Goal: Task Accomplishment & Management: Use online tool/utility

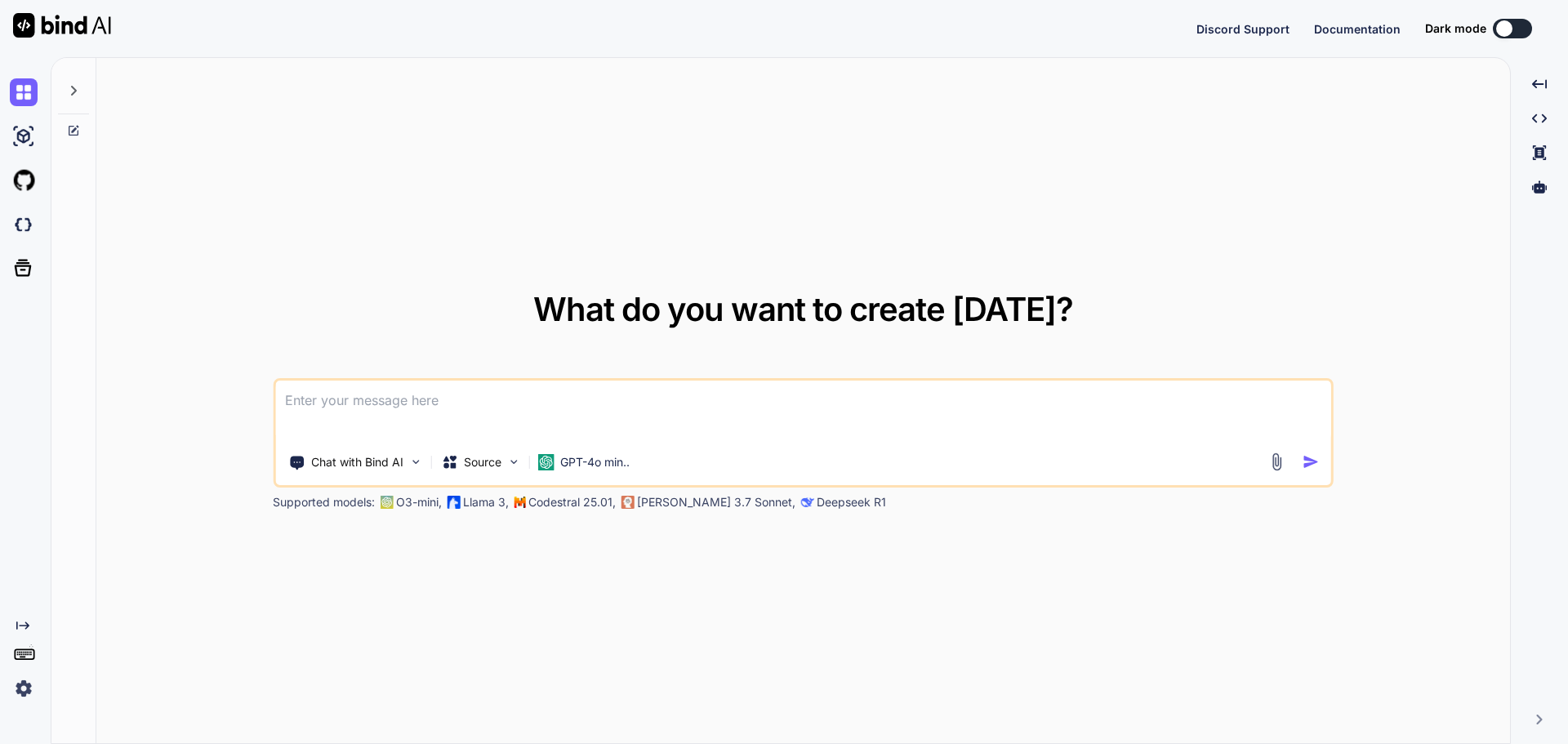
click at [25, 689] on img at bounding box center [23, 688] width 28 height 28
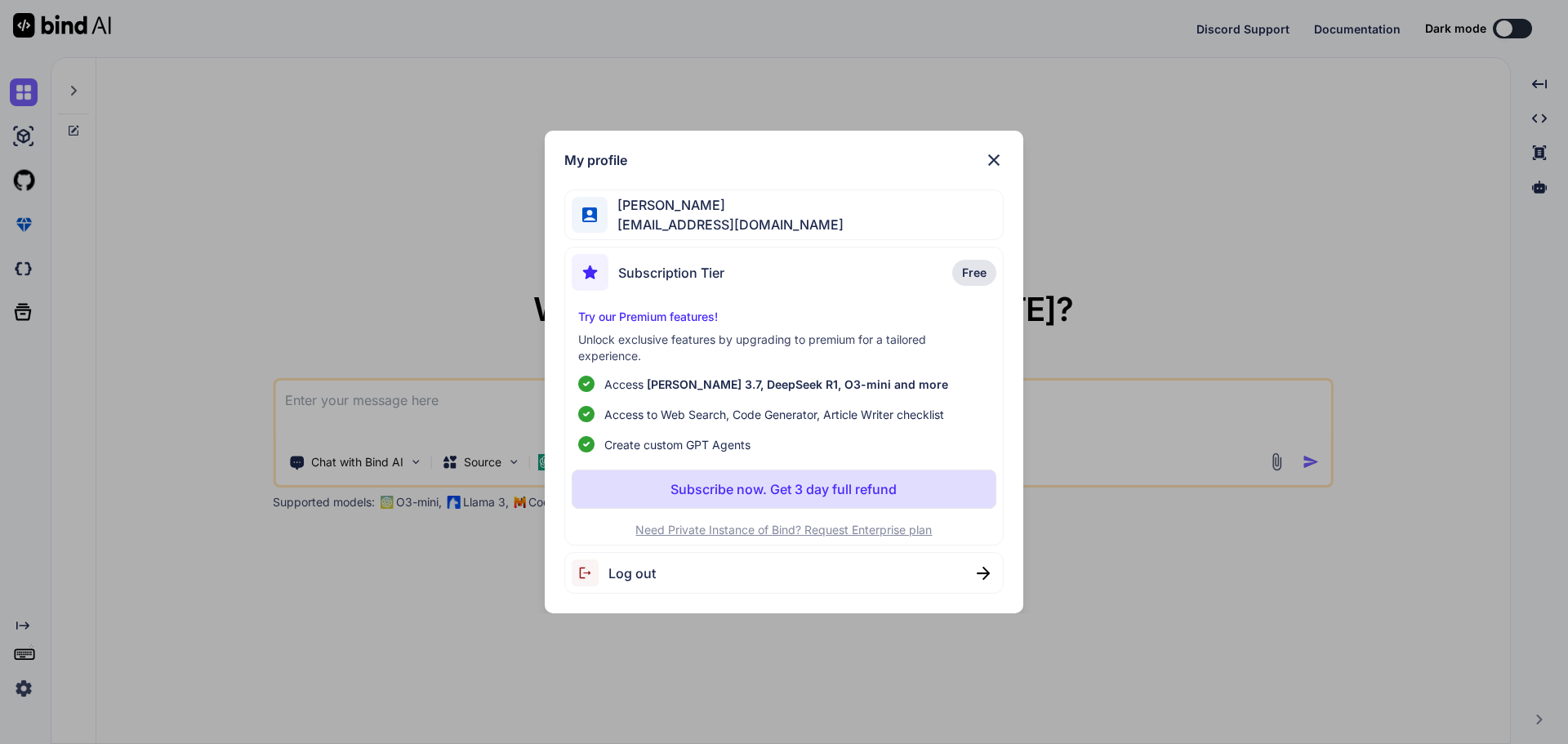
click at [754, 327] on div "Try our Premium features! Unlock exclusive features by upgrading to premium for…" at bounding box center [784, 381] width 426 height 145
click at [798, 403] on ul "Access Claude 3.7, DeepSeek R1, O3-mini and more Access to Web Search, Code Gen…" at bounding box center [784, 414] width 412 height 78
drag, startPoint x: 933, startPoint y: 414, endPoint x: 612, endPoint y: 411, distance: 321.0
click at [612, 411] on span "Access to Web Search, Code Generator, Article Writer checklist" at bounding box center [774, 414] width 340 height 17
click at [616, 409] on span "Access to Web Search, Code Generator, Article Writer checklist" at bounding box center [774, 414] width 340 height 17
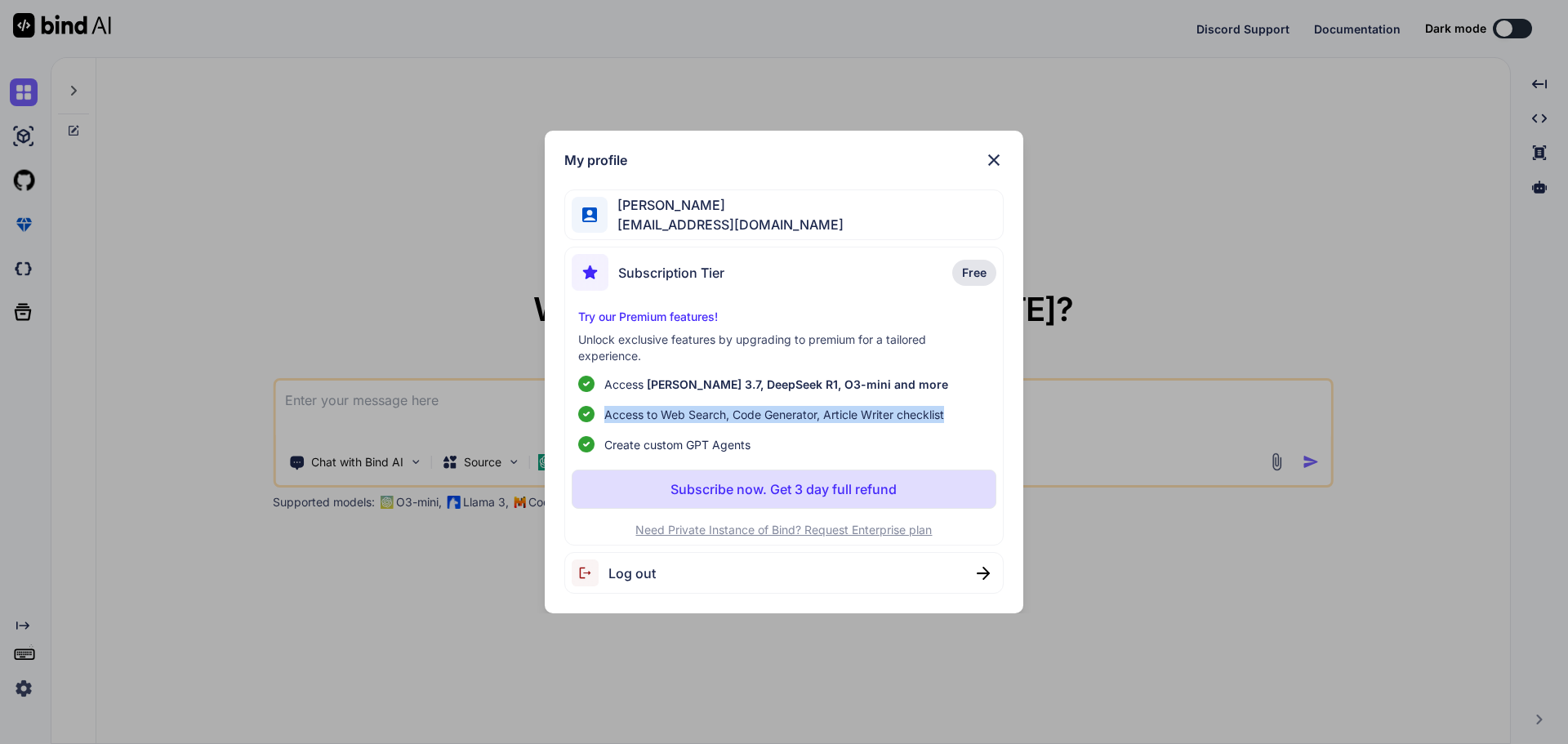
drag, startPoint x: 601, startPoint y: 410, endPoint x: 953, endPoint y: 409, distance: 352.0
click at [953, 409] on li "Access to Web Search, Code Generator, Article Writer checklist" at bounding box center [784, 414] width 412 height 17
copy span "Access to Web Search, Code Generator, Article Writer checklist"
click at [987, 155] on img at bounding box center [994, 160] width 20 height 20
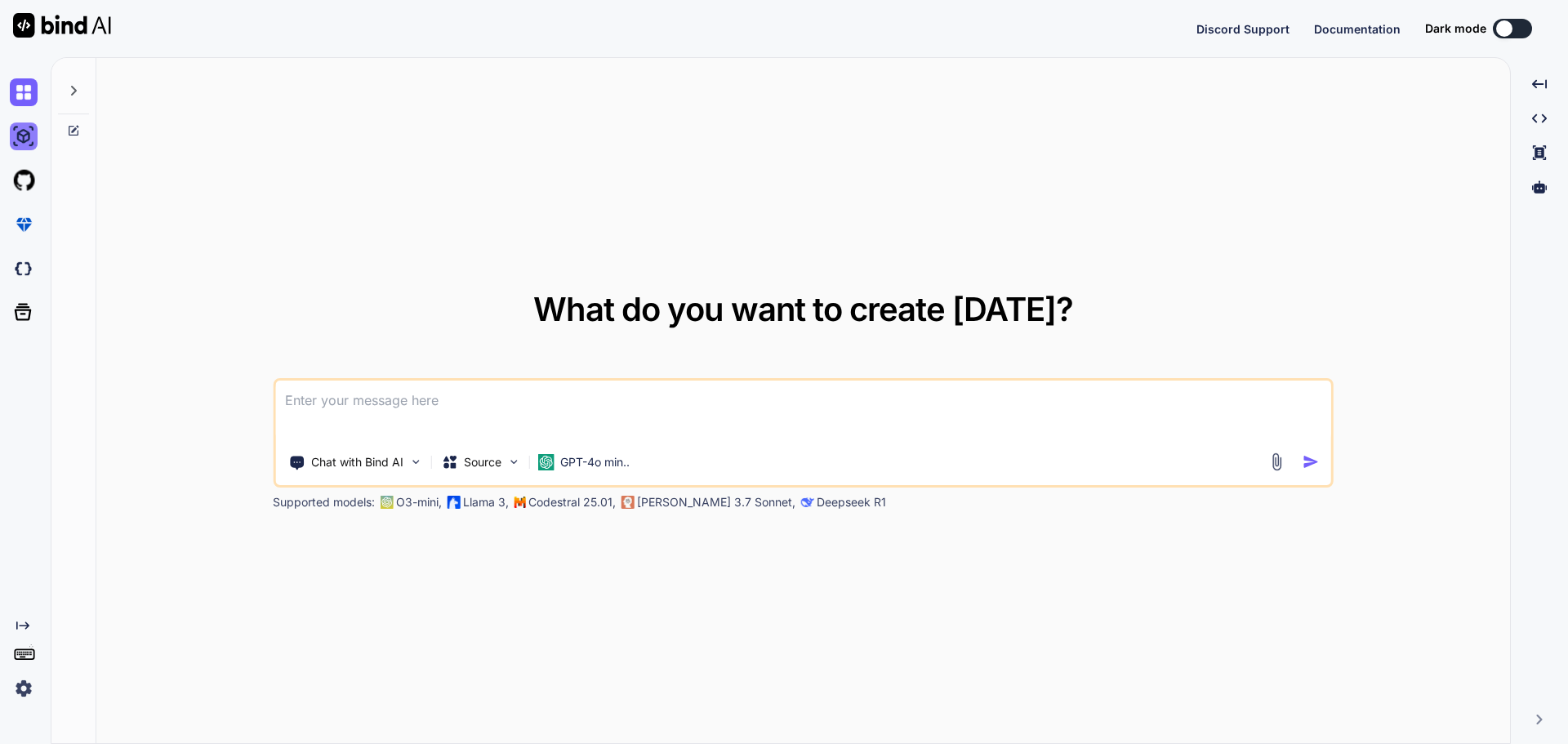
click at [26, 137] on img at bounding box center [23, 136] width 28 height 28
type textarea "x"
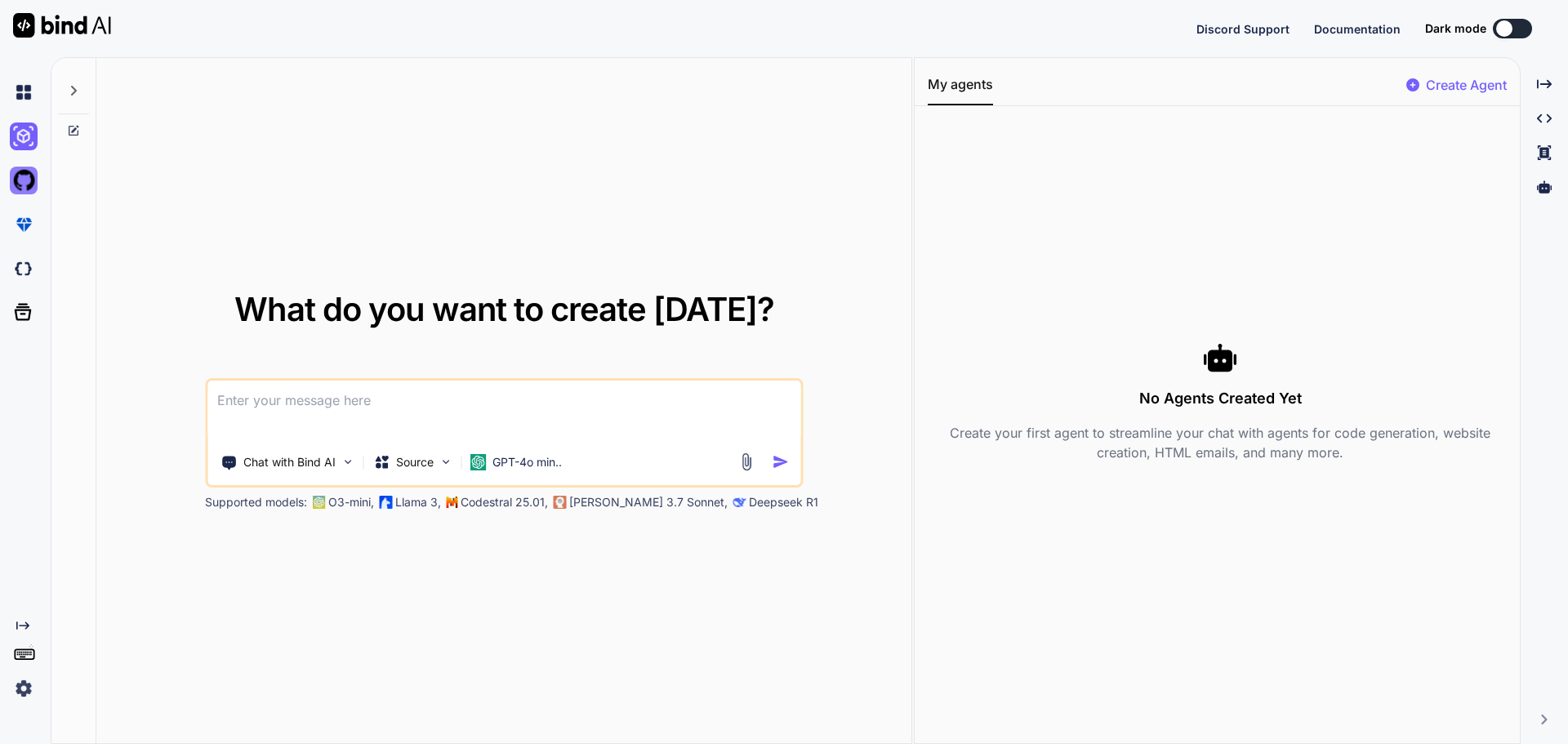
click at [14, 178] on img at bounding box center [23, 180] width 28 height 28
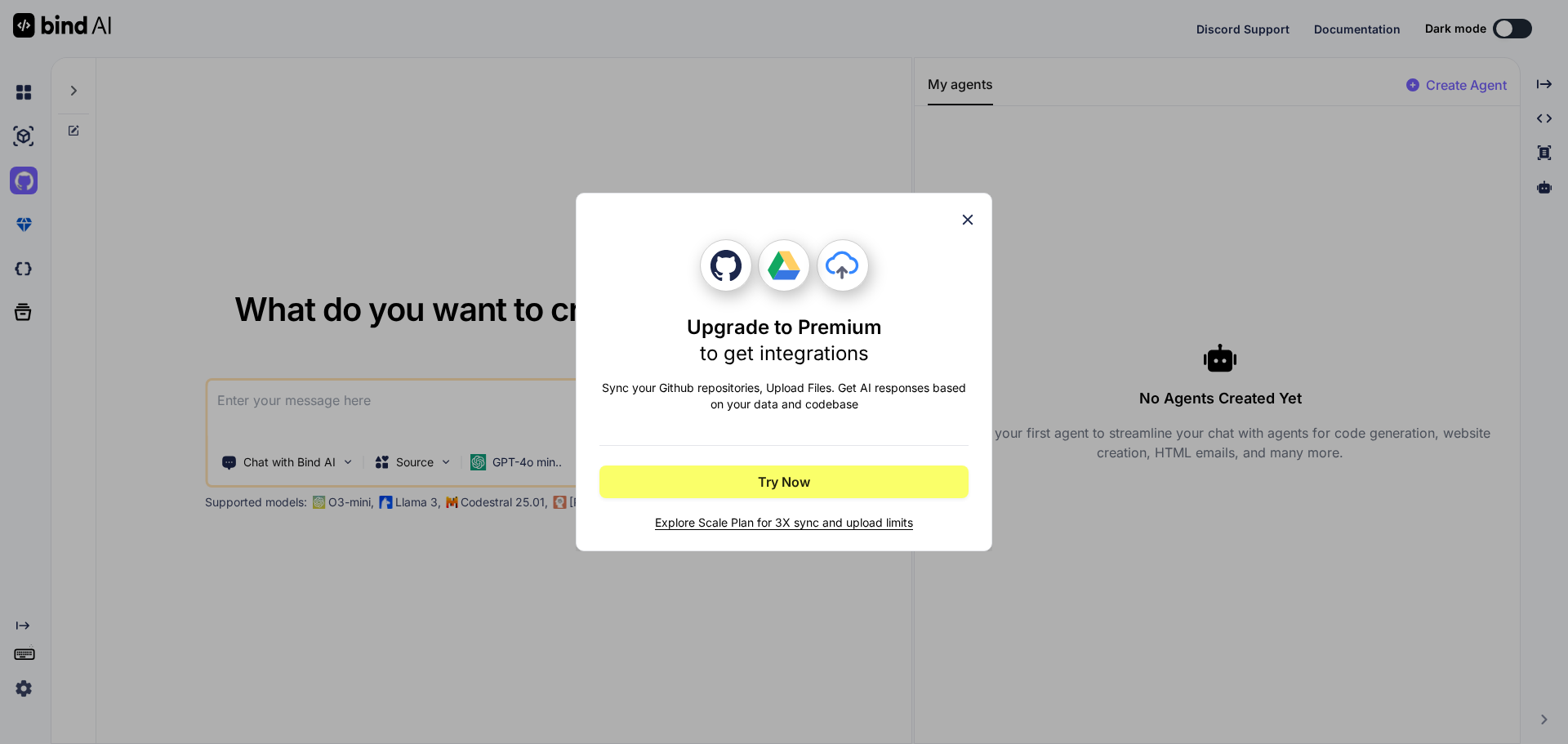
click at [975, 216] on icon at bounding box center [967, 219] width 18 height 18
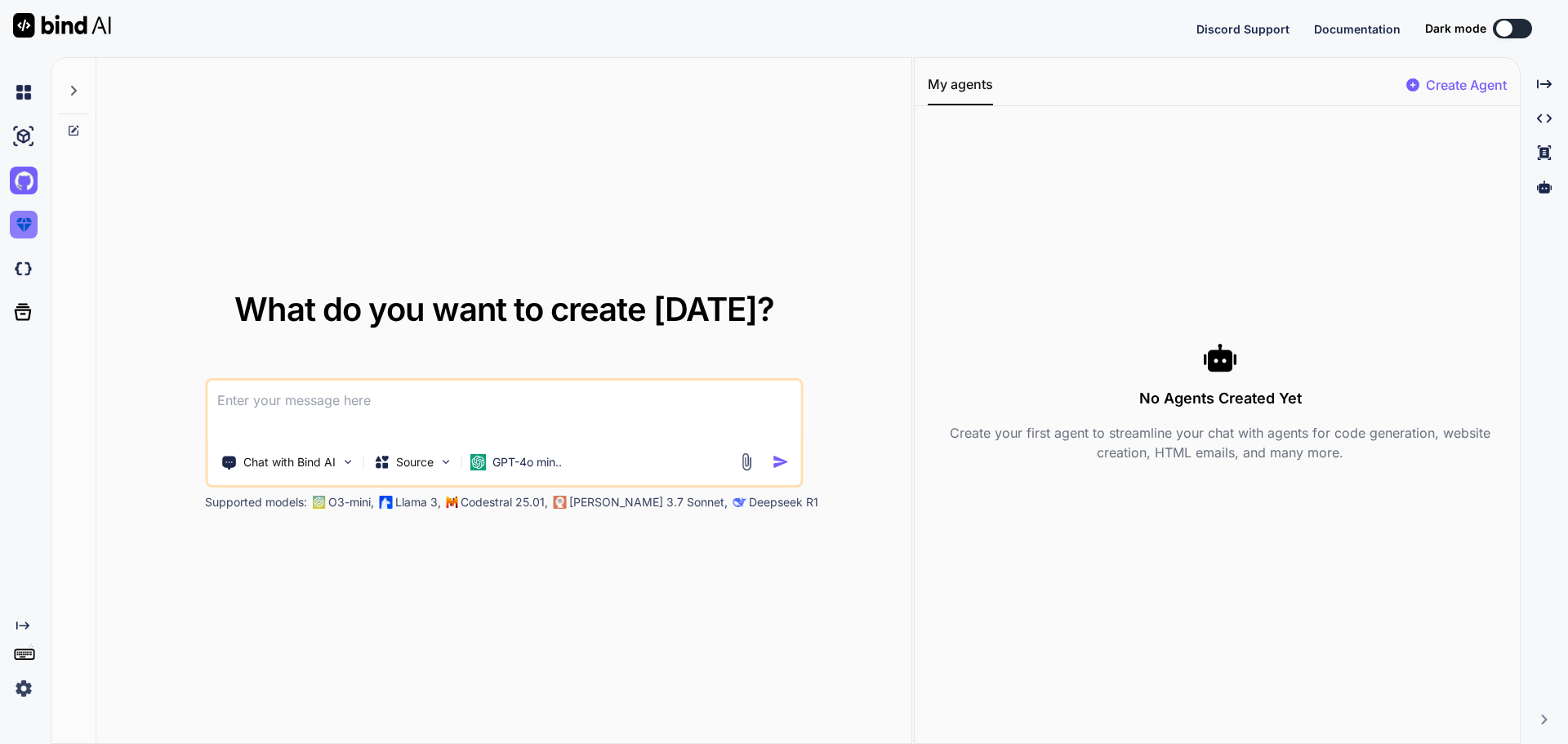
click at [29, 233] on img at bounding box center [23, 224] width 28 height 28
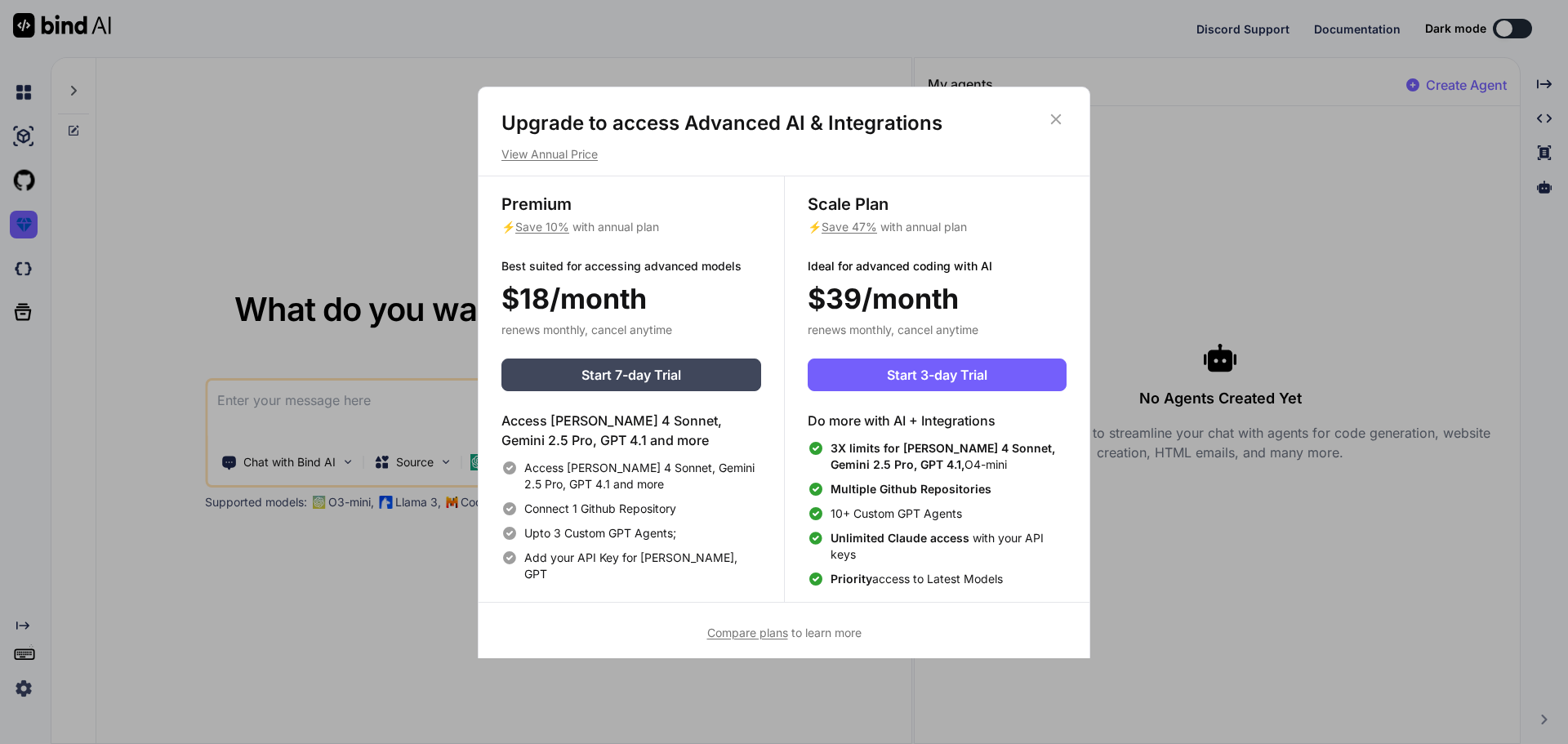
drag, startPoint x: 1062, startPoint y: 114, endPoint x: 1043, endPoint y: 122, distance: 20.6
click at [1062, 115] on icon at bounding box center [1056, 120] width 18 height 18
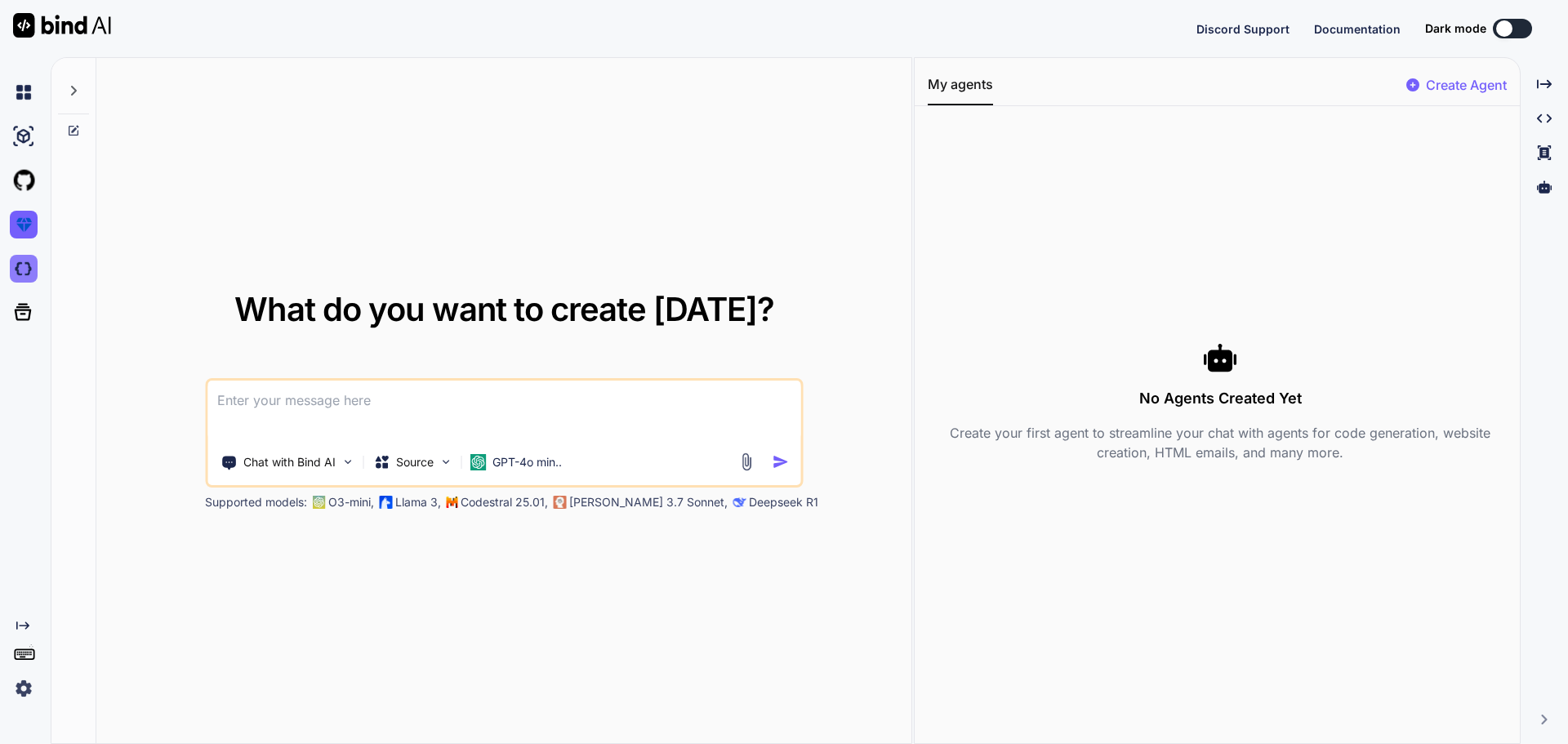
click at [21, 266] on img at bounding box center [23, 268] width 28 height 28
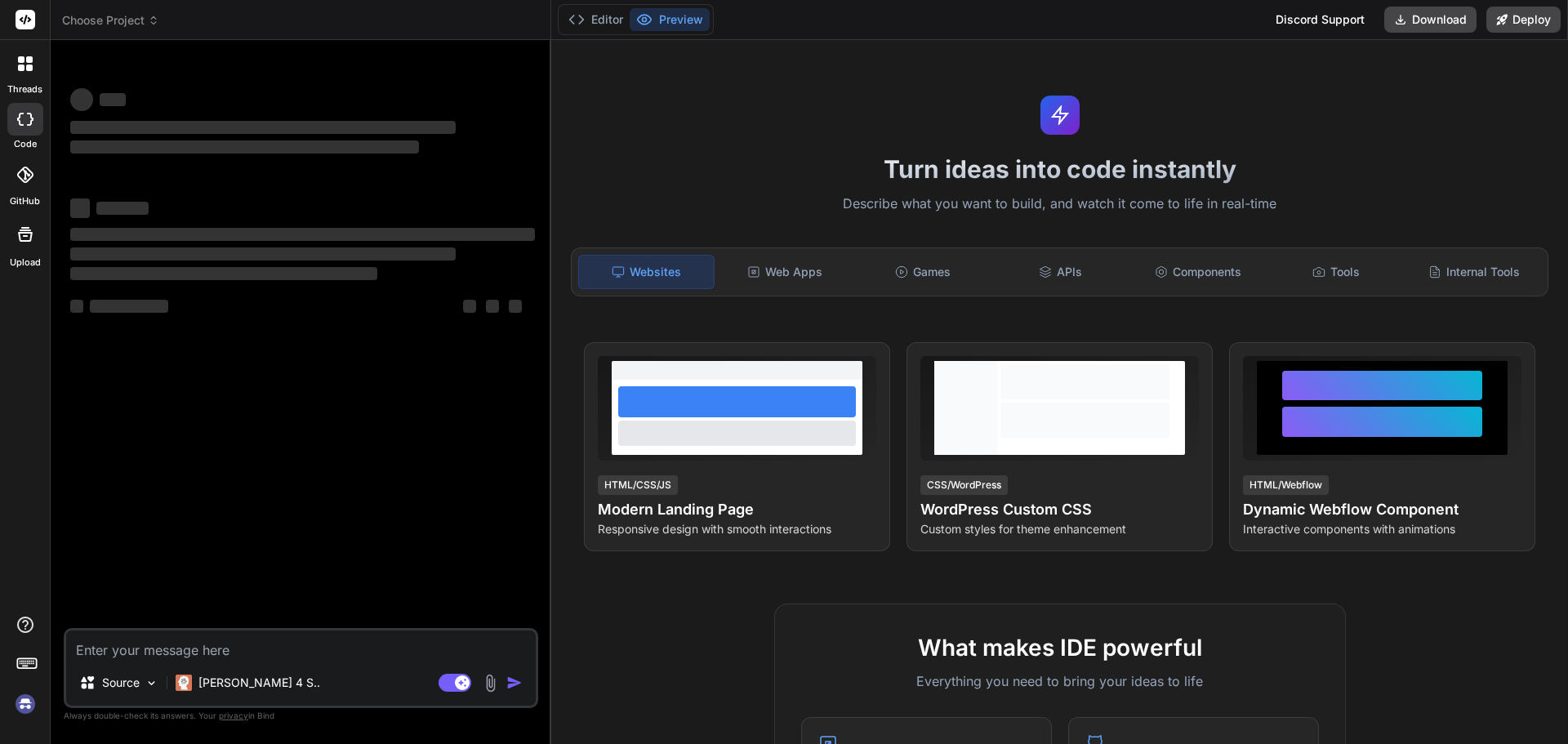
click at [144, 11] on header "Choose Project Created with Pixso." at bounding box center [301, 20] width 501 height 40
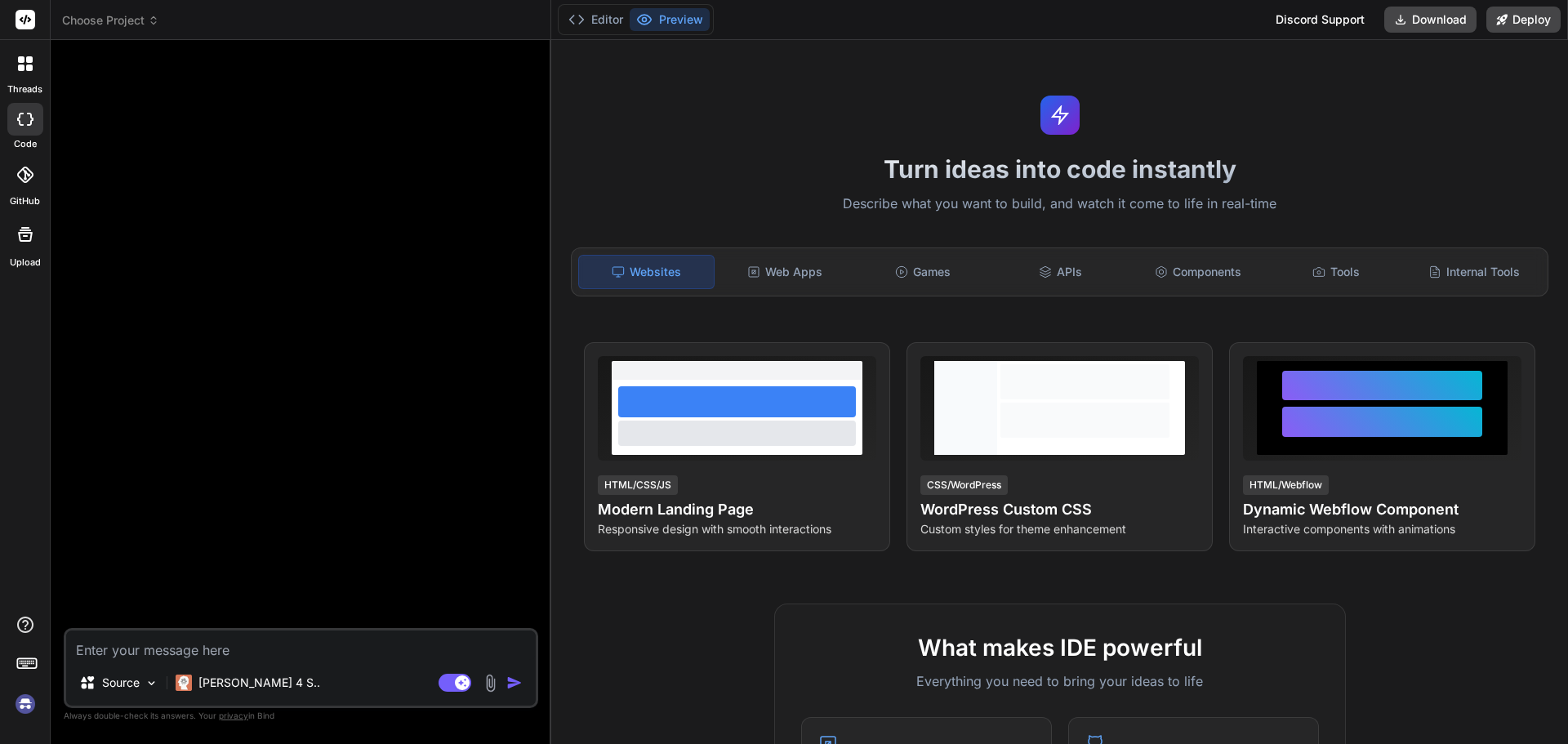
click at [142, 22] on span "Choose Project" at bounding box center [111, 21] width 97 height 16
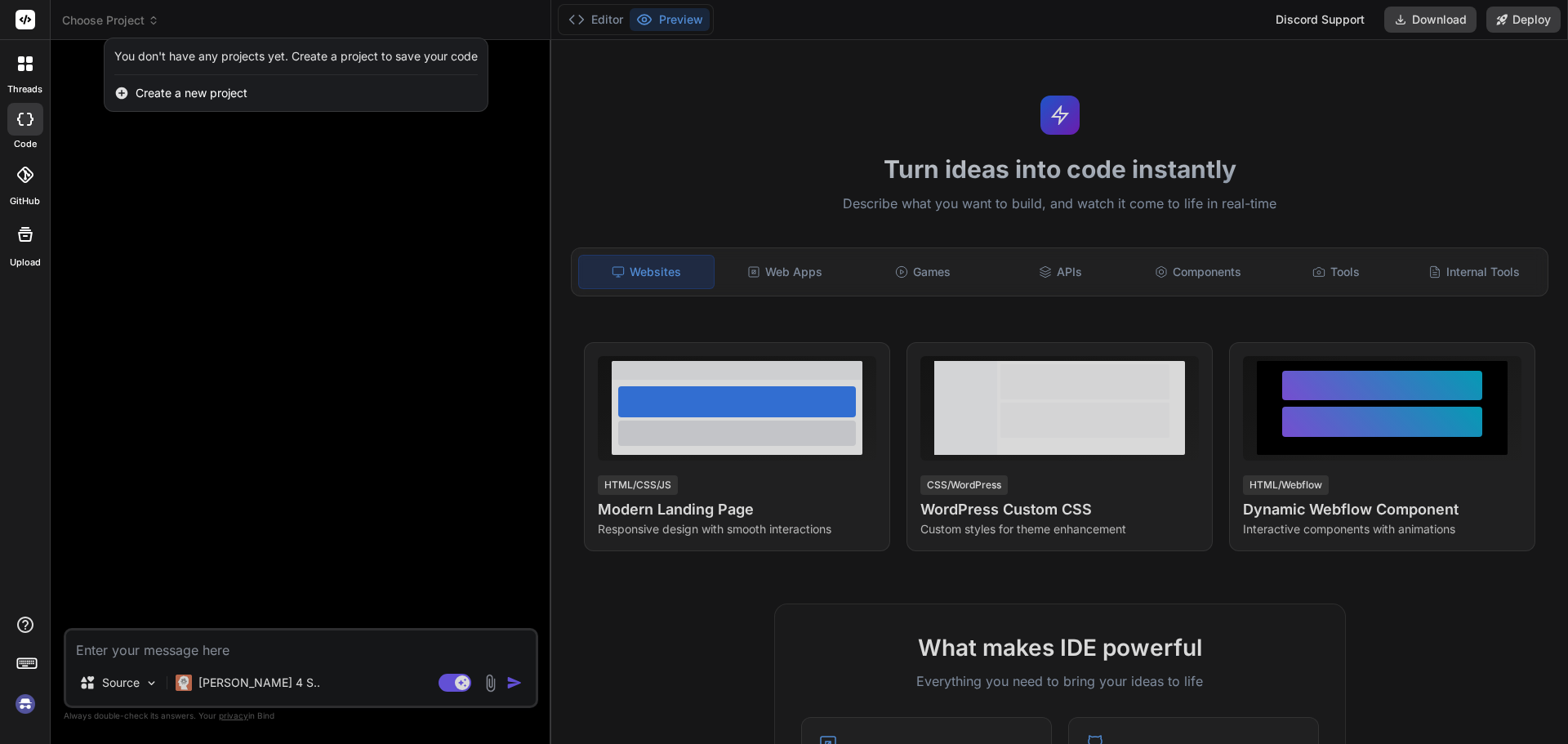
click at [225, 17] on div at bounding box center [784, 372] width 1568 height 744
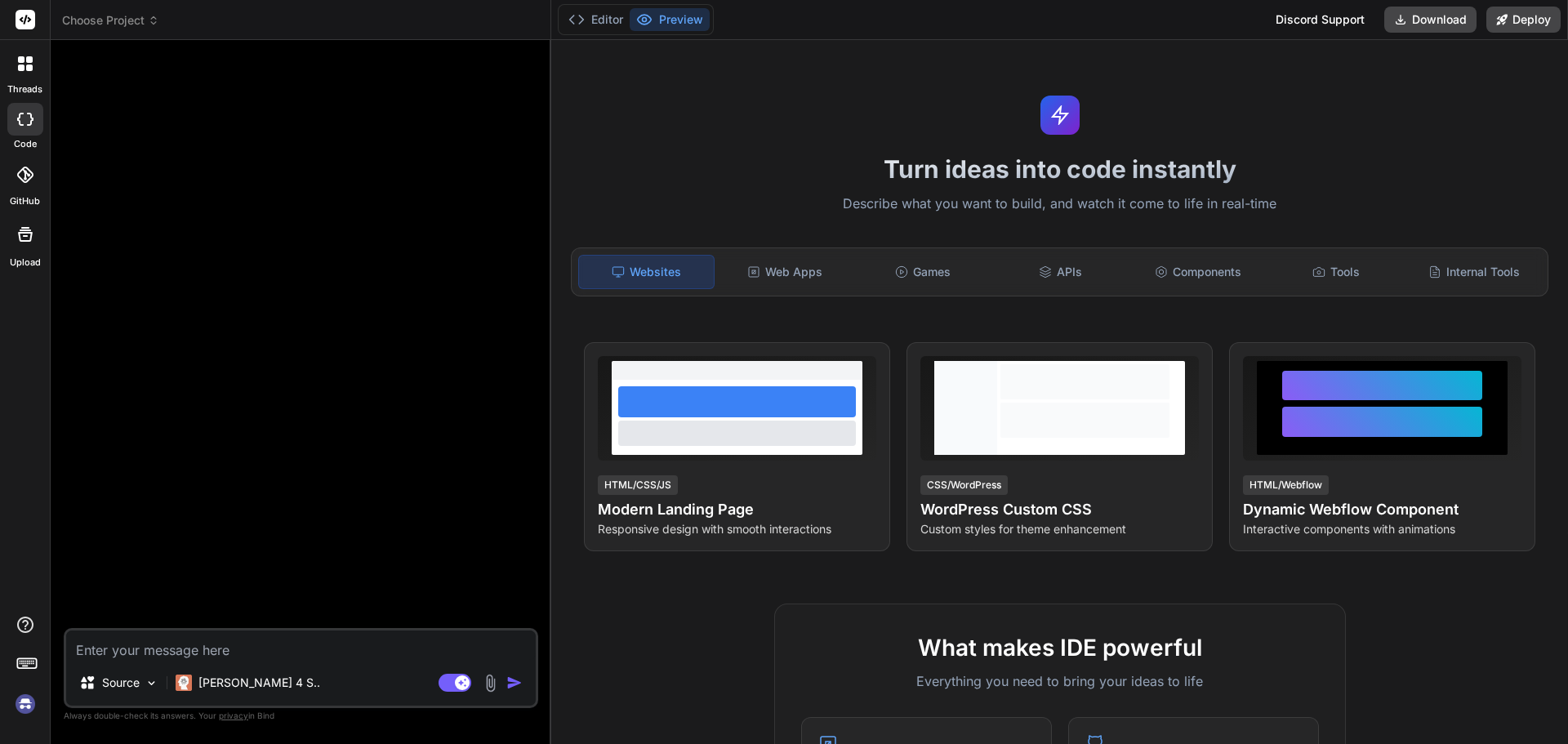
click at [26, 122] on icon at bounding box center [25, 119] width 16 height 13
type textarea "x"
click at [27, 66] on icon at bounding box center [29, 67] width 6 height 6
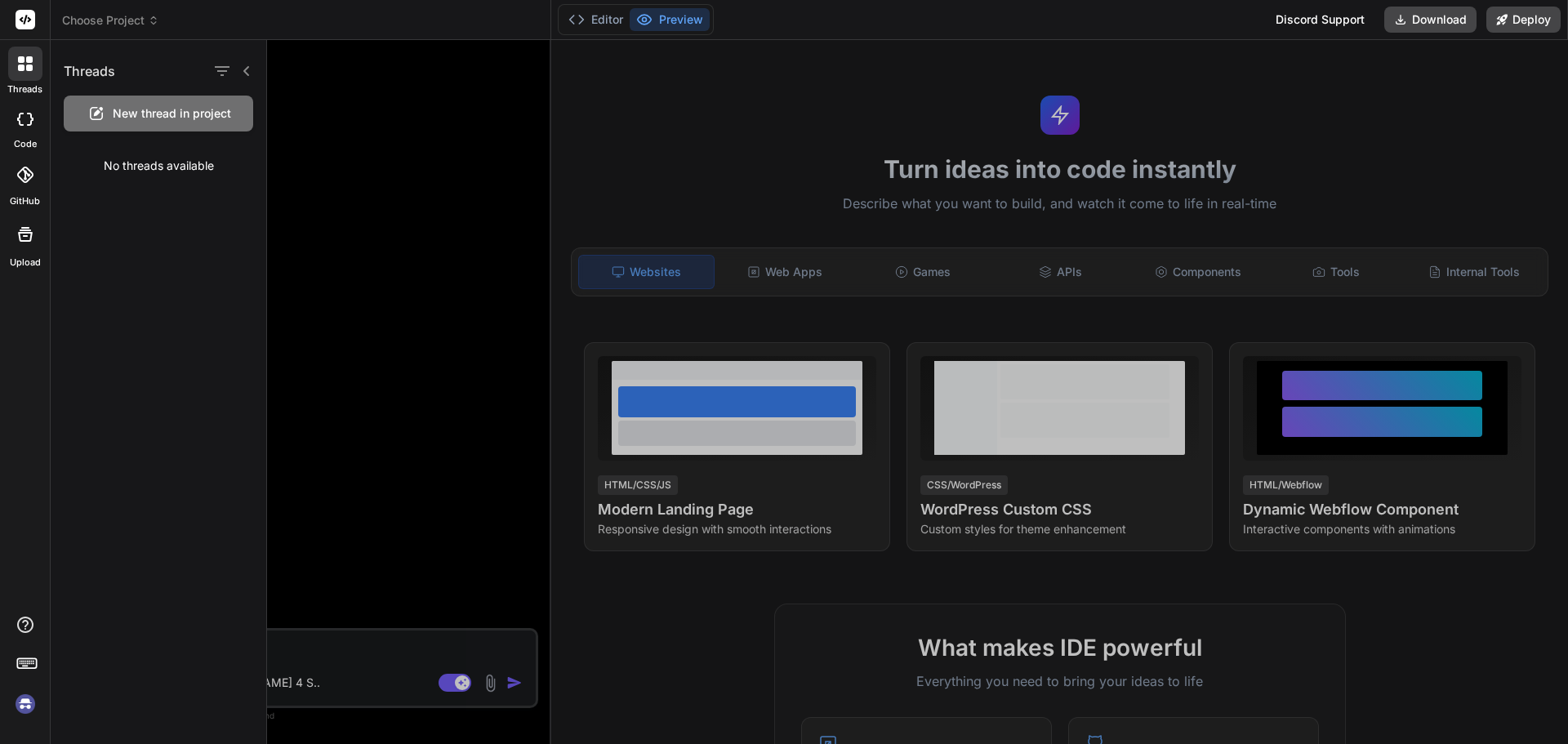
click at [29, 704] on img at bounding box center [25, 703] width 28 height 28
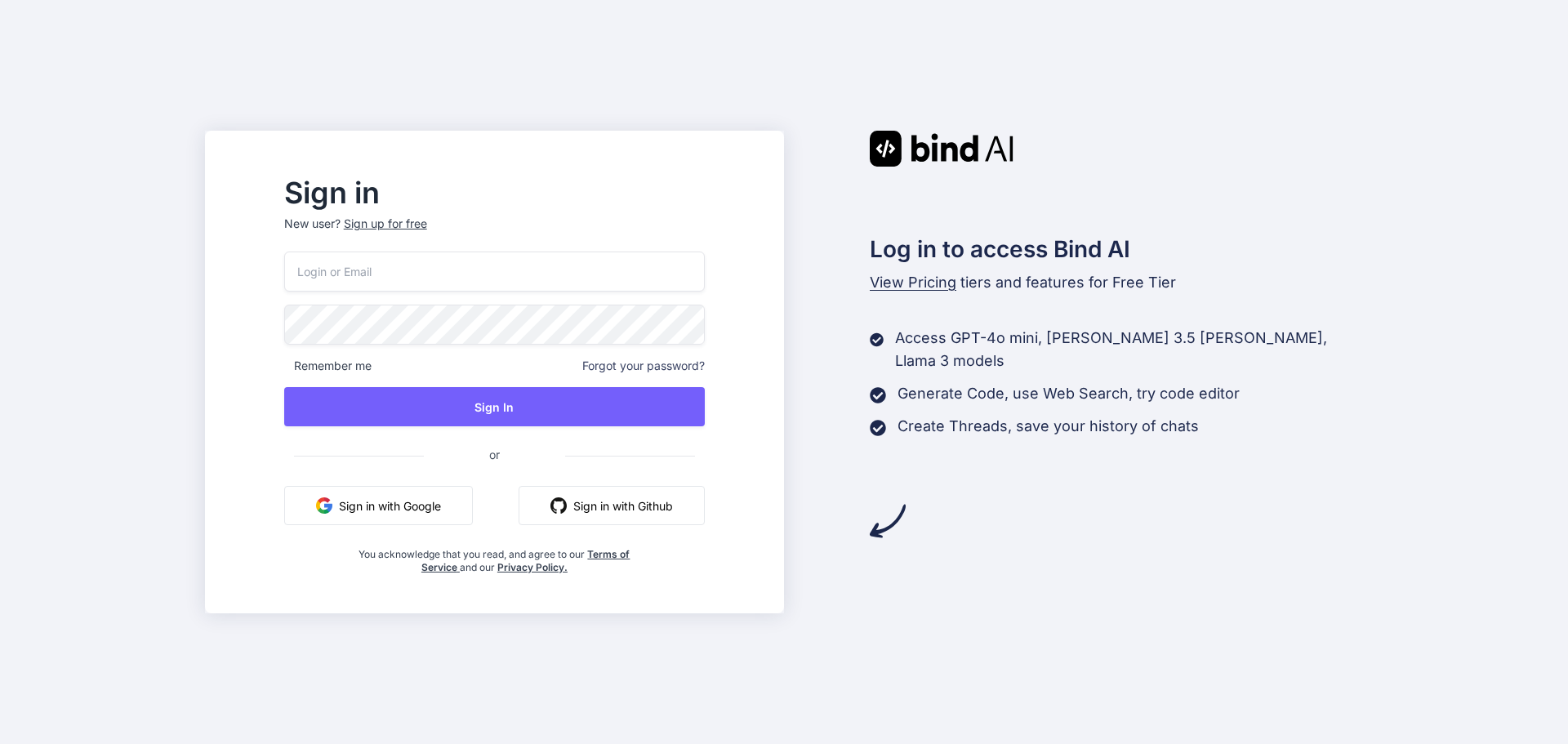
click at [493, 269] on input "email" at bounding box center [494, 271] width 420 height 40
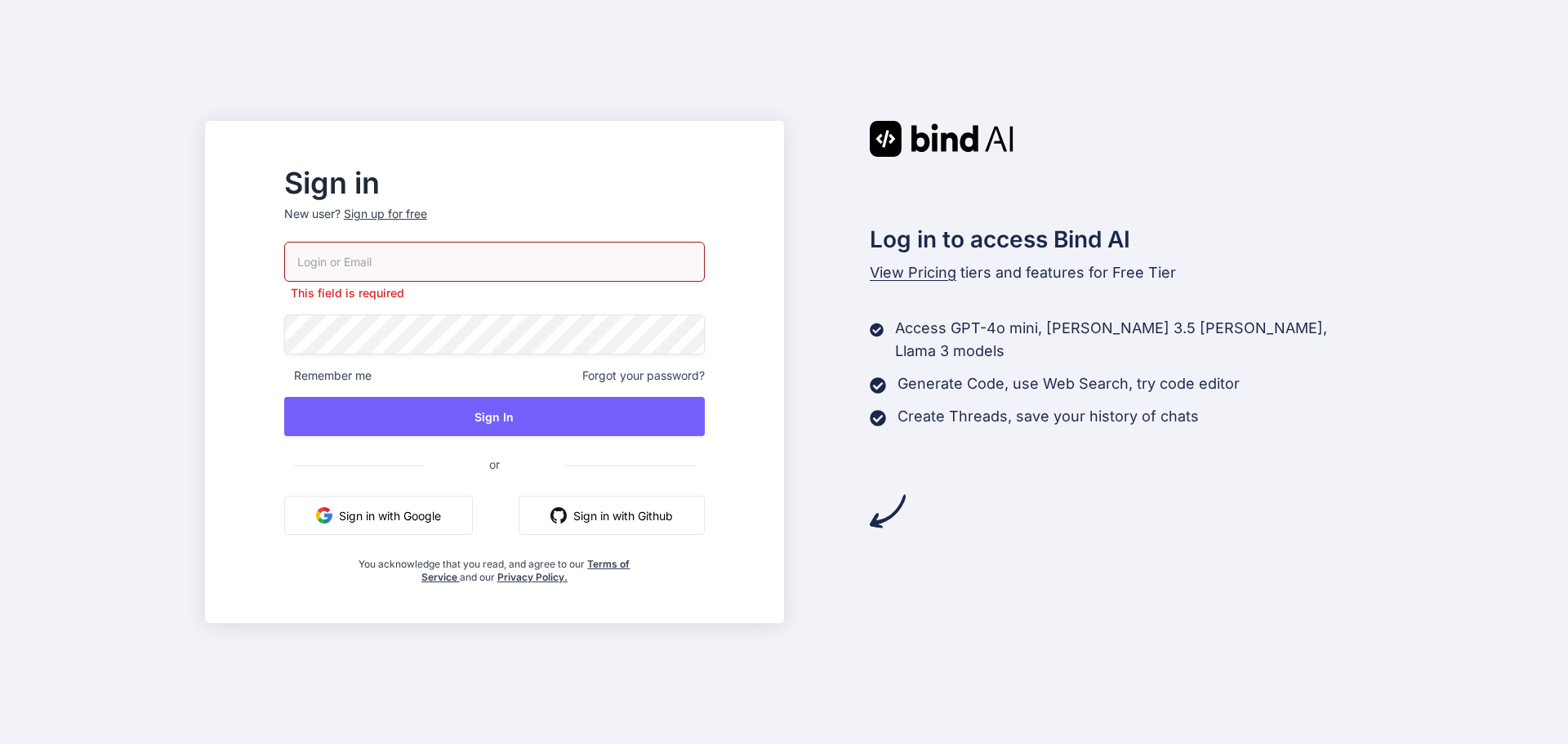
type input "aymeric@promarket.fr"
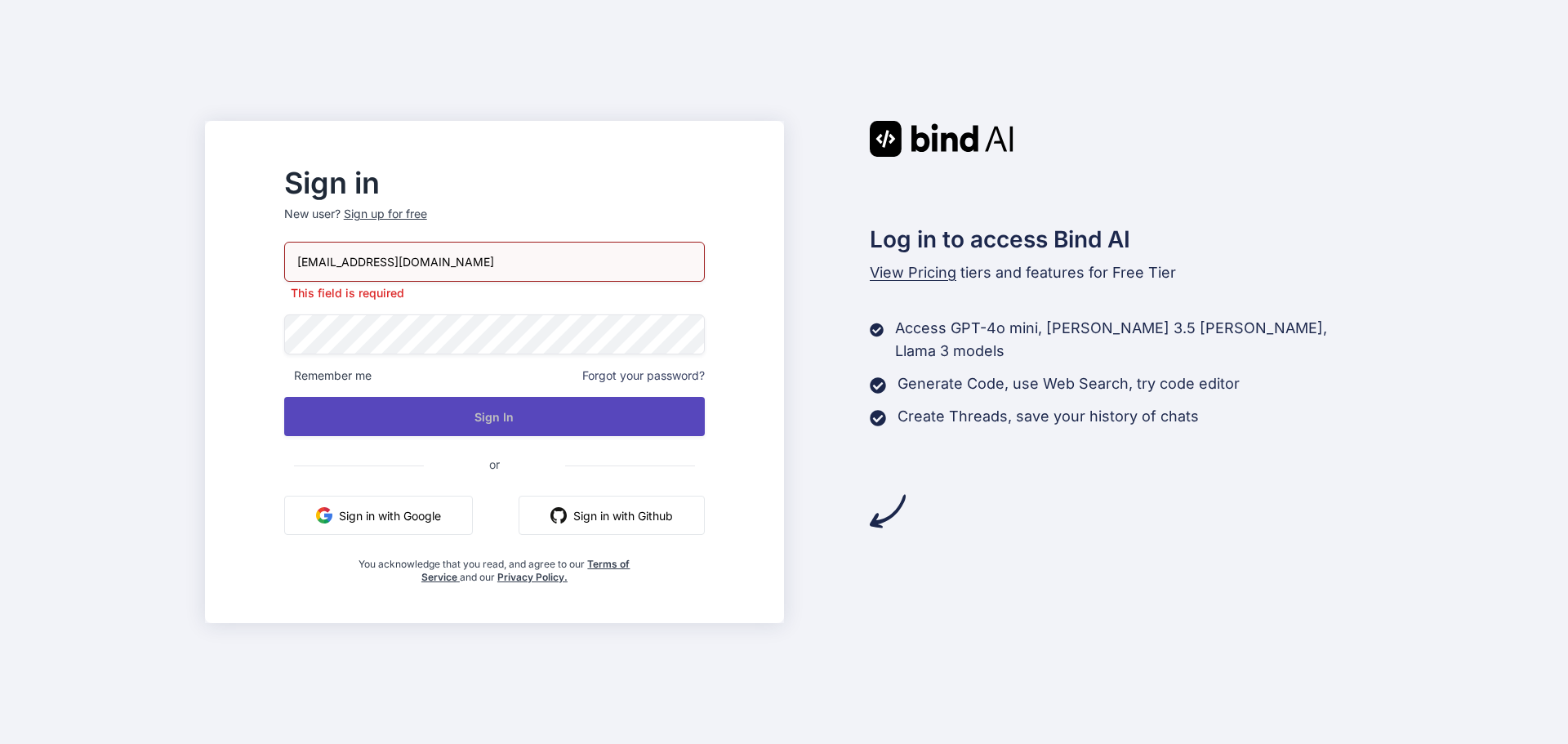
click at [529, 422] on button "Sign In" at bounding box center [494, 417] width 420 height 39
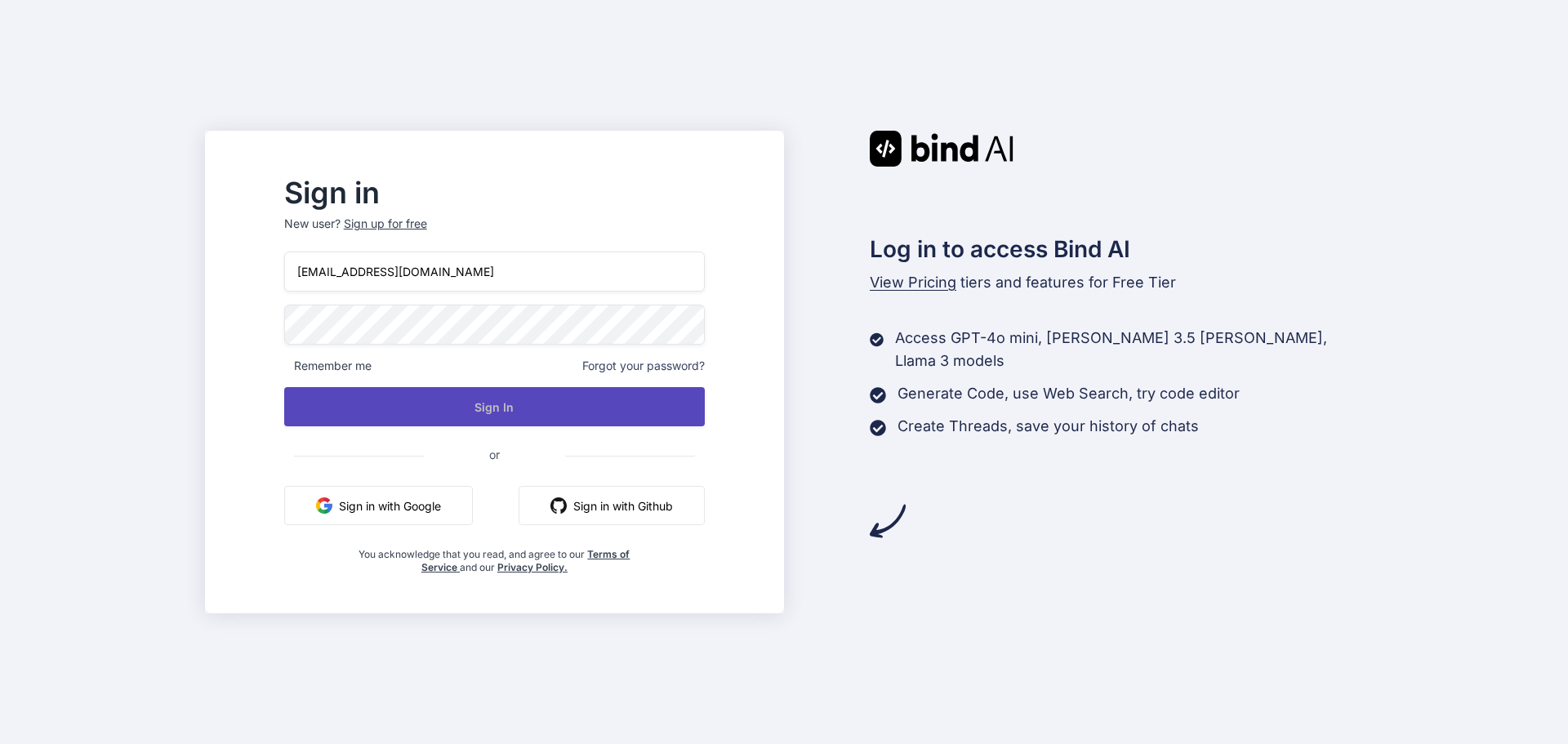
click at [525, 408] on button "Sign In" at bounding box center [494, 407] width 420 height 39
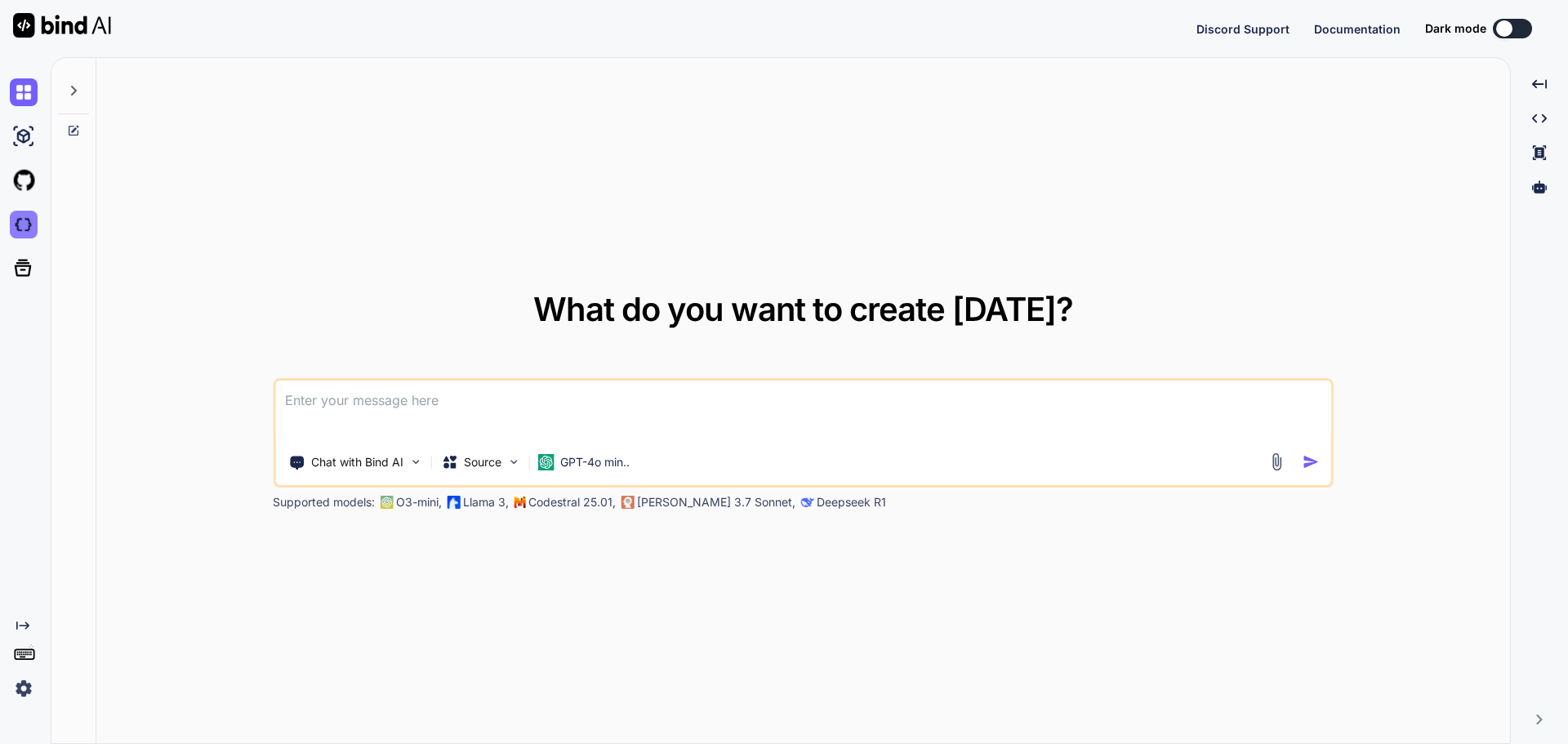
click at [21, 227] on img at bounding box center [23, 224] width 28 height 28
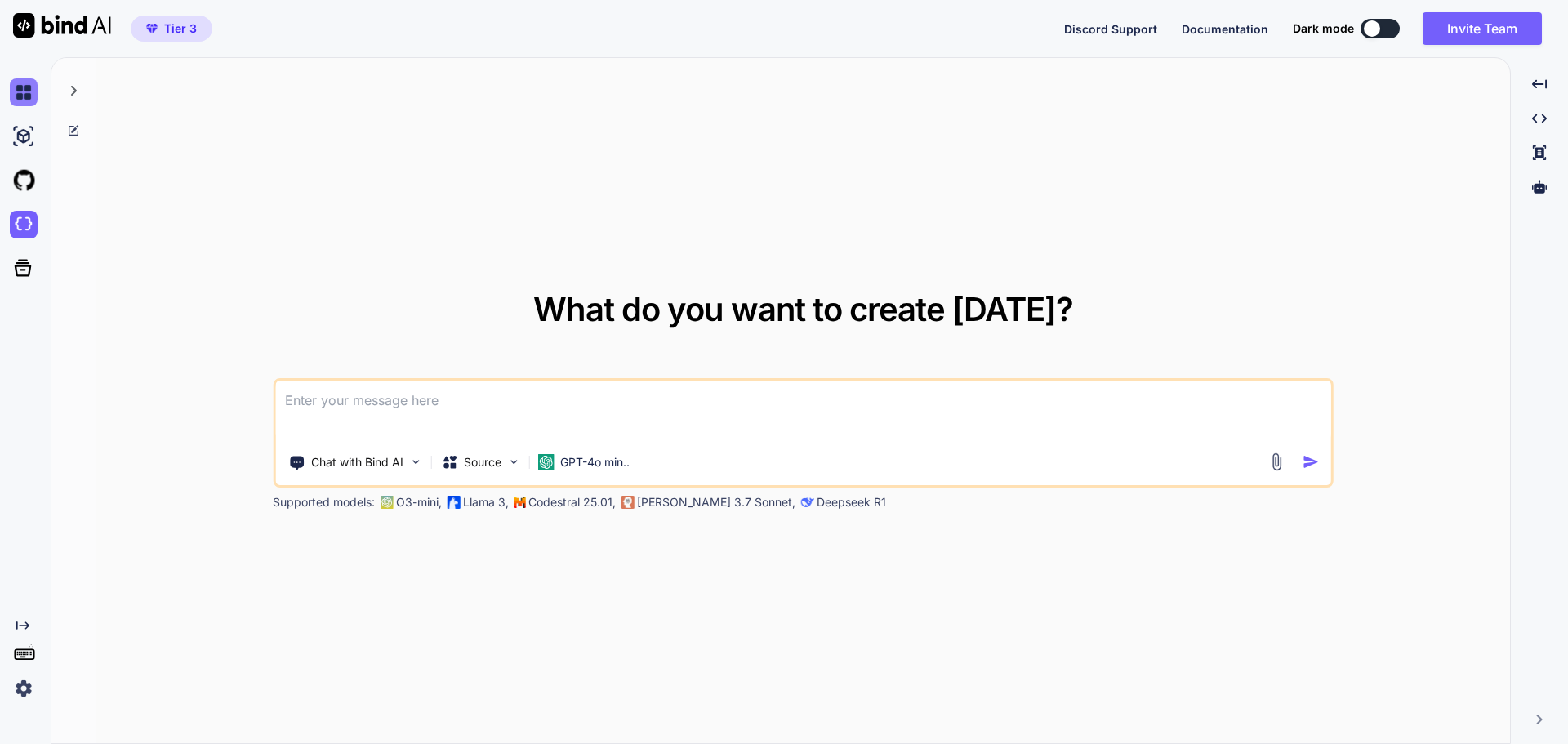
click at [18, 87] on img at bounding box center [23, 92] width 28 height 28
click at [389, 465] on p "Chat with Bind AI" at bounding box center [357, 462] width 92 height 16
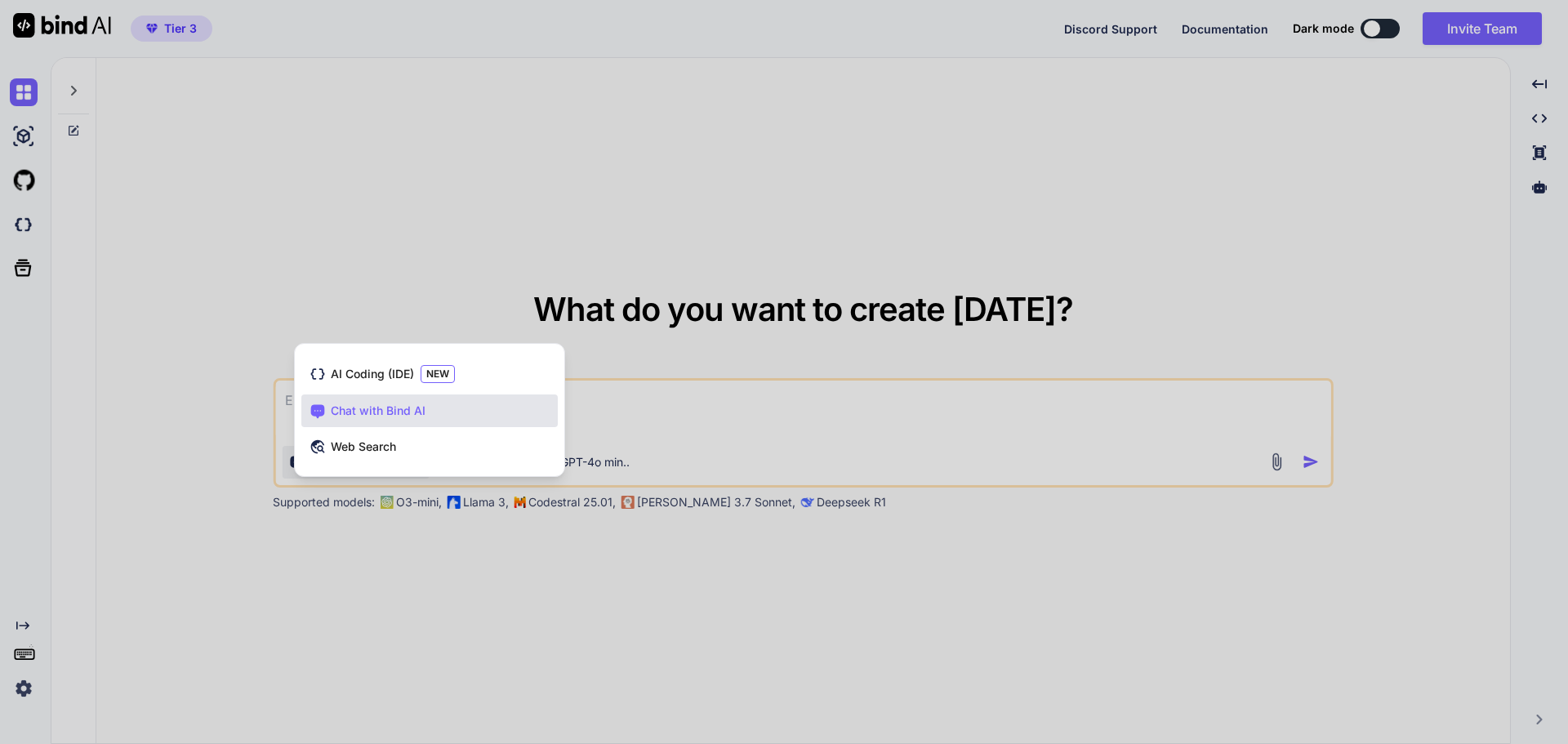
click at [304, 283] on div at bounding box center [784, 372] width 1568 height 744
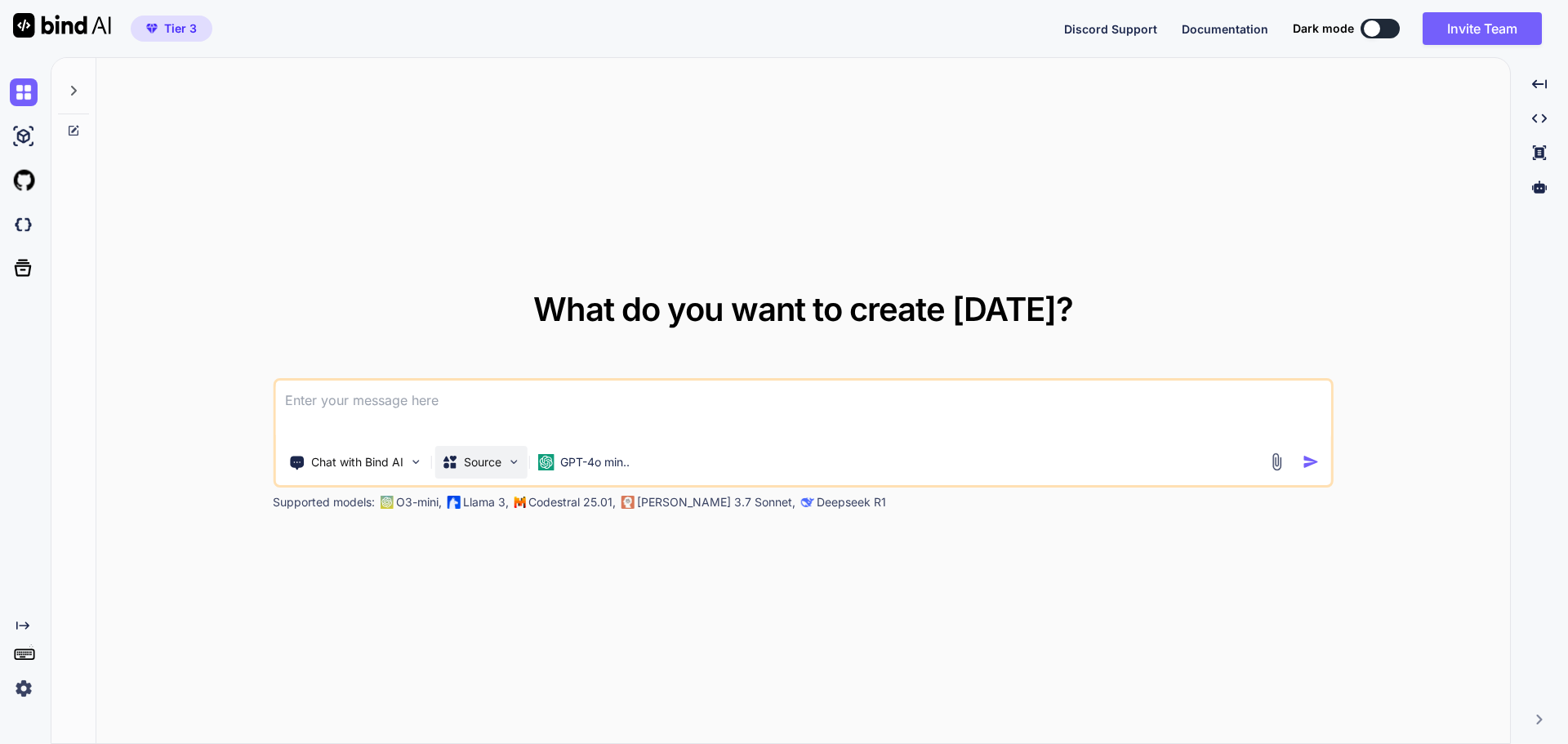
click at [481, 461] on p "Source" at bounding box center [483, 462] width 37 height 16
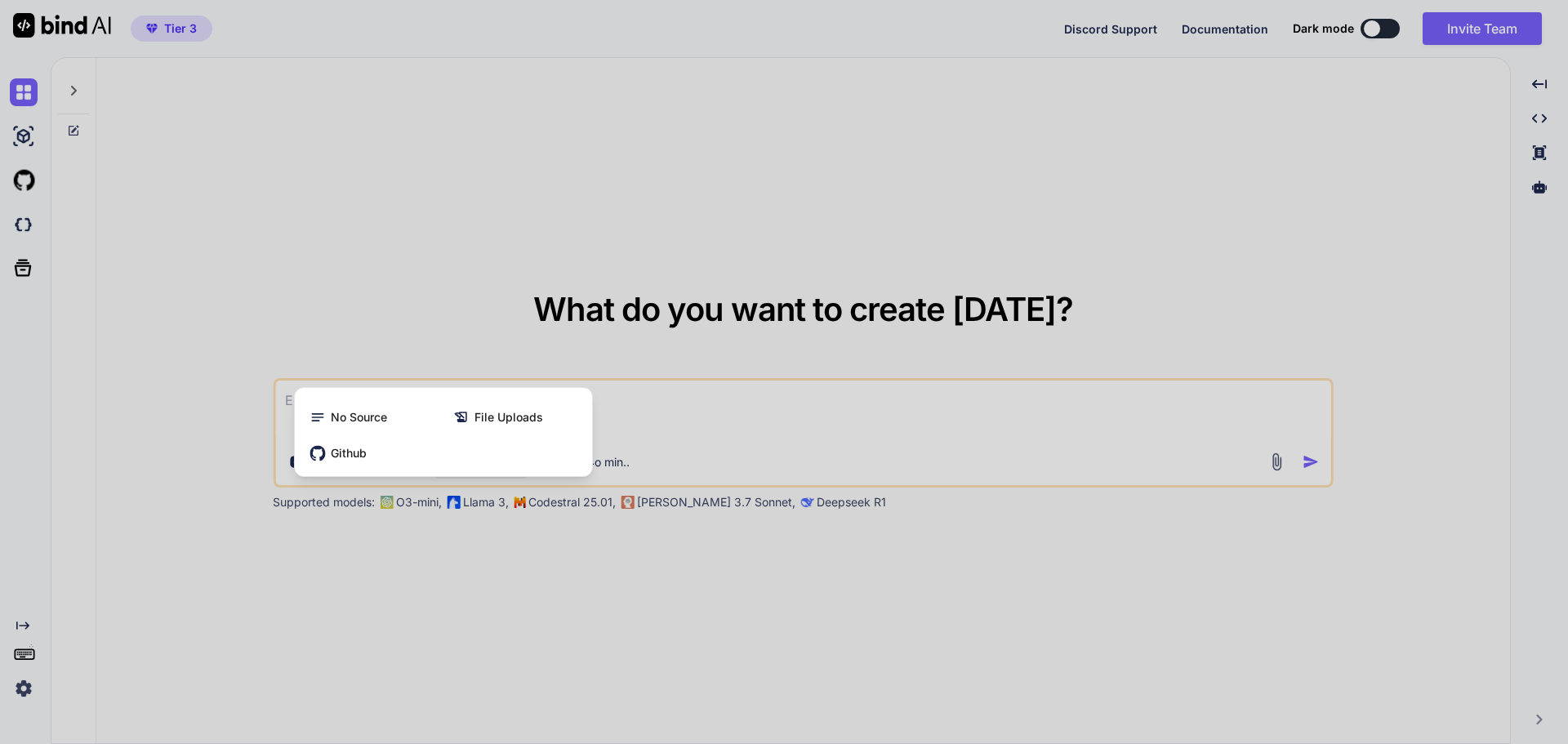
click at [376, 337] on div at bounding box center [784, 372] width 1568 height 744
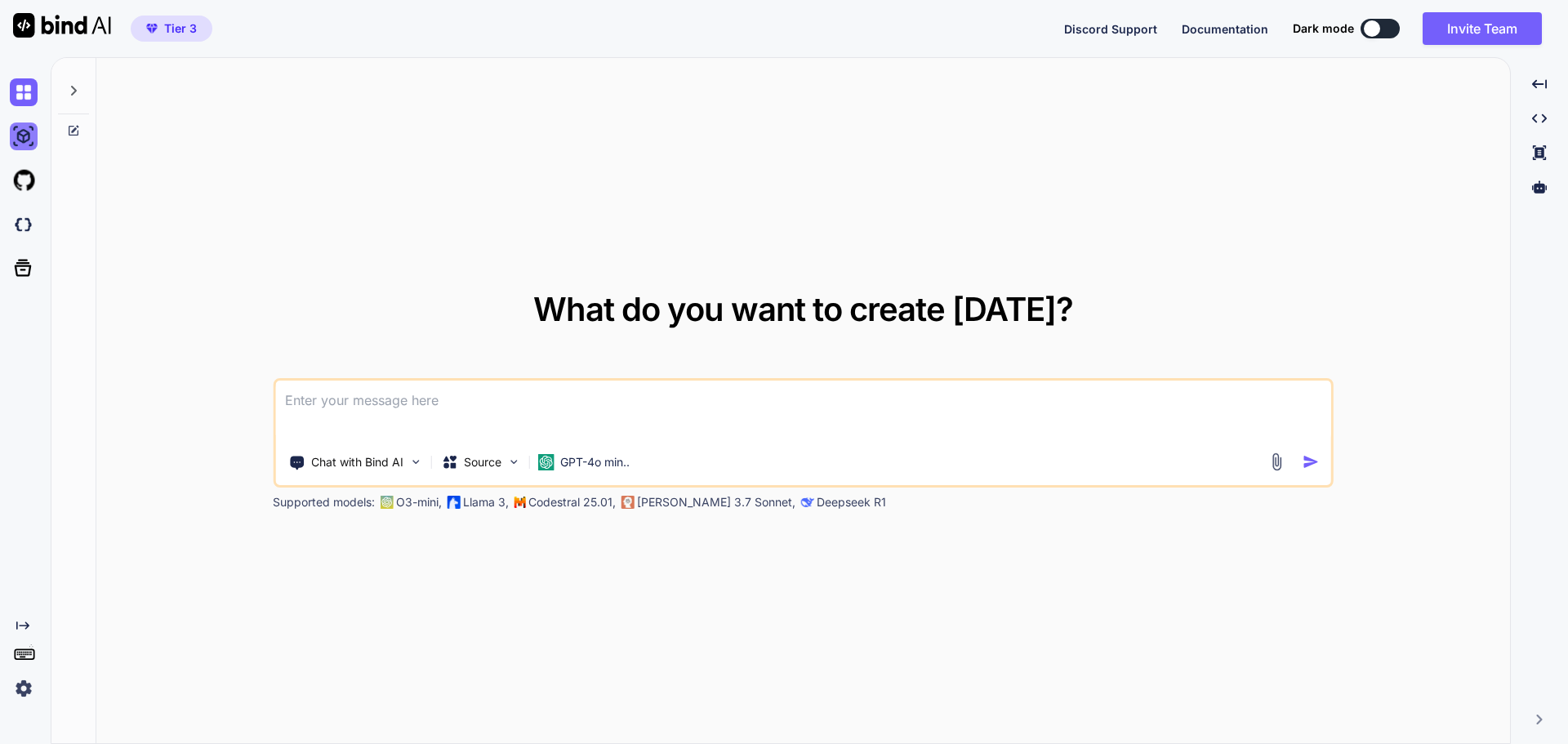
click at [29, 134] on img at bounding box center [23, 136] width 28 height 28
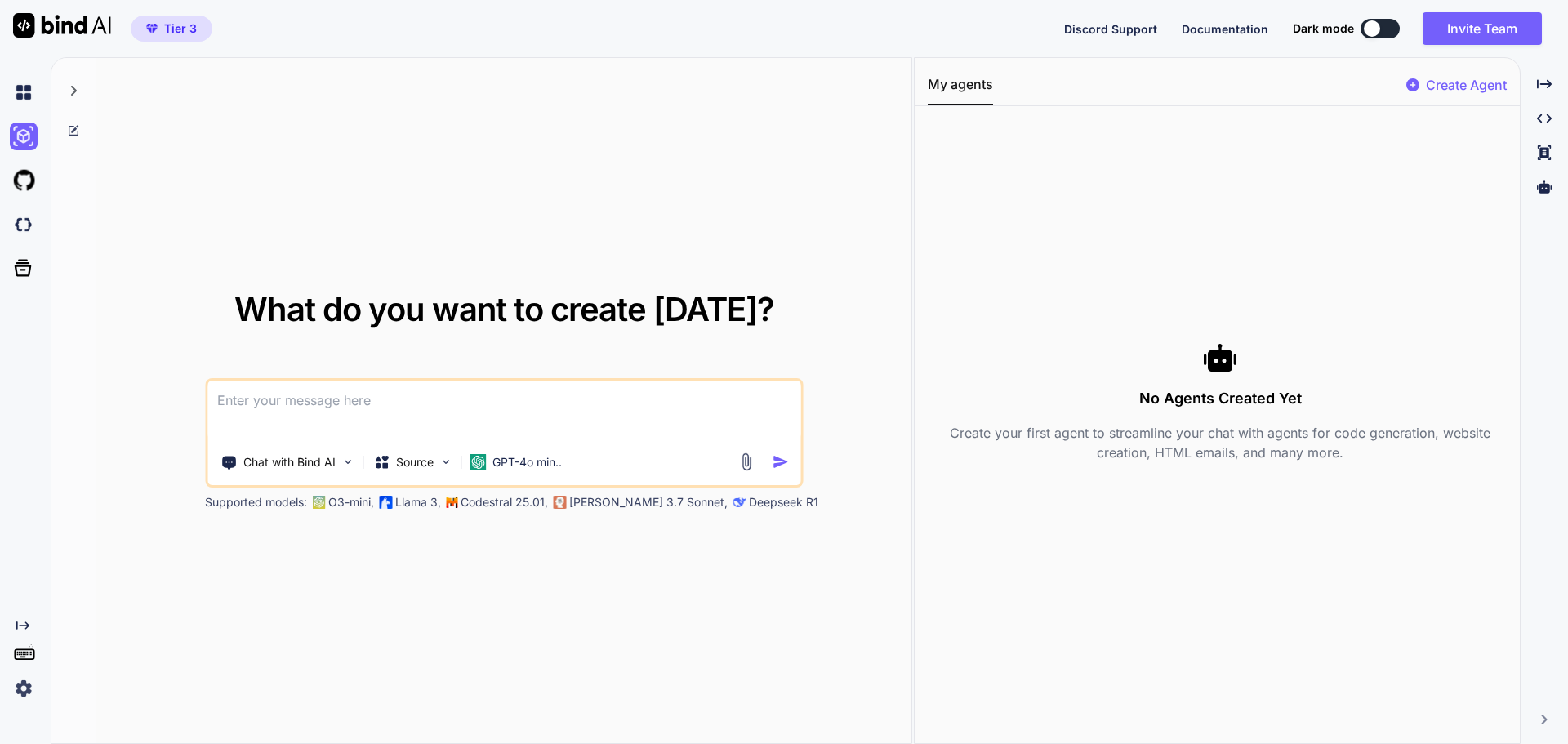
click at [1459, 87] on p "Create Agent" at bounding box center [1466, 85] width 81 height 20
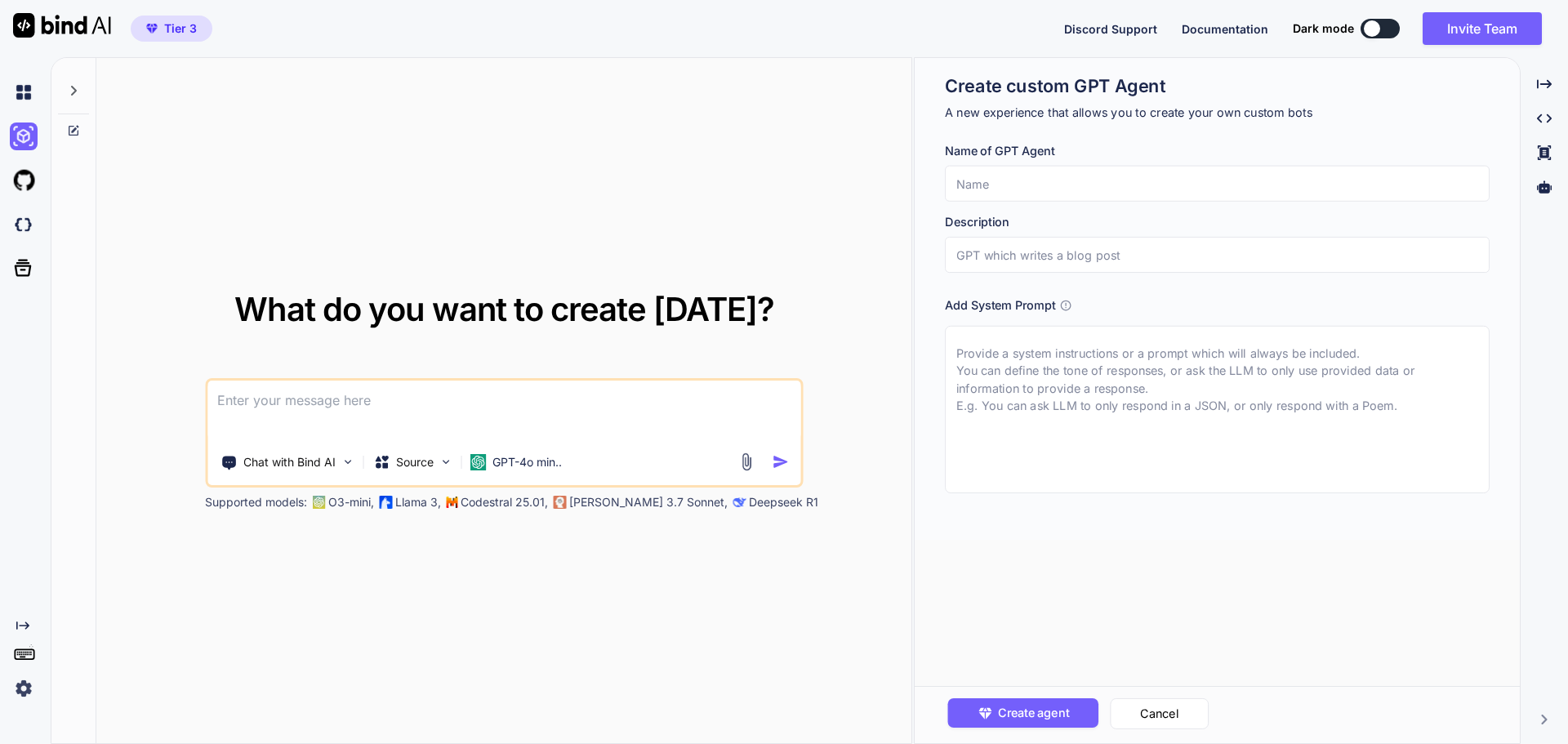
click at [1017, 194] on input "text" at bounding box center [1217, 184] width 544 height 36
click at [998, 261] on input "text" at bounding box center [1217, 254] width 544 height 36
click at [985, 183] on input "text" at bounding box center [1217, 184] width 544 height 36
type textarea "x"
type input "R"
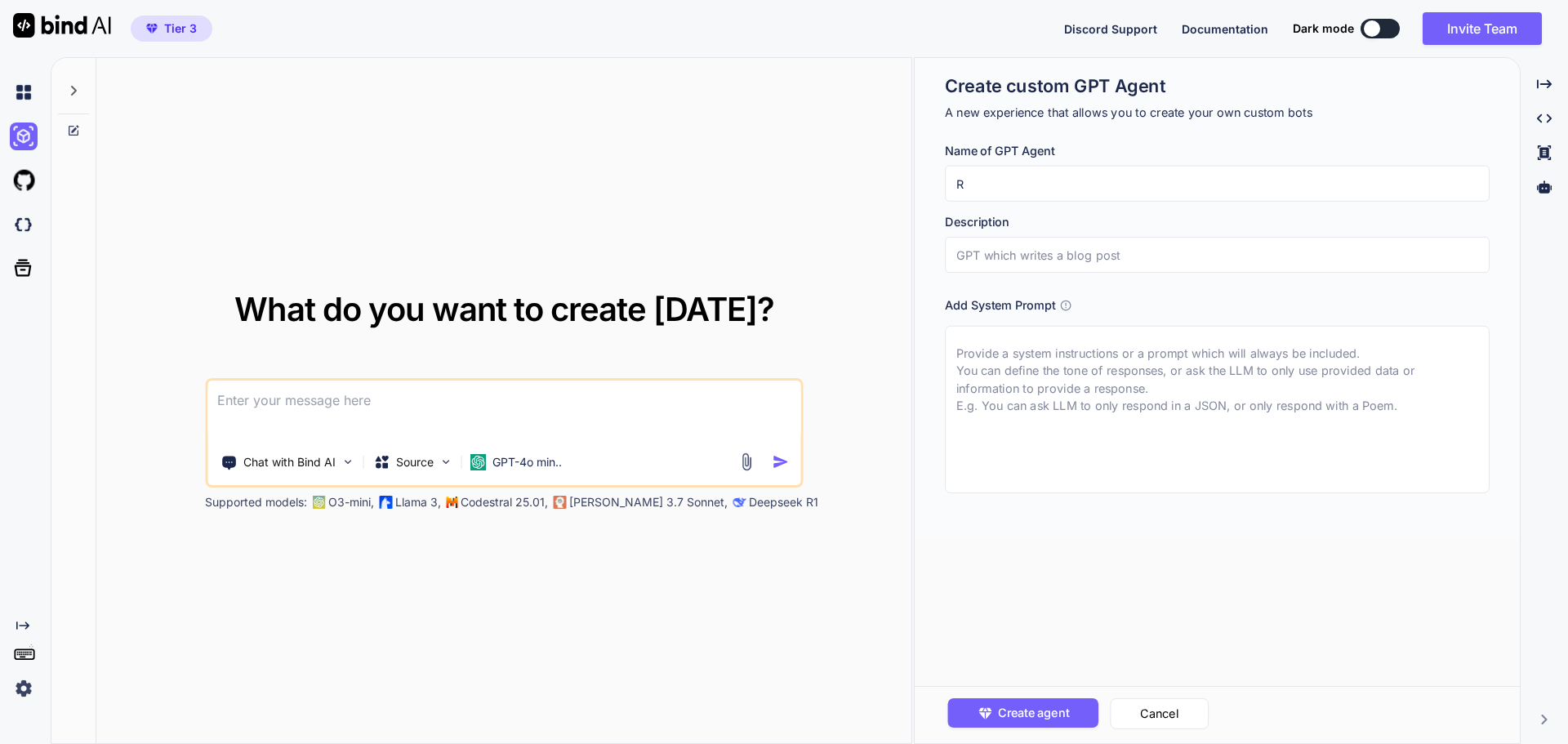
type textarea "x"
type input "Re"
type textarea "x"
type input "Red"
type textarea "x"
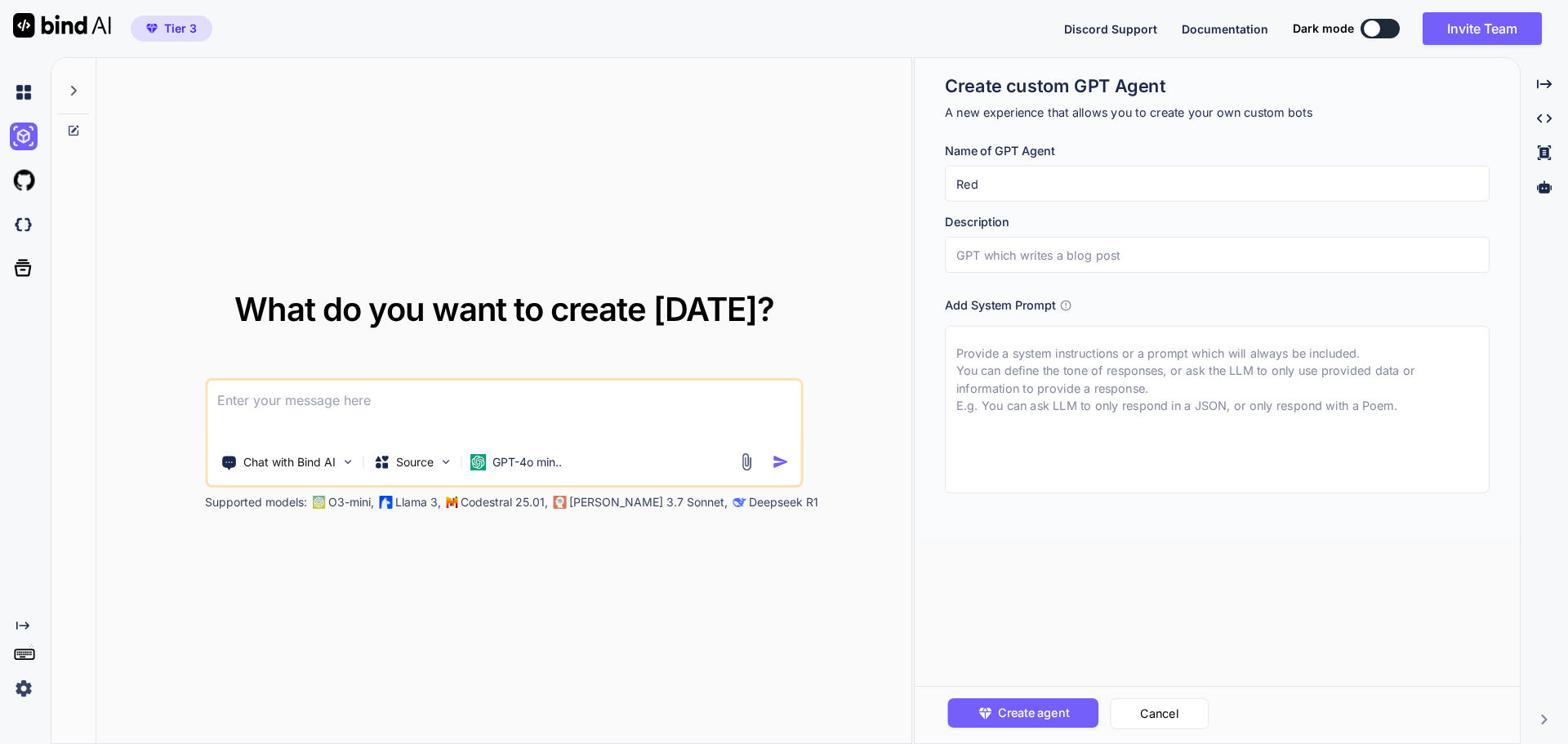
type input "Reda"
type textarea "x"
type input "Redac"
type textarea "x"
type input "Redact"
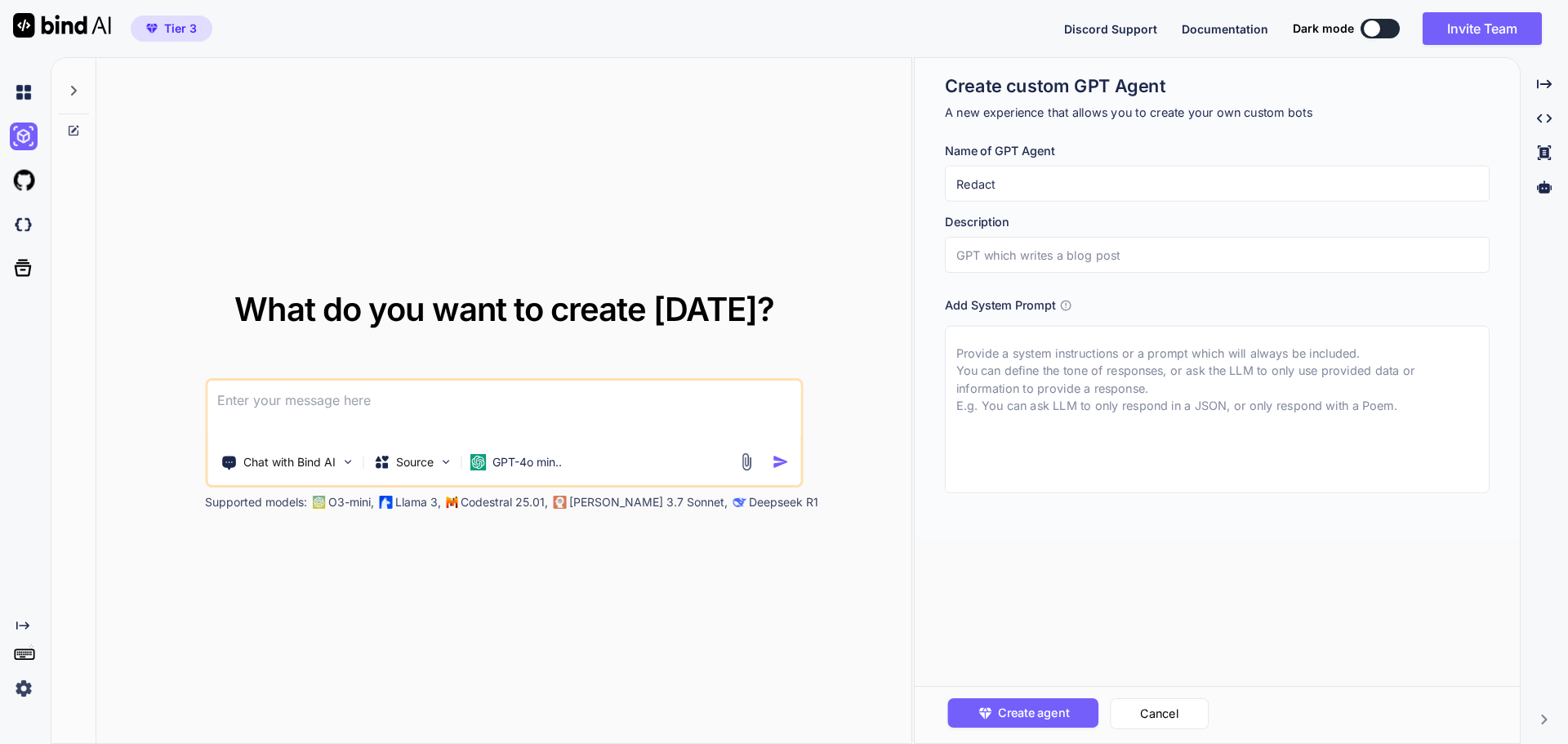
type textarea "x"
type input "Redacte"
type textarea "x"
type input "Redacteu"
type textarea "x"
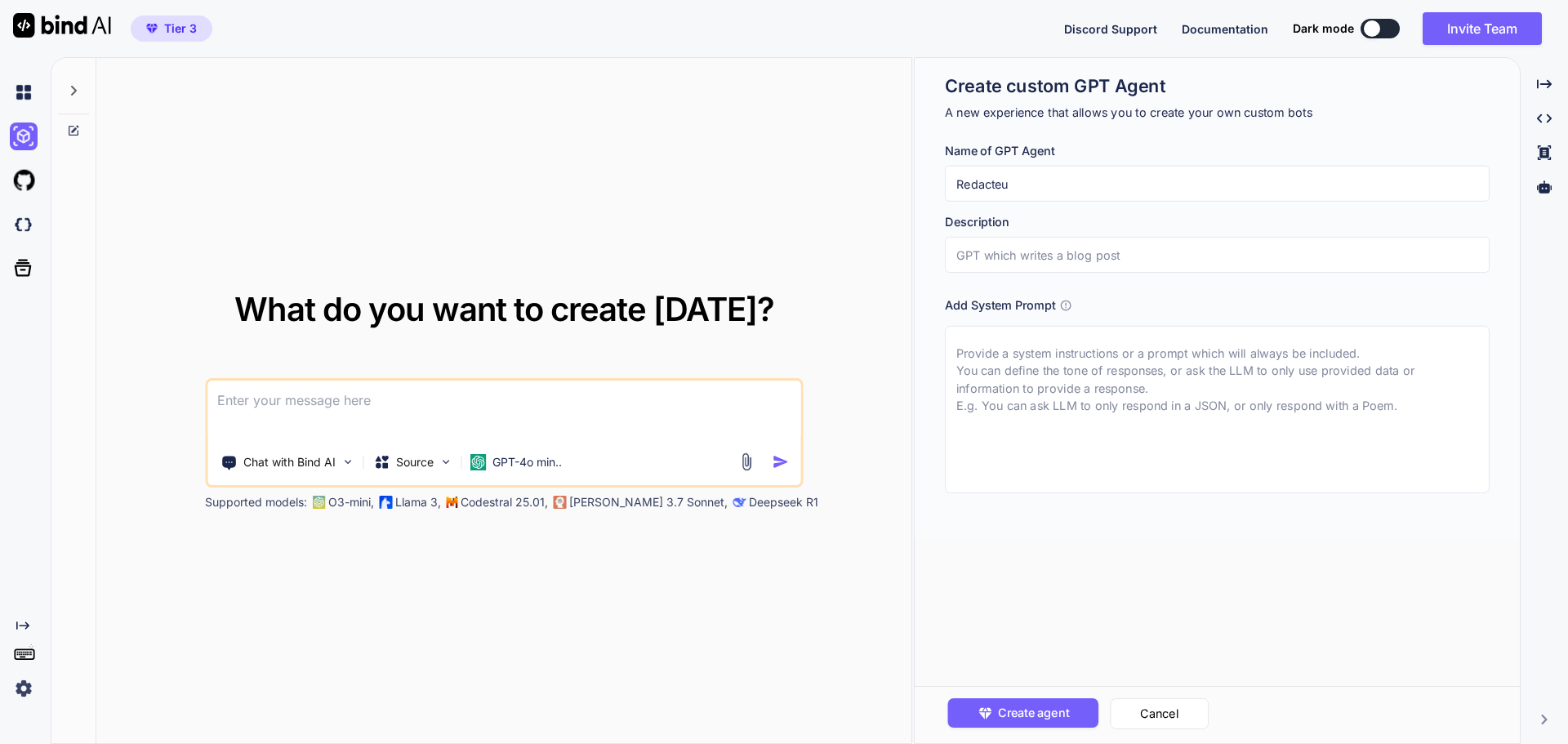
type input "Redacteur"
type textarea "x"
type input "Redacteur"
type textarea "x"
type input "Redacteur w"
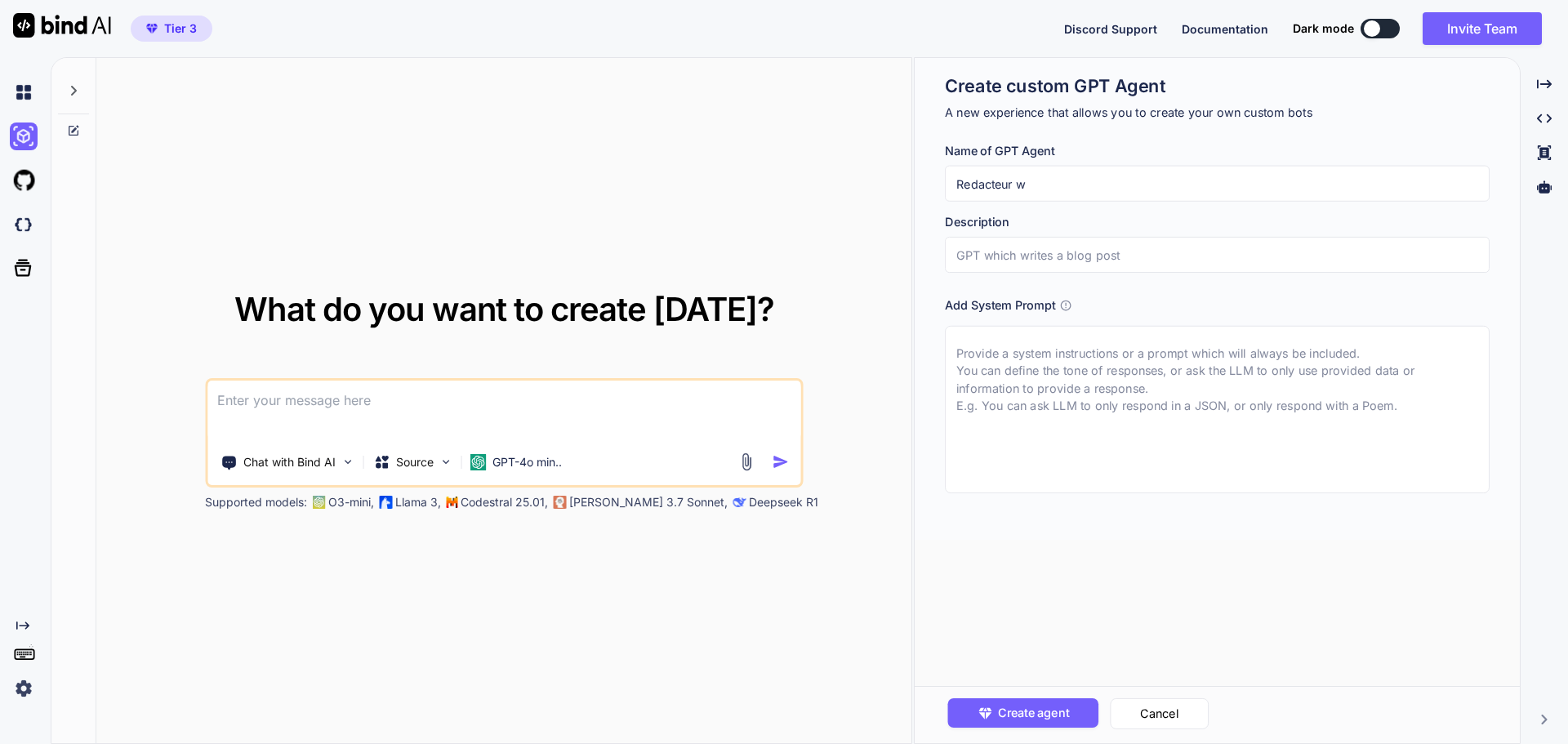
type textarea "x"
type input "Redacteur we"
type textarea "x"
type input "Redacteur web"
drag, startPoint x: 1217, startPoint y: 32, endPoint x: 1209, endPoint y: 27, distance: 9.4
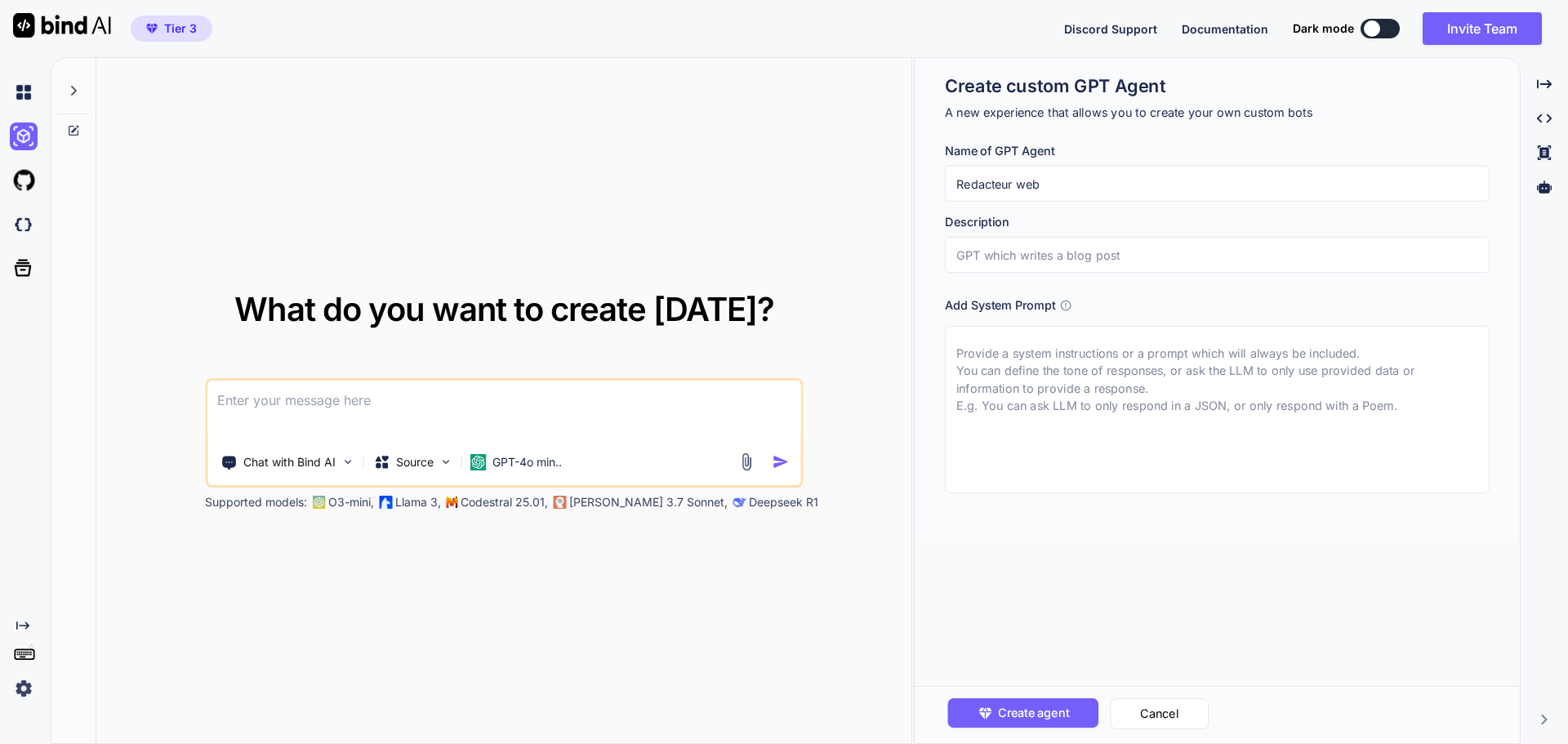
click at [1209, 27] on span "Documentation" at bounding box center [1224, 29] width 87 height 14
click at [1060, 349] on textarea at bounding box center [1217, 409] width 544 height 168
paste textarea "Crée un post captivant pour Facebook et Instagram autour de la Polynésie frança…"
type textarea "x"
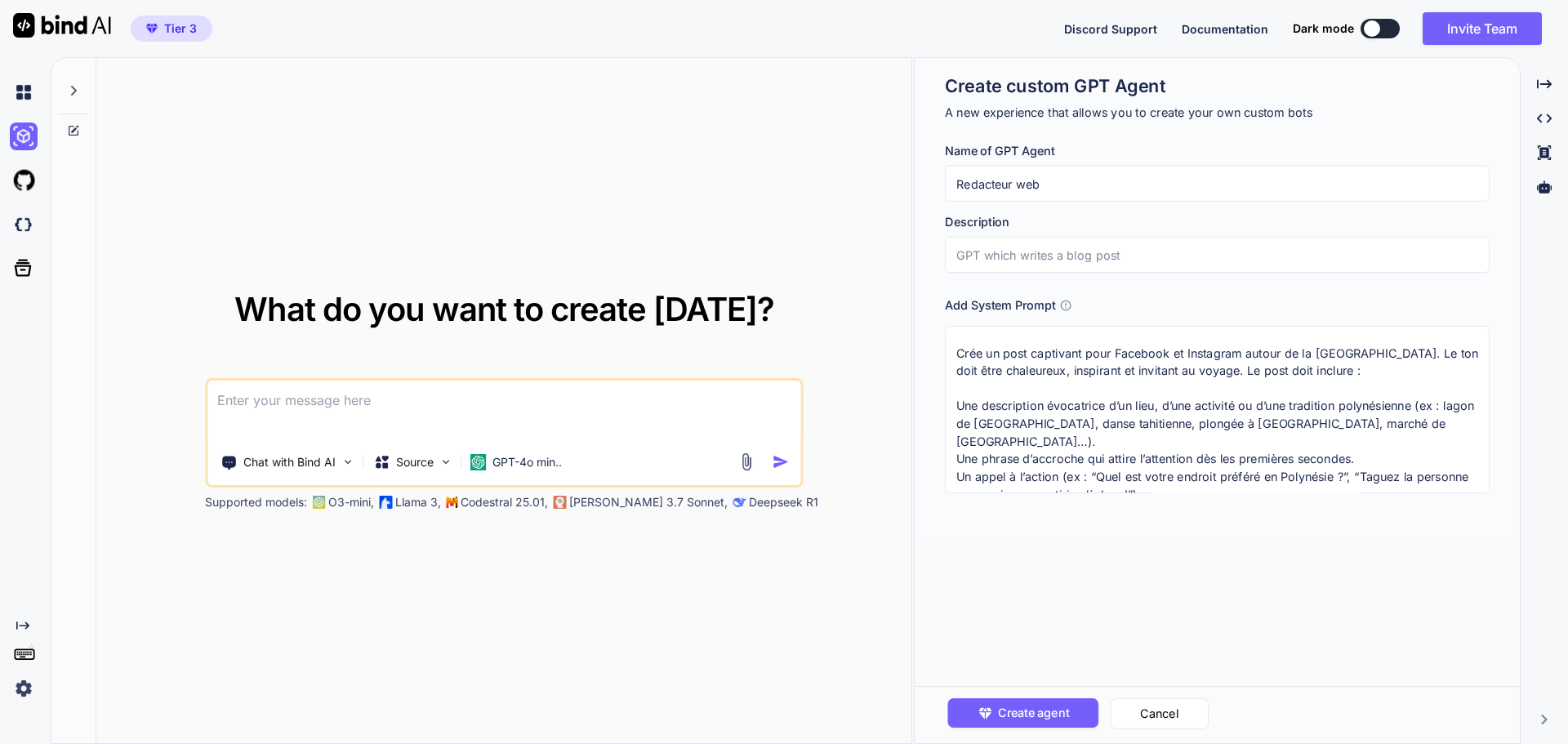
type textarea "Crée un post captivant pour Facebook et Instagram autour de la Polynésie frança…"
click at [1017, 258] on input "text" at bounding box center [1217, 254] width 544 height 36
click at [1038, 178] on input "Redacteur web" at bounding box center [1217, 184] width 544 height 36
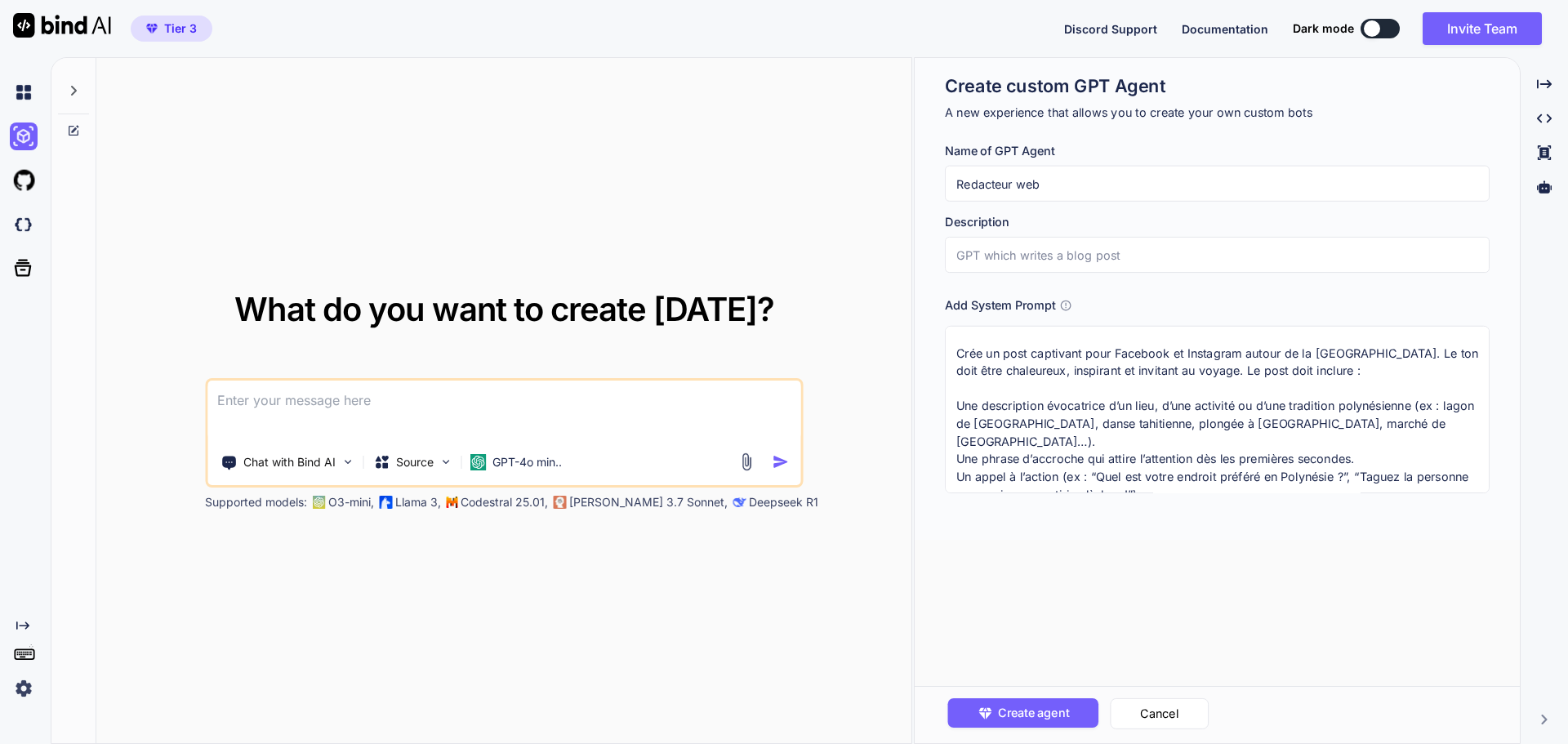
click at [1072, 183] on input "Redacteur web" at bounding box center [1217, 184] width 544 height 36
drag, startPoint x: 1062, startPoint y: 182, endPoint x: 1019, endPoint y: 190, distance: 43.7
click at [1019, 190] on input "Redacteur web" at bounding box center [1217, 184] width 544 height 36
type textarea "x"
type input "Redacteur p"
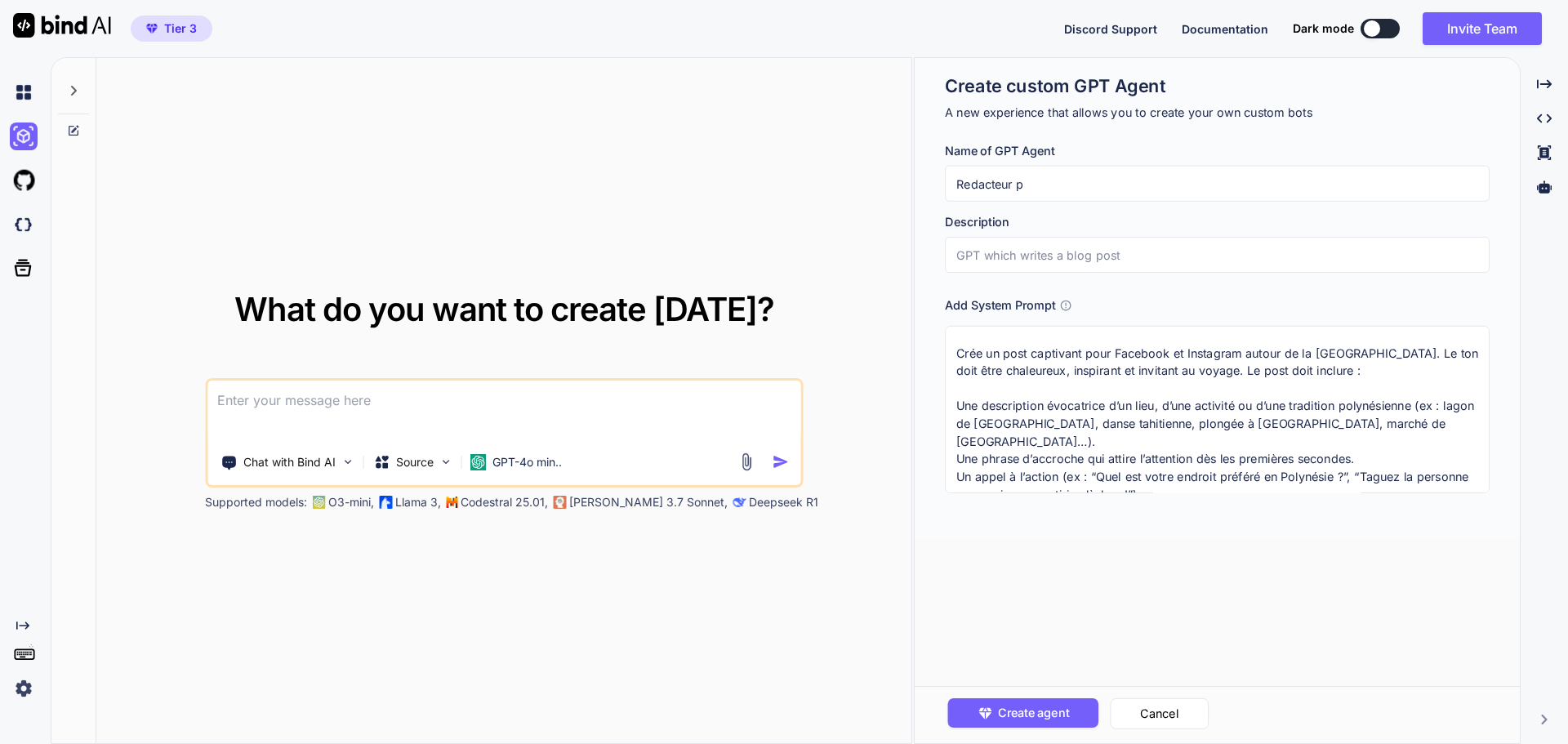
type textarea "x"
type input "Redacteur po"
type textarea "x"
type input "Redacteur pos"
type textarea "x"
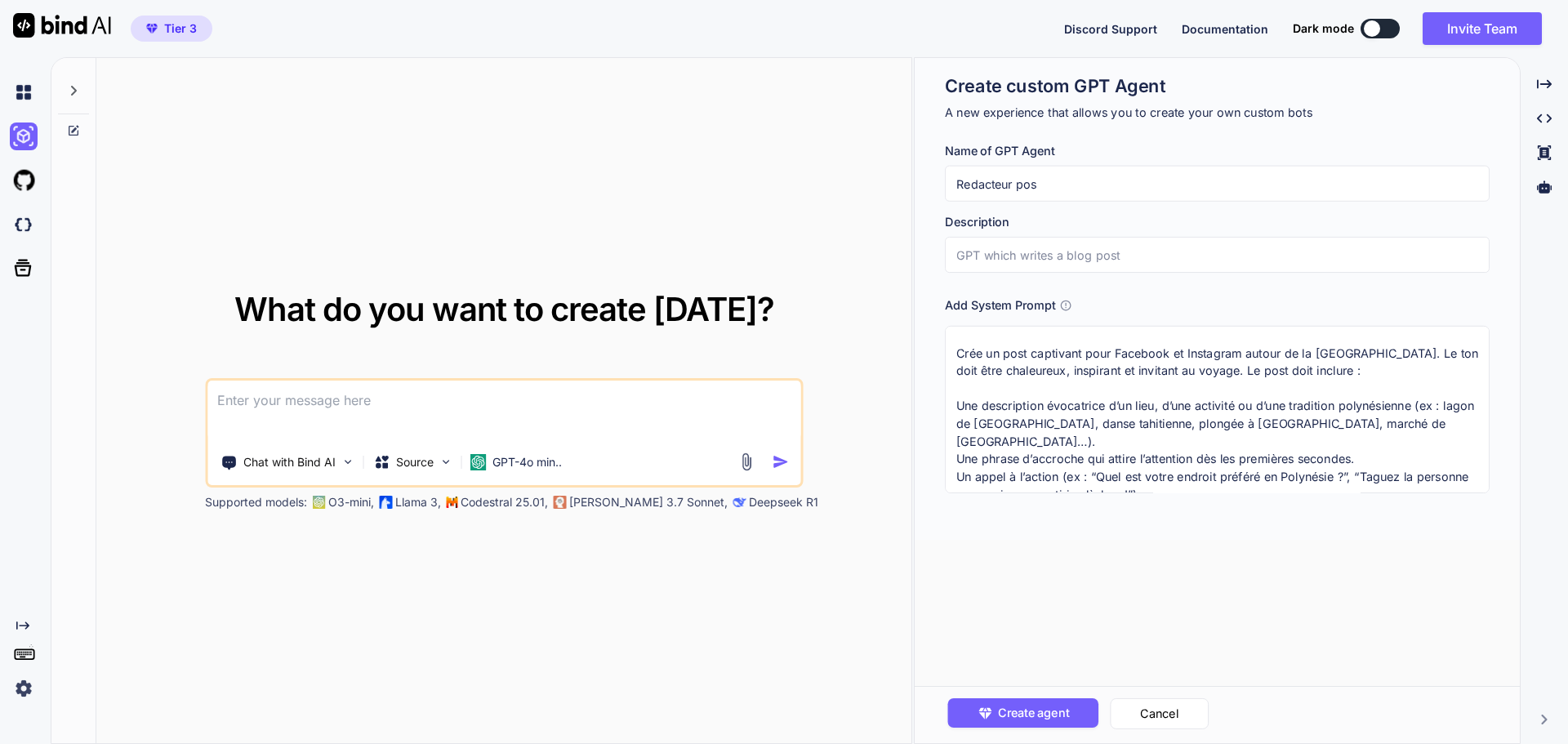
type input "Redacteur post"
type textarea "x"
type input "Redacteur post"
type textarea "x"
type input "Redacteur post f"
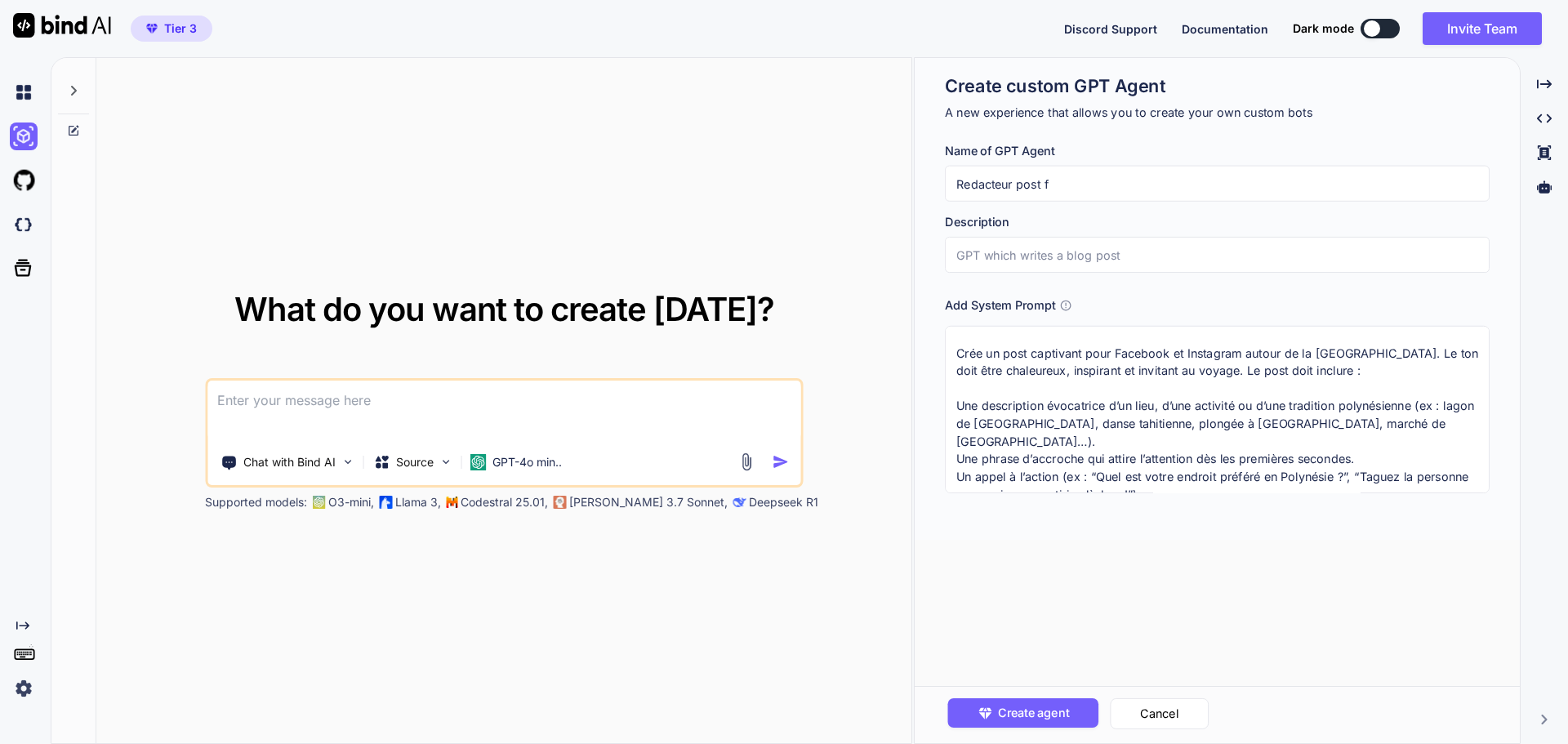
type textarea "x"
type input "Redacteur post fa"
type textarea "x"
type input "Redacteur post fac"
type textarea "x"
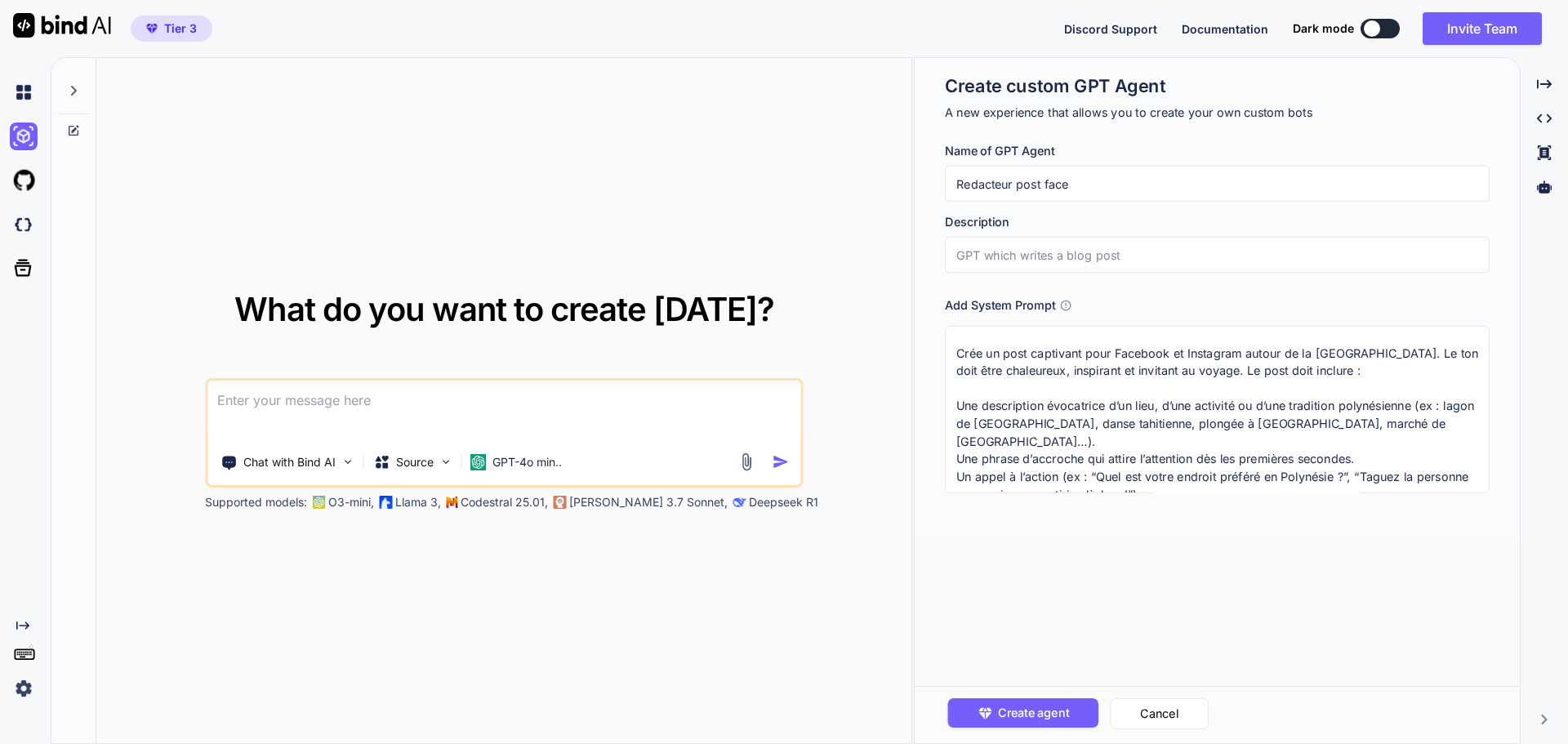
type input "Redacteur post faceb"
type textarea "x"
type input "Redacteur post facebo"
type textarea "x"
type input "Redacteur post faceboo"
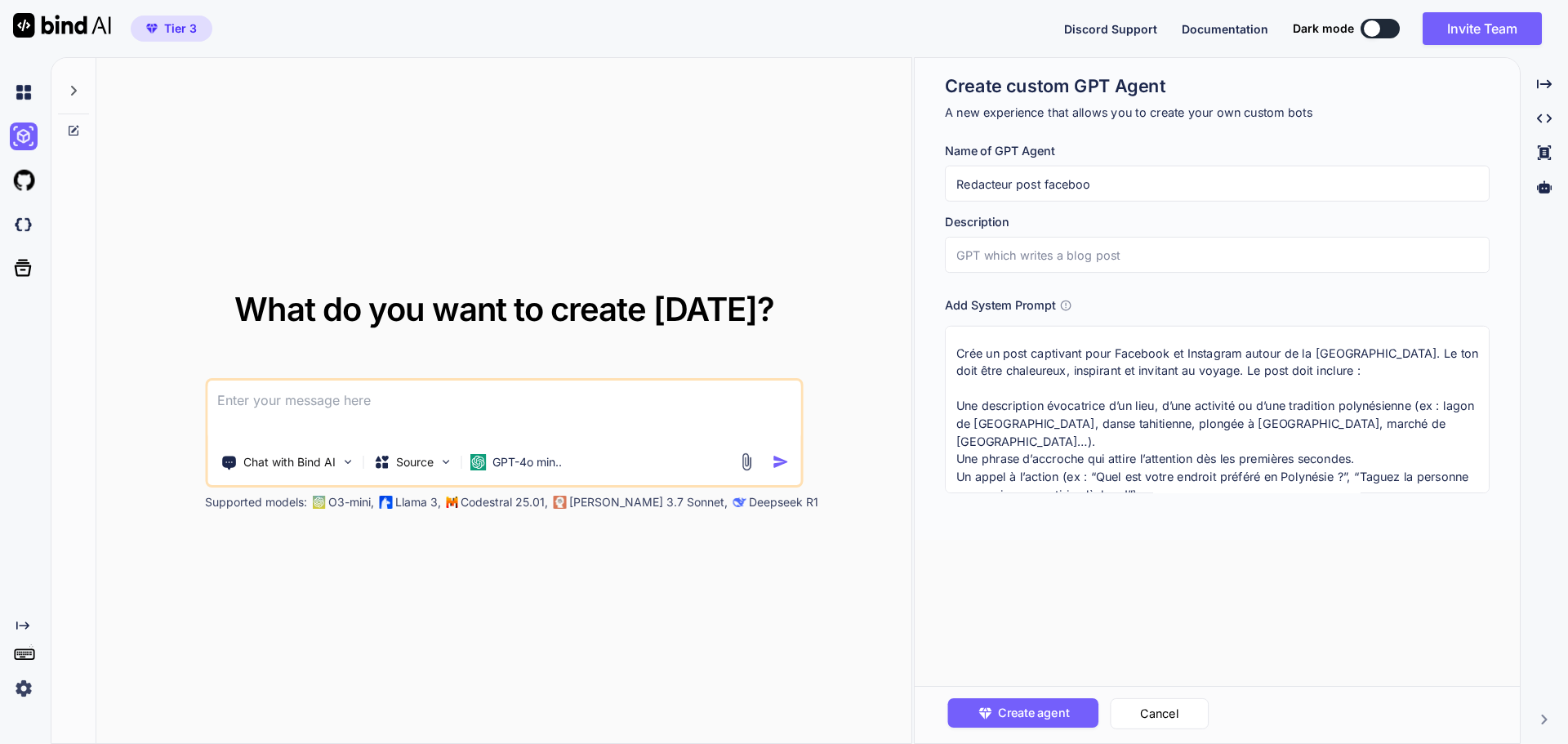
type textarea "x"
type input "Redacteur post facebook"
type textarea "x"
type input "R"
type textarea "x"
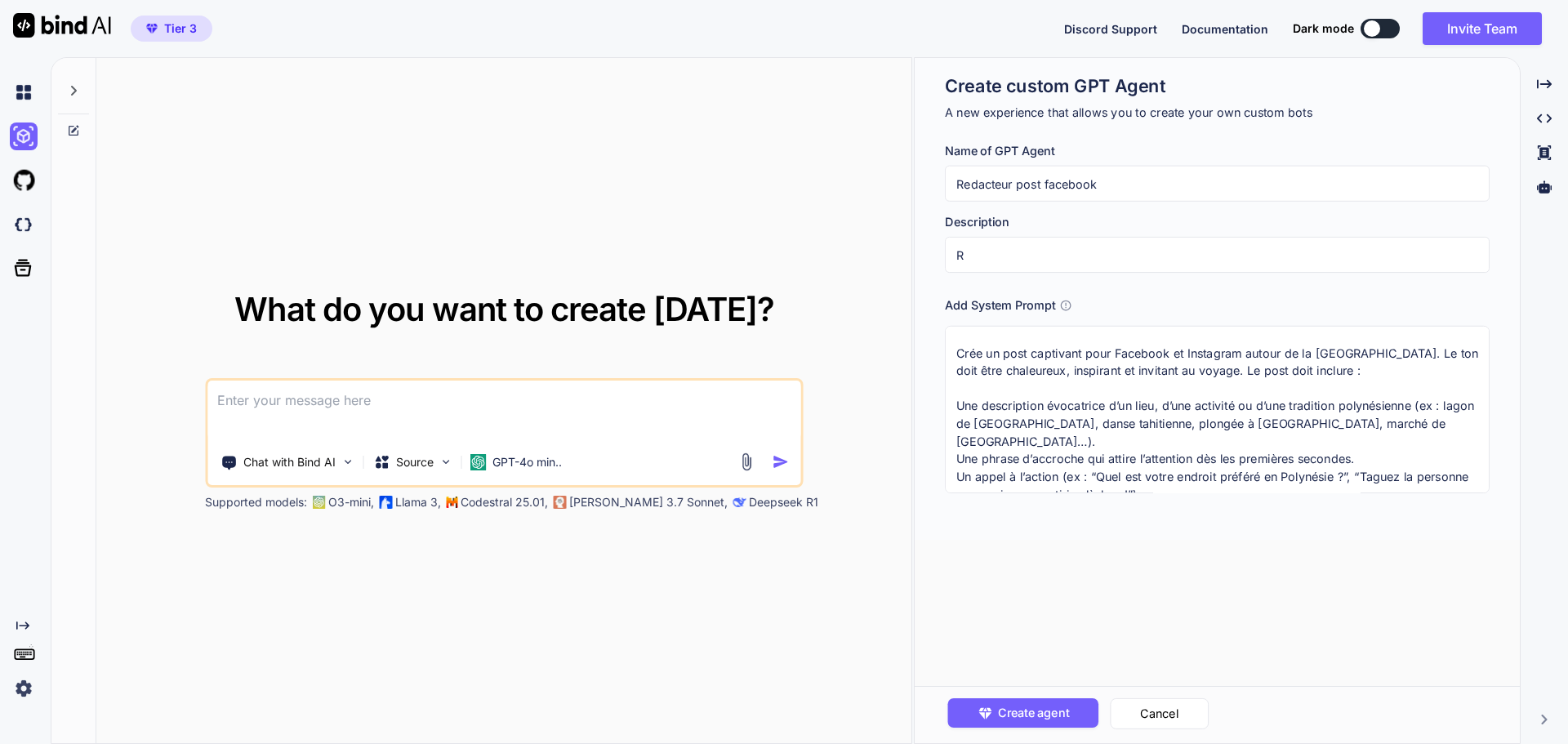
type input "Re"
type textarea "x"
type input "Red"
type textarea "x"
type input "Redi"
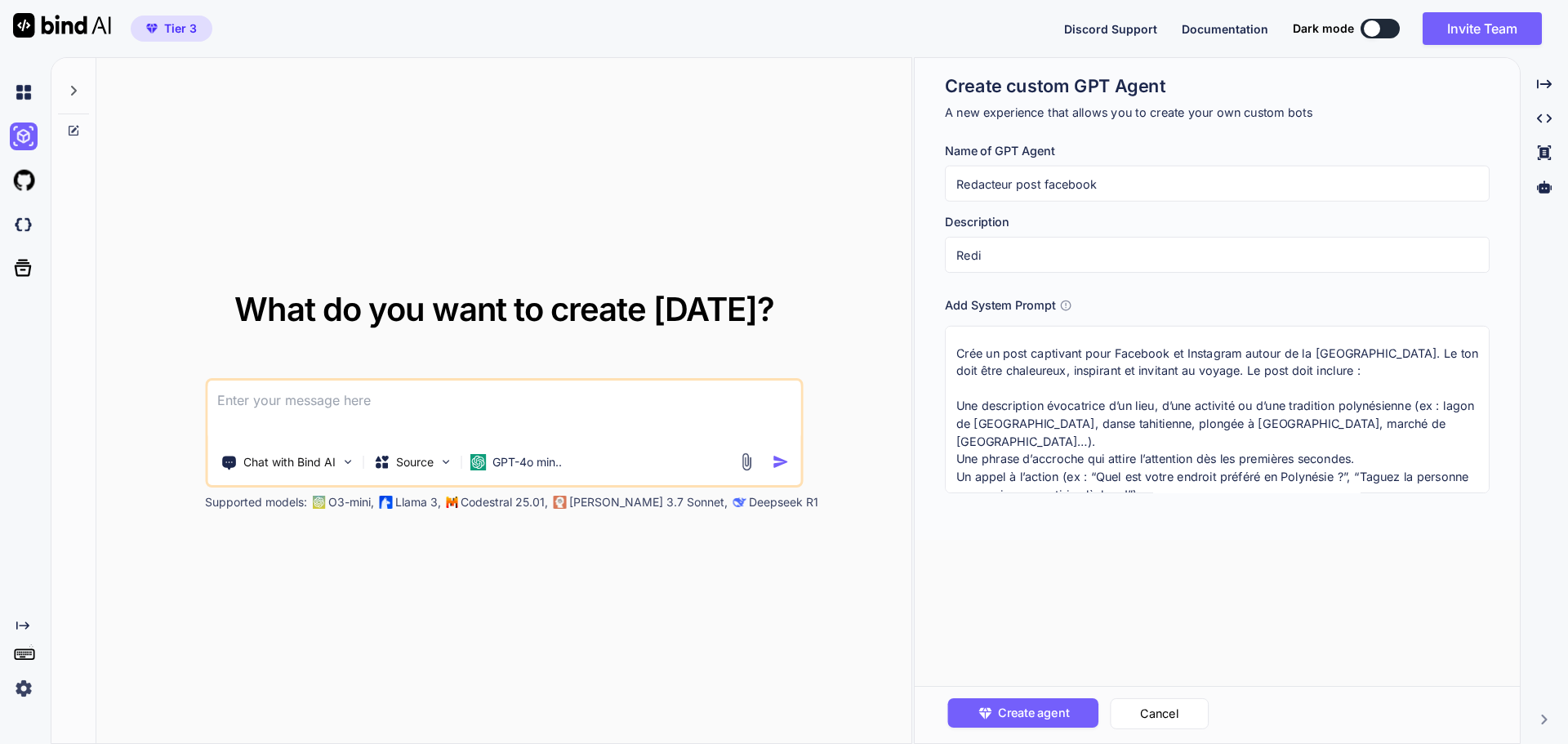
type textarea "x"
type input "Redig"
type textarea "x"
type input "Redige"
type textarea "x"
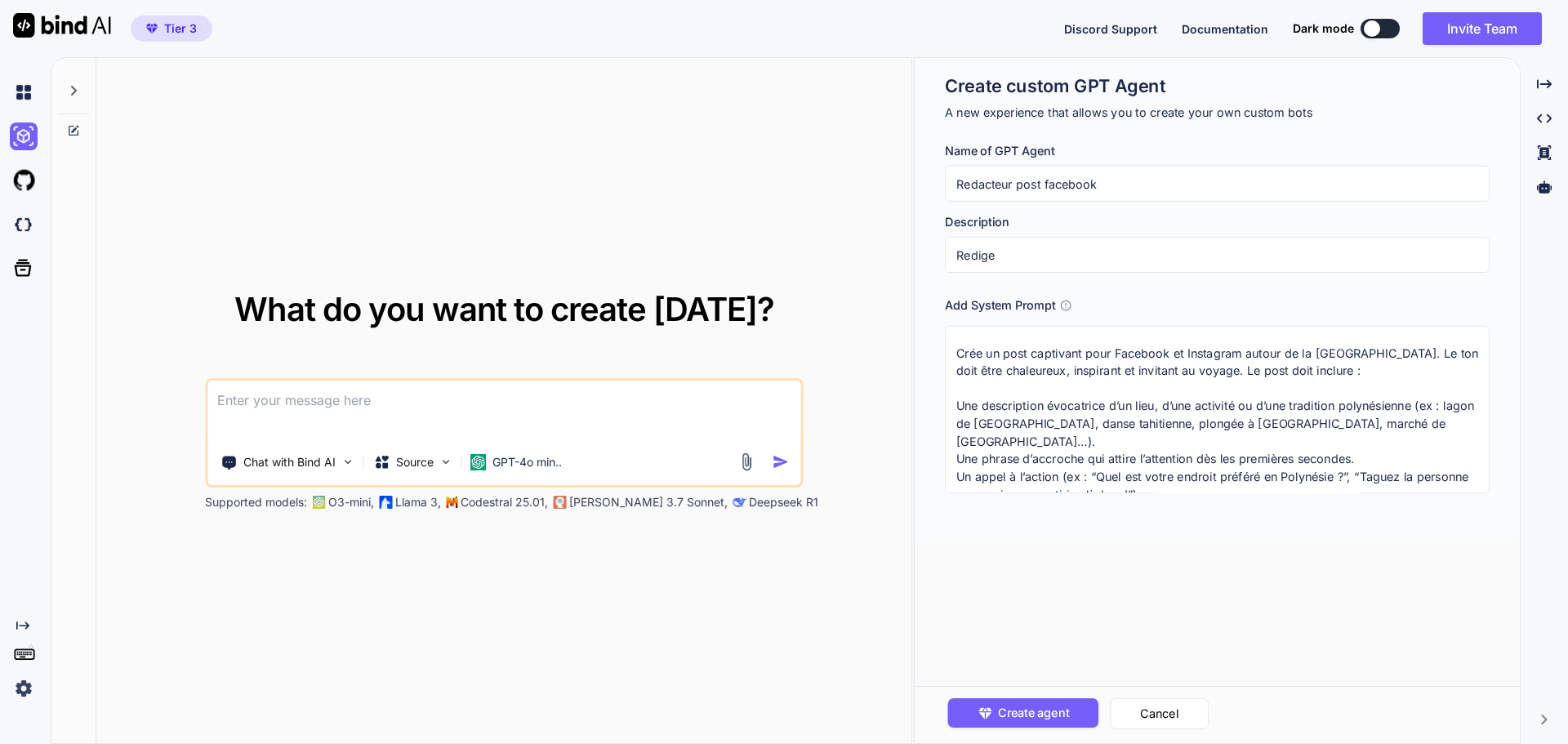
type input "Redige"
type textarea "x"
type input "Redige d"
type textarea "x"
type input "Redige de"
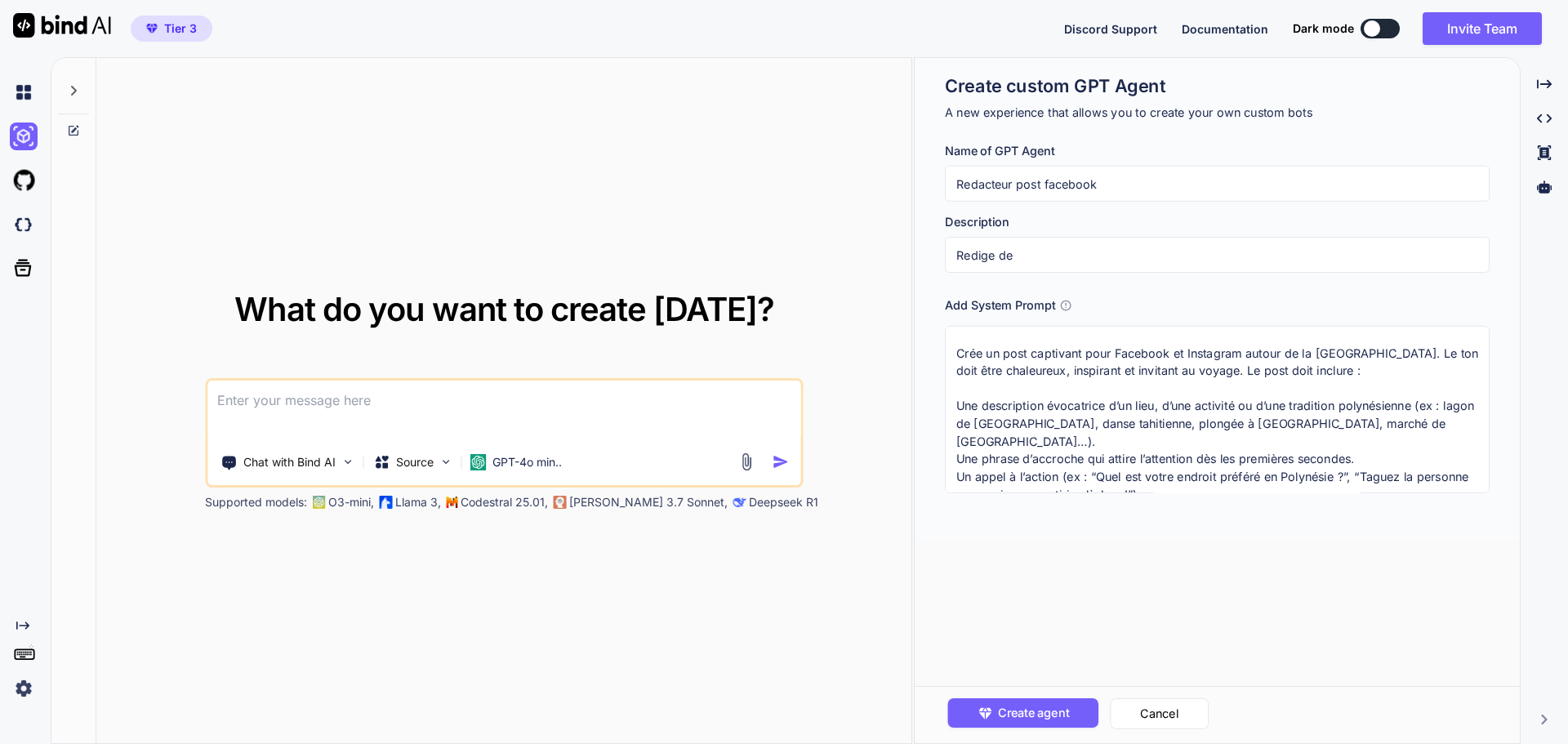
type textarea "x"
type input "Redige des"
type textarea "x"
type input "Redige des"
type textarea "x"
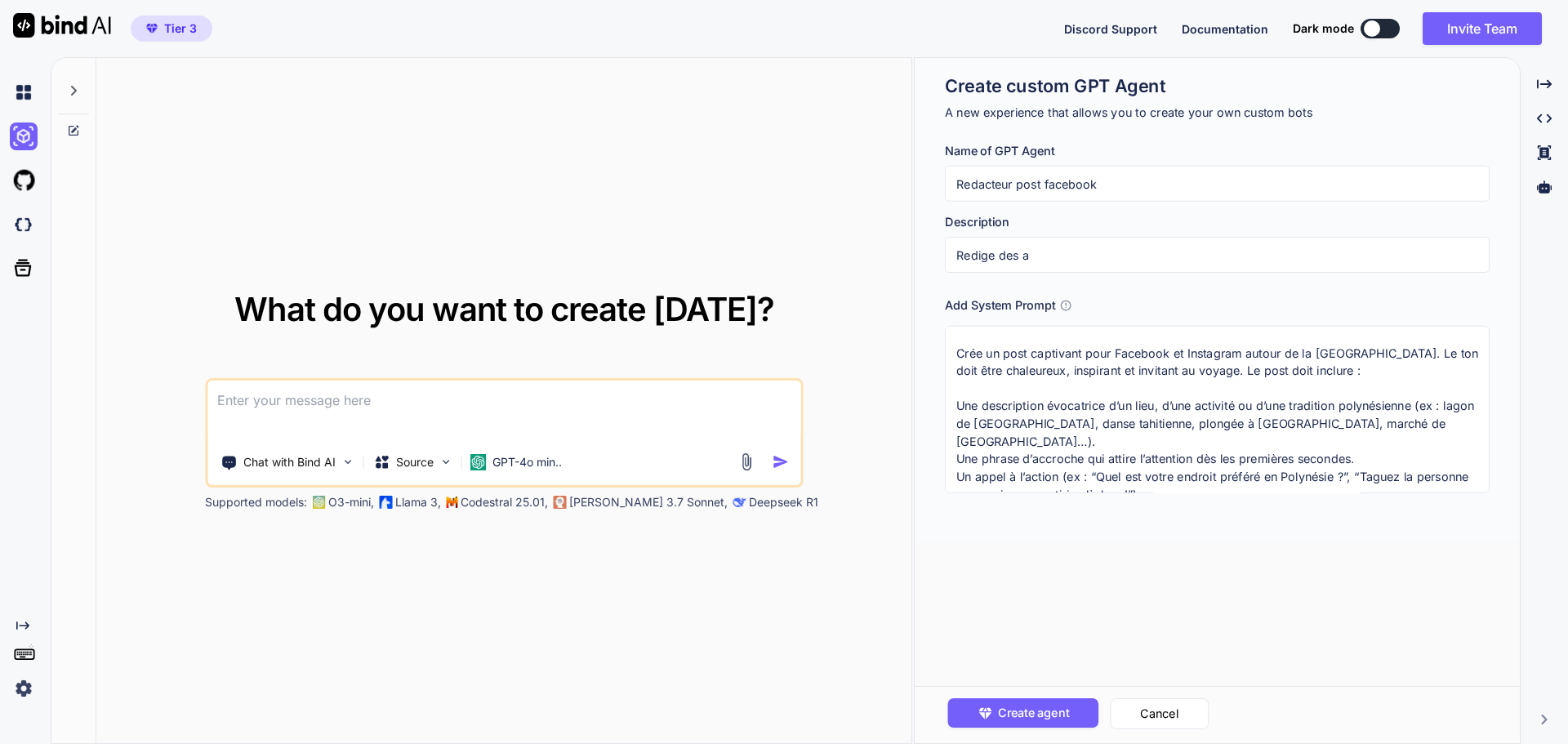
type input "Redige des ar"
type textarea "x"
type input "Redige des art"
type textarea "x"
type input "Redige des arti"
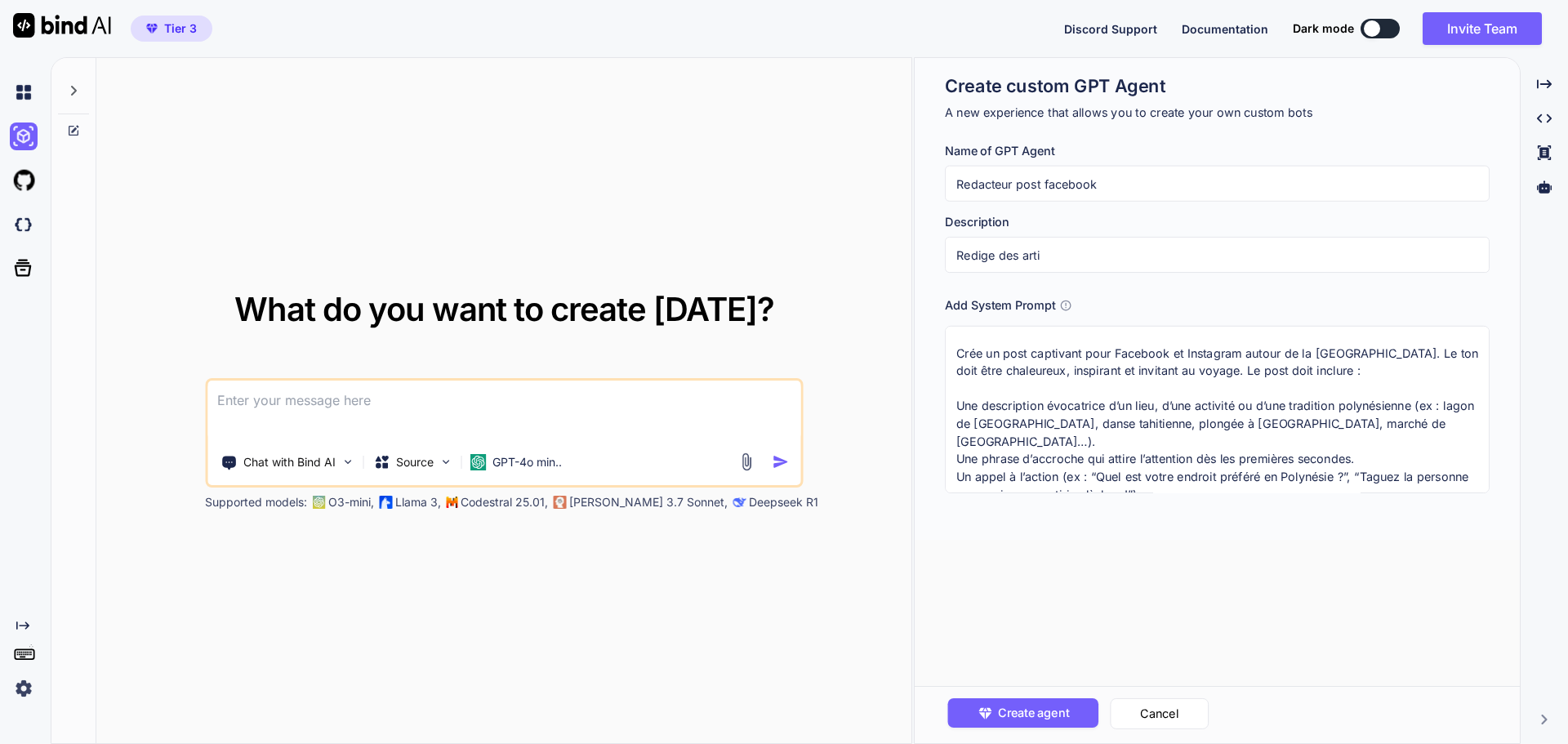
type textarea "x"
type input "Redige des artic"
type textarea "x"
type input "Redige des articl"
type textarea "x"
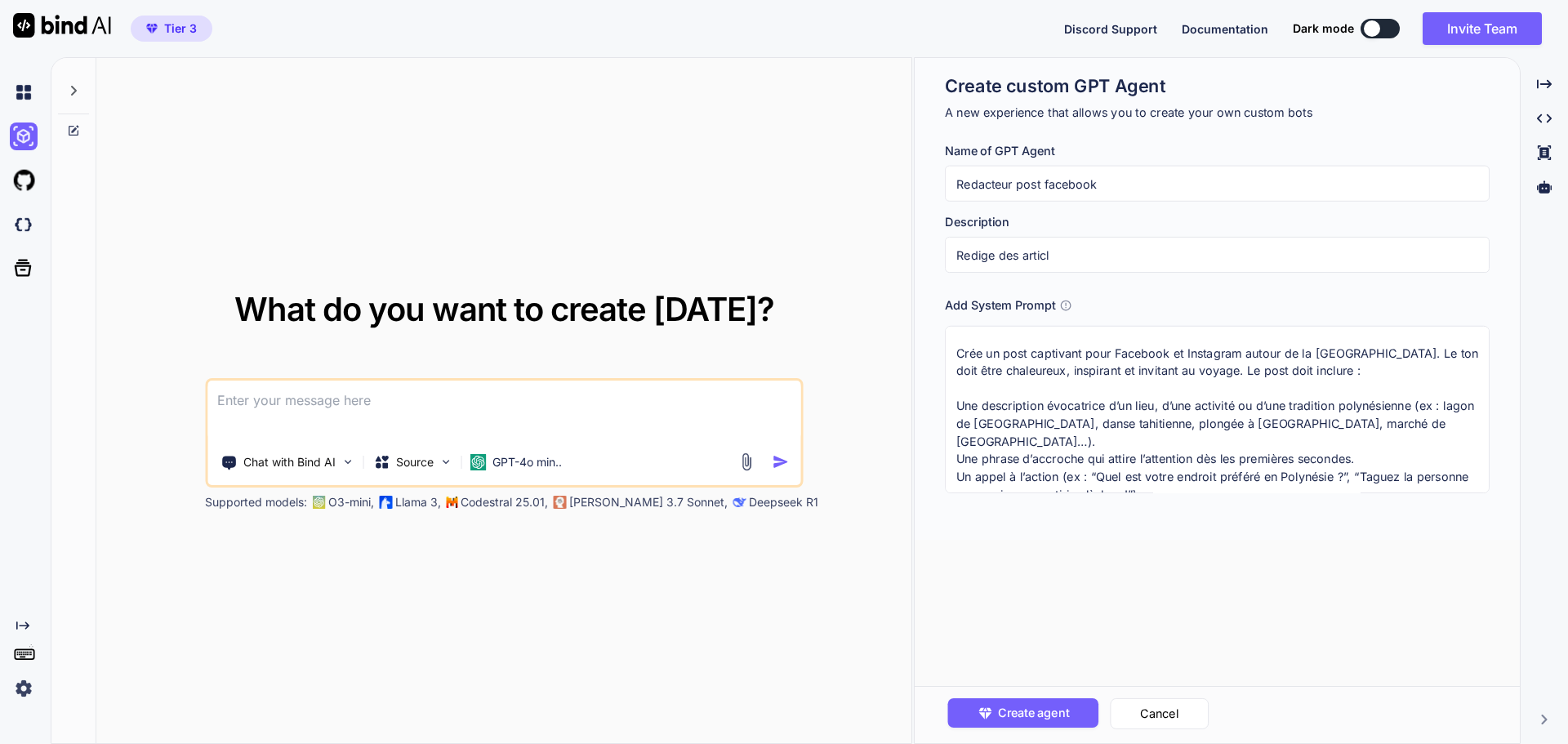
type input "Redige des article"
type textarea "x"
type input "Redige des article"
type textarea "x"
type input "Redige des article p"
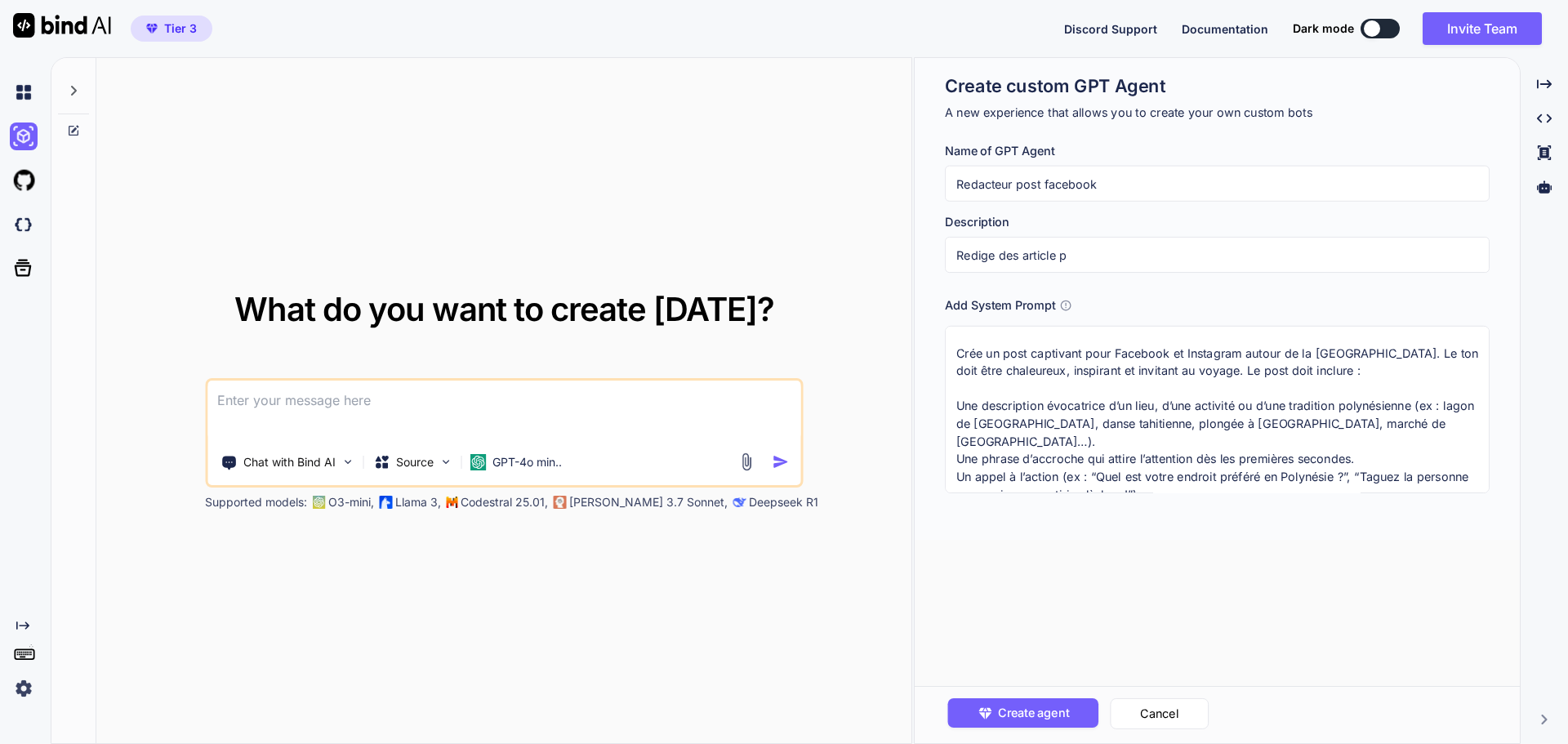
type textarea "x"
type input "Redige des article po"
type textarea "x"
type input "Redige des article pou"
type textarea "x"
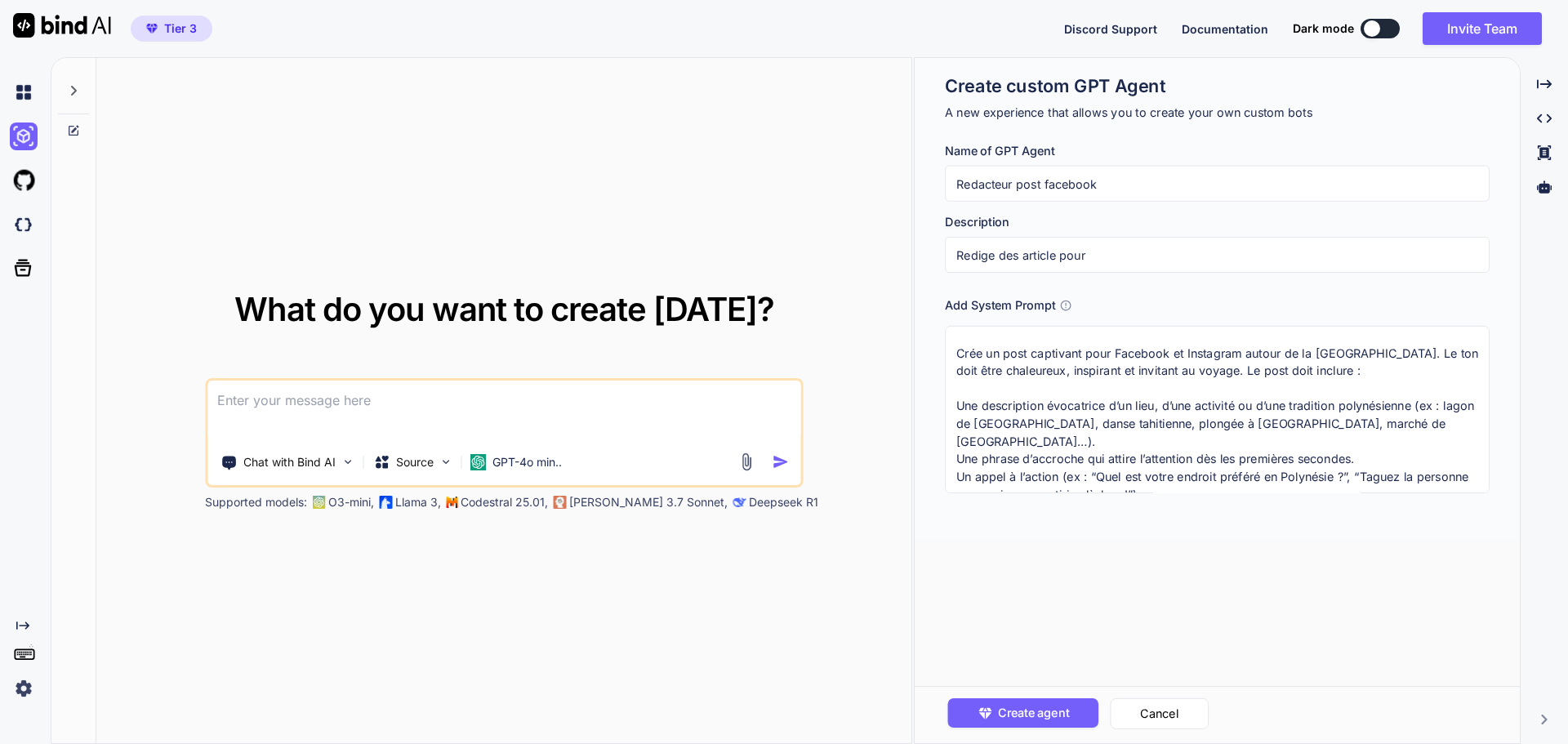
type input "Redige des article pour"
type textarea "x"
type input "Redige des article pour la"
type textarea "x"
type input "Redige des article pour la"
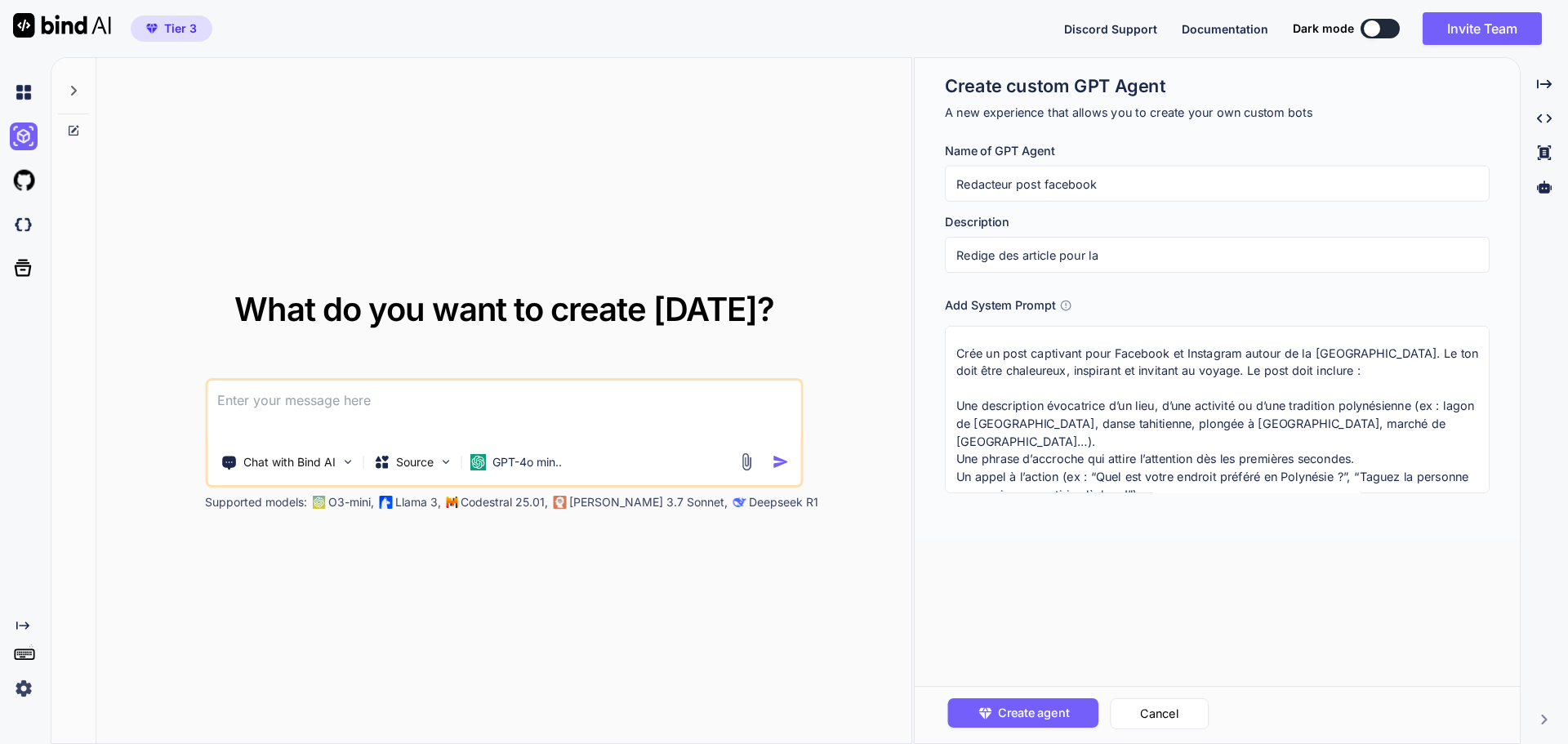
type textarea "x"
type input "Redige des article pour la p"
type textarea "x"
type input "Redige des article pour la po"
type textarea "x"
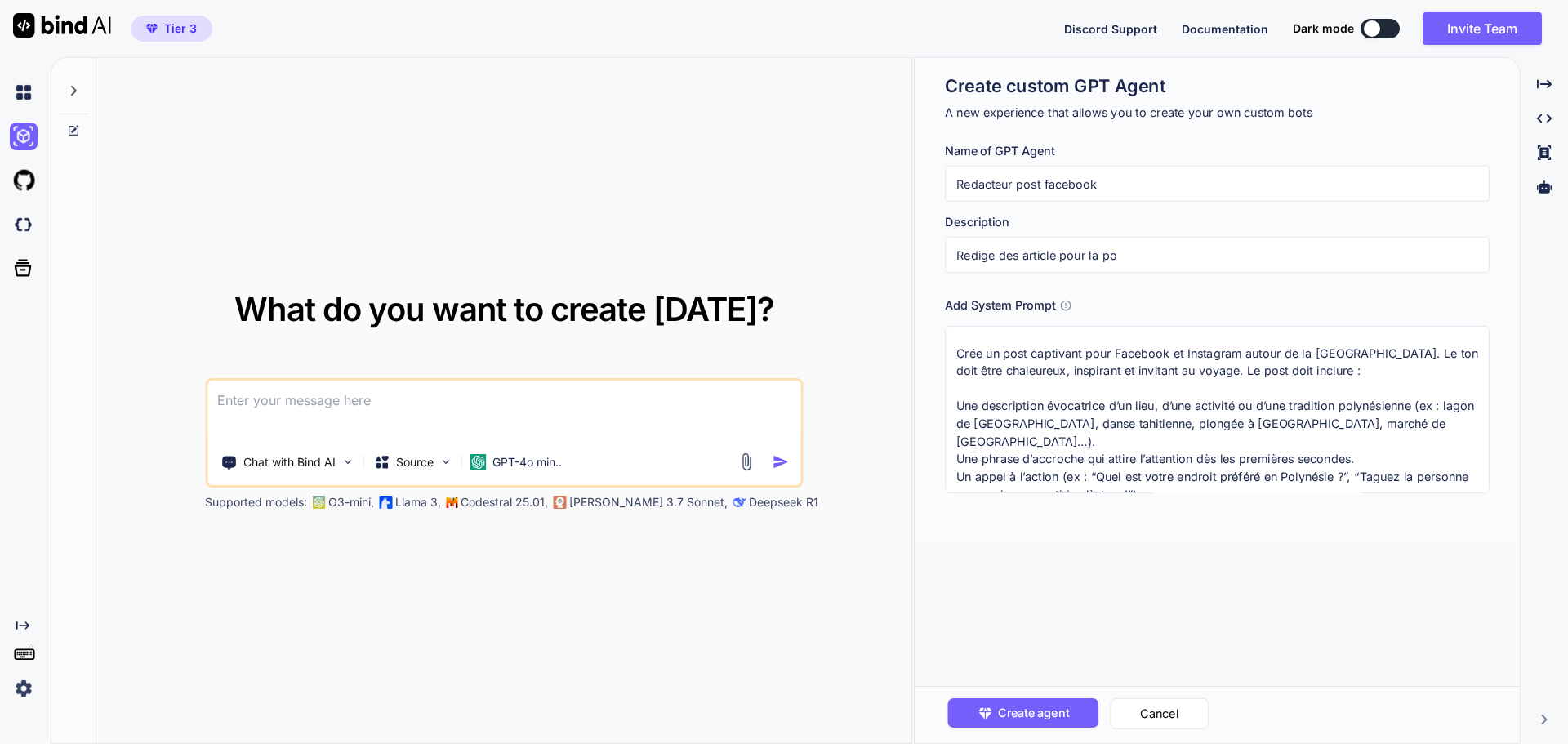
type input "Redige des article pour la pol"
type textarea "x"
type input "Redige des article pour la poly"
type textarea "x"
type input "Redige des article pour la polyn"
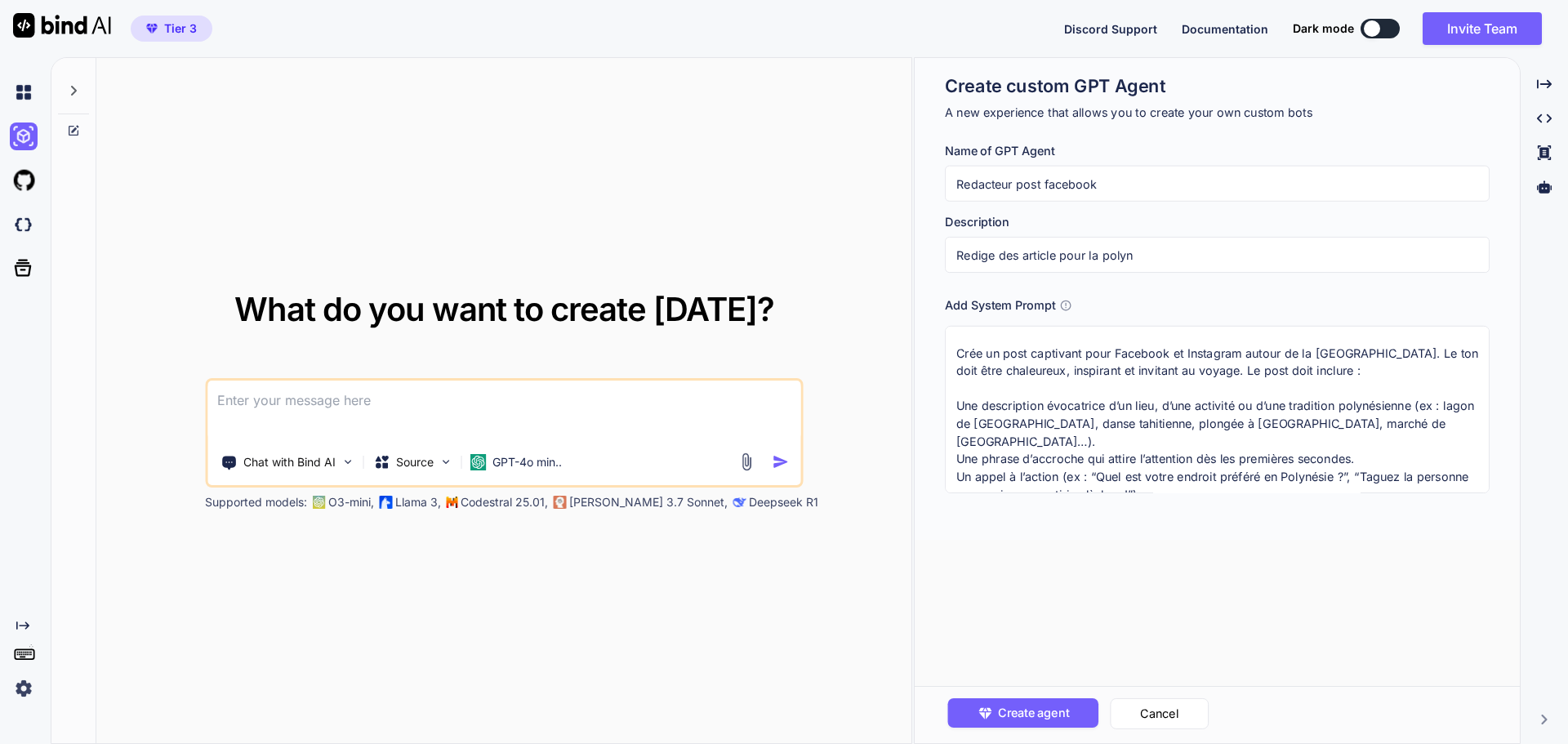
type textarea "x"
type input "Redige des article pour la polyné"
type textarea "x"
type input "Redige des article pour la polynés"
type textarea "x"
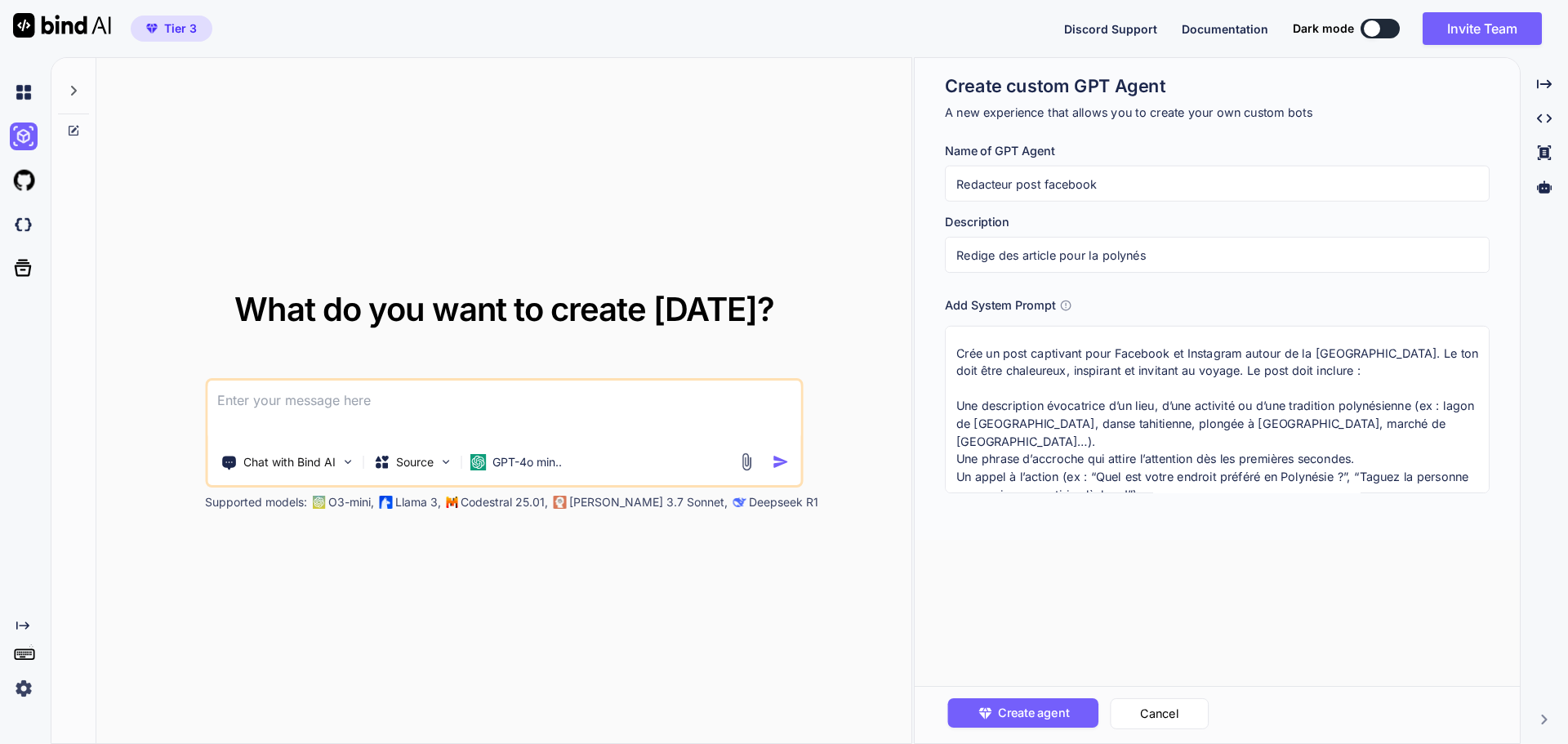
type input "Redige des article pour la polynési"
type textarea "x"
type input "Redige des article pour la polynésie"
click at [1019, 706] on span "Create agent" at bounding box center [1033, 713] width 71 height 18
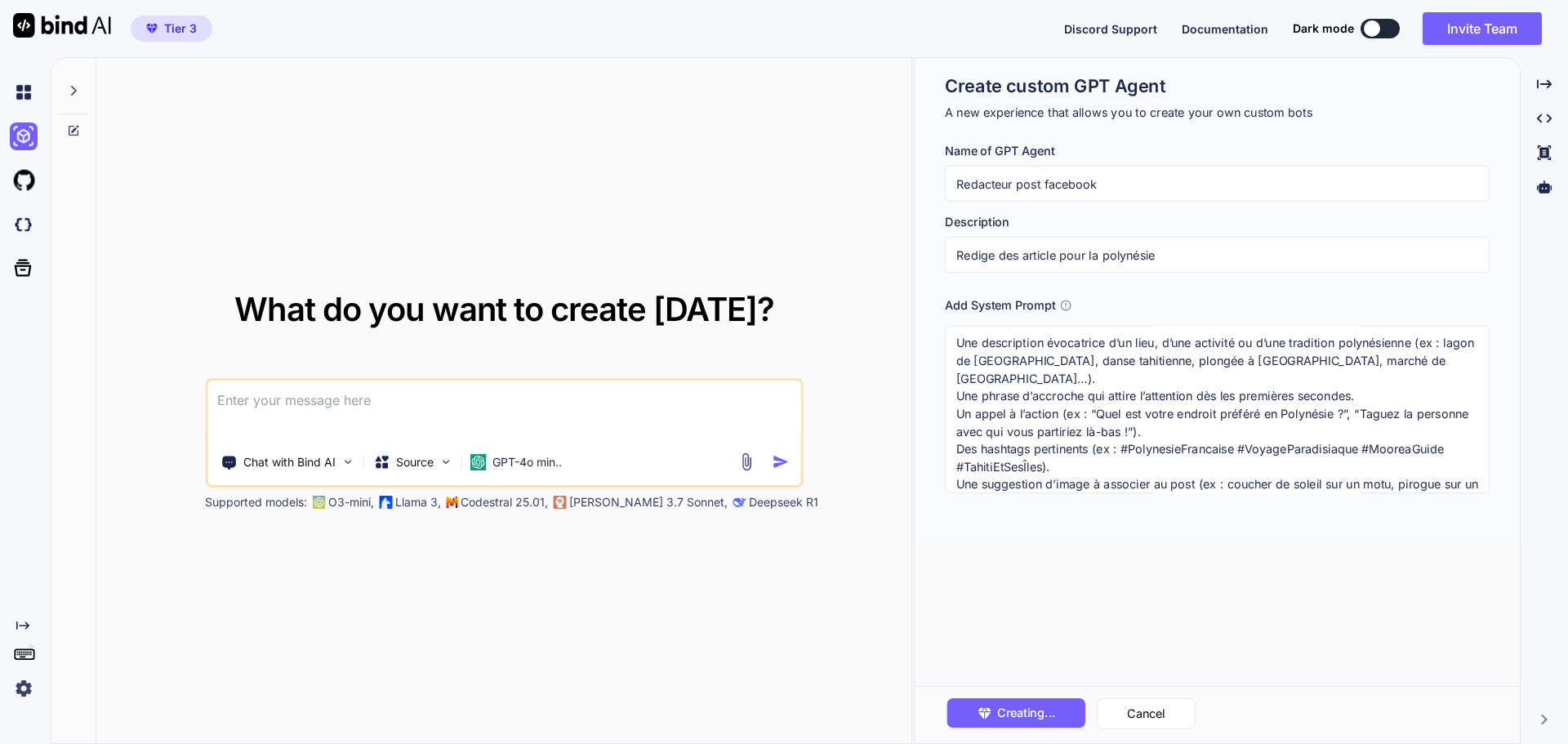
scroll to position [70, 0]
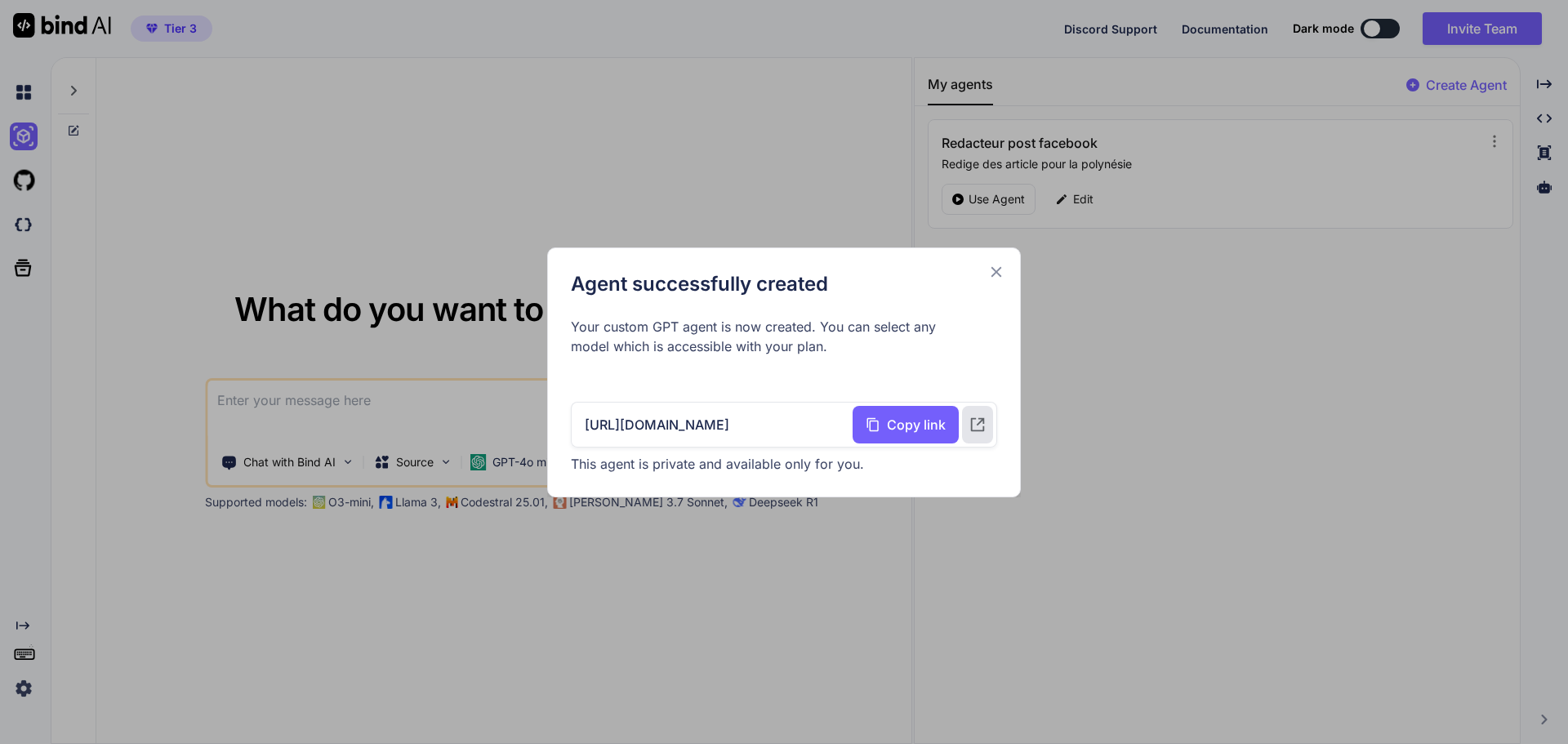
drag, startPoint x: 646, startPoint y: 319, endPoint x: 839, endPoint y: 352, distance: 195.8
click at [839, 352] on p "Your custom GPT agent is now created. You can select any model which is accessi…" at bounding box center [784, 336] width 427 height 39
click at [984, 426] on icon at bounding box center [977, 425] width 18 height 18
click at [1002, 267] on icon at bounding box center [996, 272] width 18 height 18
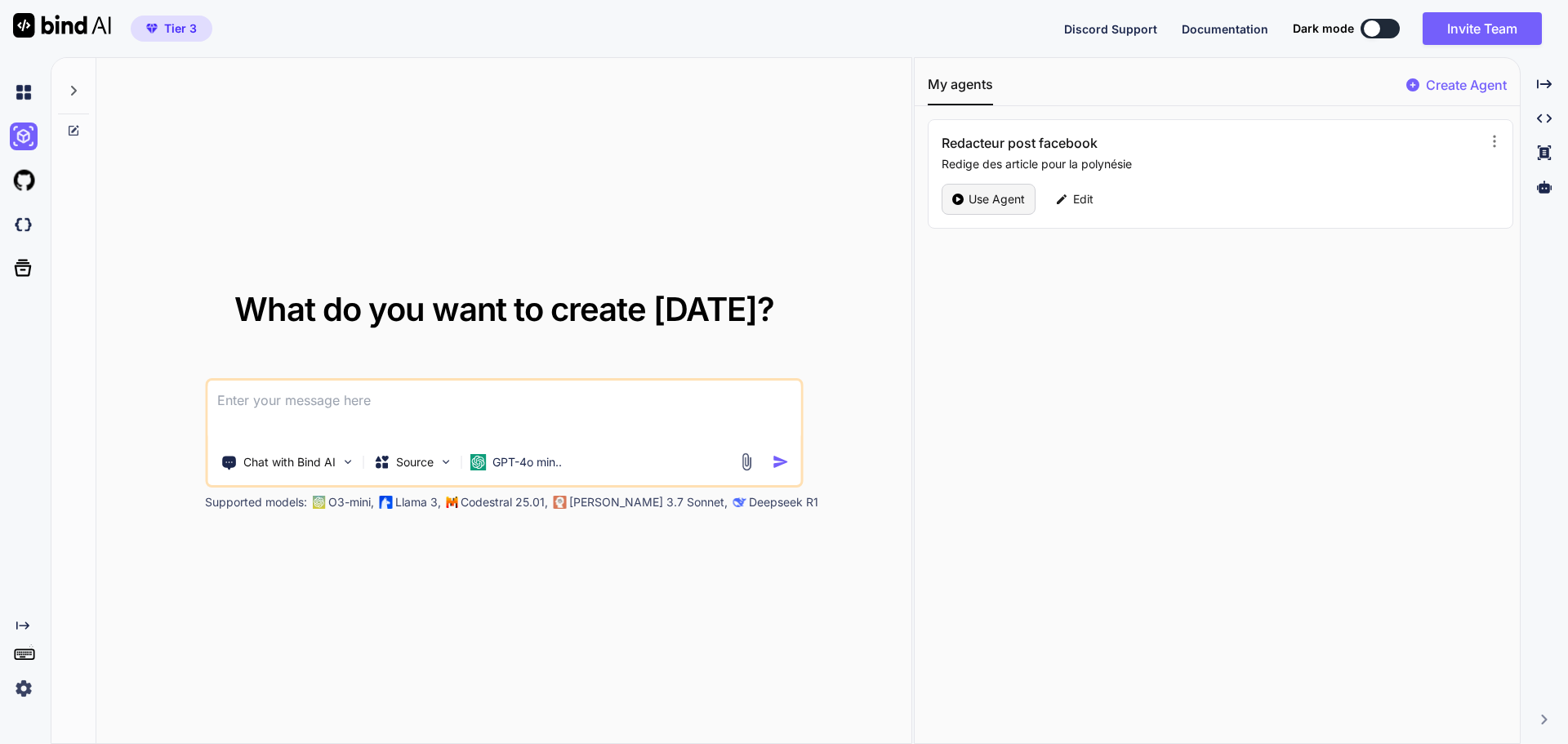
click at [957, 202] on icon at bounding box center [958, 199] width 12 height 12
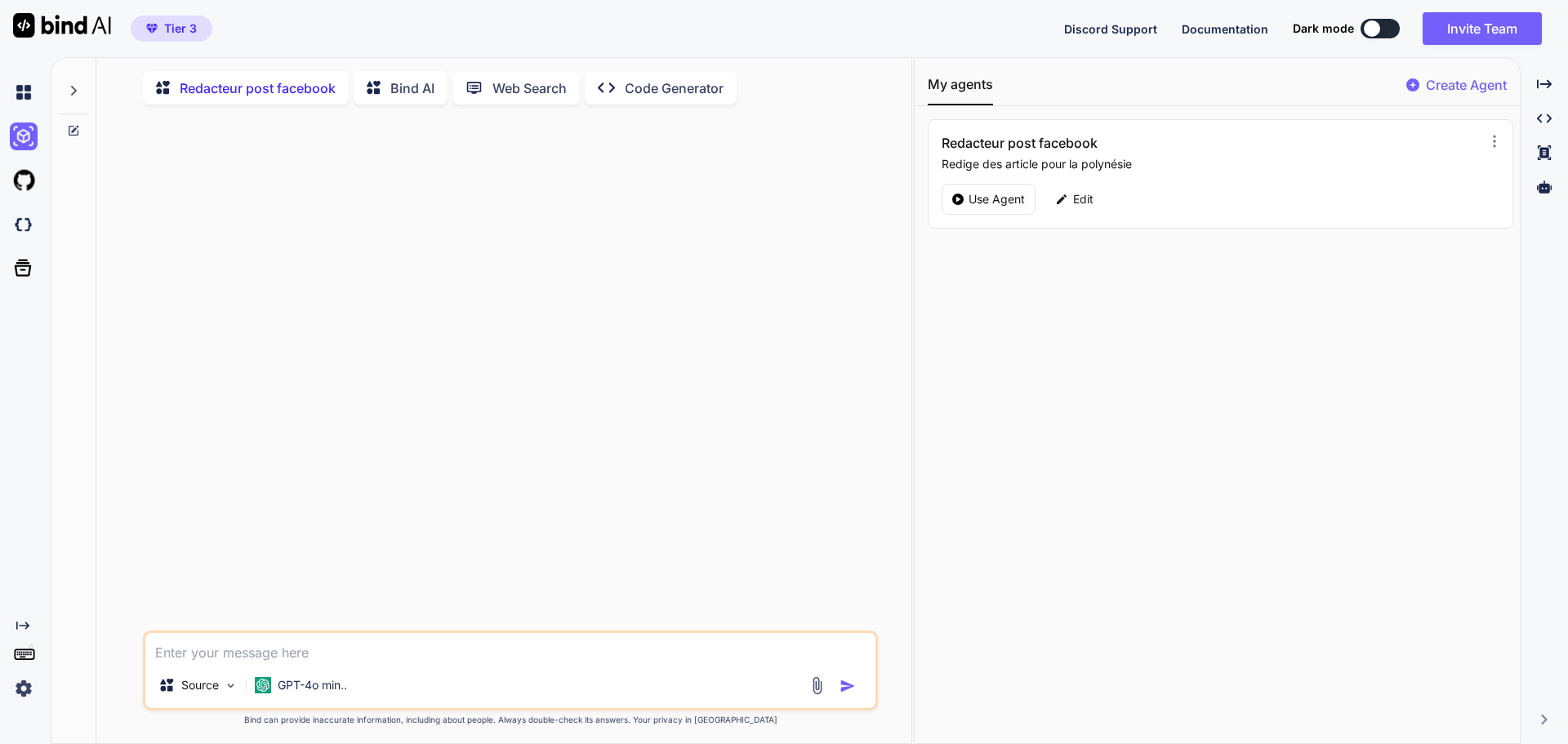
click at [200, 661] on textarea at bounding box center [510, 647] width 730 height 29
type textarea "x"
type textarea "r"
type textarea "x"
type textarea "re"
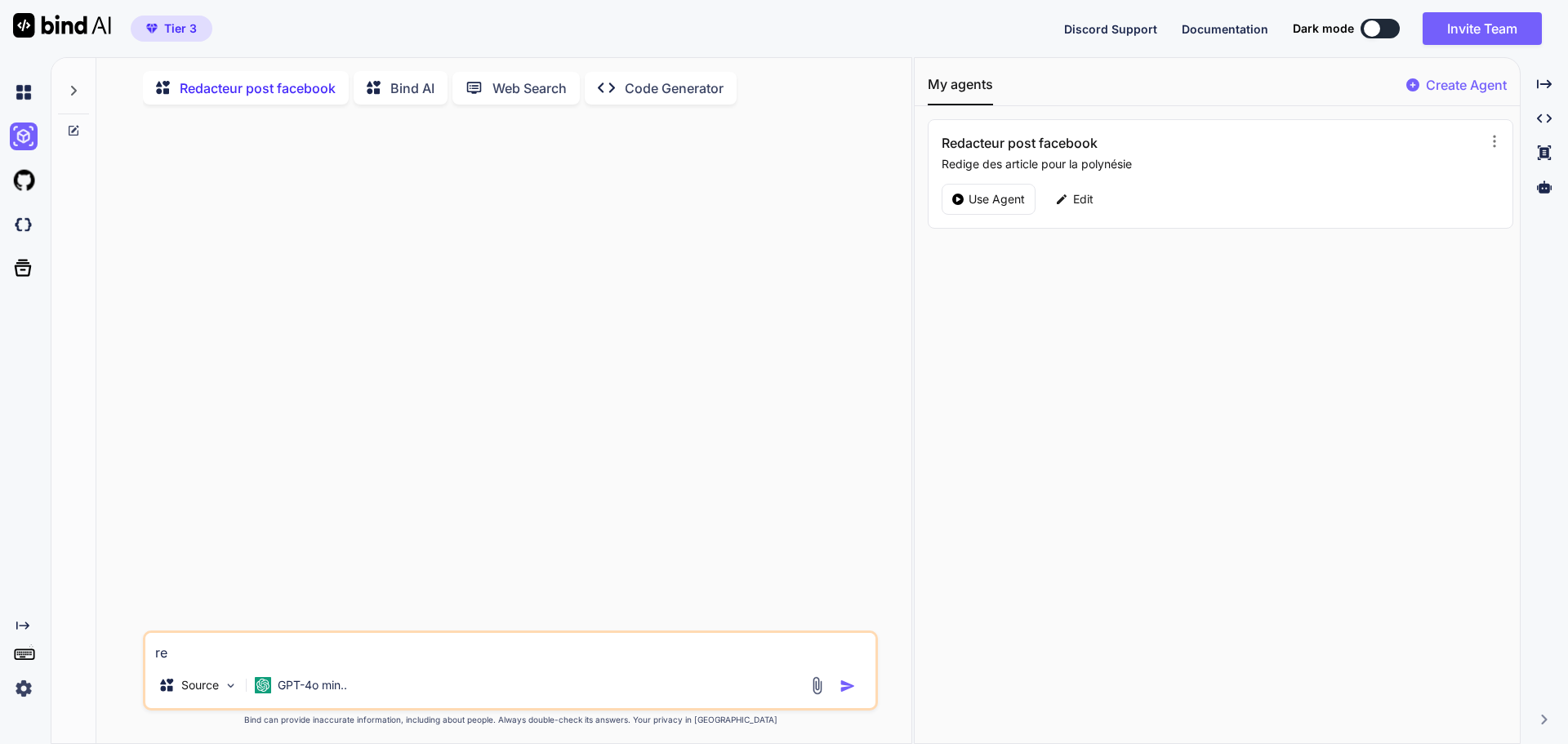
type textarea "x"
type textarea "reg"
type textarea "x"
type textarea "regi"
type textarea "x"
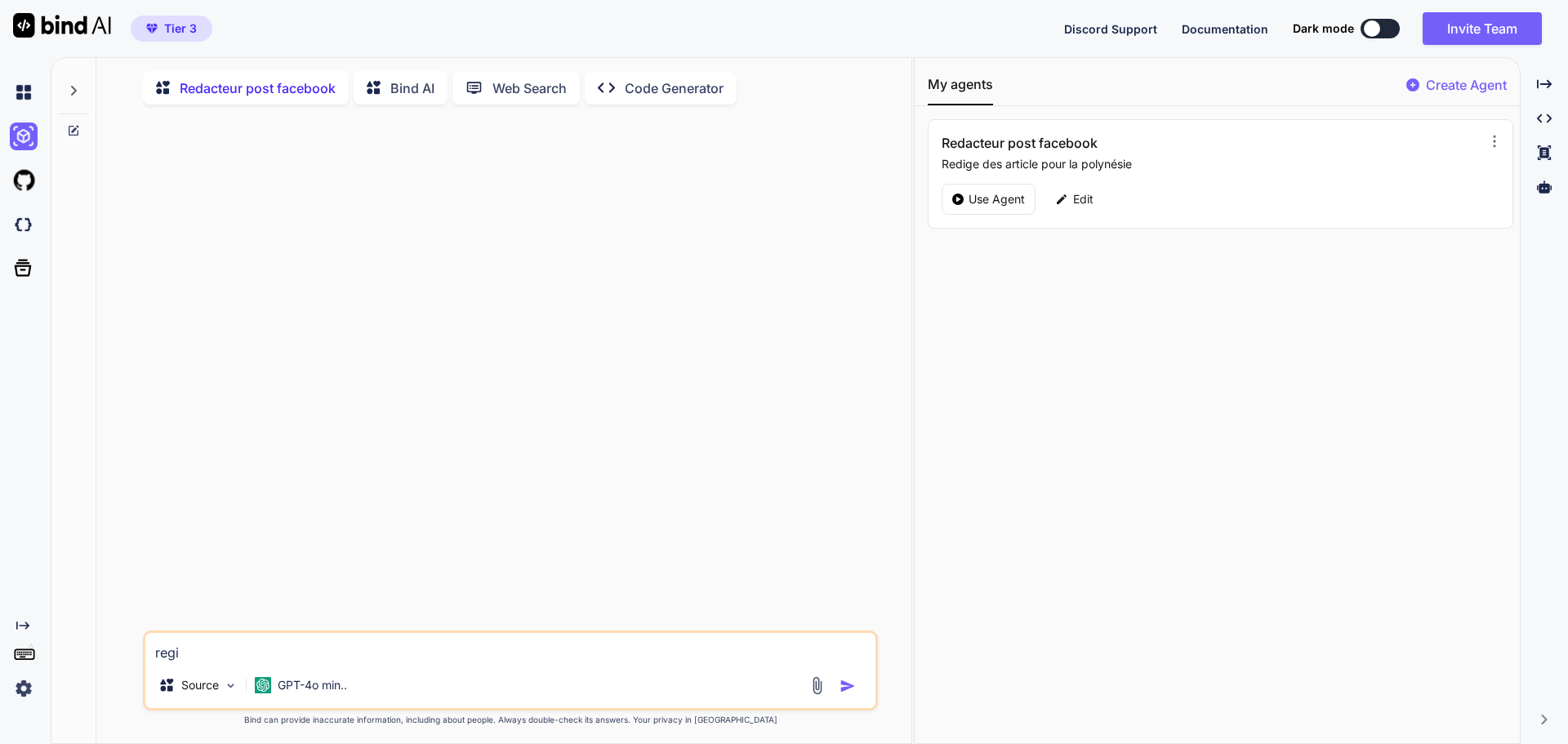
type textarea "reg"
type textarea "x"
type textarea "re"
type textarea "x"
type textarea "red"
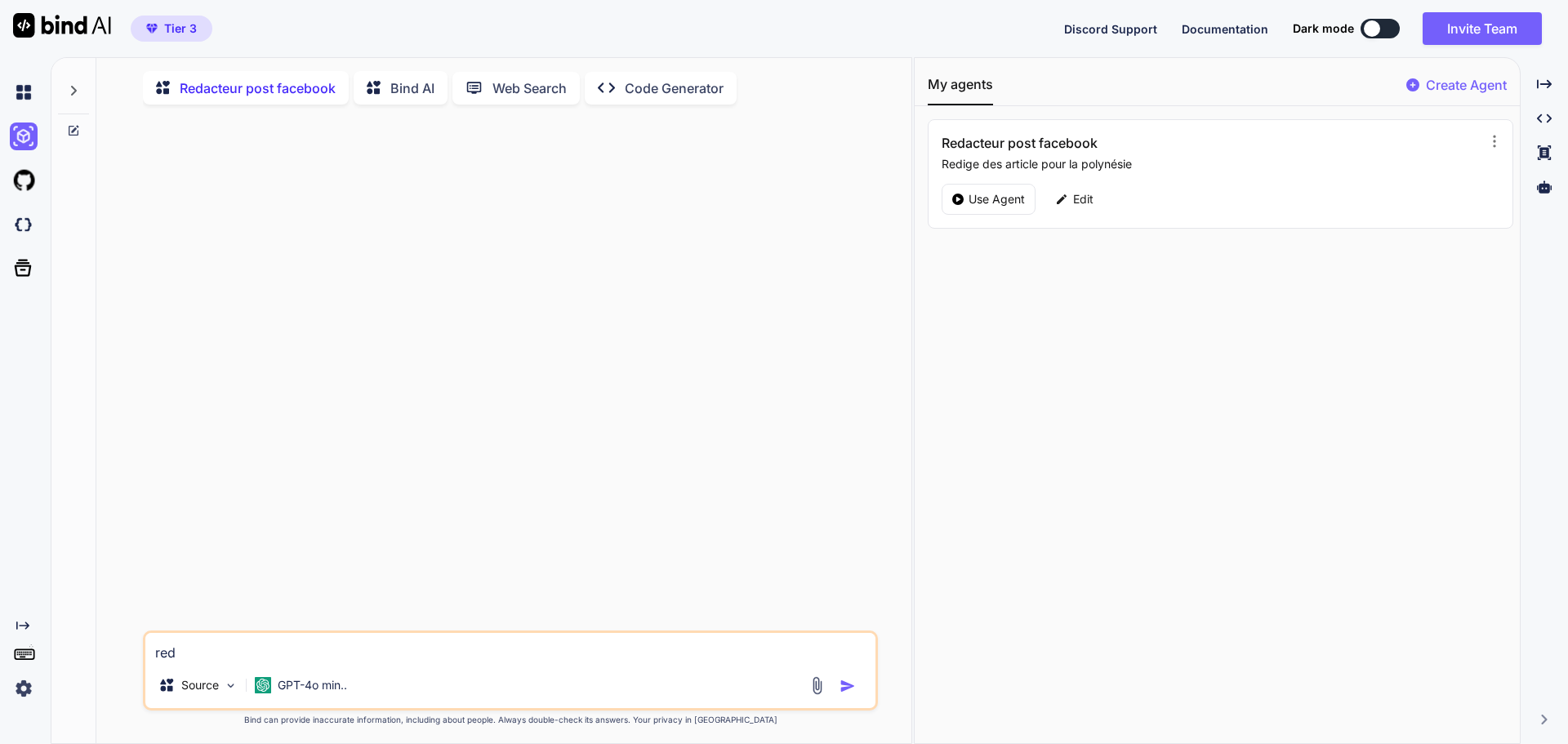
type textarea "x"
type textarea "redi"
type textarea "x"
type textarea "redig"
type textarea "x"
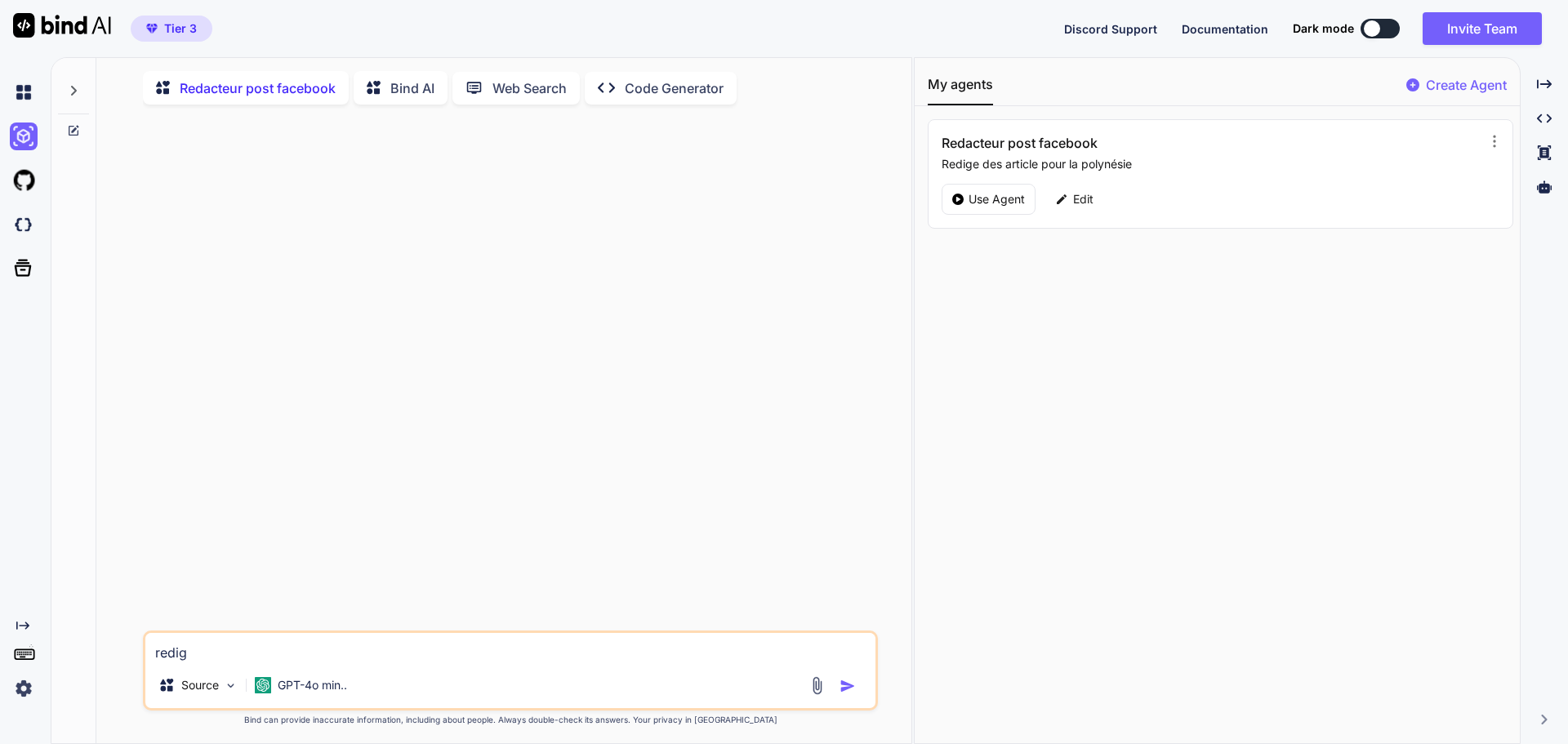
type textarea "redigt"
type textarea "x"
type textarea "redig"
type textarea "x"
type textarea "redige"
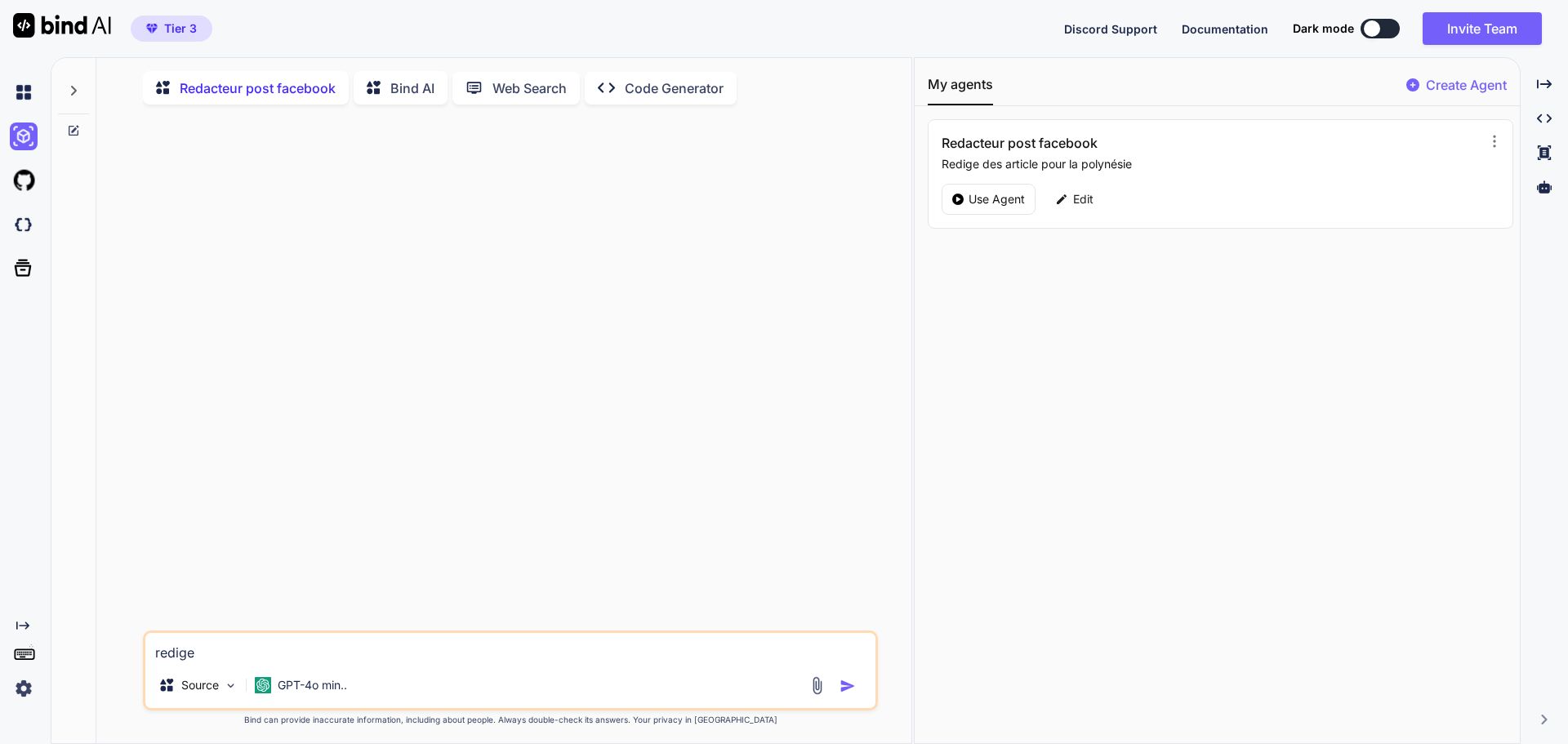
type textarea "x"
type textarea "redige"
type textarea "x"
type textarea "redige m"
type textarea "x"
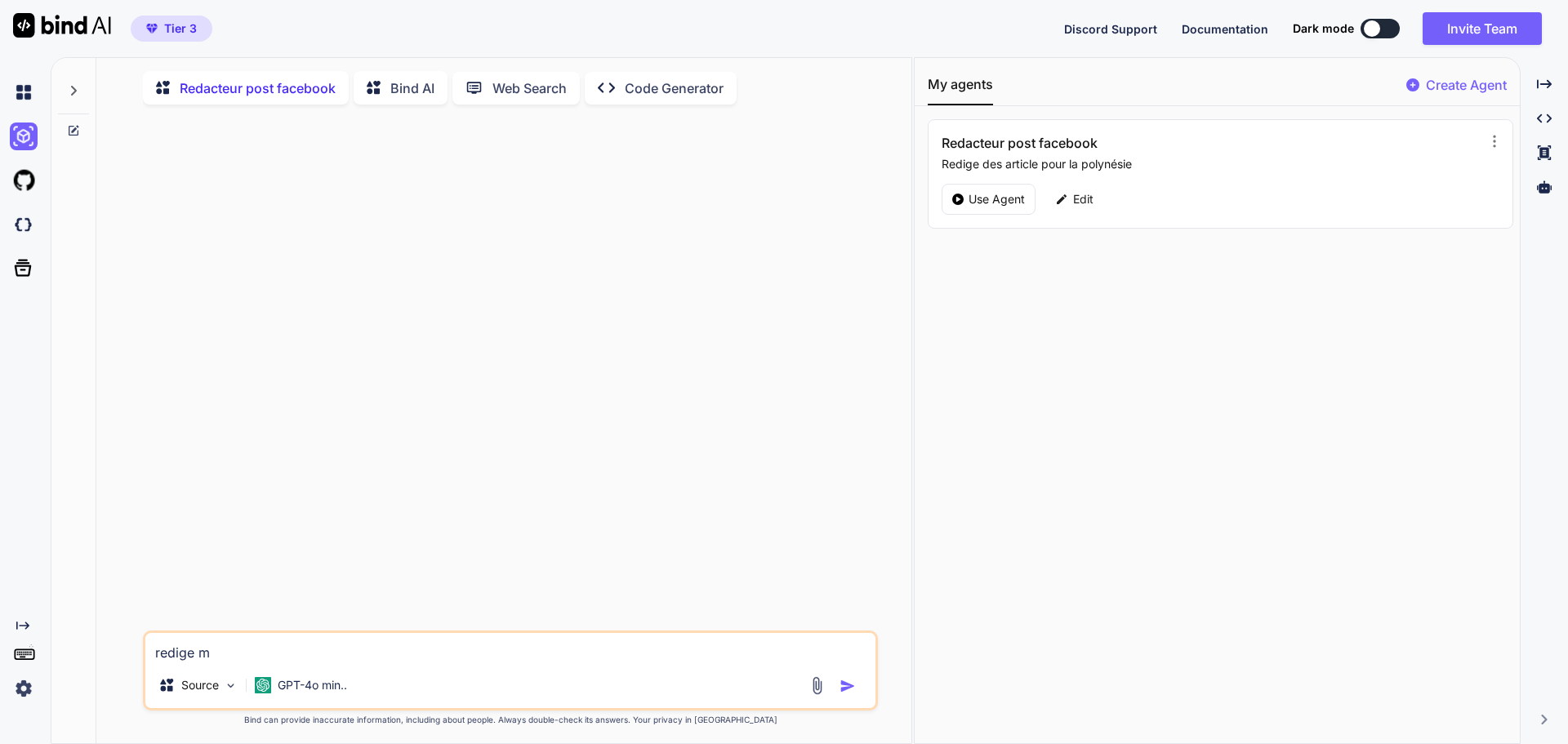
type textarea "redige mo"
type textarea "x"
type textarea "redige moi"
type textarea "x"
type textarea "redige moi"
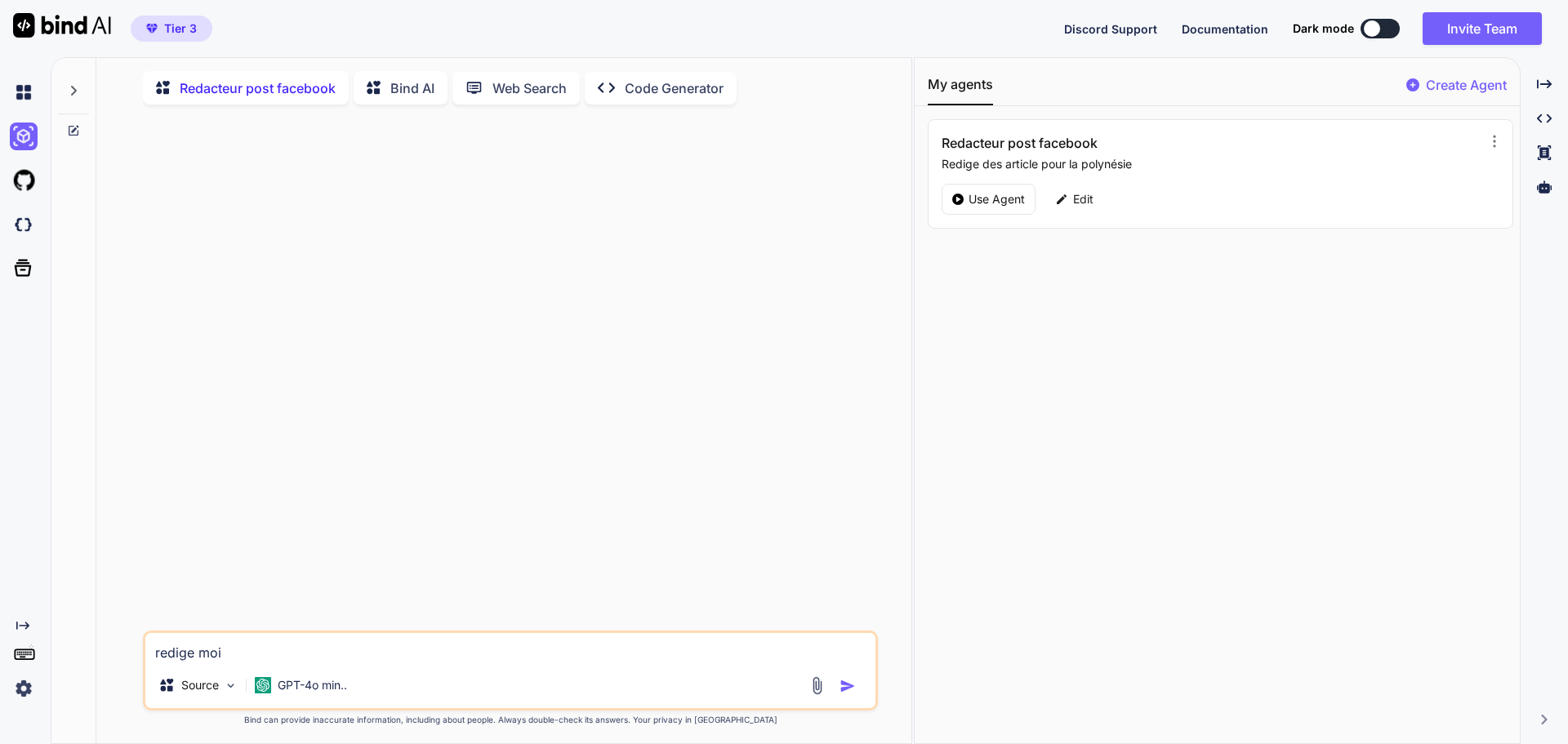
type textarea "x"
type textarea "redige moi u"
type textarea "x"
type textarea "redige moi un"
type textarea "x"
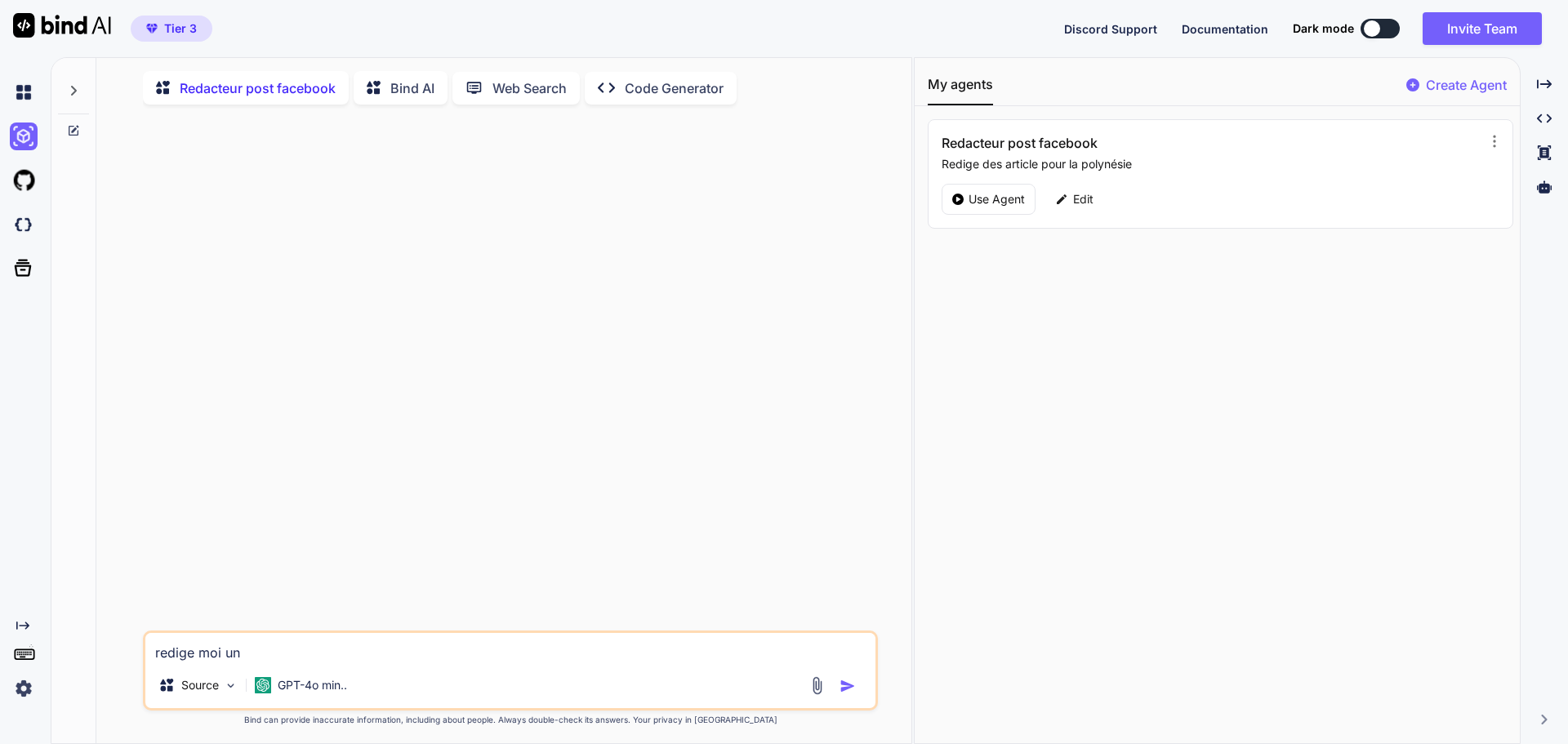
type textarea "redige moi un"
type textarea "x"
type textarea "redige moi un p"
type textarea "x"
type textarea "redige moi un pos"
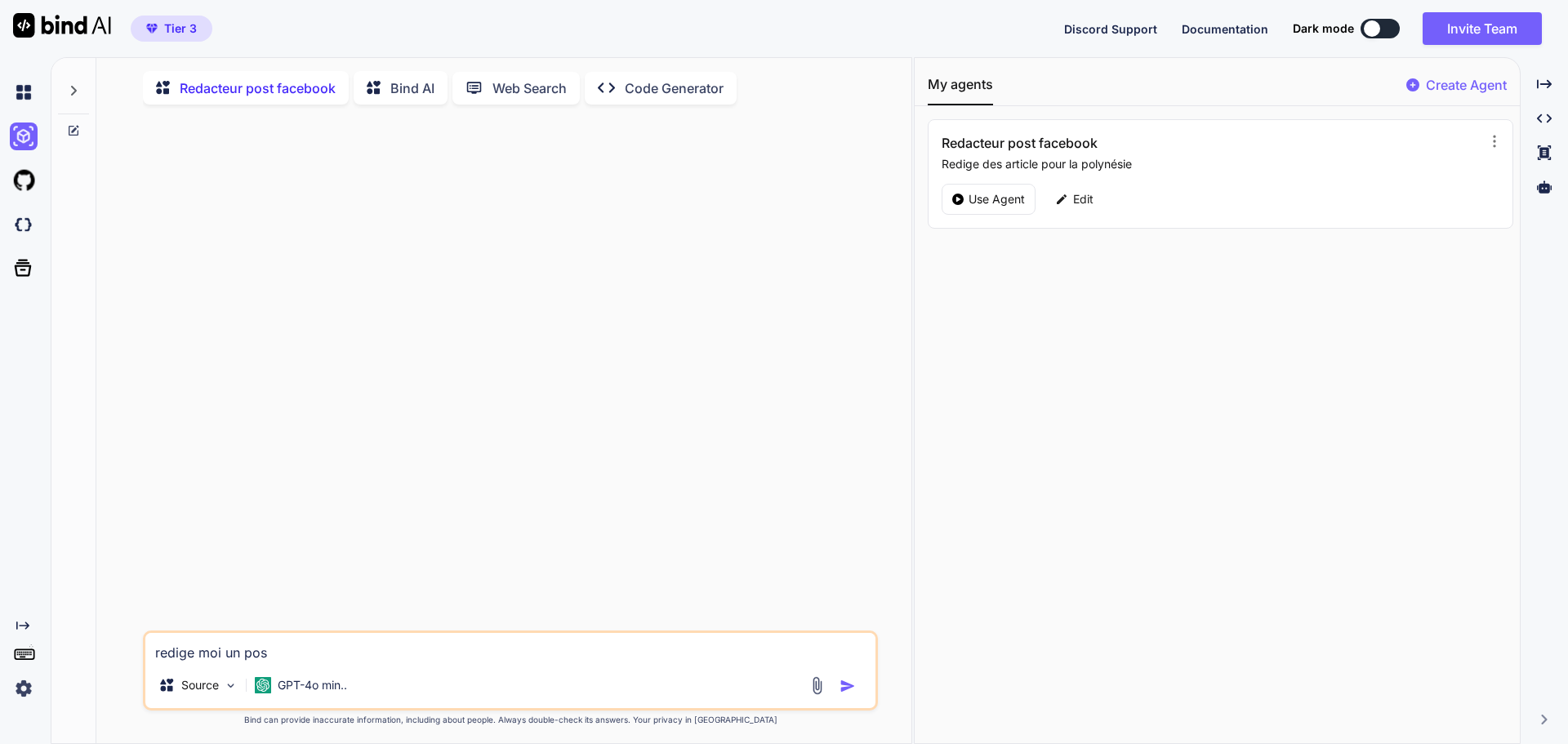
type textarea "x"
type textarea "redige moi un post"
type textarea "x"
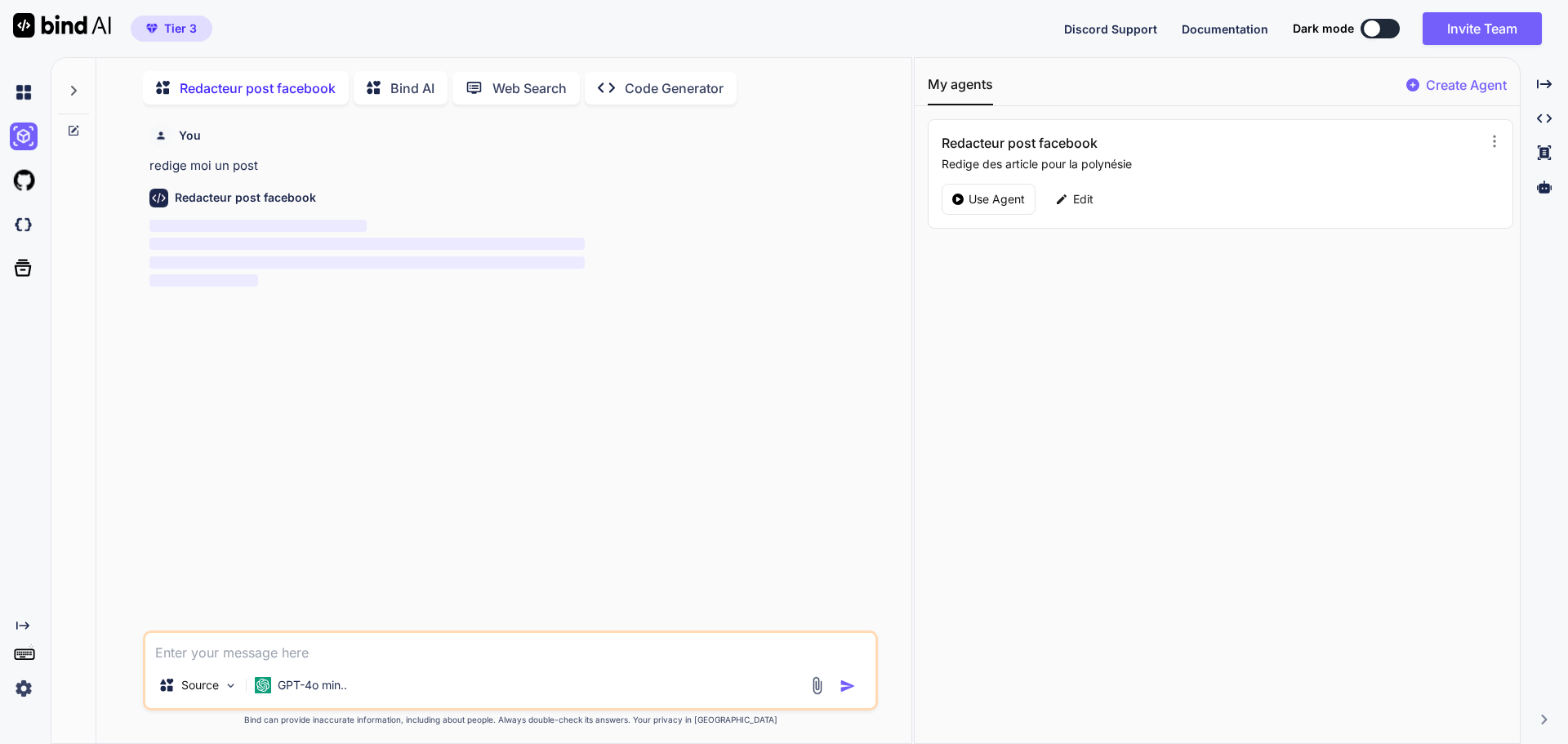
scroll to position [6, 0]
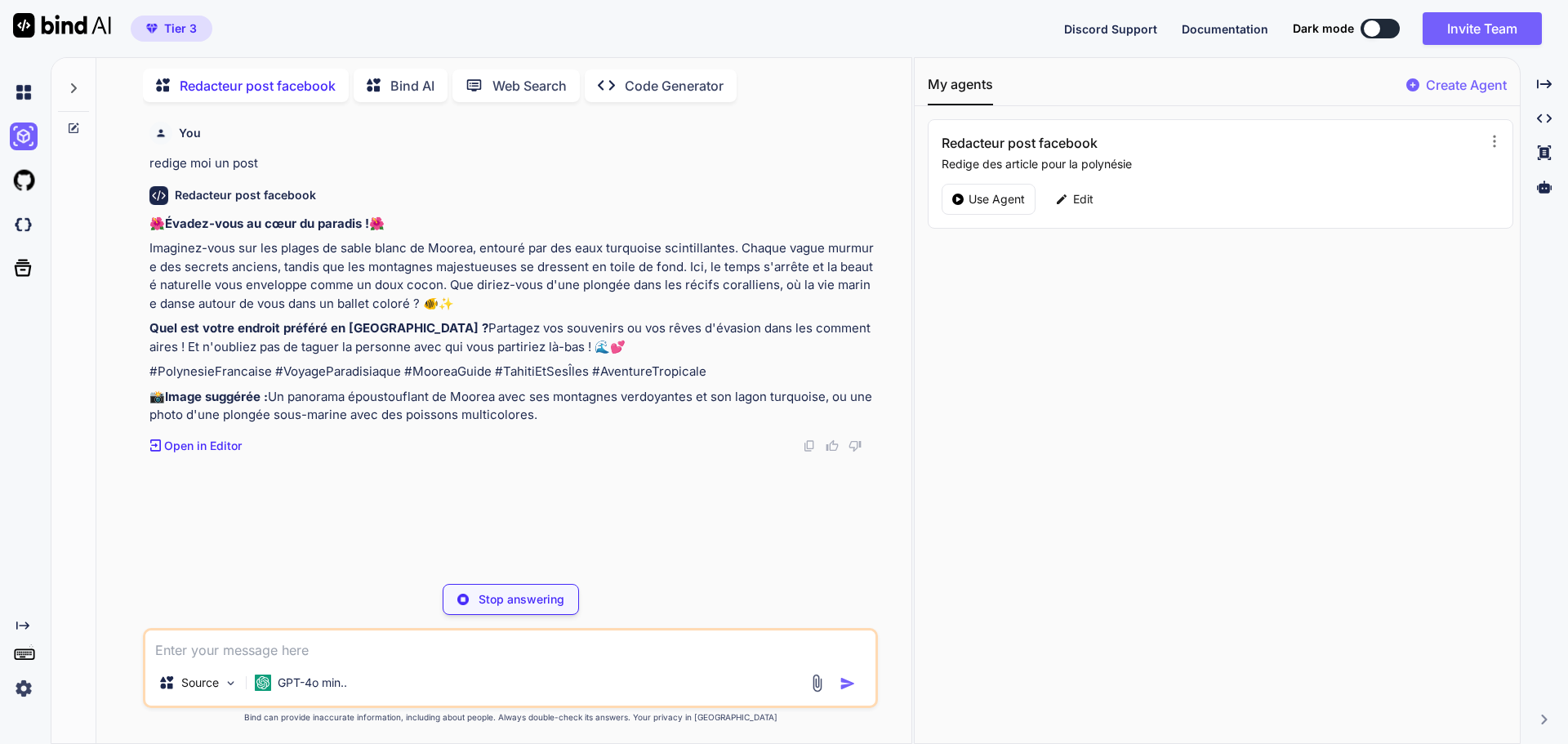
type textarea "x"
drag, startPoint x: 355, startPoint y: 404, endPoint x: 568, endPoint y: 418, distance: 213.5
click at [568, 418] on p "📸 Image suggérée : Un panorama époustouflant de Moorea avec ses montagnes verdo…" at bounding box center [511, 406] width 726 height 37
drag, startPoint x: 556, startPoint y: 418, endPoint x: 137, endPoint y: 400, distance: 419.4
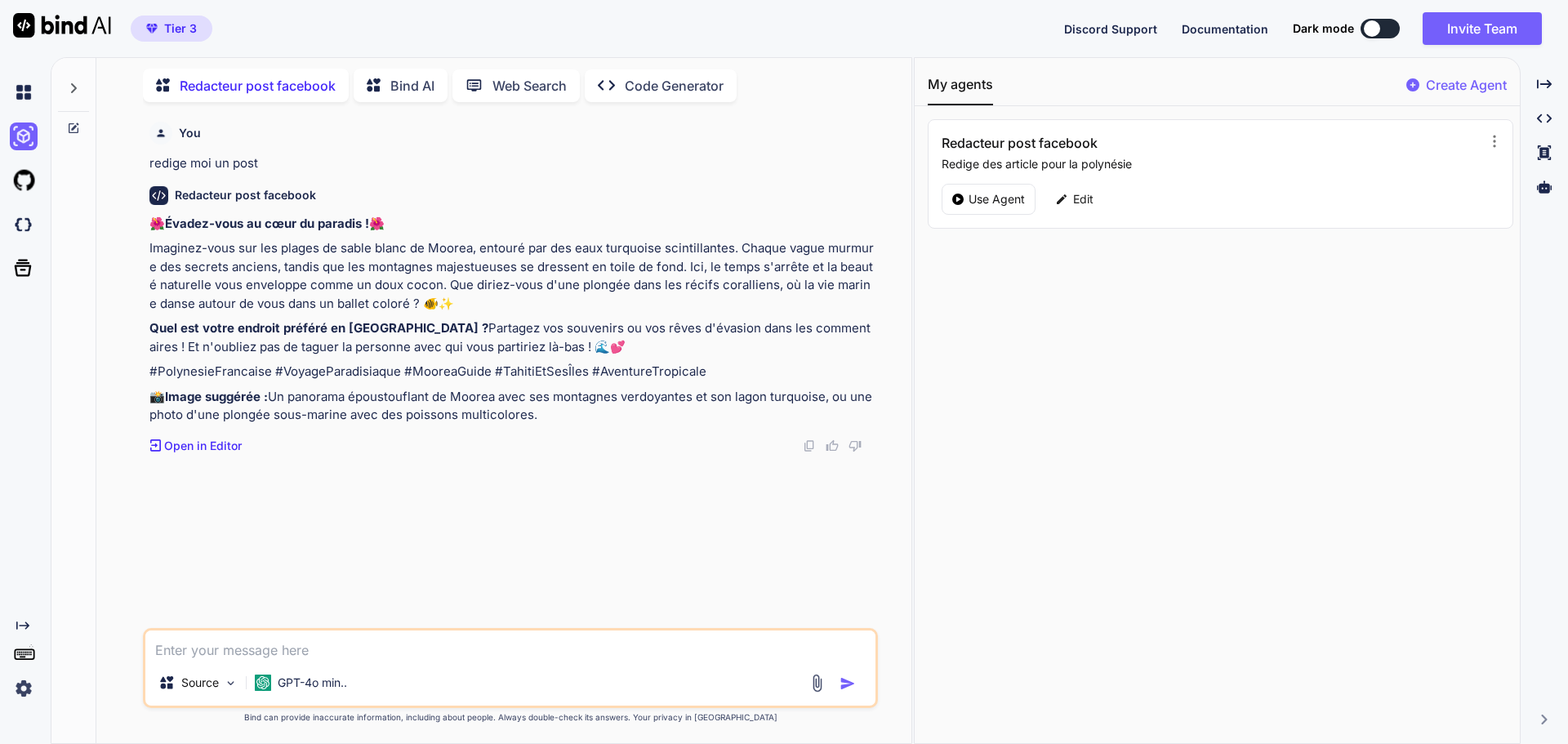
click at [137, 400] on div "You redige moi un post Redacteur post facebook 🌺 Évadez-vous au cœur du paradis…" at bounding box center [510, 429] width 802 height 628
click at [204, 445] on p "Open in Editor" at bounding box center [203, 445] width 78 height 16
click at [188, 442] on p "Open in Editor" at bounding box center [203, 445] width 78 height 16
click at [355, 341] on p "Quel est votre endroit préféré en Polynésie ? Partagez vos souvenirs ou vos rêv…" at bounding box center [511, 337] width 726 height 37
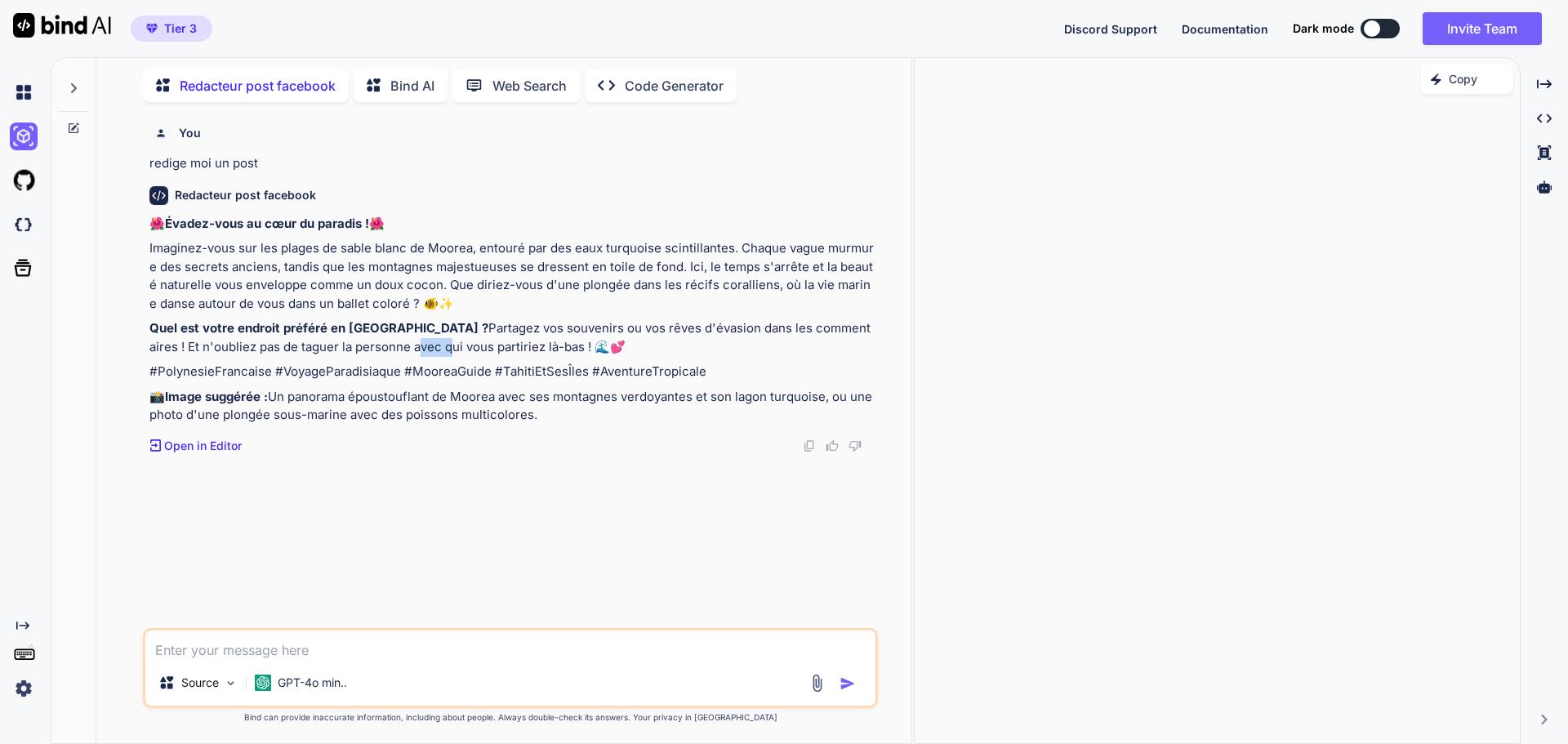
click at [355, 341] on p "Quel est votre endroit préféré en Polynésie ? Partagez vos souvenirs ou vos rêv…" at bounding box center [511, 337] width 726 height 37
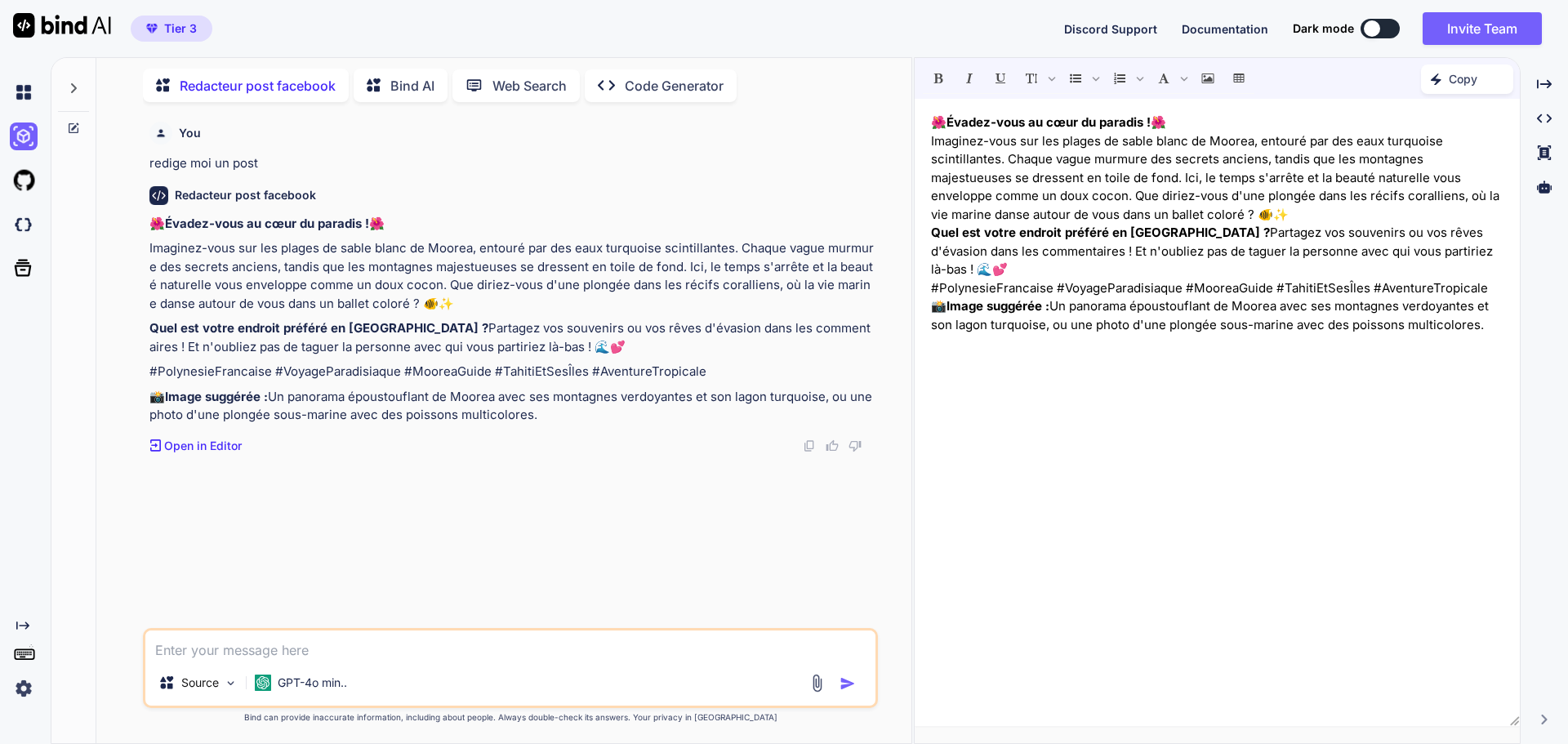
click at [450, 295] on p "Imaginez-vous sur les plages de sable blanc de Moorea, entouré par des eaux tur…" at bounding box center [511, 276] width 726 height 73
click at [591, 316] on div "🌺 Évadez-vous au cœur du paradis ! 🌺 Imaginez-vous sur les plages de sable blan…" at bounding box center [511, 319] width 726 height 210
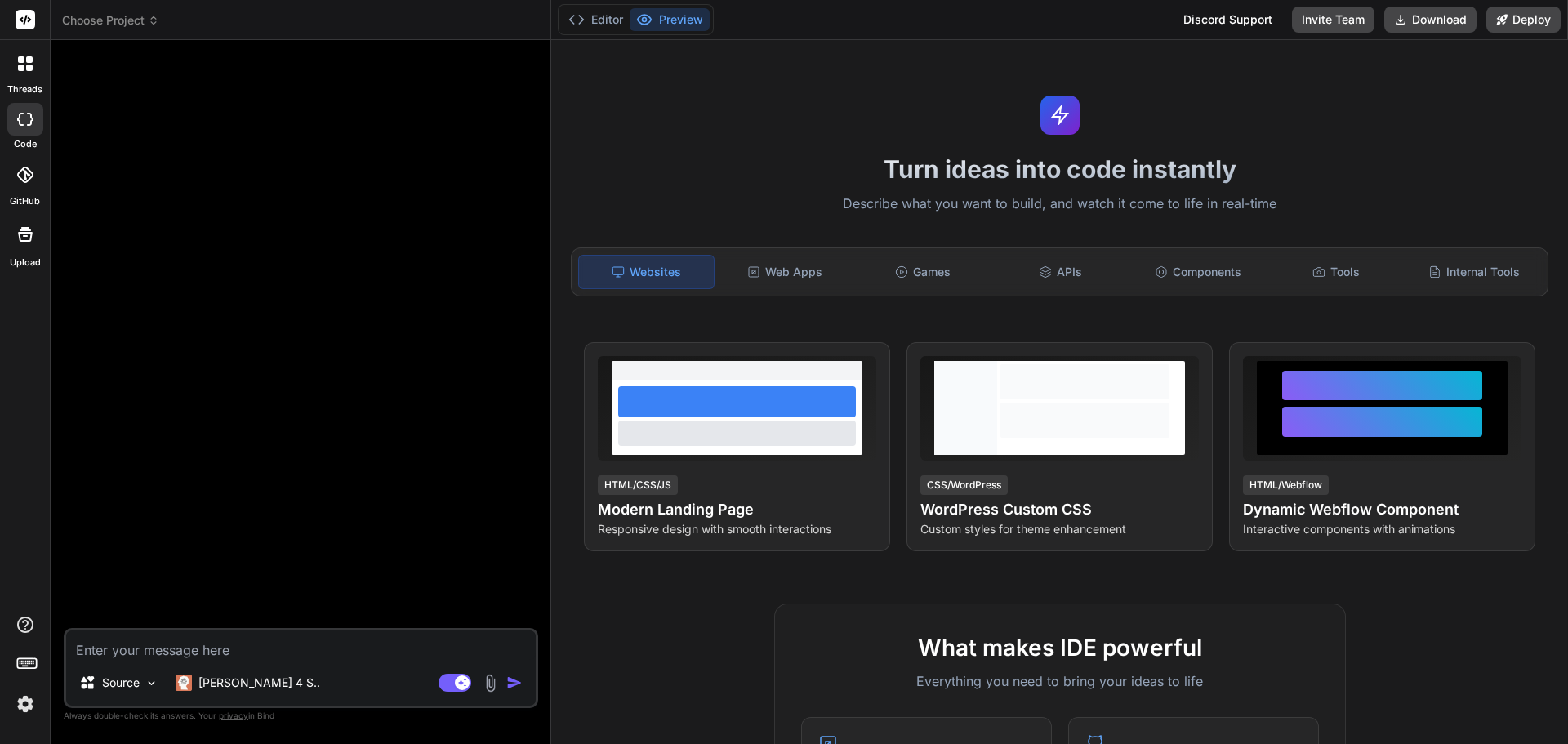
click at [143, 21] on span "Choose Project" at bounding box center [111, 21] width 97 height 16
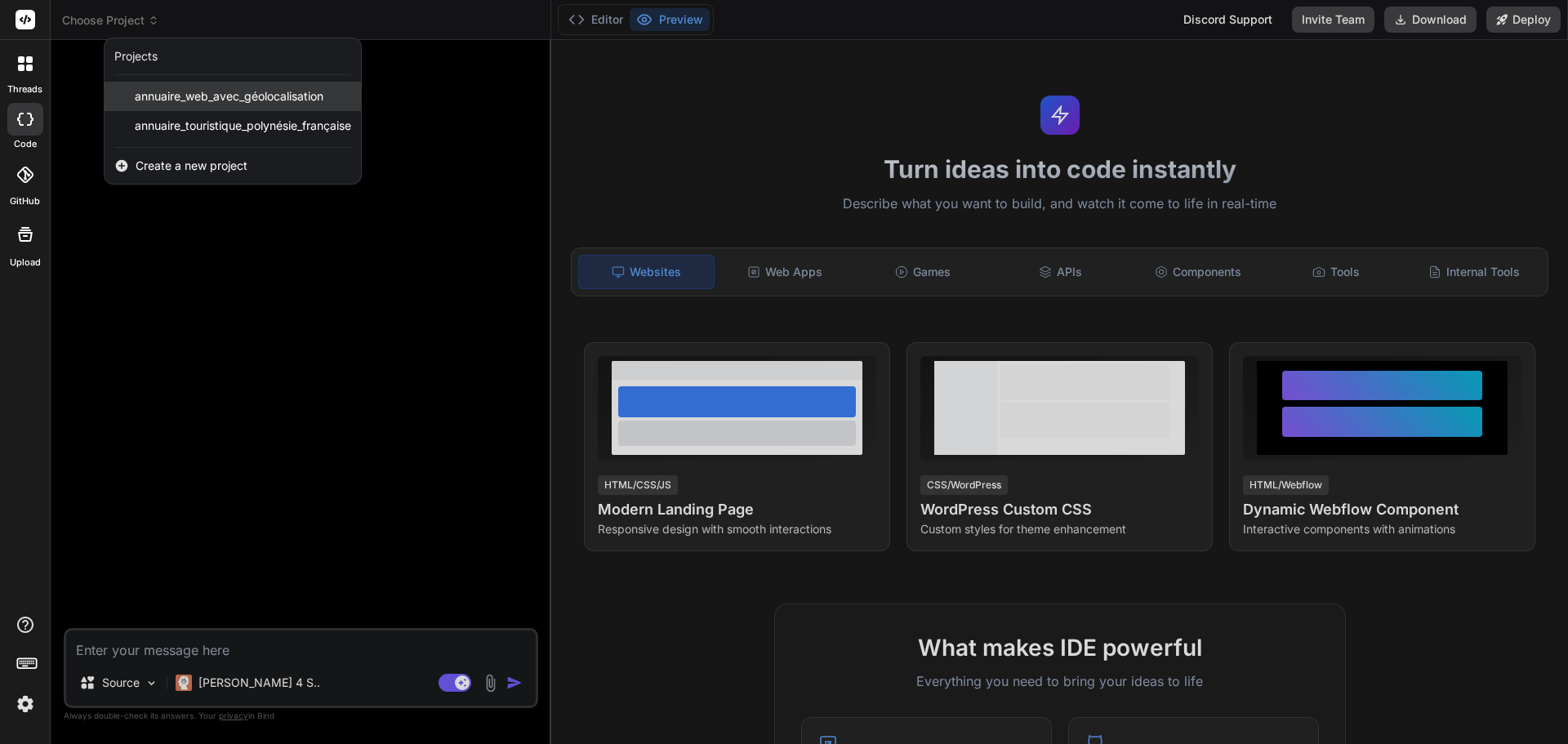
click at [201, 95] on span "annuaire_web_avec_géolocalisation" at bounding box center [228, 96] width 188 height 16
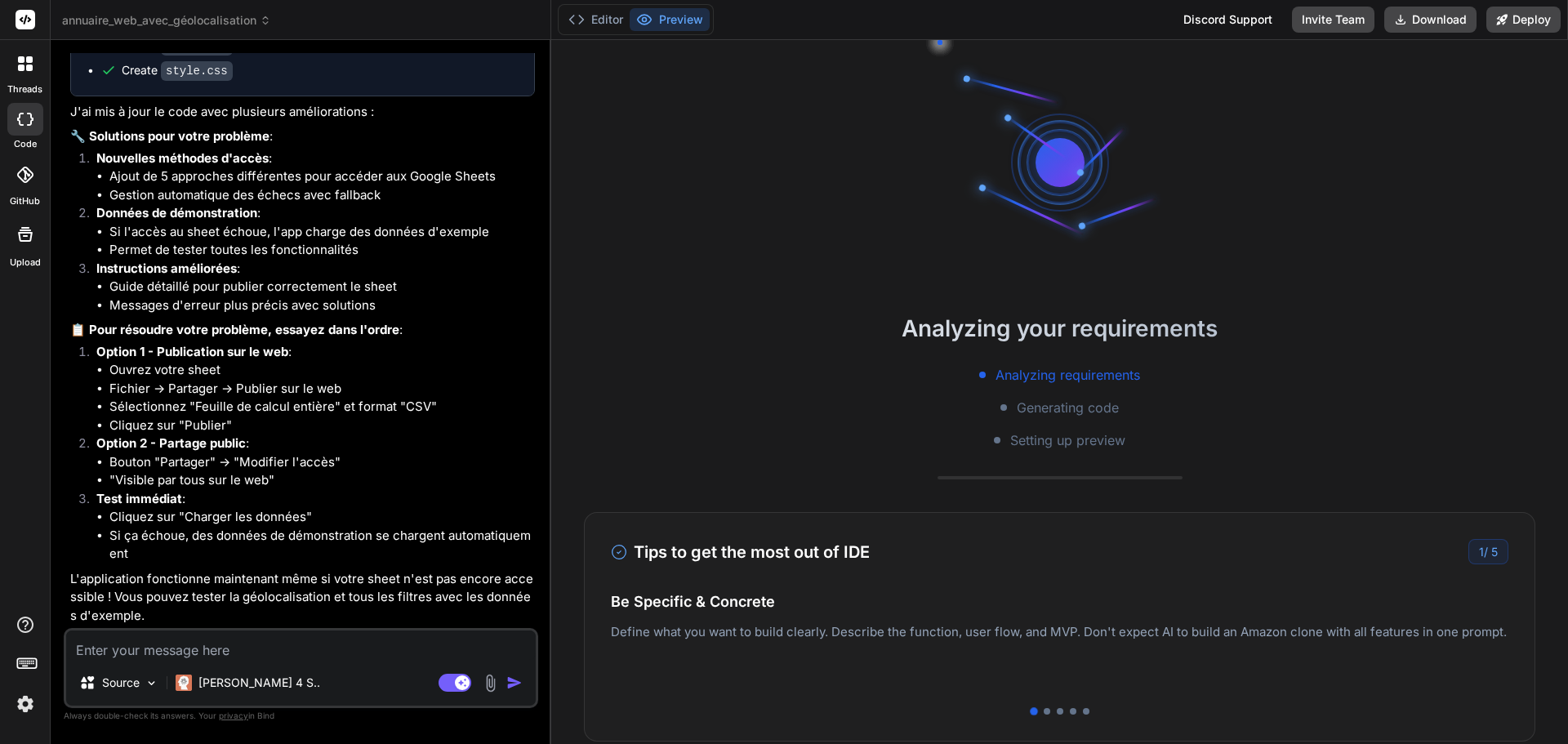
scroll to position [3019, 0]
click at [25, 704] on img at bounding box center [25, 703] width 28 height 28
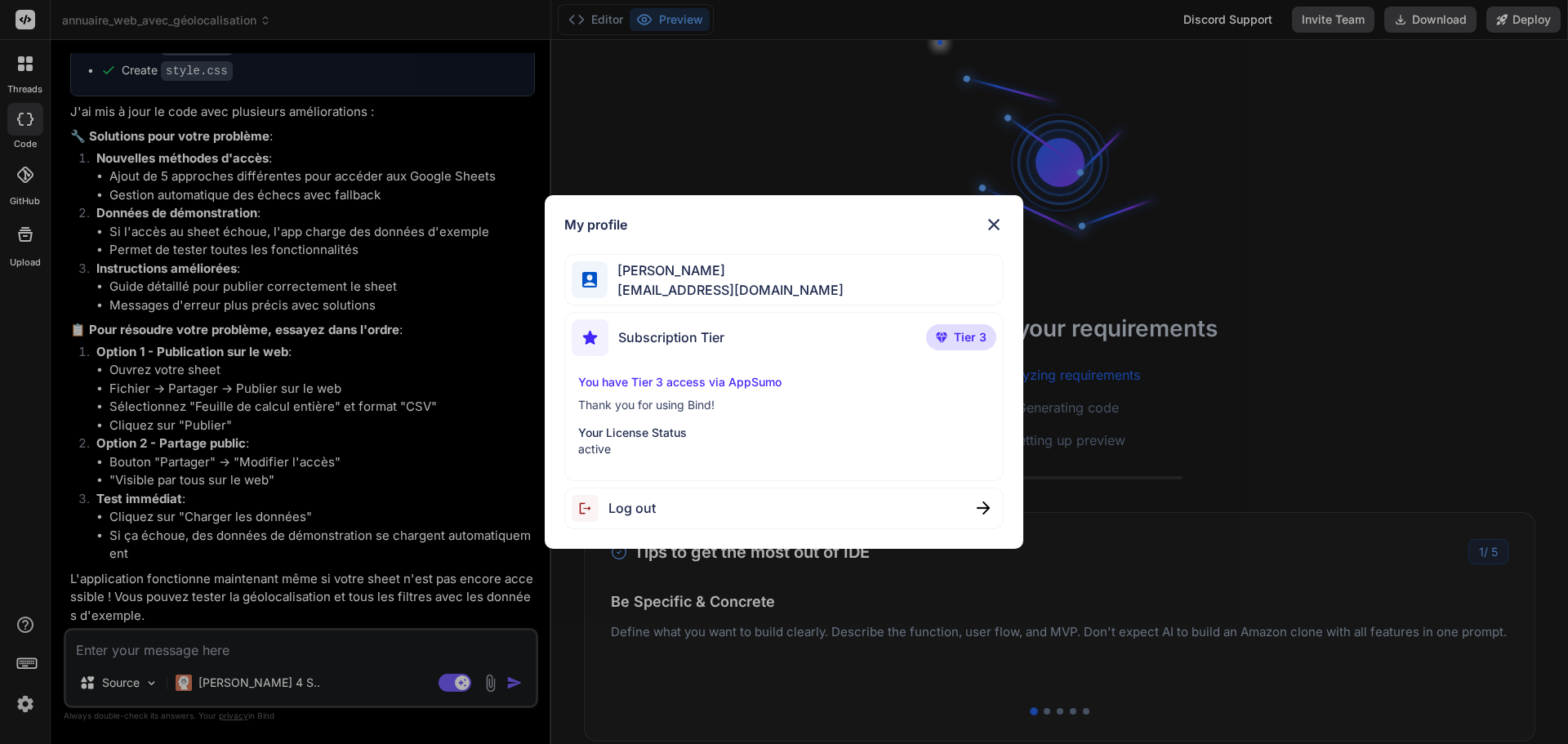
click at [34, 456] on div "My profile Aymeric CHANTREL [EMAIL_ADDRESS][DOMAIN_NAME] Subscription Tier Tier…" at bounding box center [784, 372] width 1568 height 744
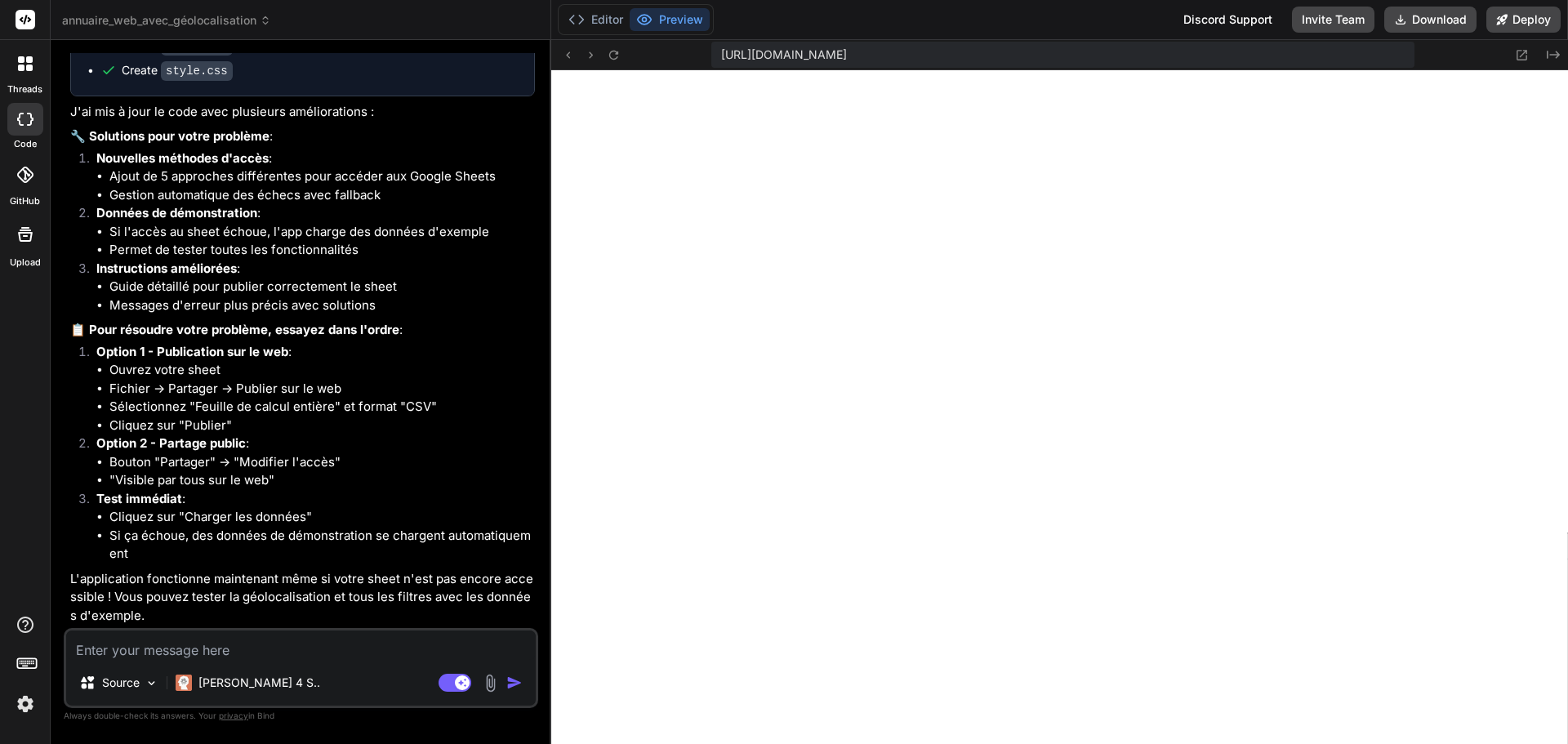
scroll to position [2937, 0]
click at [259, 29] on header "annuaire_web_avec_géolocalisation Created with Pixso." at bounding box center [301, 20] width 501 height 40
click at [238, 22] on span "annuaire_web_avec_géolocalisation" at bounding box center [167, 21] width 209 height 16
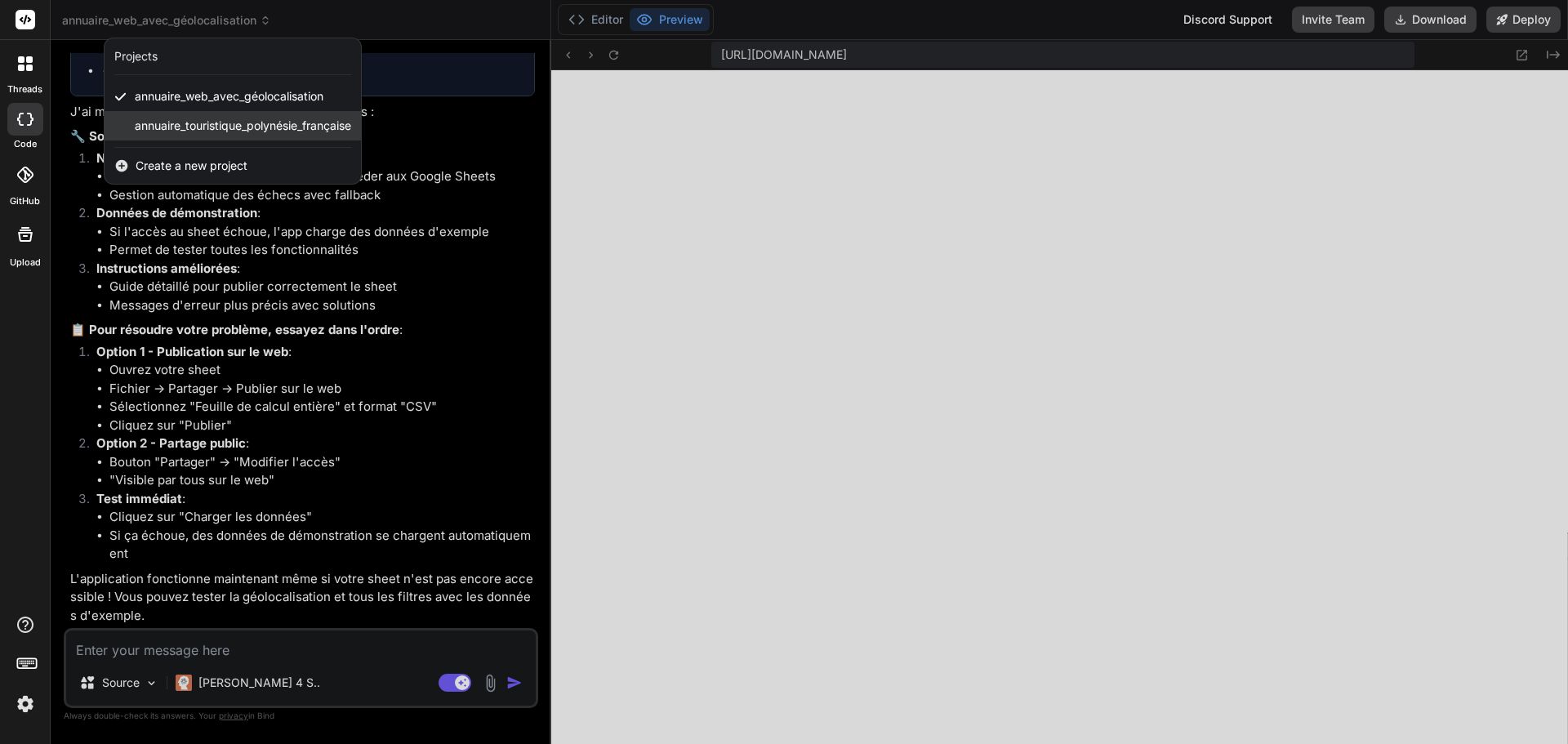
click at [214, 125] on span "annuaire_touristique_polynésie_française" at bounding box center [243, 126] width 216 height 16
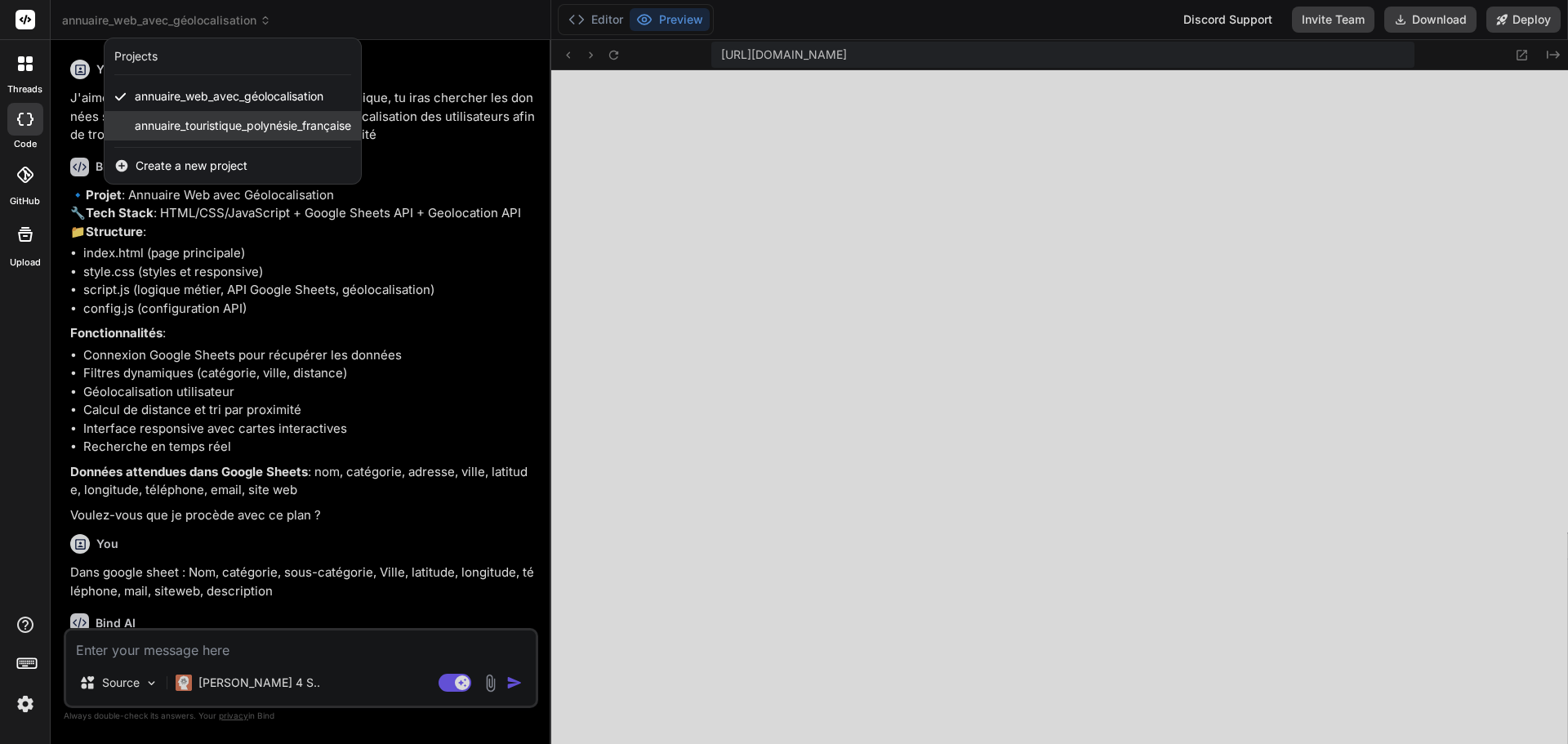
scroll to position [729, 0]
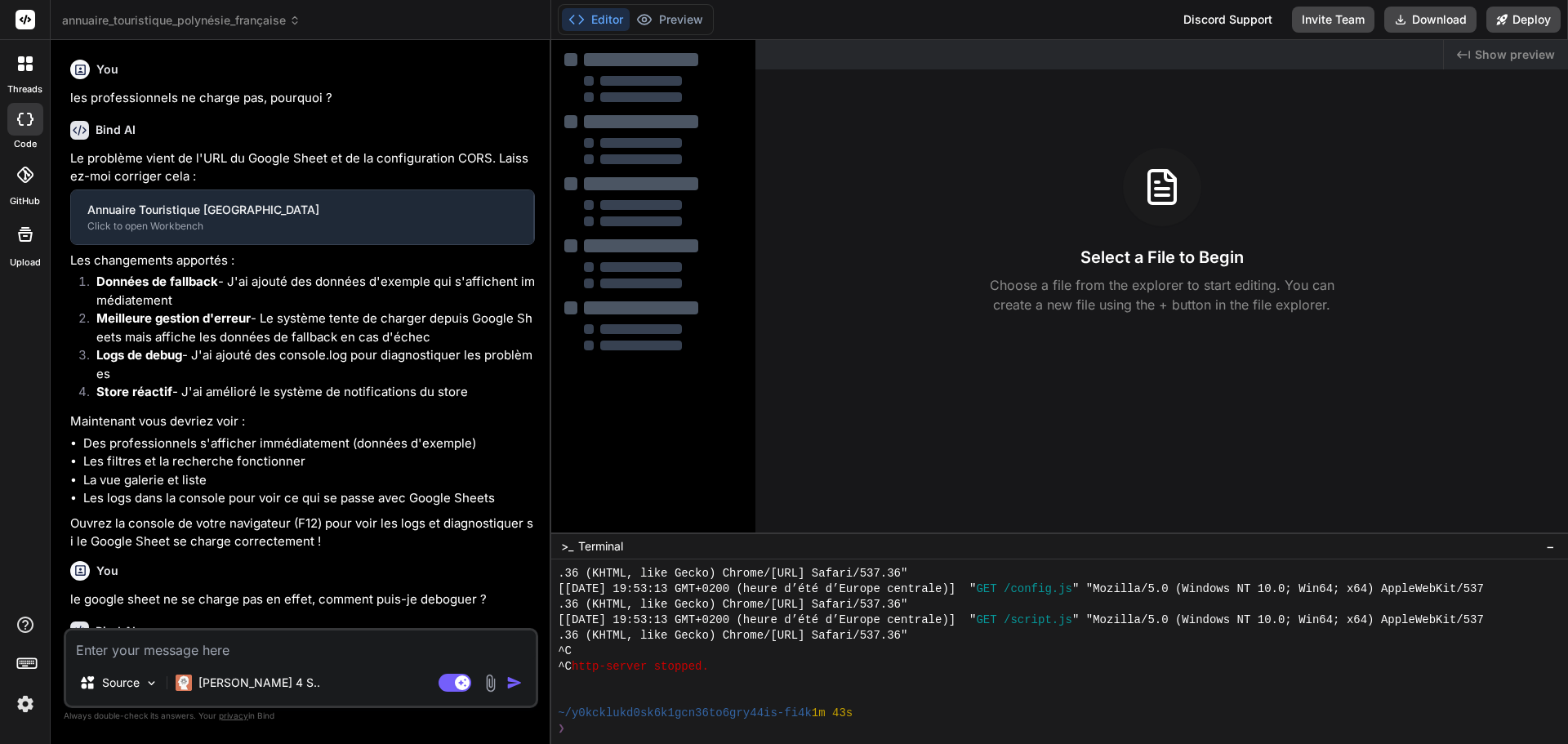
type textarea "x"
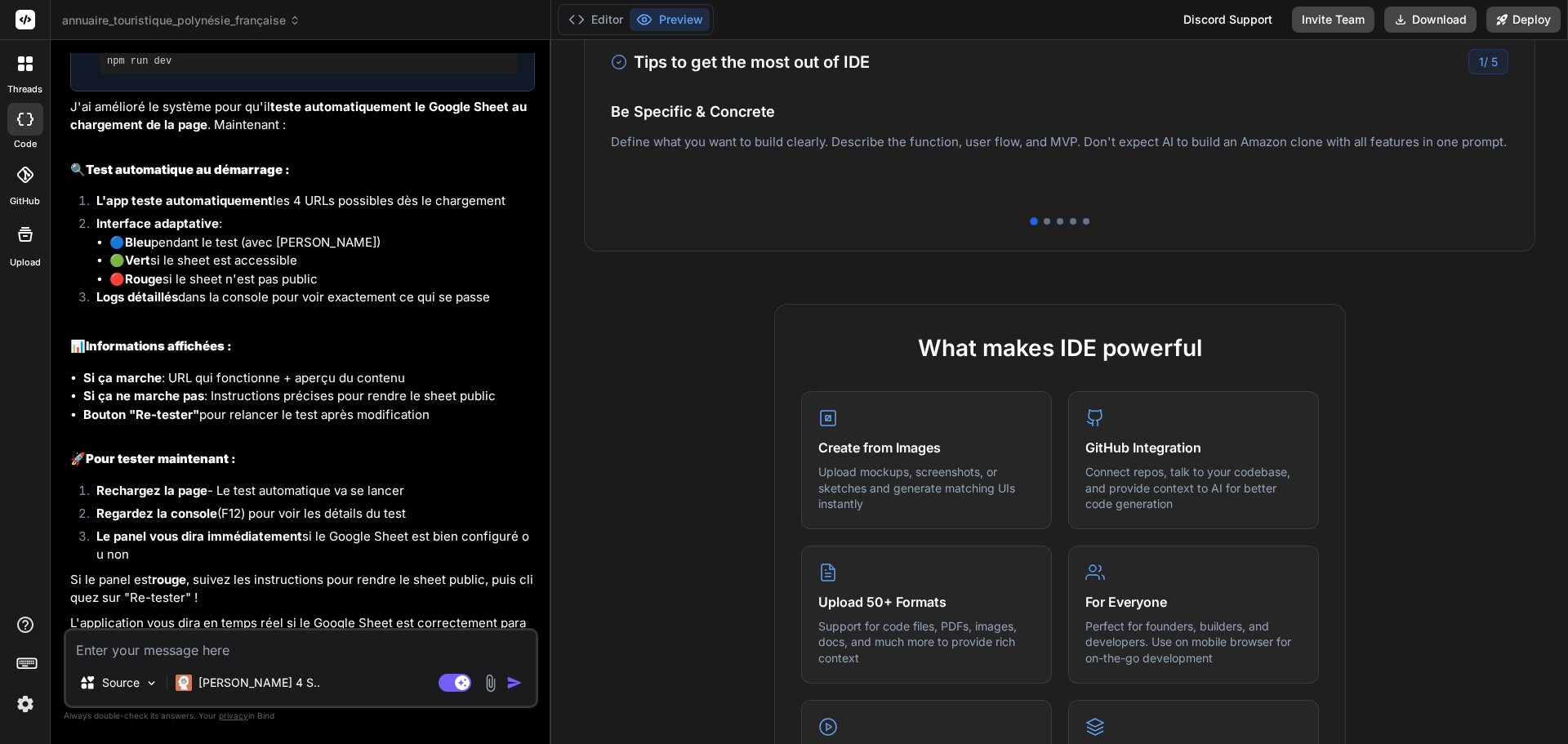
scroll to position [81, 0]
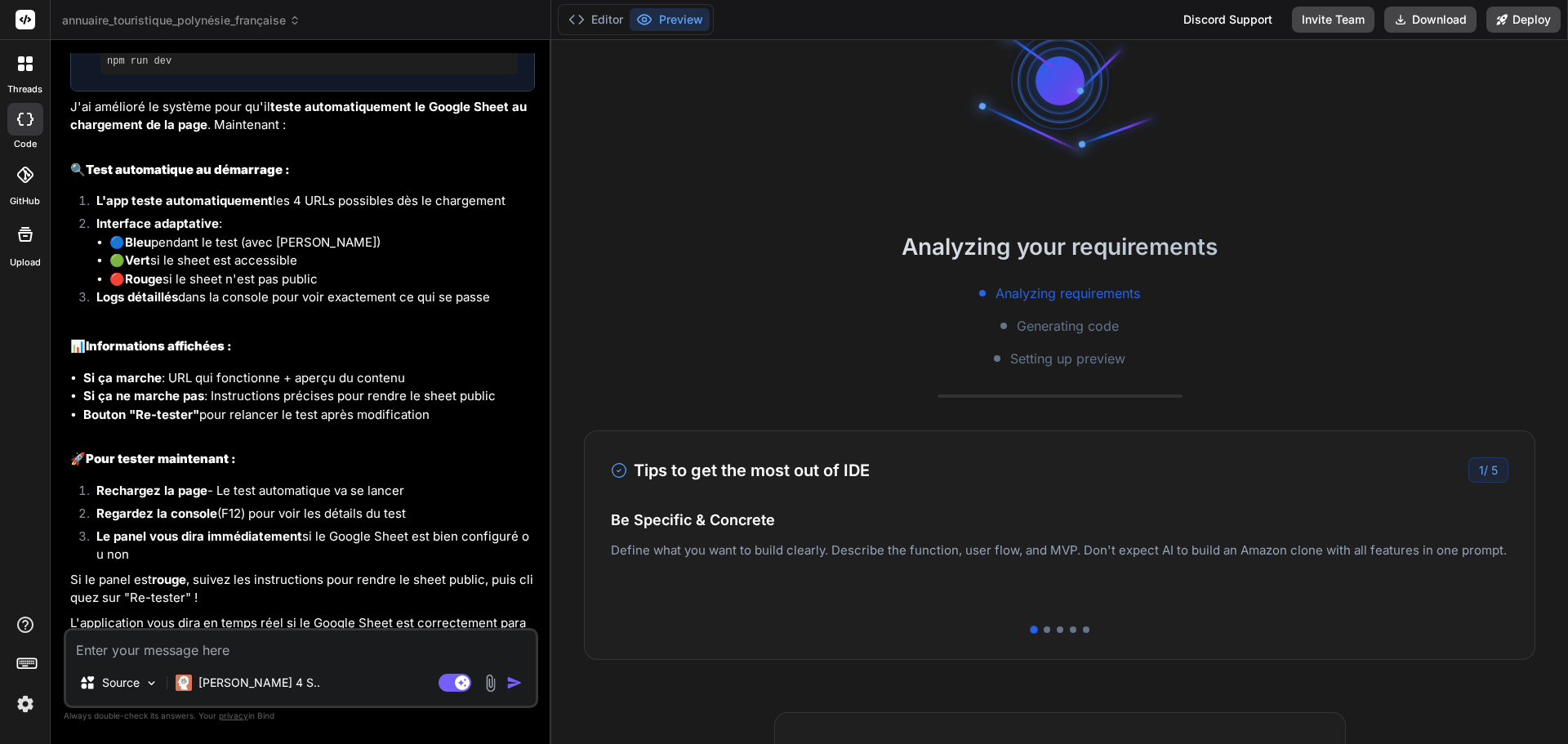
click at [251, 649] on textarea at bounding box center [301, 644] width 469 height 29
type textarea "l"
type textarea "x"
type textarea "le"
type textarea "x"
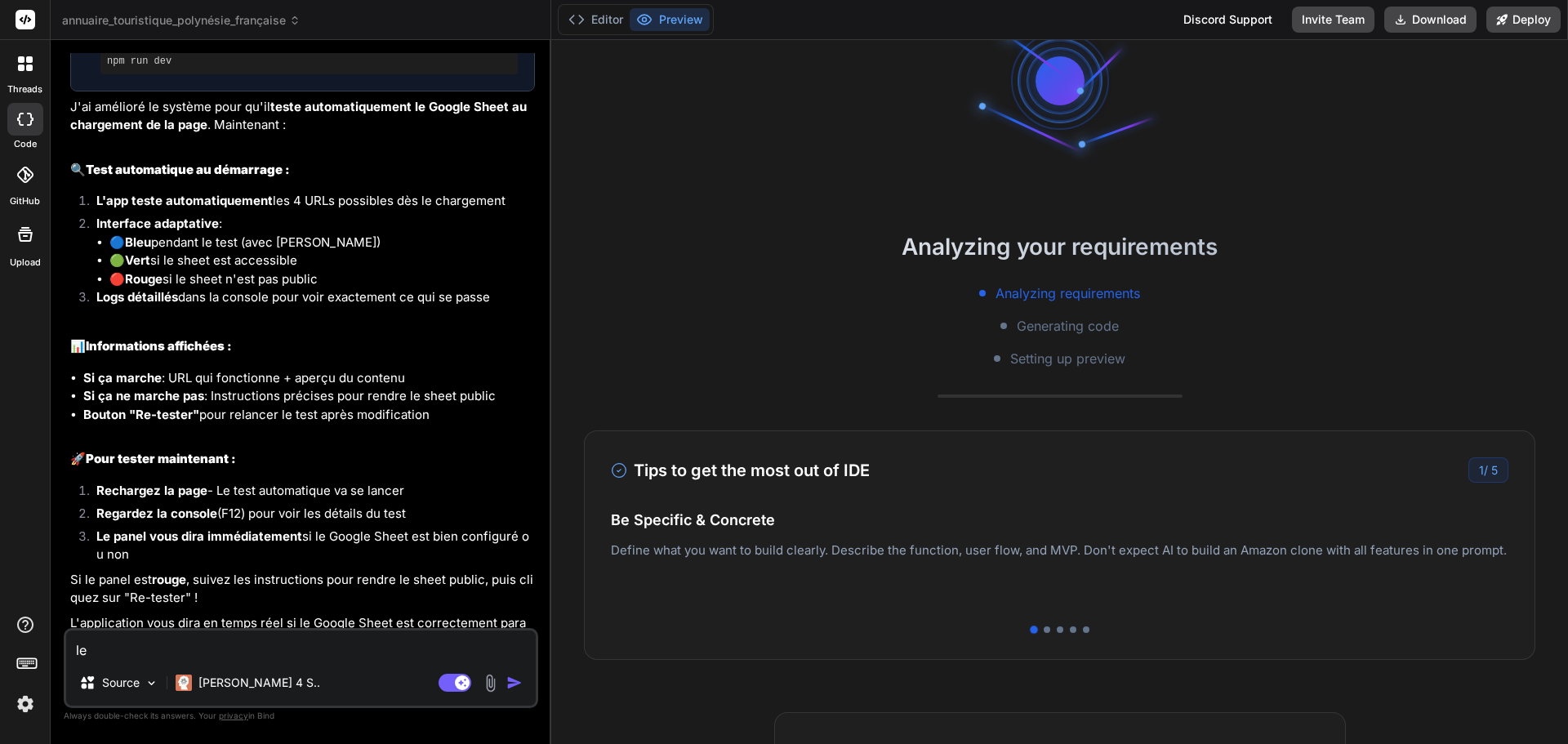
type textarea "le"
type textarea "x"
type textarea "le s"
type textarea "x"
type textarea "le sys"
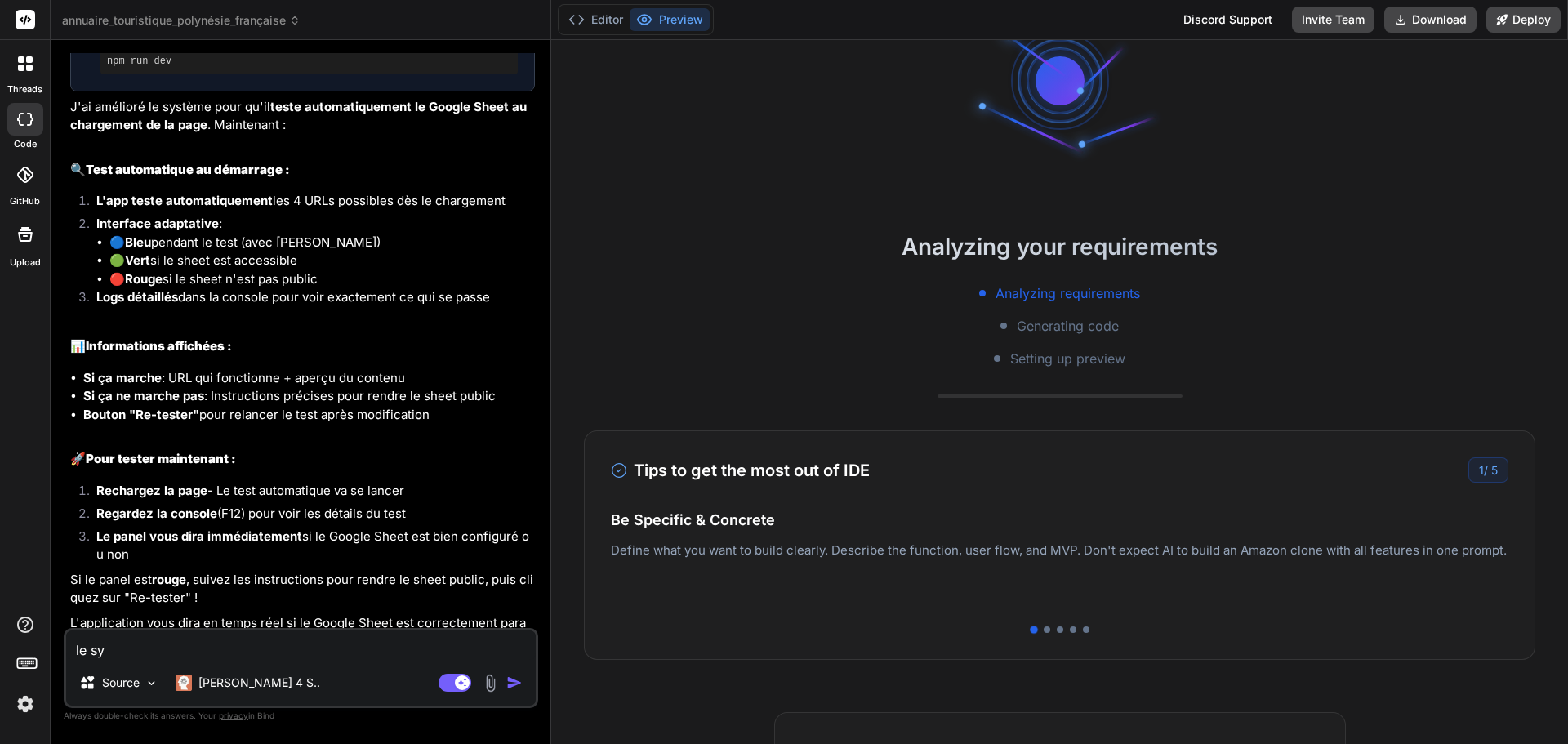
type textarea "x"
type textarea "le syst"
type textarea "x"
type textarea "le syste"
type textarea "x"
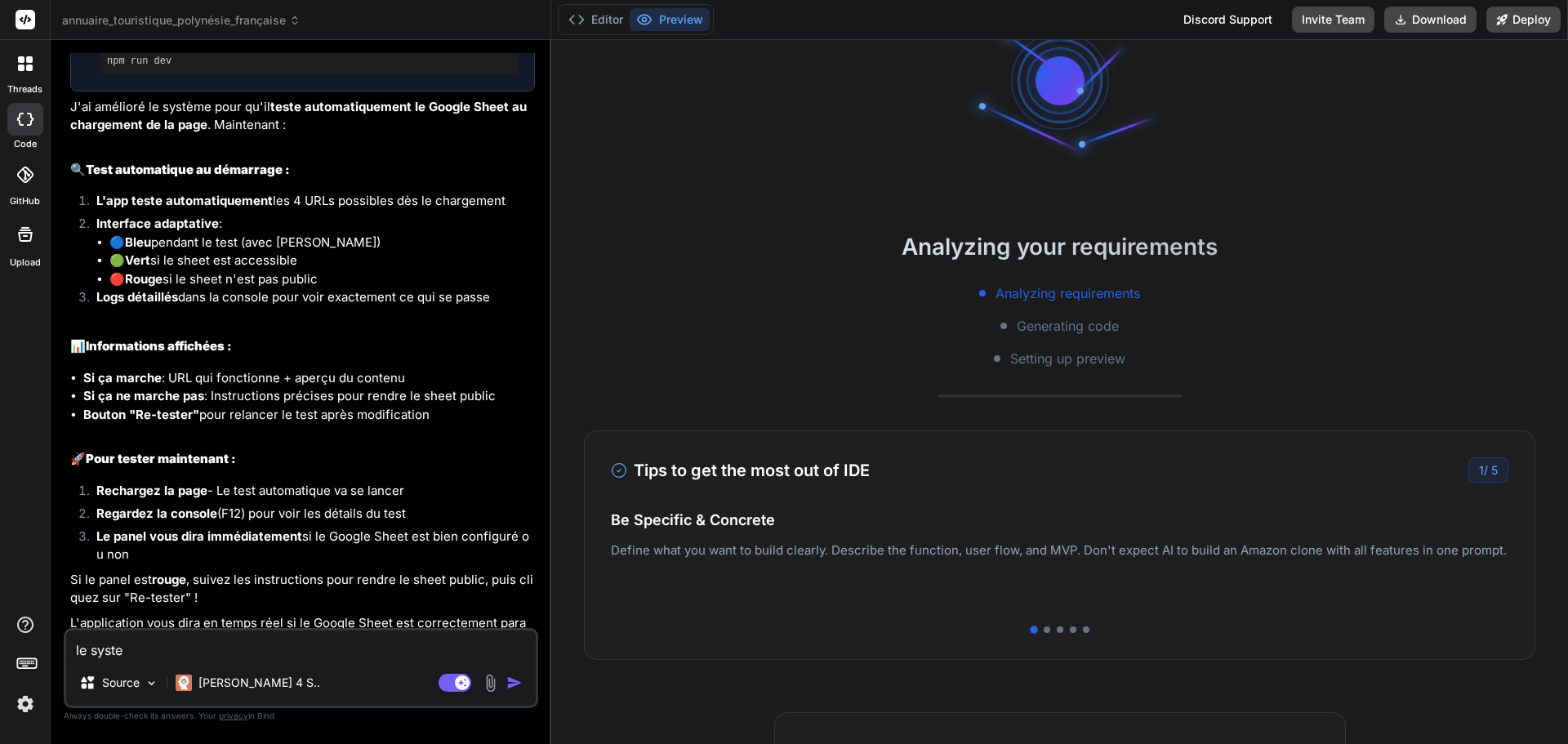
type textarea "le system"
type textarea "x"
type textarea "le systeme"
type textarea "x"
type textarea "le systeme"
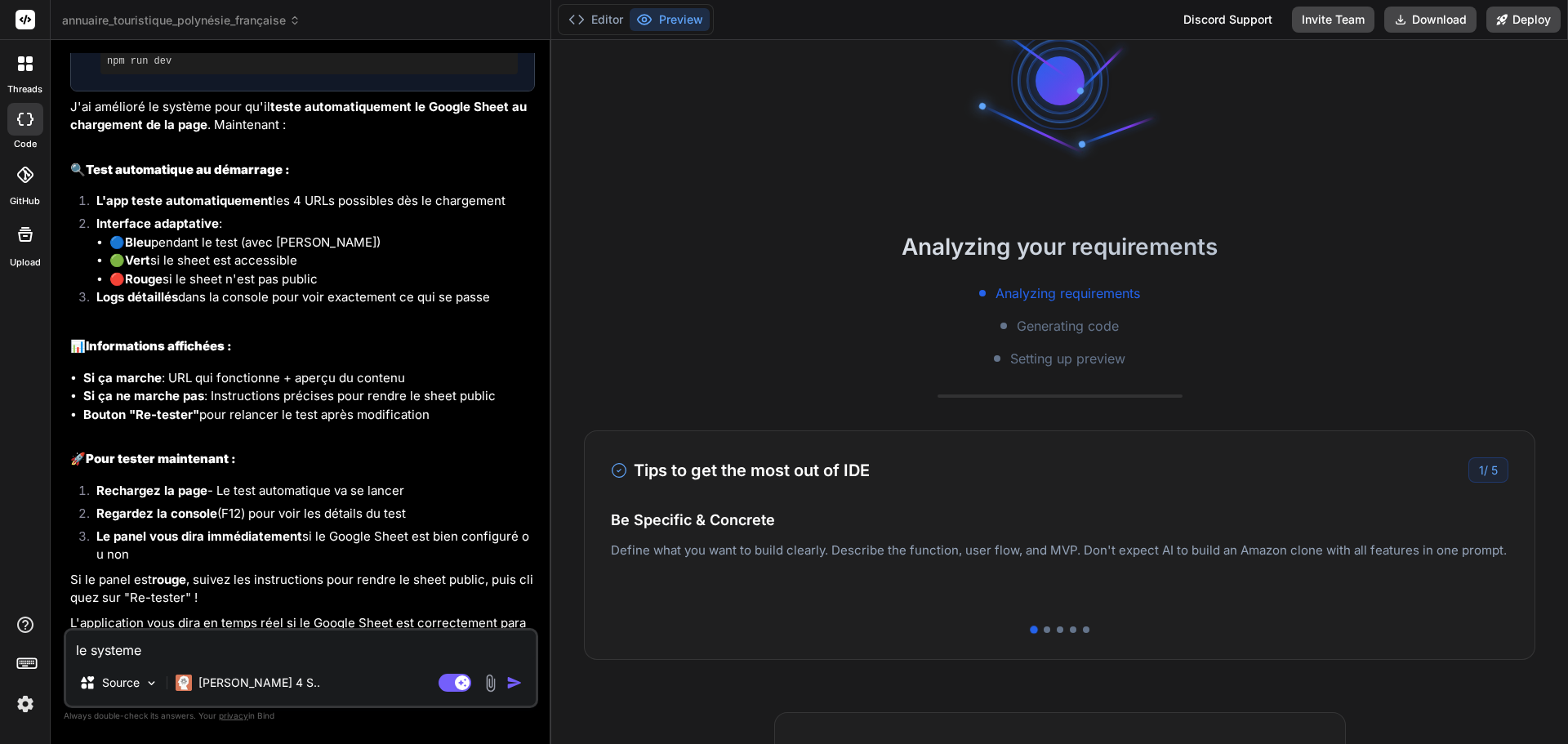
type textarea "x"
type textarea "le systeme n"
type textarea "x"
type textarea "le systeme ne"
type textarea "x"
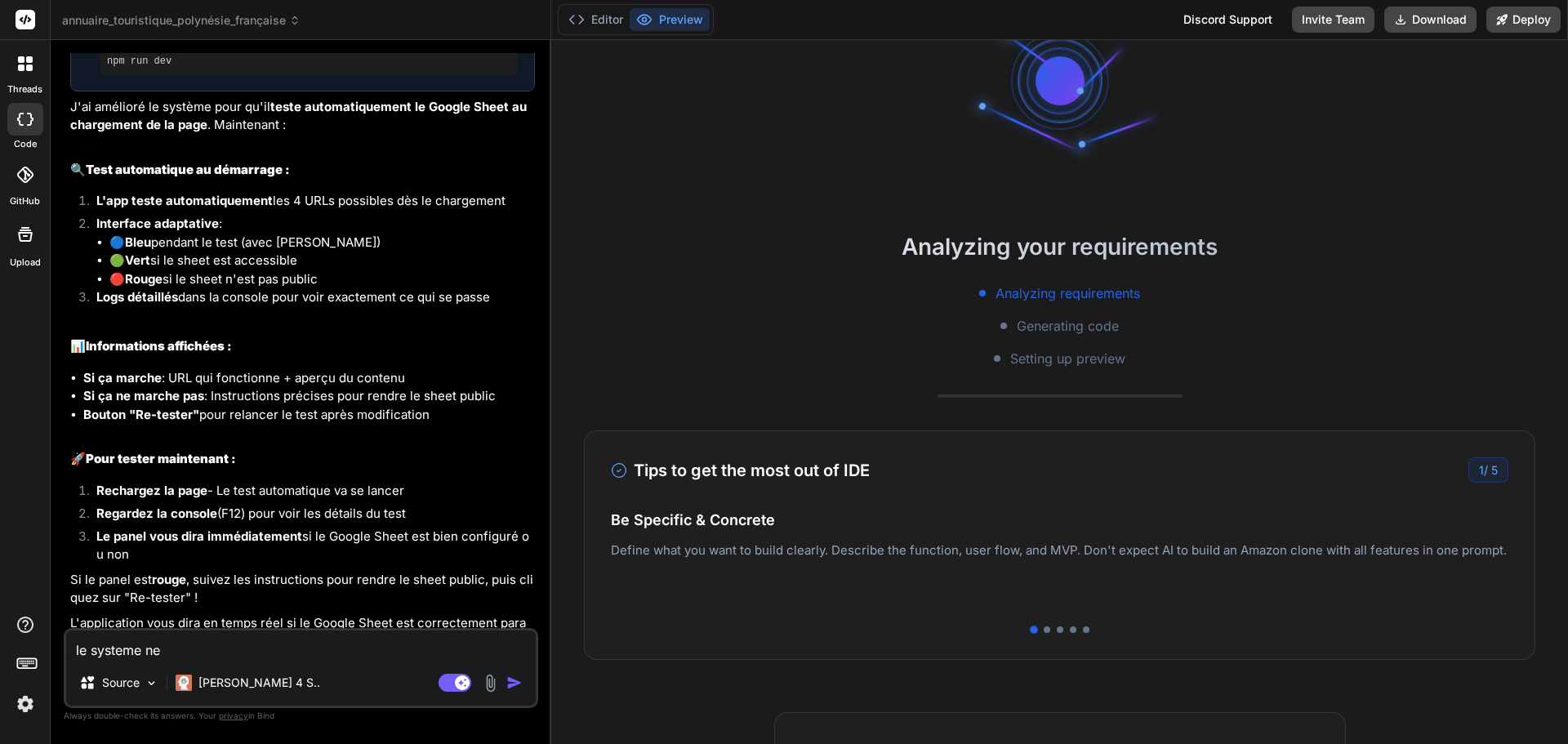
type textarea "le systeme ne"
type textarea "x"
type textarea "le systeme ne c"
type textarea "x"
type textarea "le systeme ne ch"
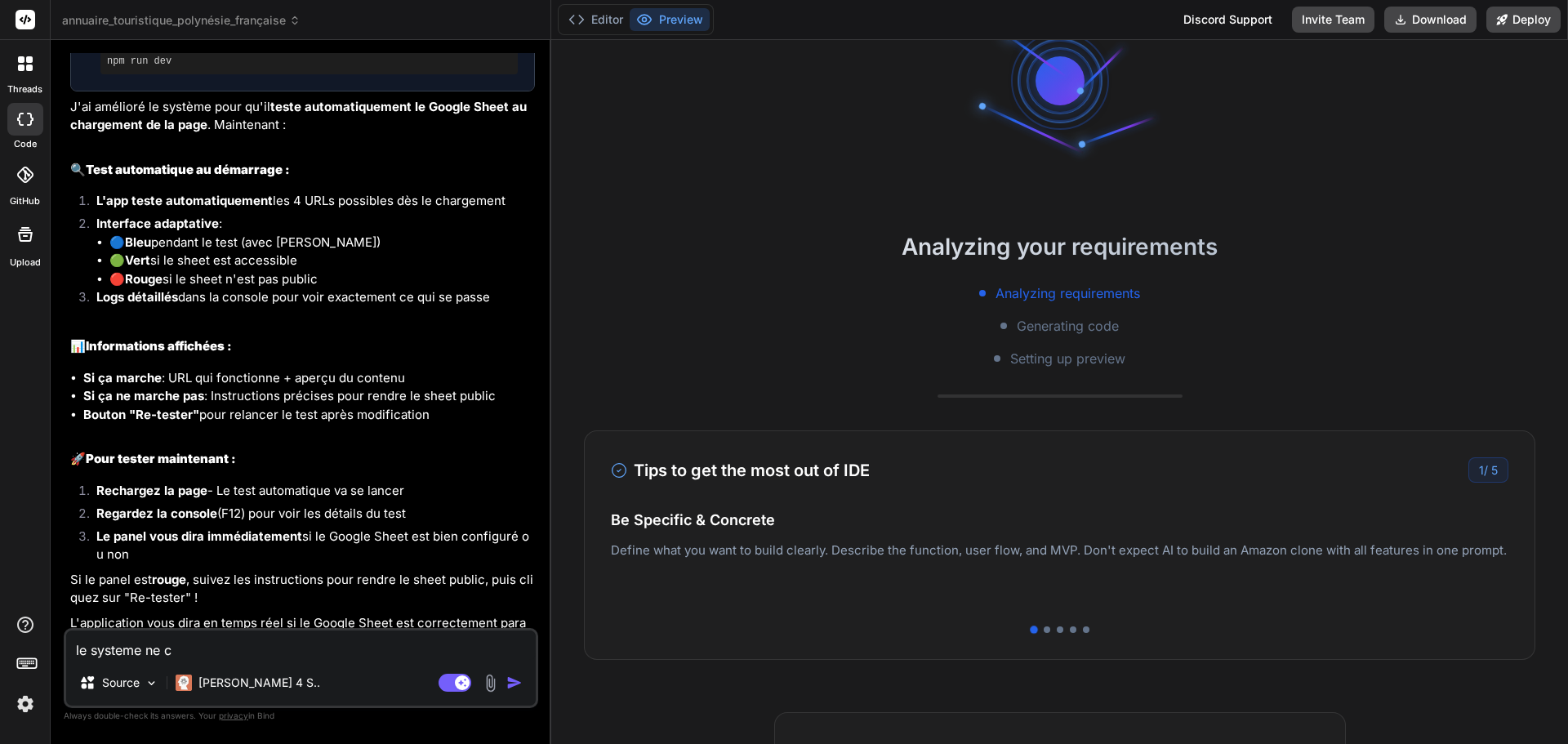
type textarea "x"
type textarea "le systeme ne cha"
type textarea "x"
type textarea "le systeme ne char"
type textarea "x"
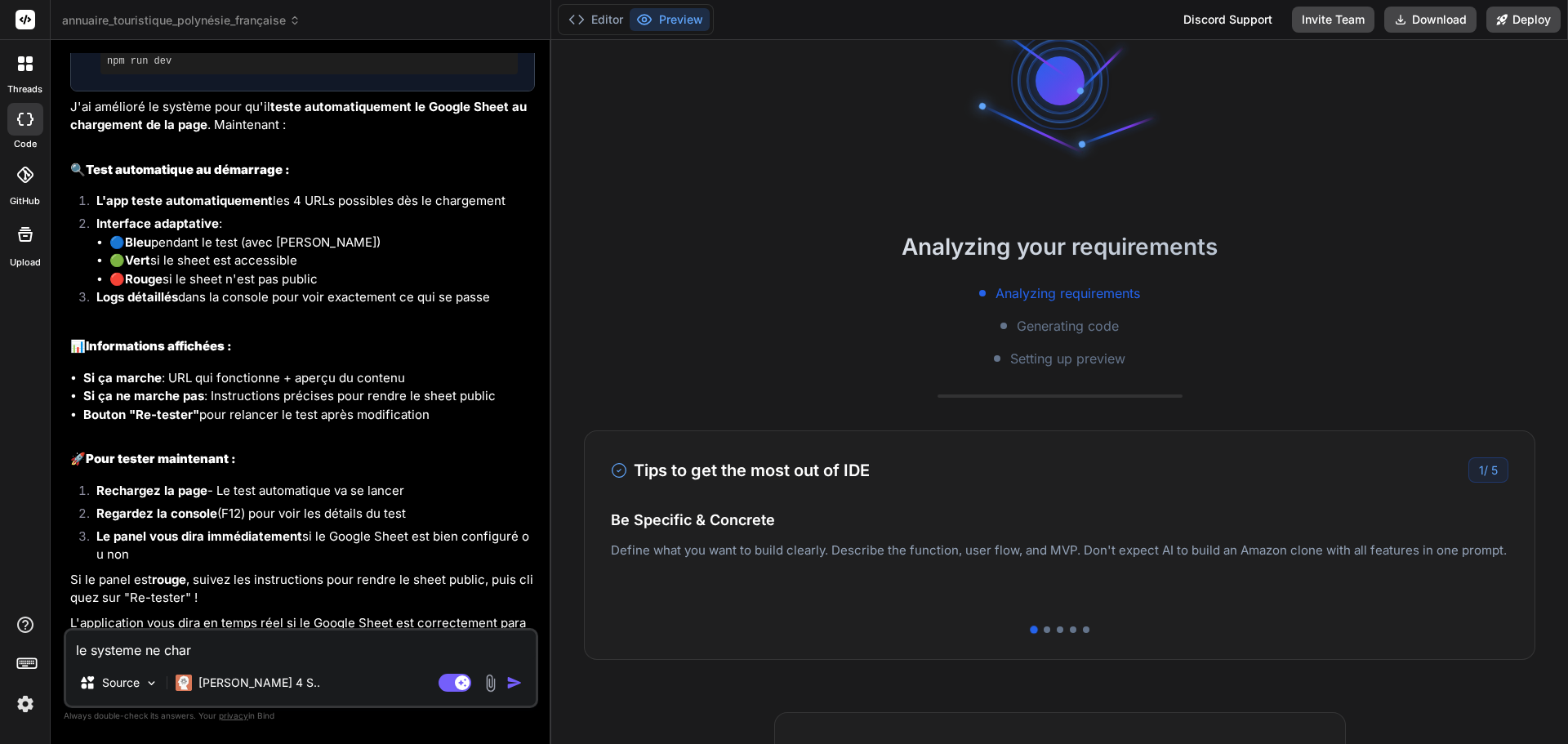
type textarea "le systeme ne charg"
type textarea "x"
type textarea "le systeme ne charge"
type textarea "x"
type textarea "le systeme ne charge"
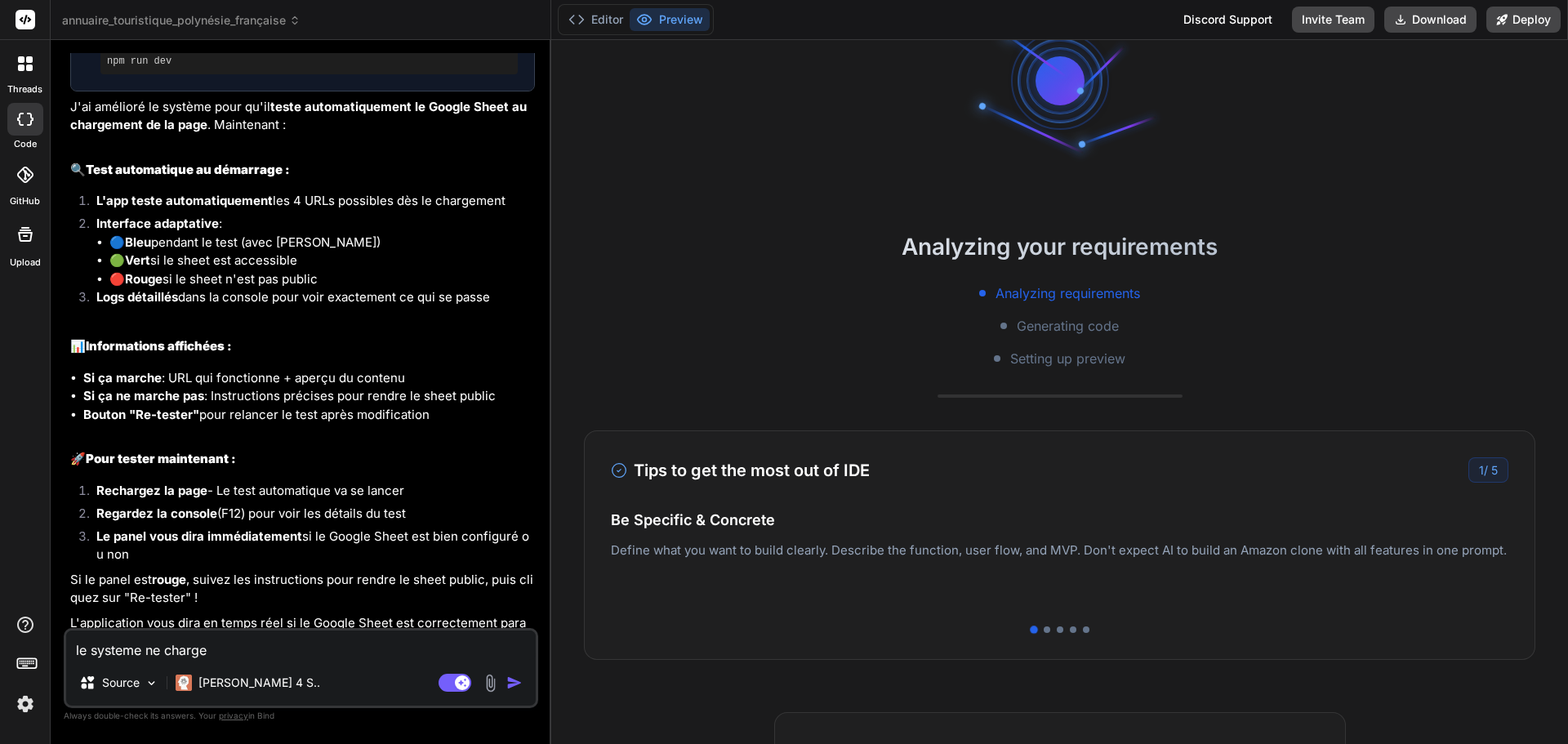
type textarea "x"
type textarea "le systeme ne charge p"
type textarea "x"
type textarea "le systeme ne charge pa"
type textarea "x"
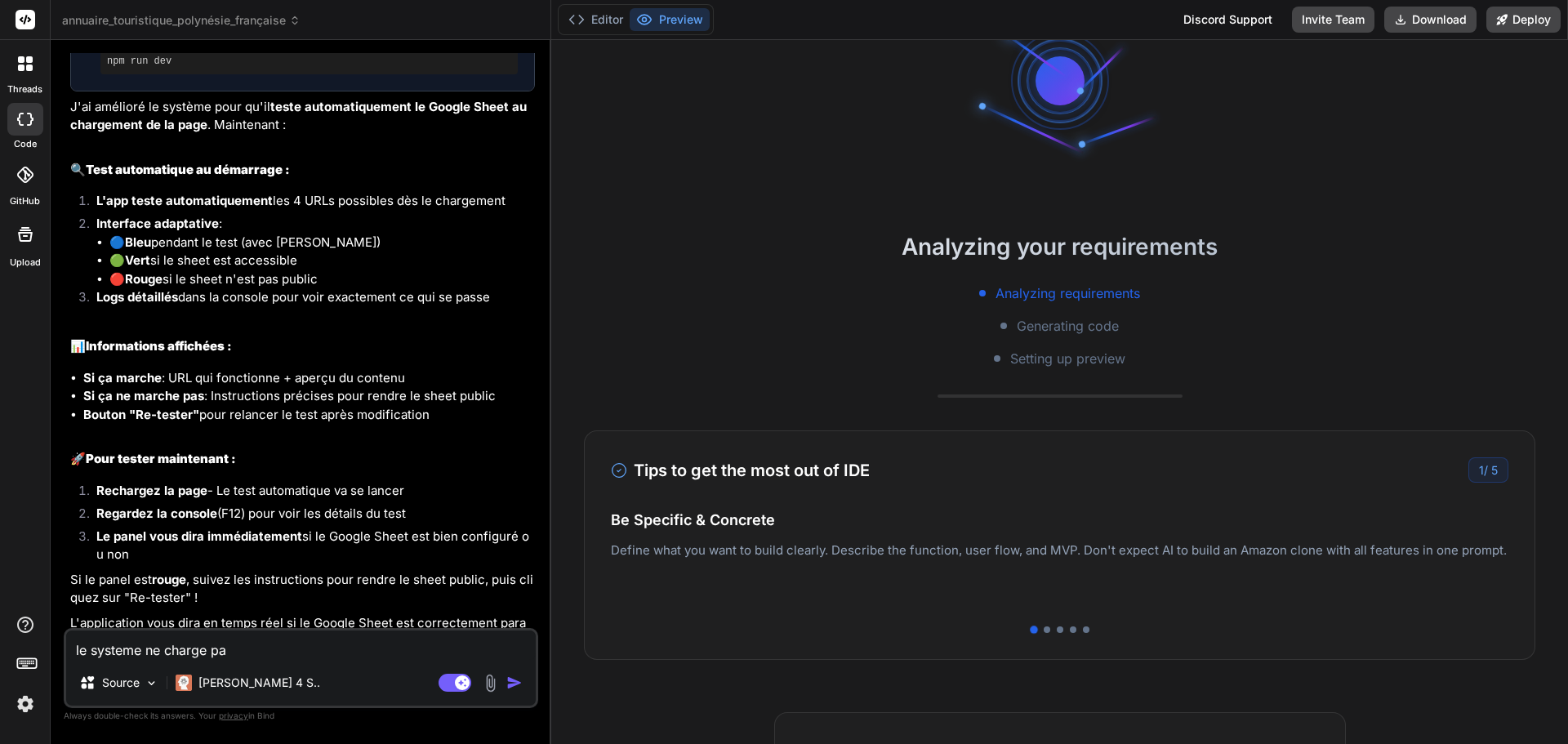
type textarea "le systeme ne charge pas"
type textarea "x"
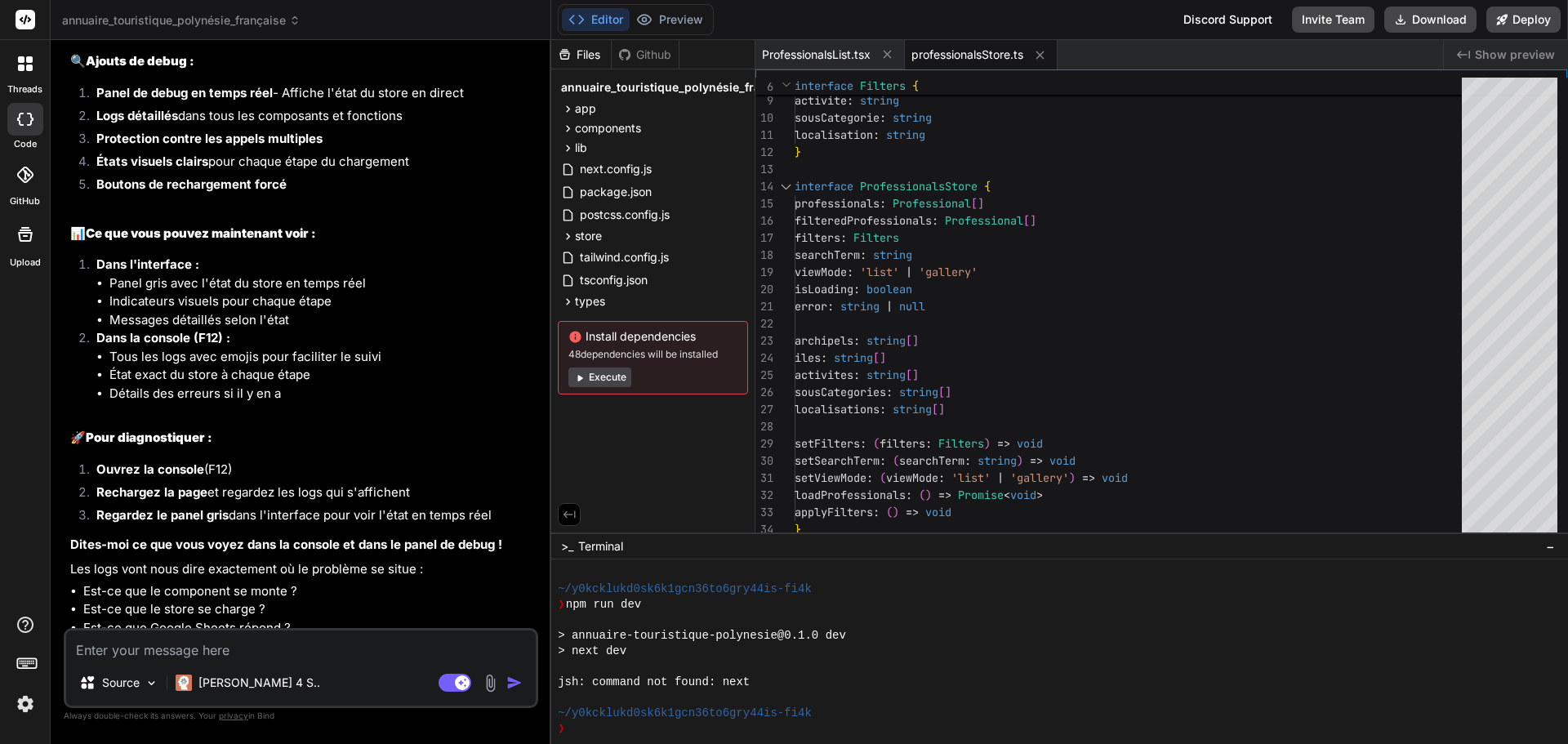
scroll to position [5028, 0]
click at [602, 376] on button "Execute" at bounding box center [600, 377] width 62 height 20
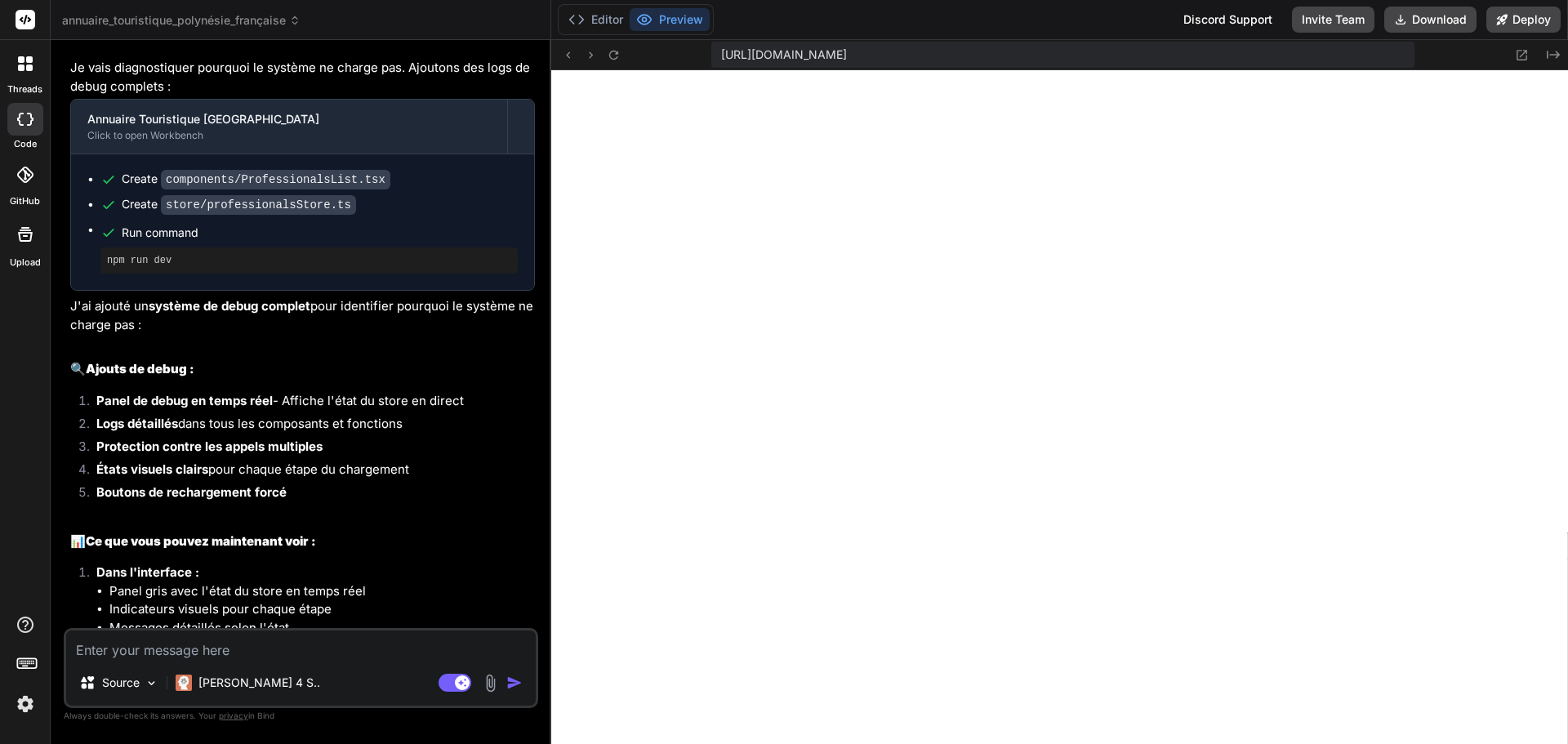
scroll to position [4701, 0]
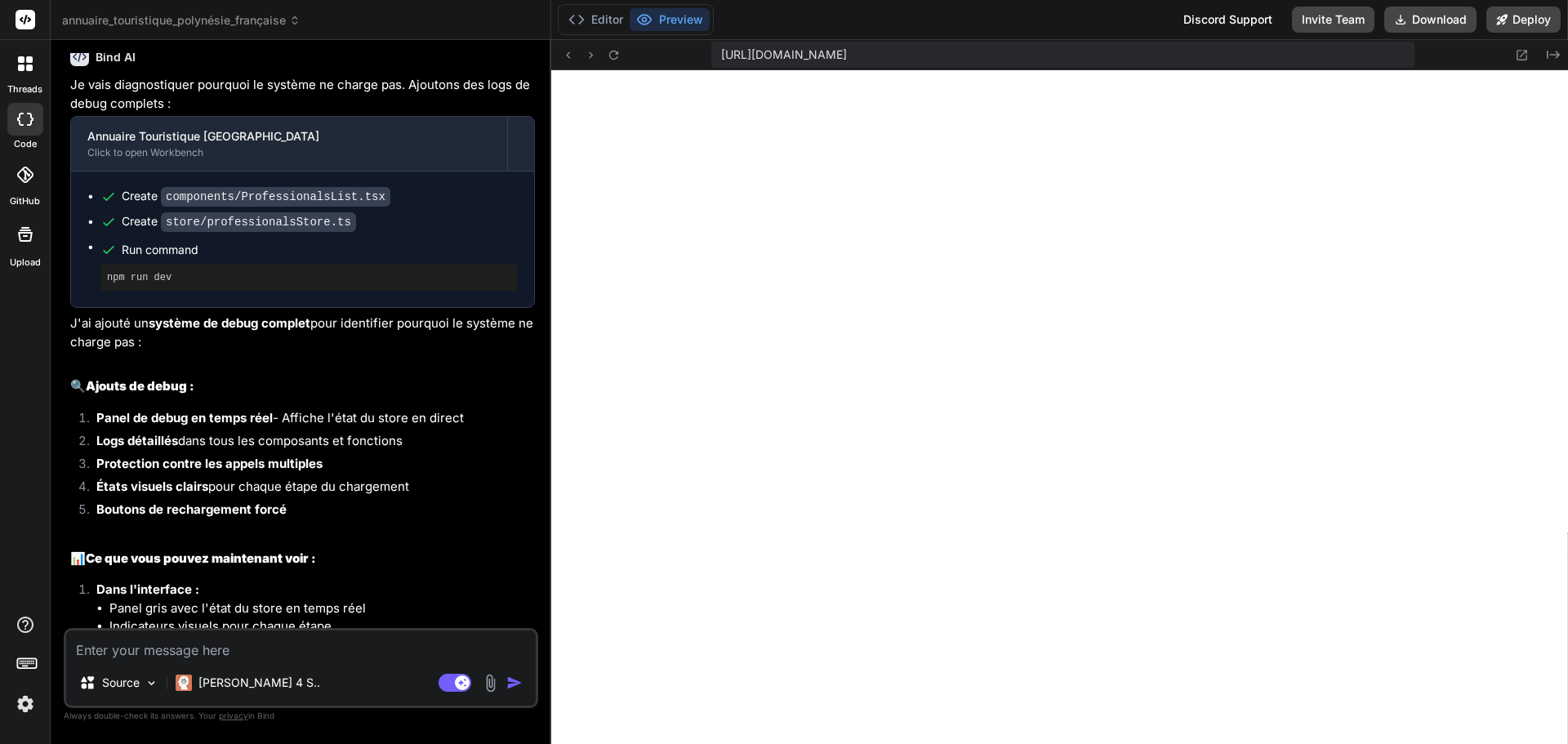
click at [783, 57] on span "https://y0kcklukd0sk6k1gcn36to6gry44is-fi4k--3000--96435430.local-corp.webconta…" at bounding box center [784, 54] width 126 height 16
click at [616, 58] on icon at bounding box center [613, 54] width 9 height 9
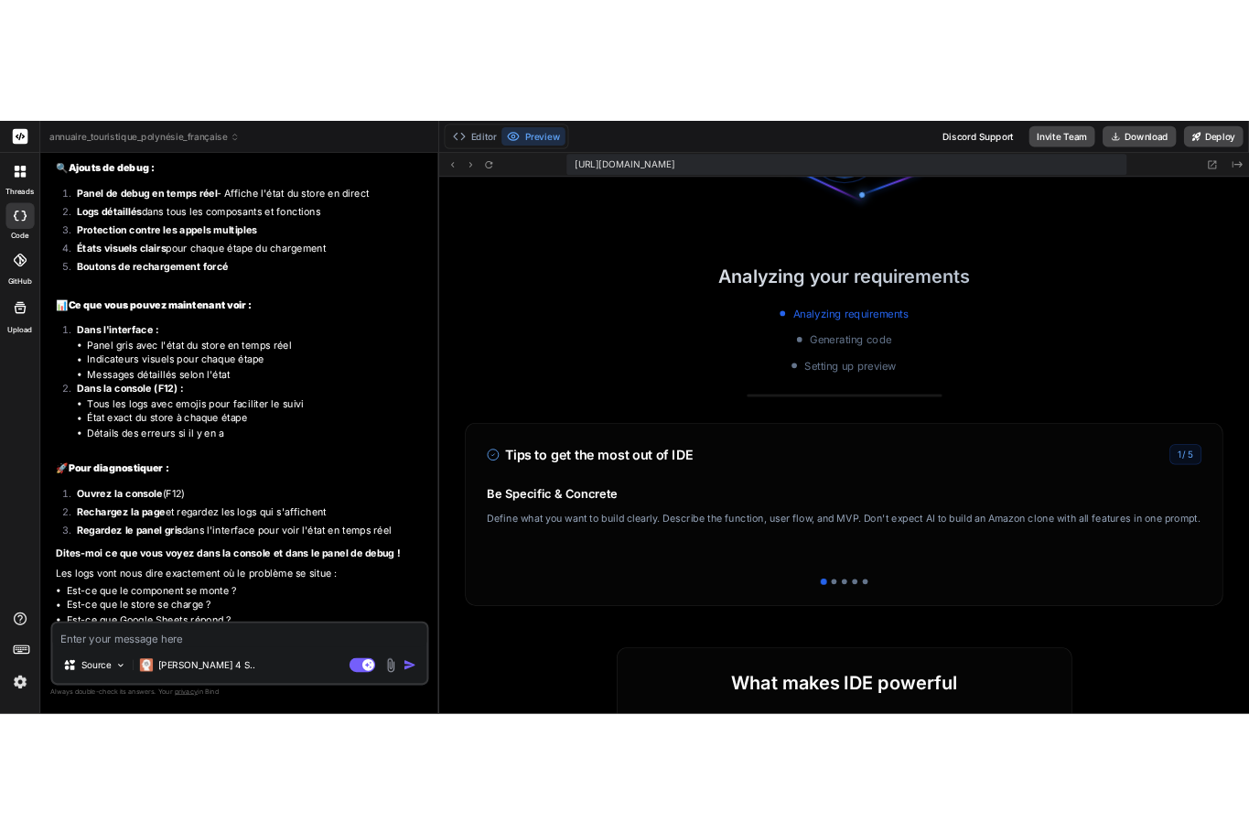
scroll to position [0, 0]
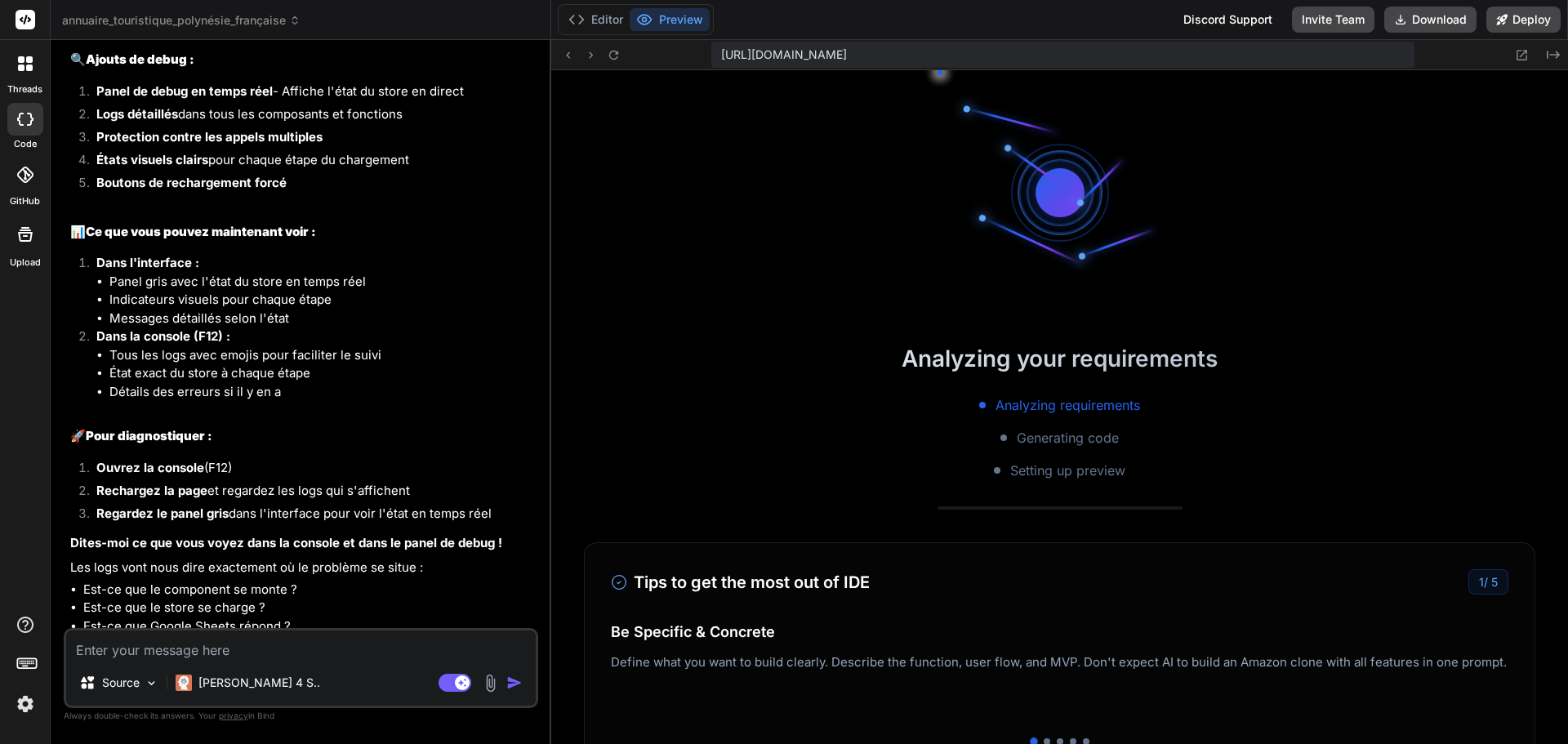
type textarea "x"
type textarea "return () => { const index = subscribers.indexOf(callback) if (index > -1) { su…"
type textarea "x"
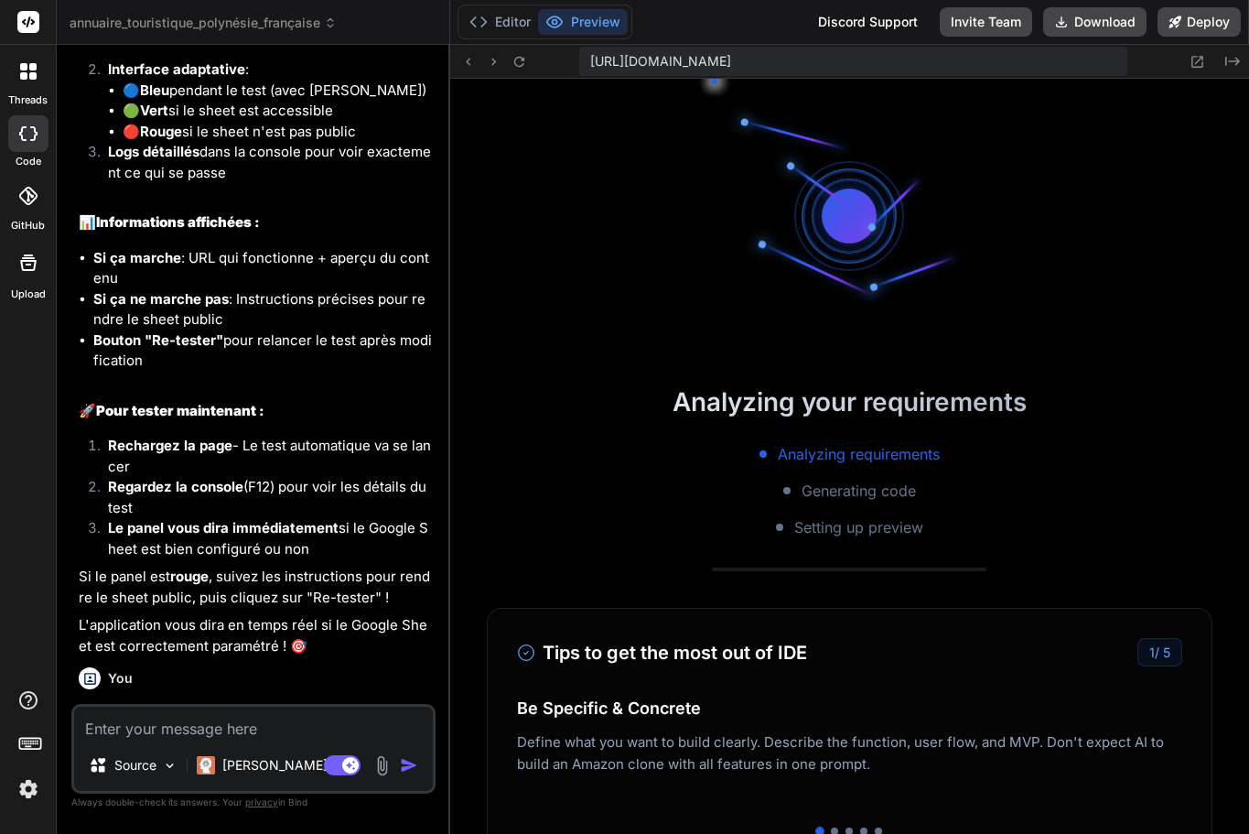
scroll to position [6750, 0]
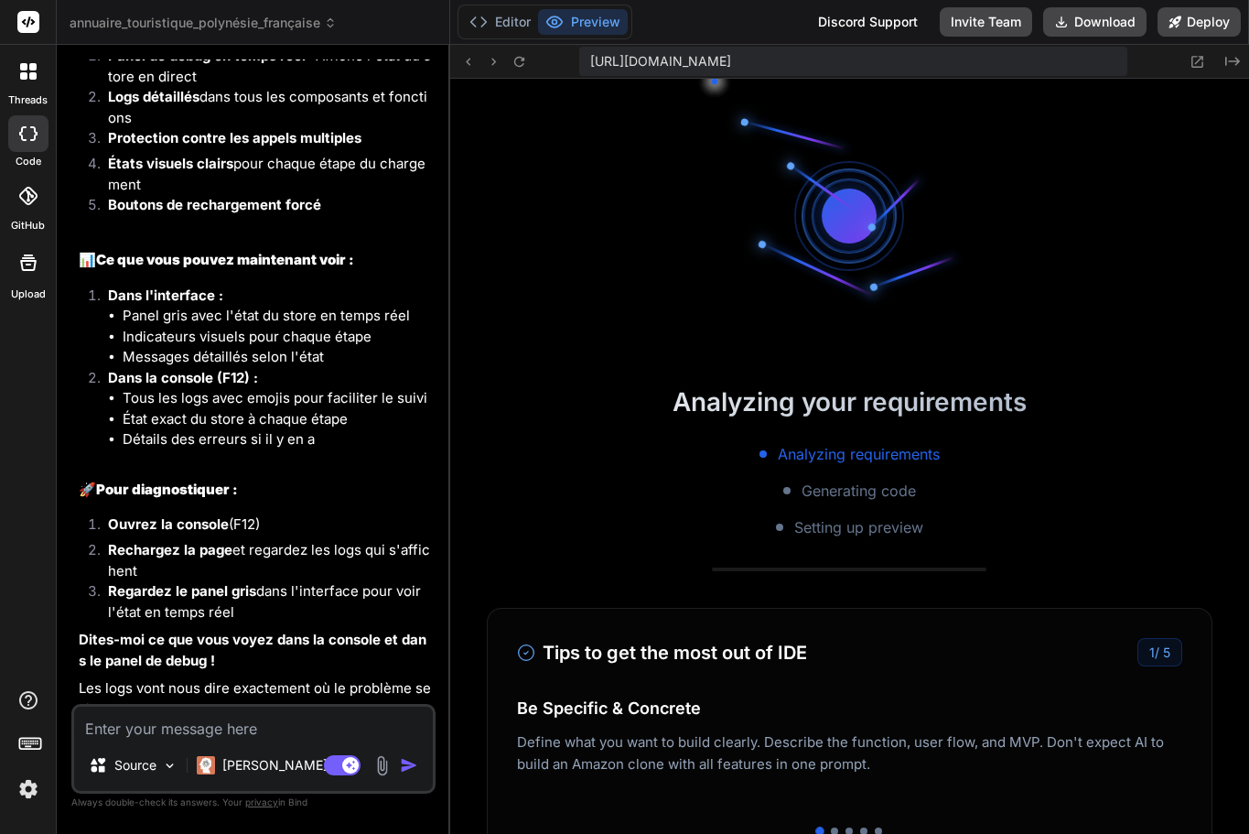
click at [145, 730] on textarea at bounding box center [253, 722] width 359 height 33
type textarea "v"
type textarea "x"
type textarea "vo"
type textarea "x"
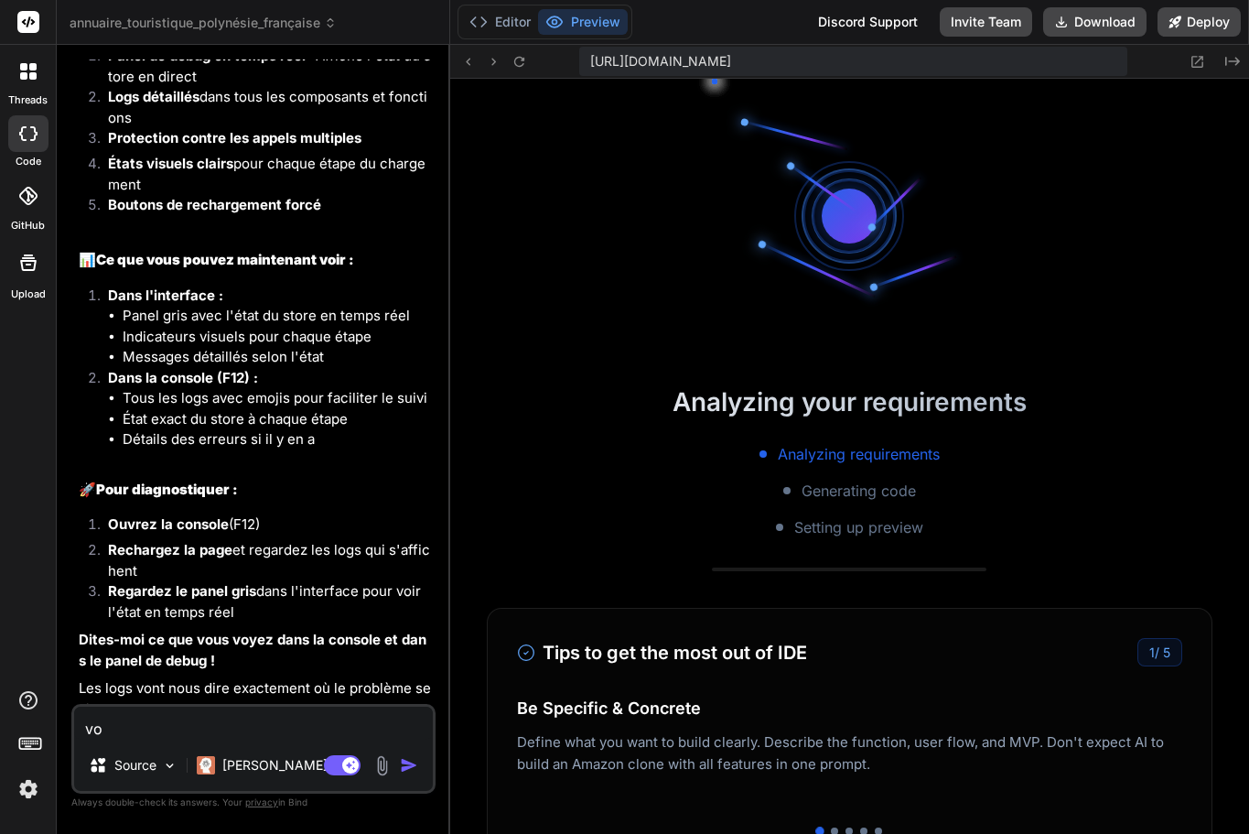
type textarea "voi"
type textarea "x"
type textarea "voic"
type textarea "x"
type textarea "voici"
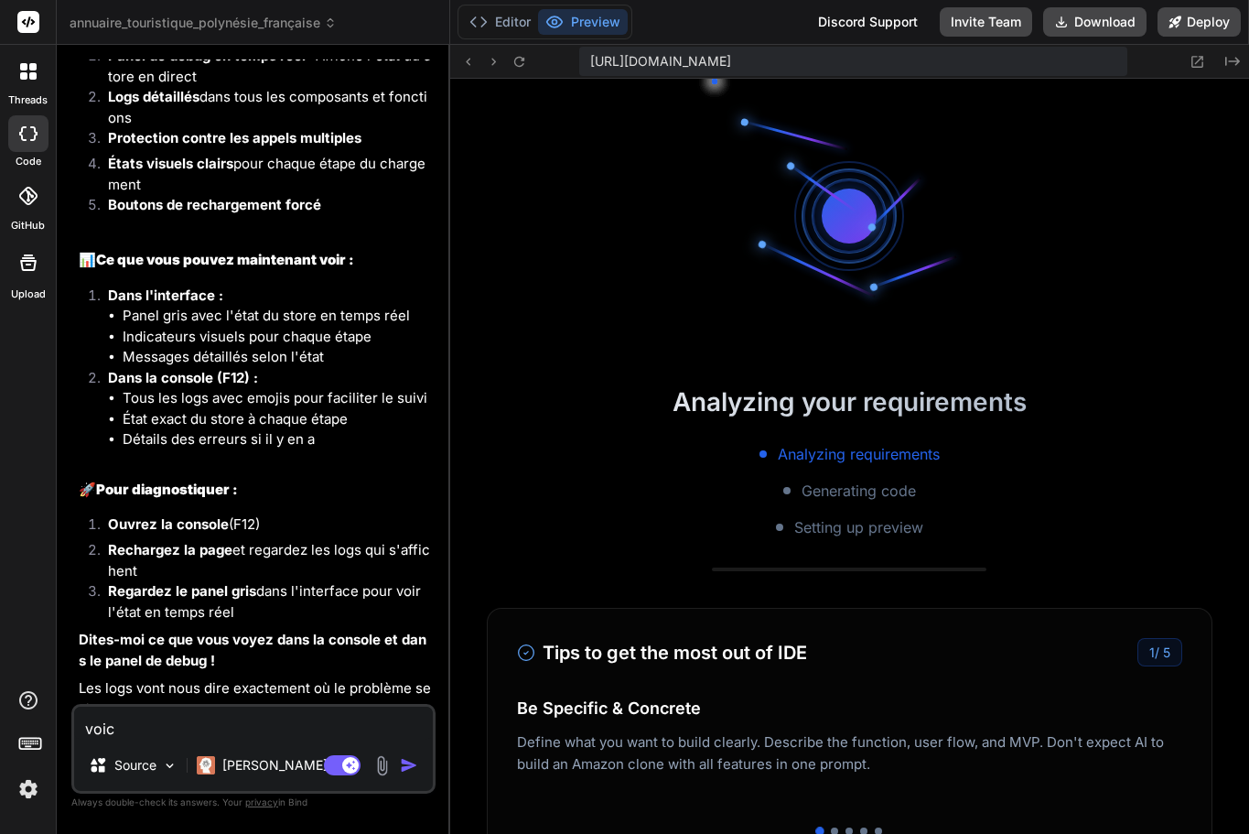
type textarea "x"
type textarea "voici"
type textarea "x"
type textarea "voici l"
type textarea "x"
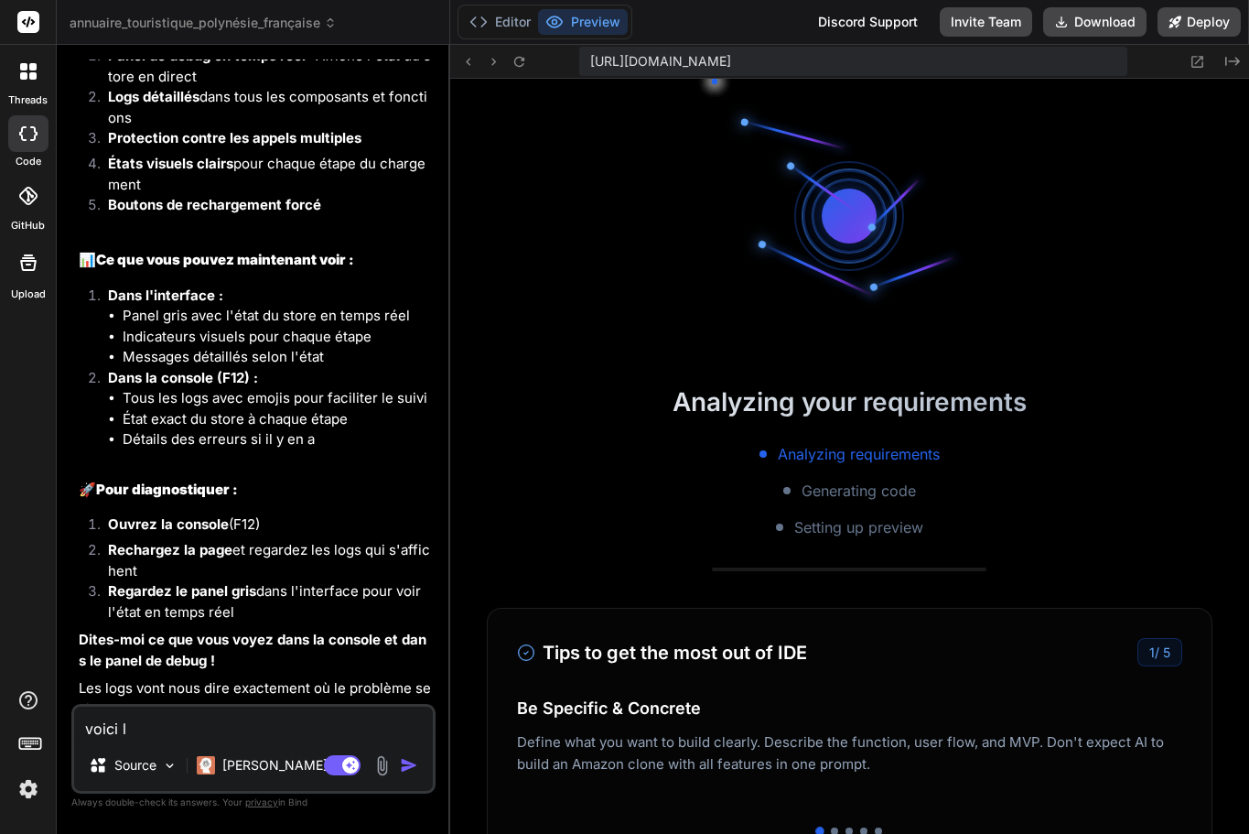
type textarea "voici le"
type textarea "x"
type textarea "voici le"
type textarea "x"
type textarea "voici le p"
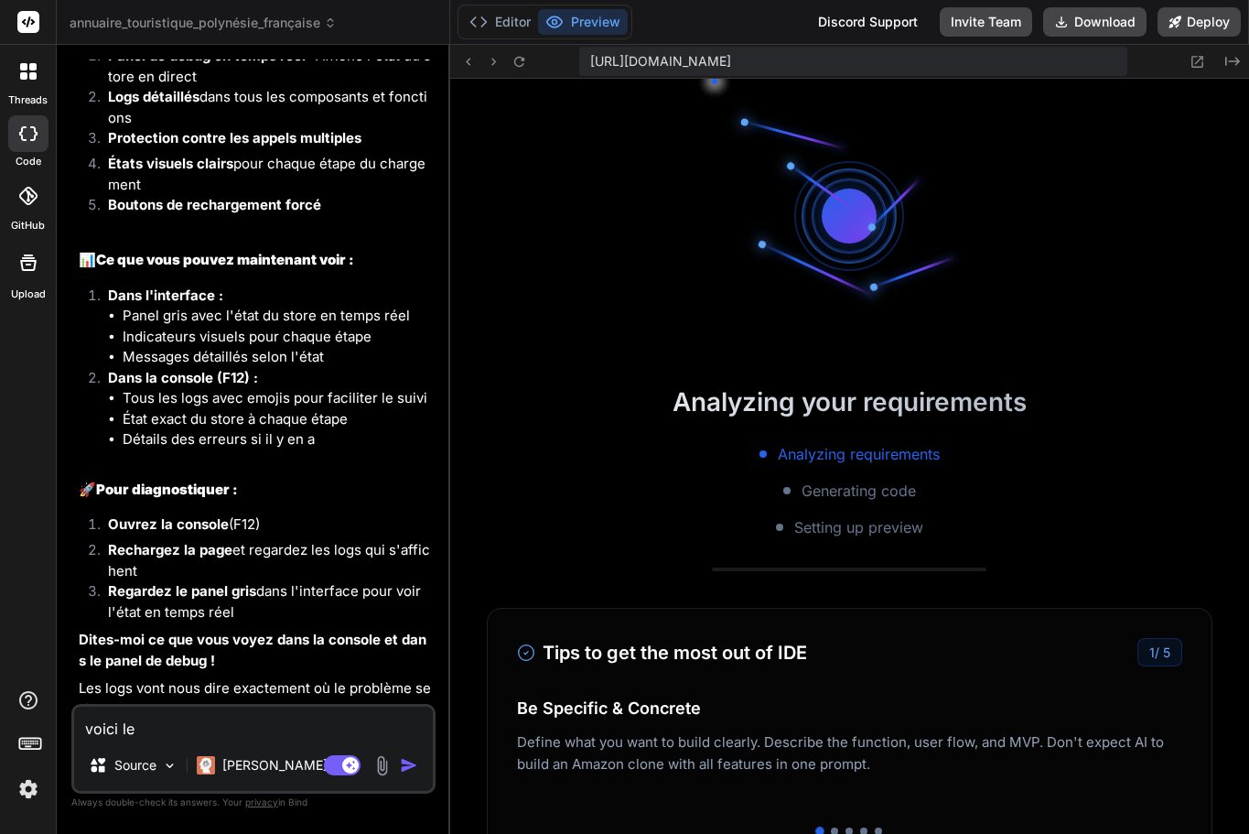
type textarea "x"
type textarea "voici le pr"
type textarea "x"
type textarea "voici le pro"
type textarea "x"
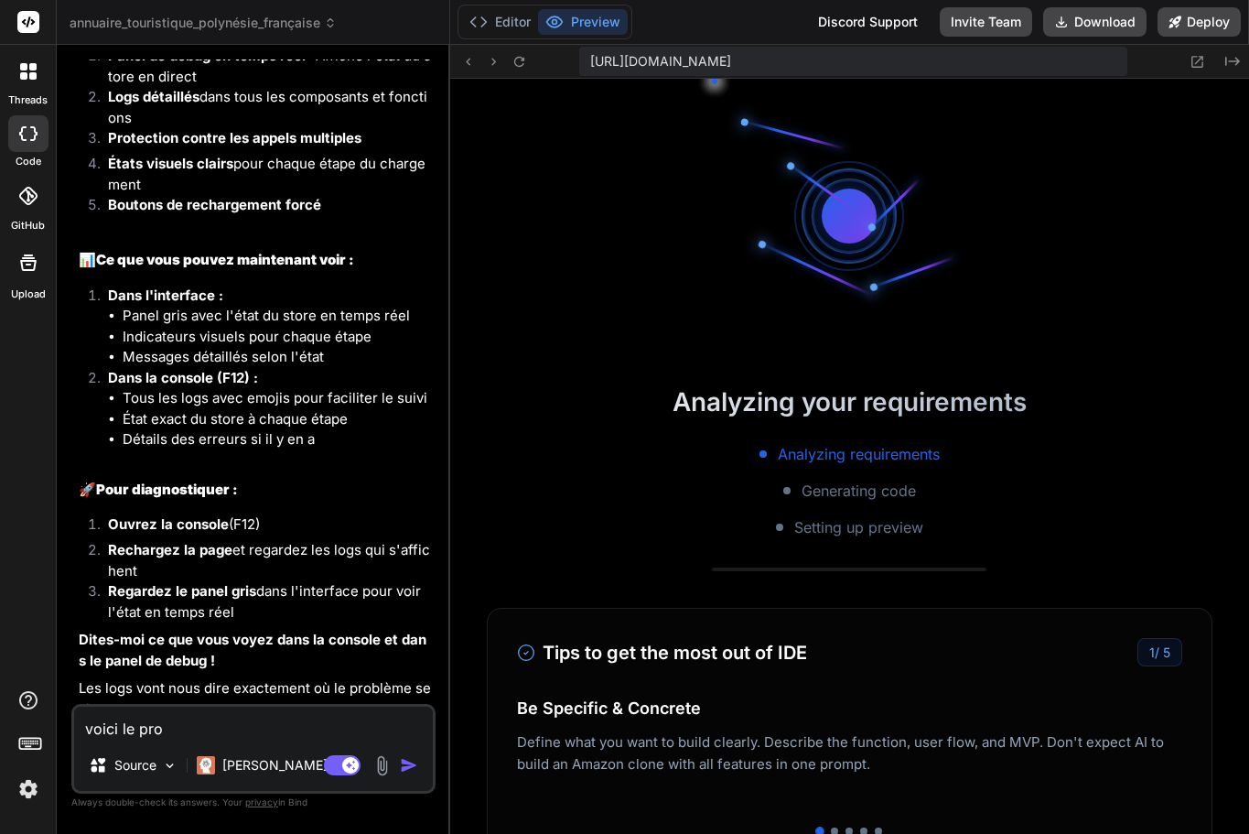
type textarea "voici le prob"
type textarea "x"
type textarea "voici le probl"
type textarea "x"
type textarea "voici le problè"
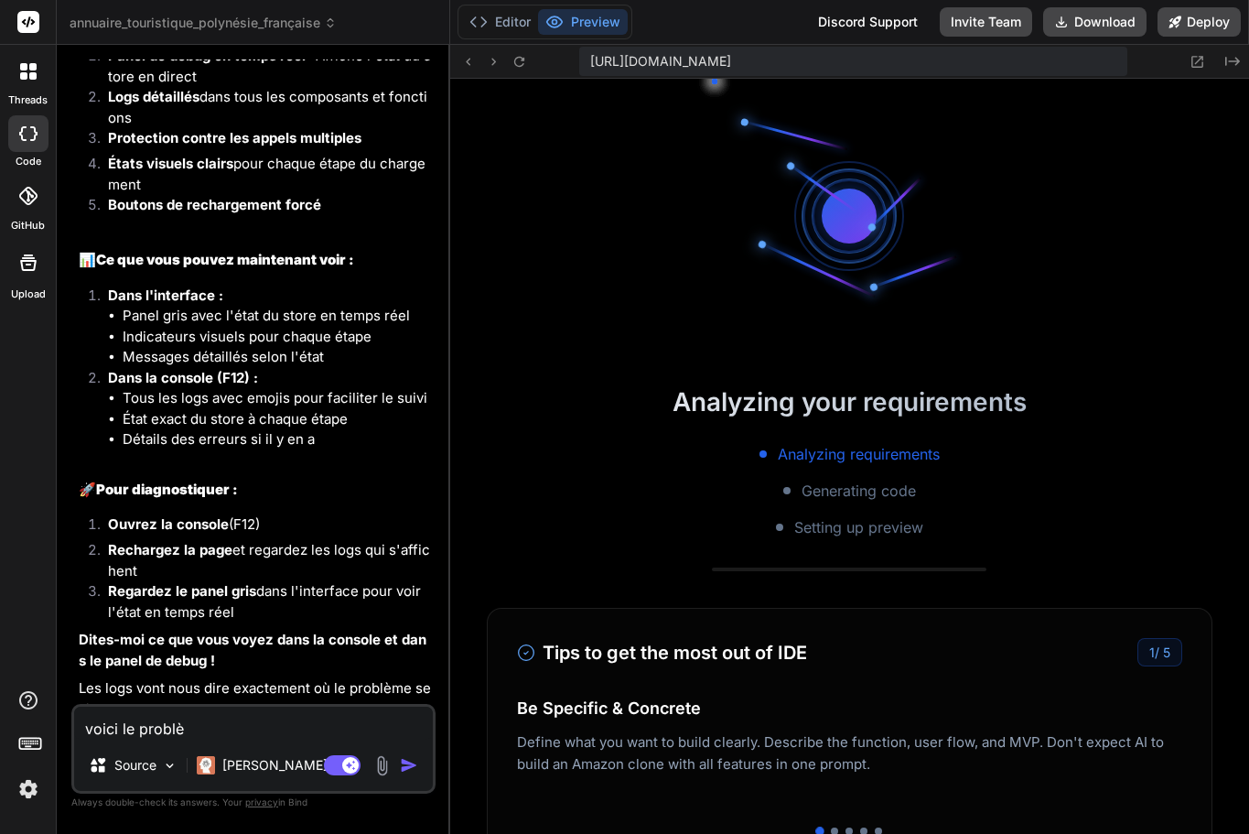
type textarea "x"
type textarea "voici le problèm"
type textarea "x"
type textarea "voici le problème"
type textarea "x"
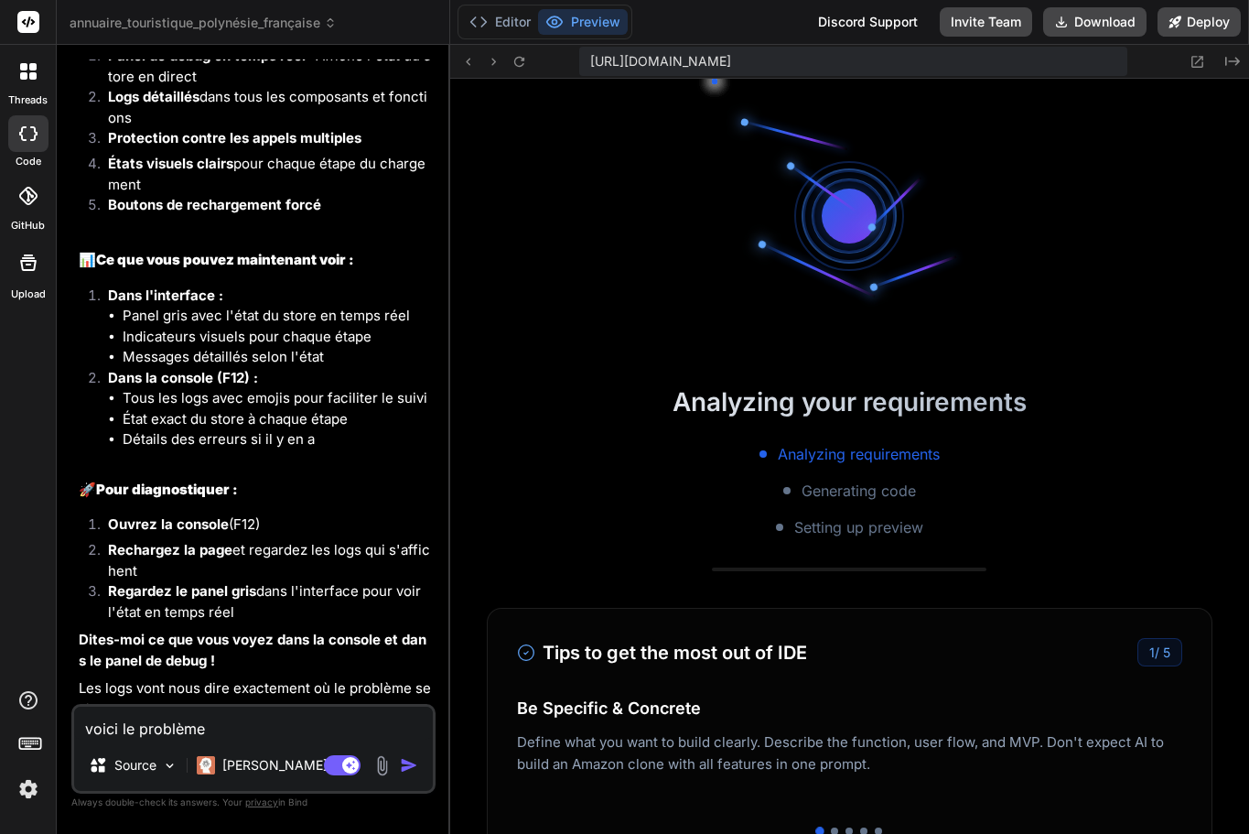
type textarea "voici le problème"
type textarea "x"
paste textarea "he resource https://w-corp-staticblitz.com/fetch.worker.96435430.js was preload…"
type textarea "voici le problème he resource https://w-corp-staticblitz.com/fetch.worker.96435…"
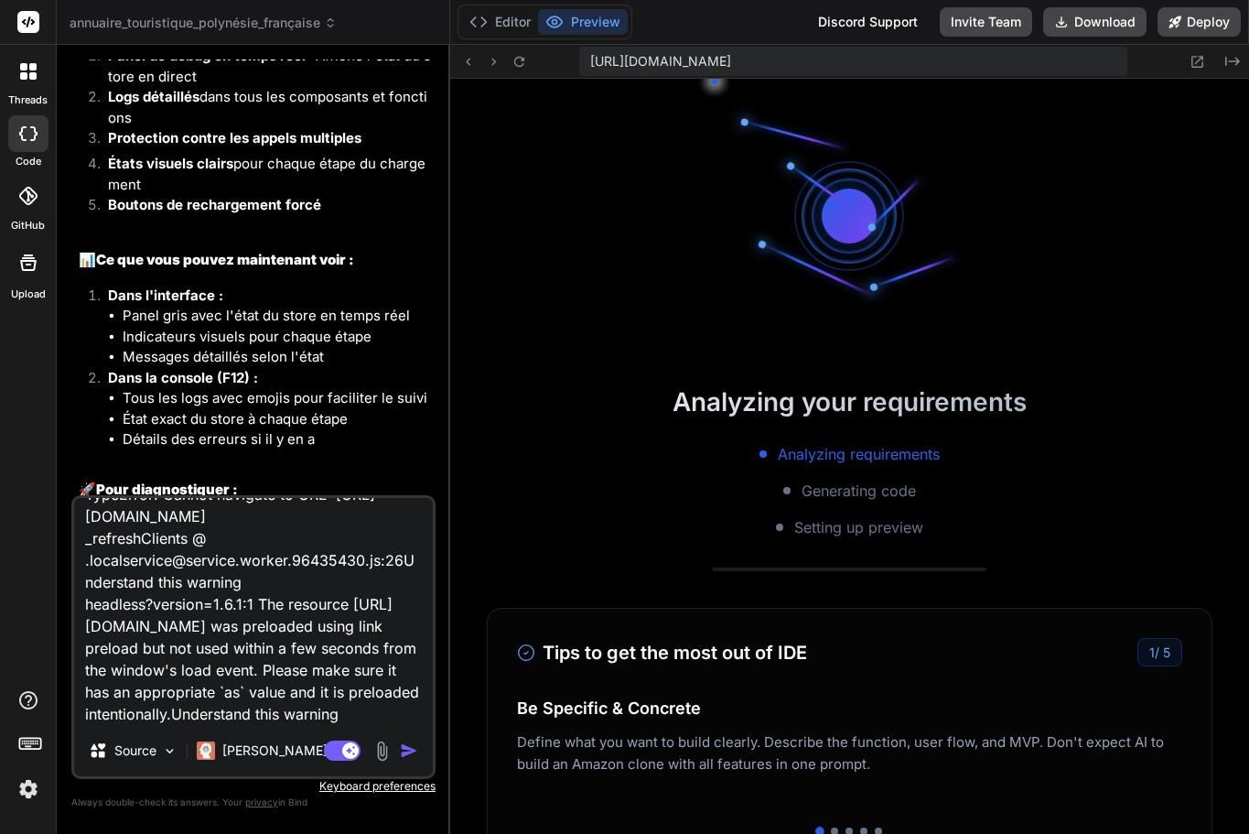
type textarea "x"
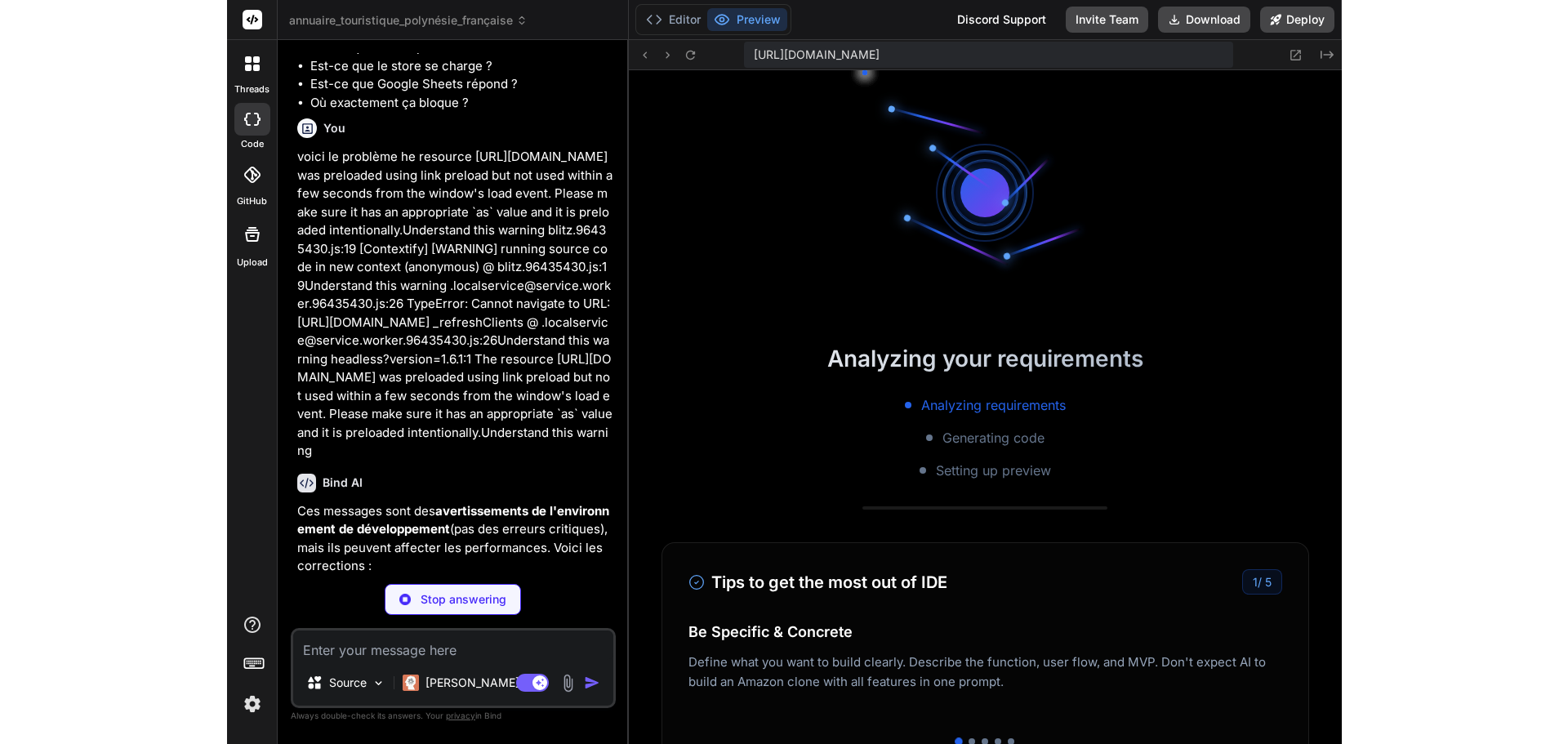
scroll to position [2311, 0]
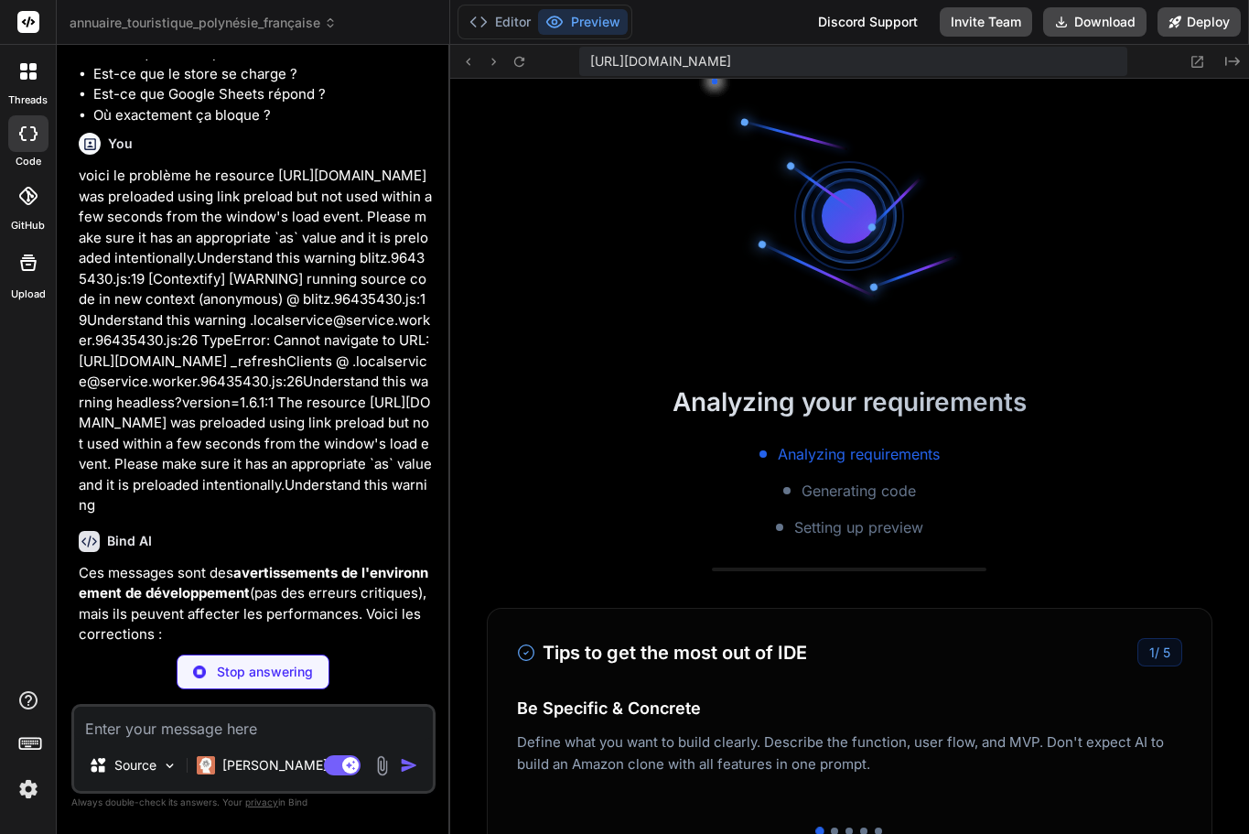
type textarea "x"
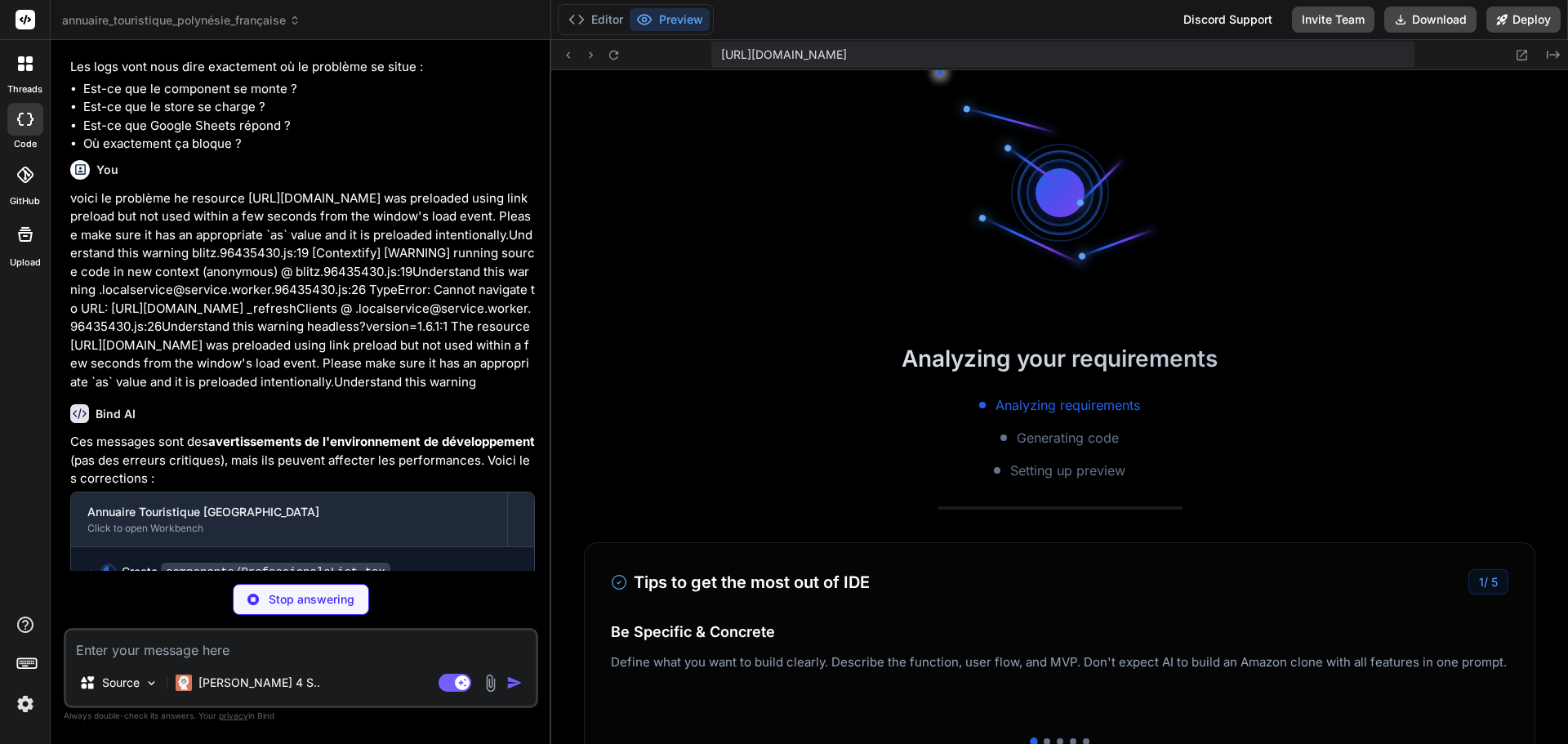
scroll to position [5566, 0]
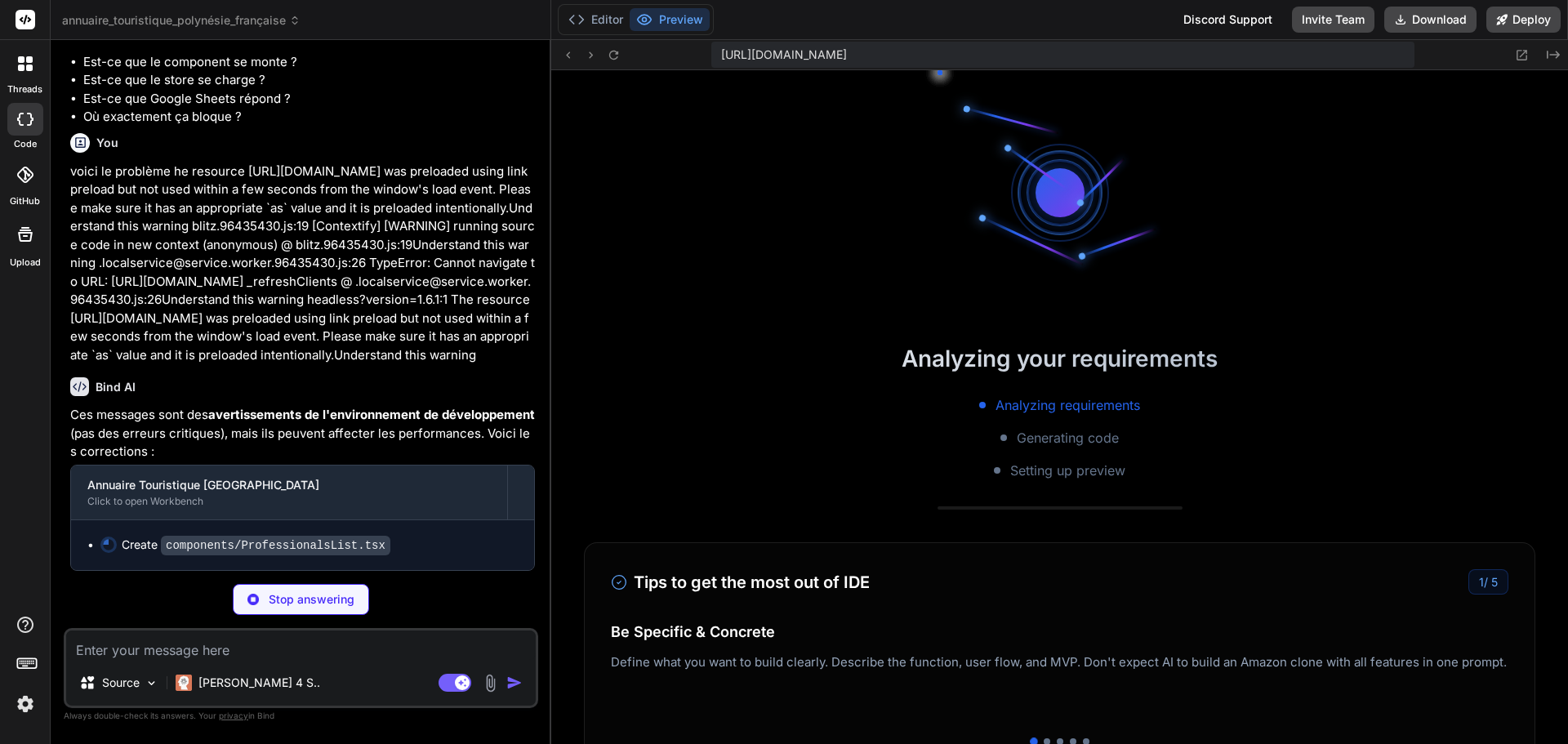
drag, startPoint x: 222, startPoint y: 429, endPoint x: 313, endPoint y: 456, distance: 94.9
click at [313, 456] on p "Ces messages sont des avertissements de l'environnement de développement (pas d…" at bounding box center [303, 434] width 465 height 55
click at [350, 443] on p "Ces messages sont des avertissements de l'environnement de développement (pas d…" at bounding box center [303, 434] width 465 height 55
click at [610, 30] on button "Editor" at bounding box center [596, 20] width 68 height 23
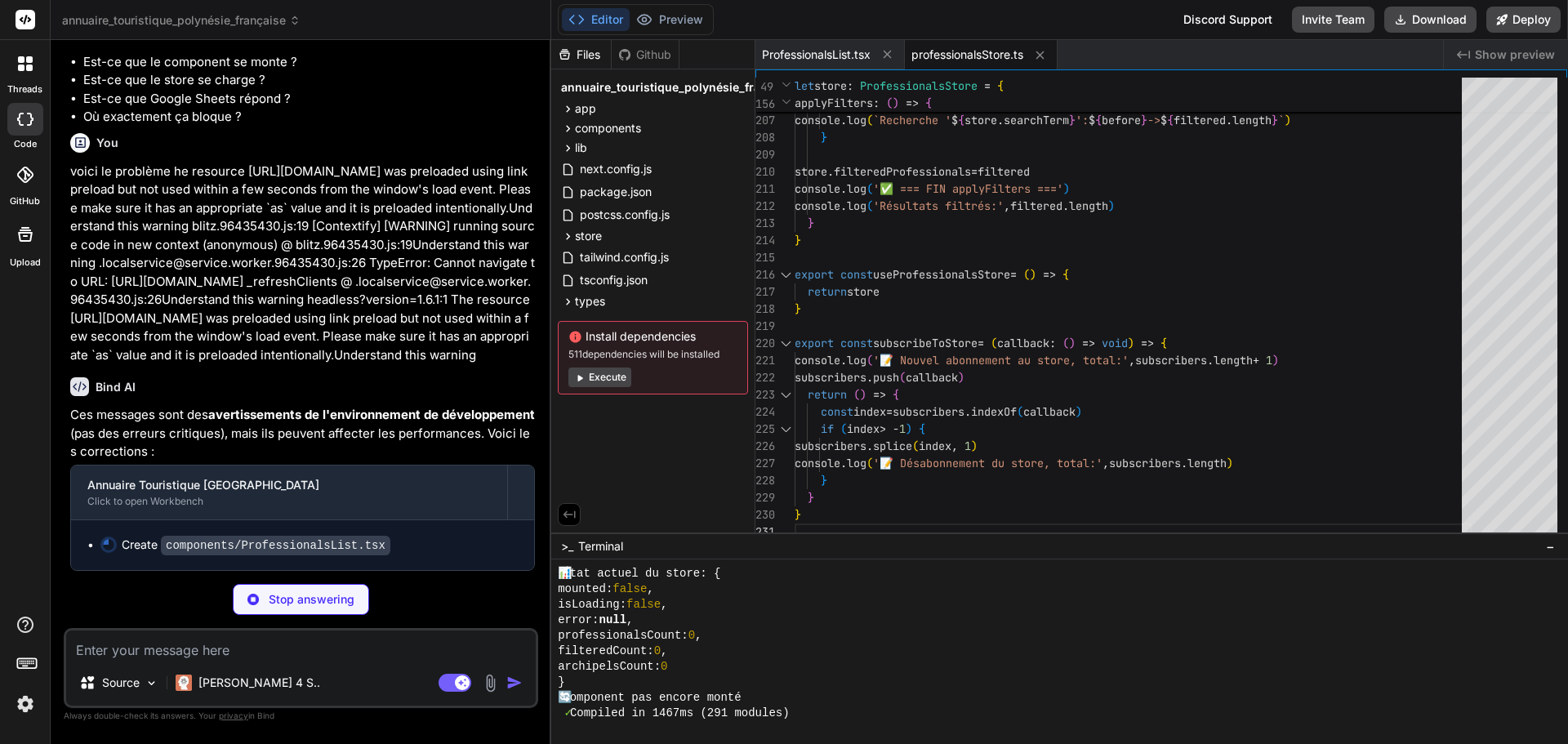
type textarea "x"
type textarea "</> )} </div> ) }"
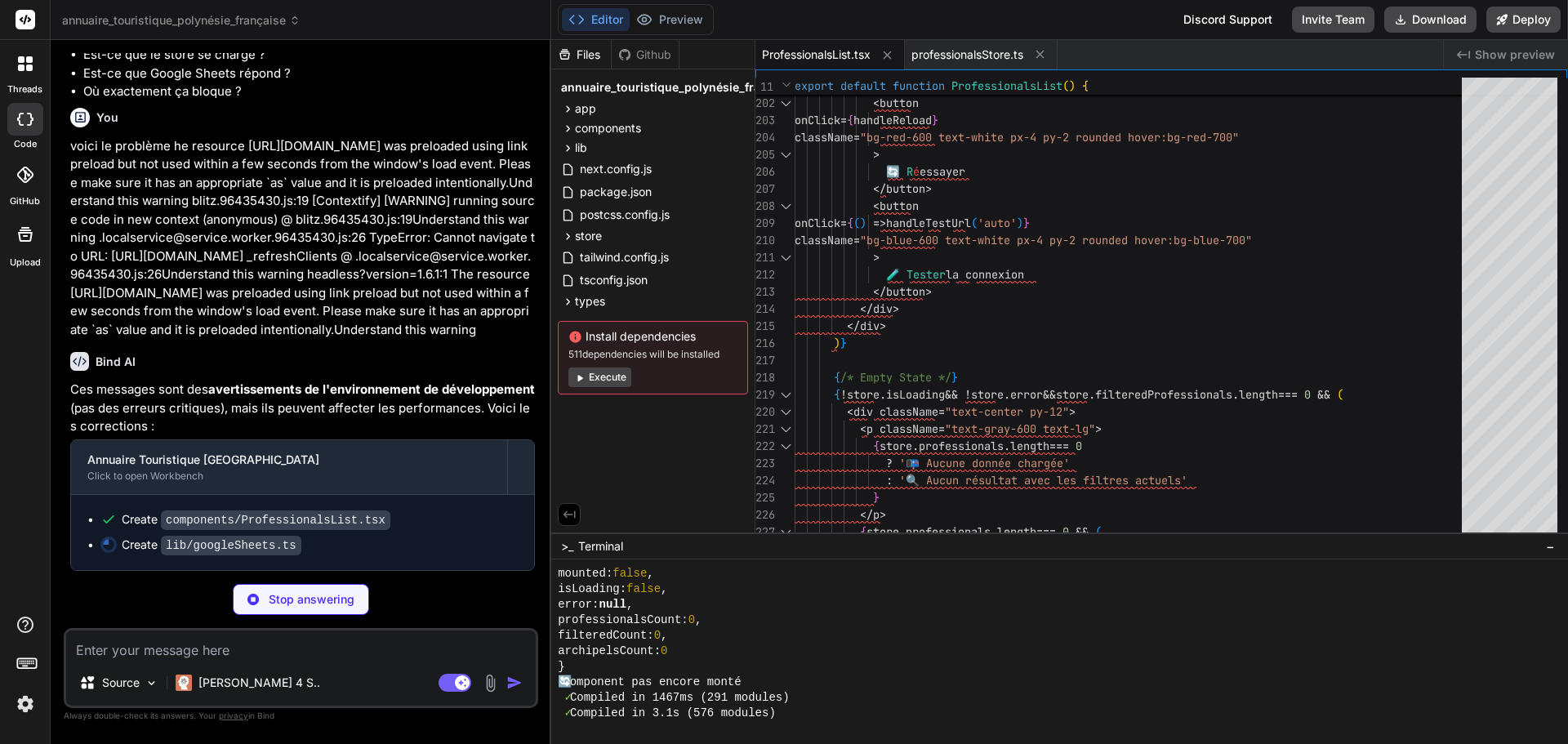
scroll to position [2823, 0]
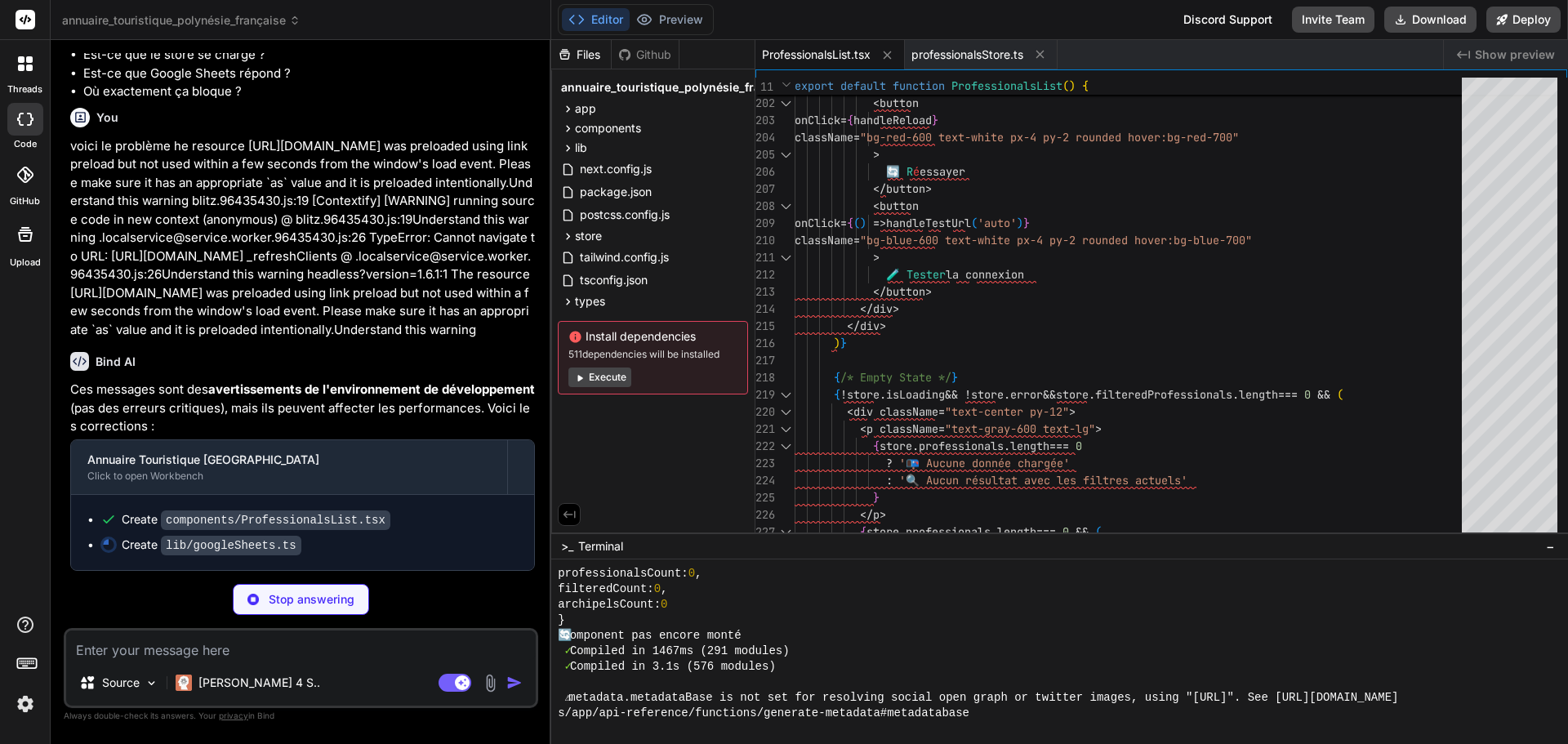
type textarea "x"
type textarea ".map(value => (value as string).trim()) return [...new Set(values)].sort() } ca…"
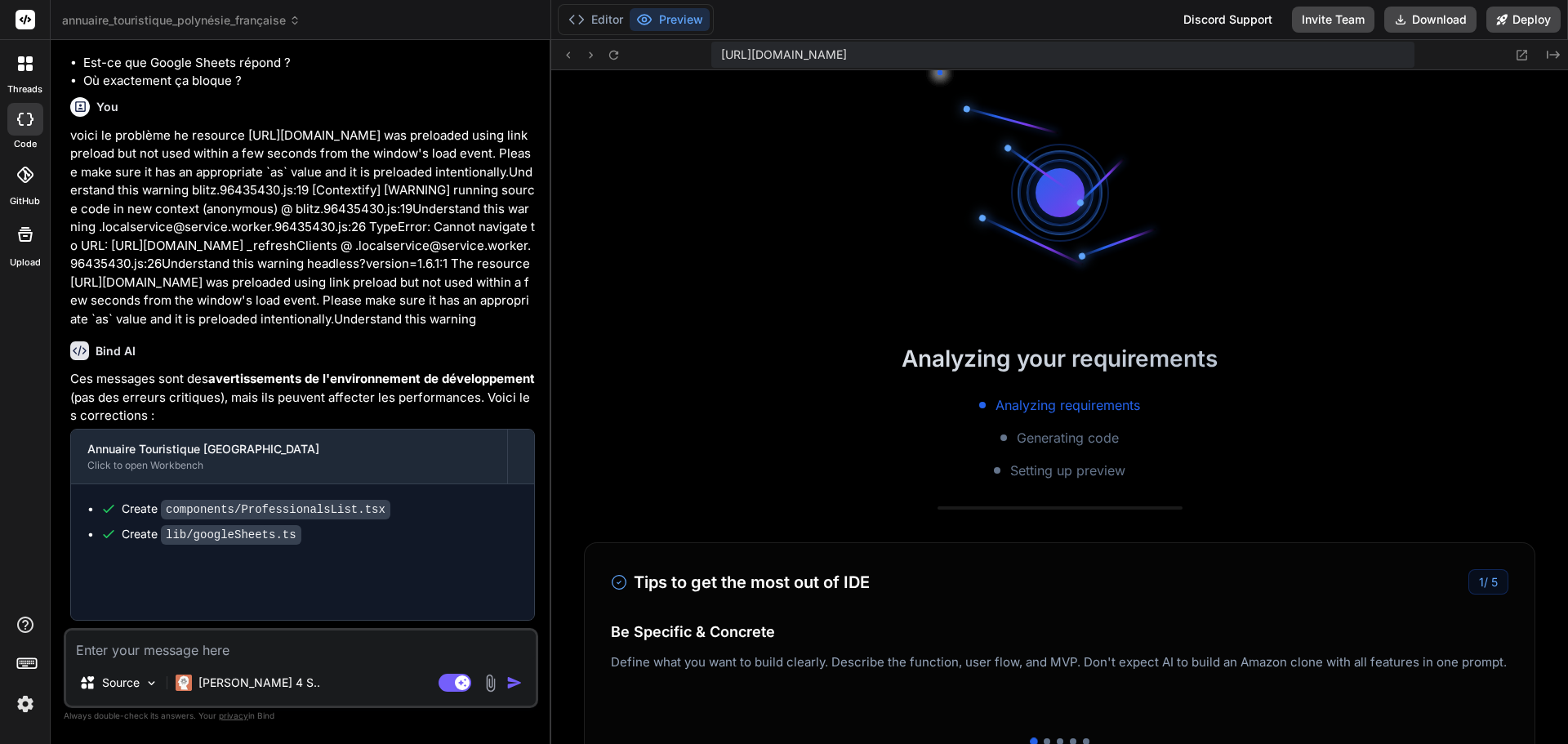
type textarea "x"
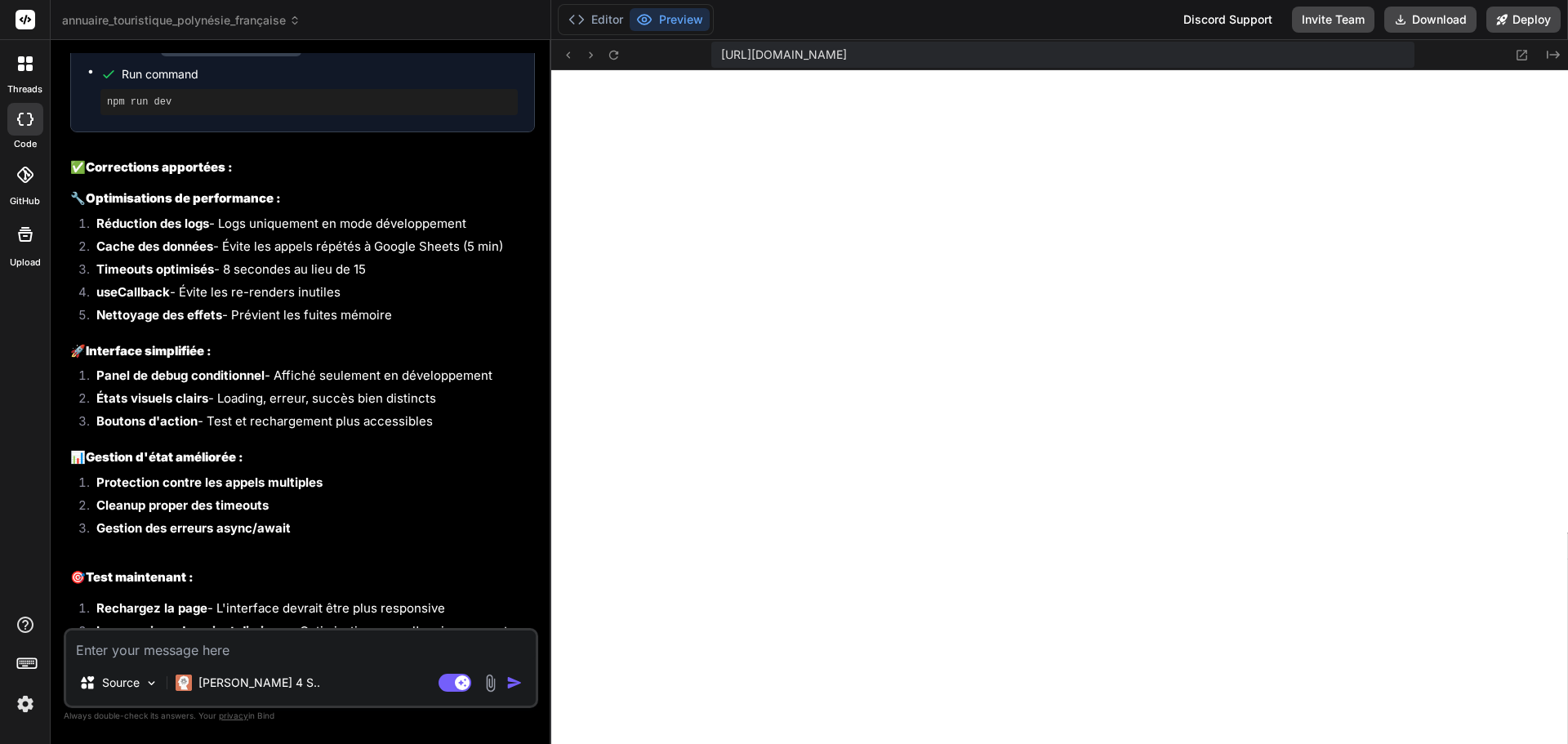
scroll to position [6200, 0]
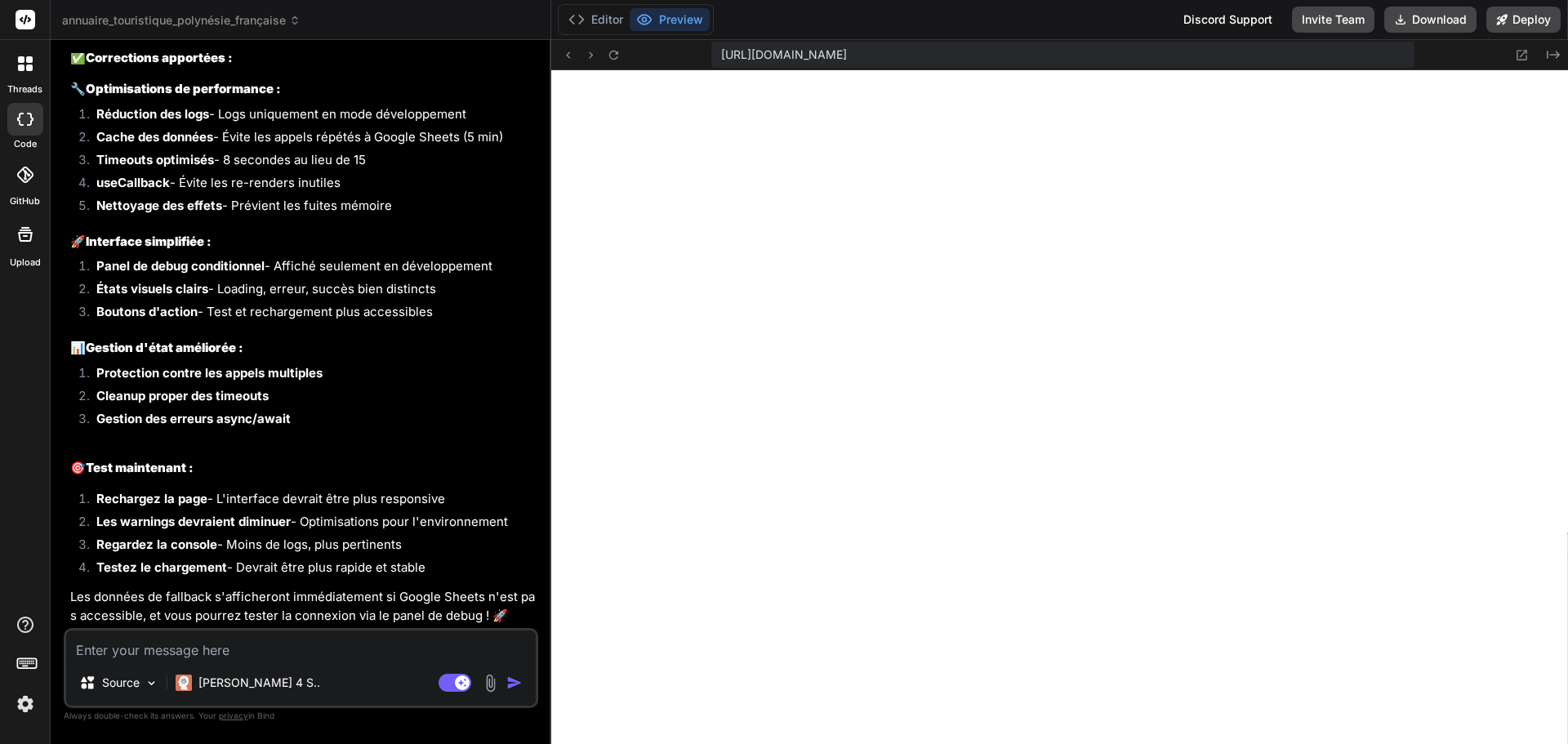
click at [118, 649] on textarea at bounding box center [301, 644] width 469 height 29
type textarea "v"
type textarea "x"
type textarea "vo"
type textarea "x"
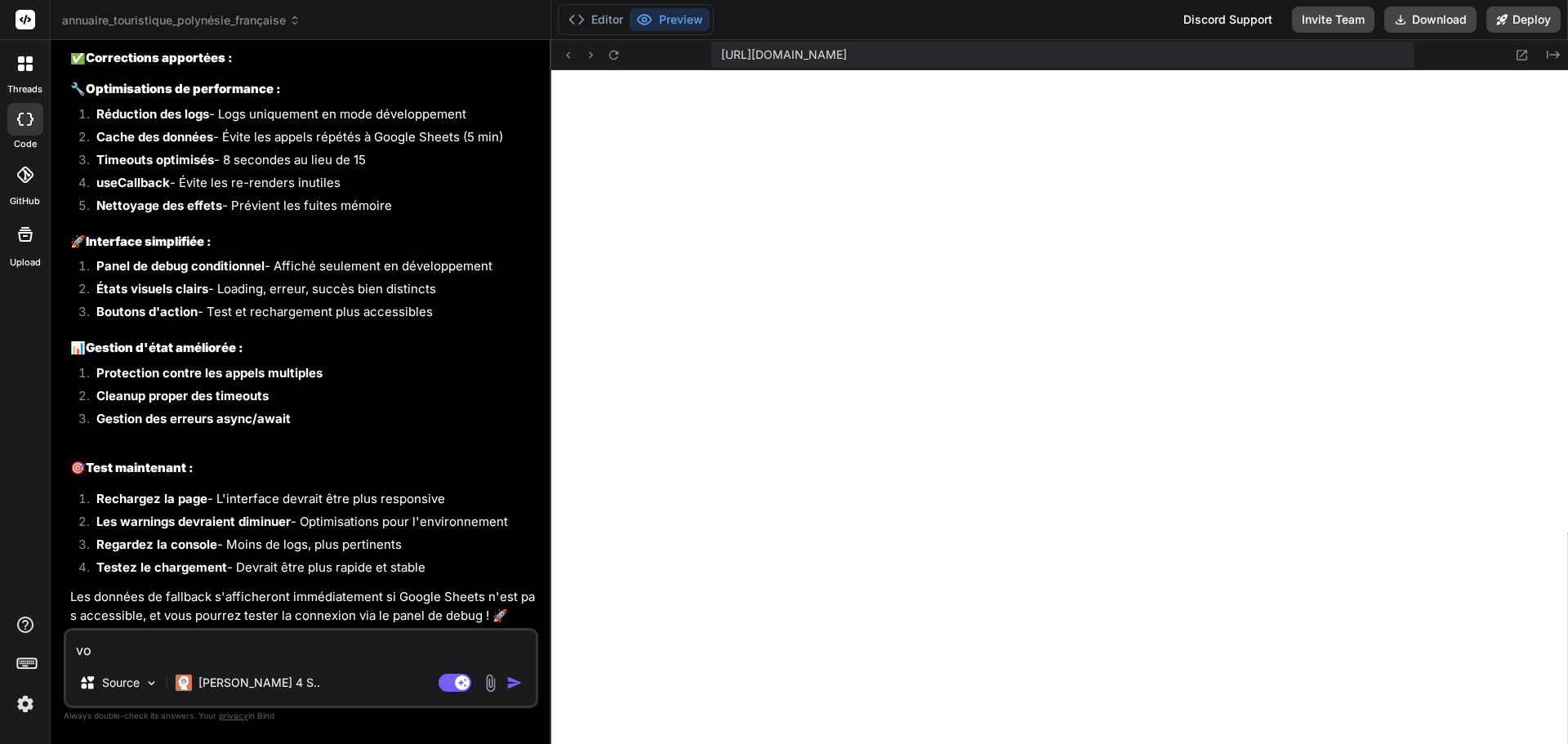
type textarea "voo"
type textarea "x"
type textarea "vooc"
type textarea "x"
type textarea "vooci"
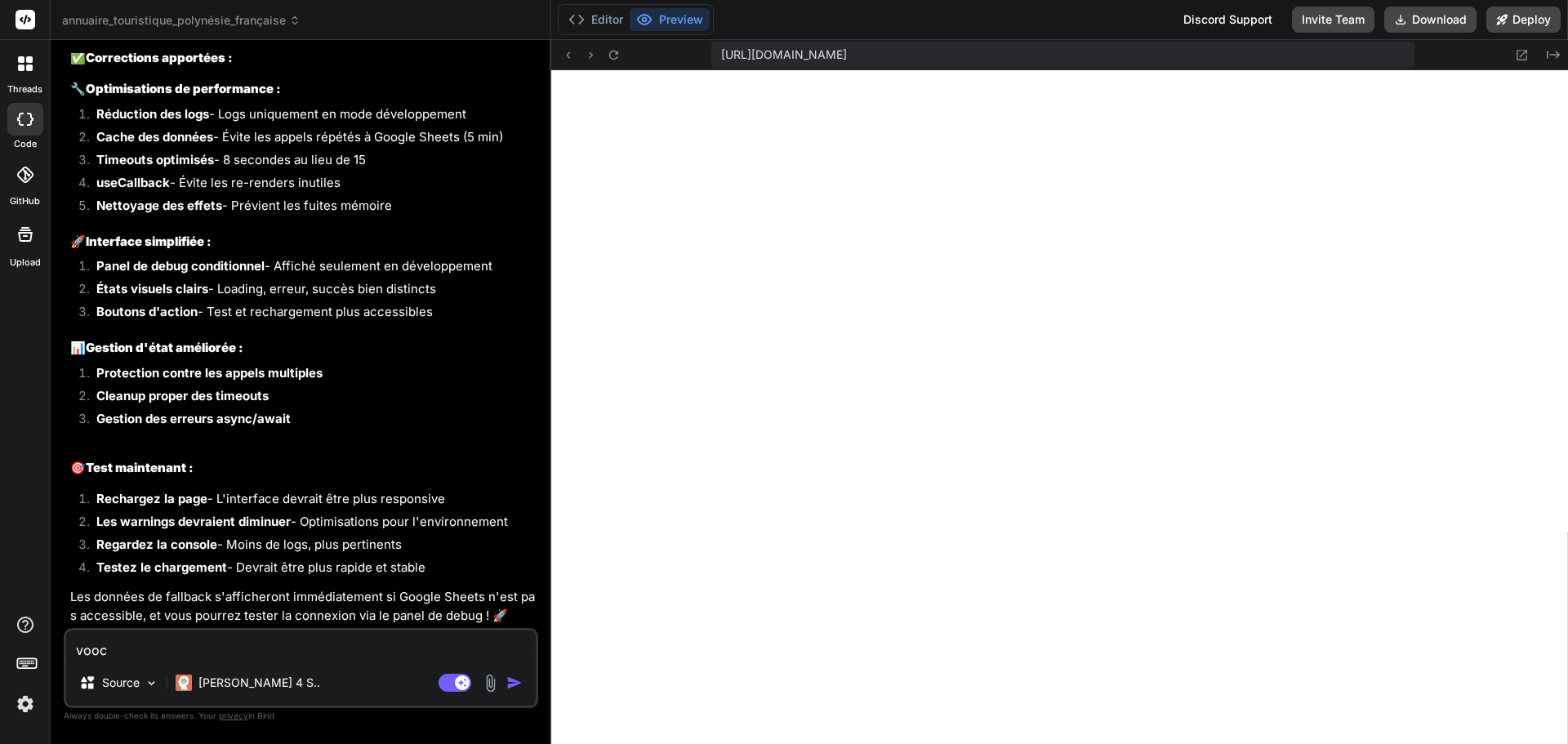
type textarea "x"
type textarea "vooci"
type textarea "x"
type textarea "vooci"
type textarea "x"
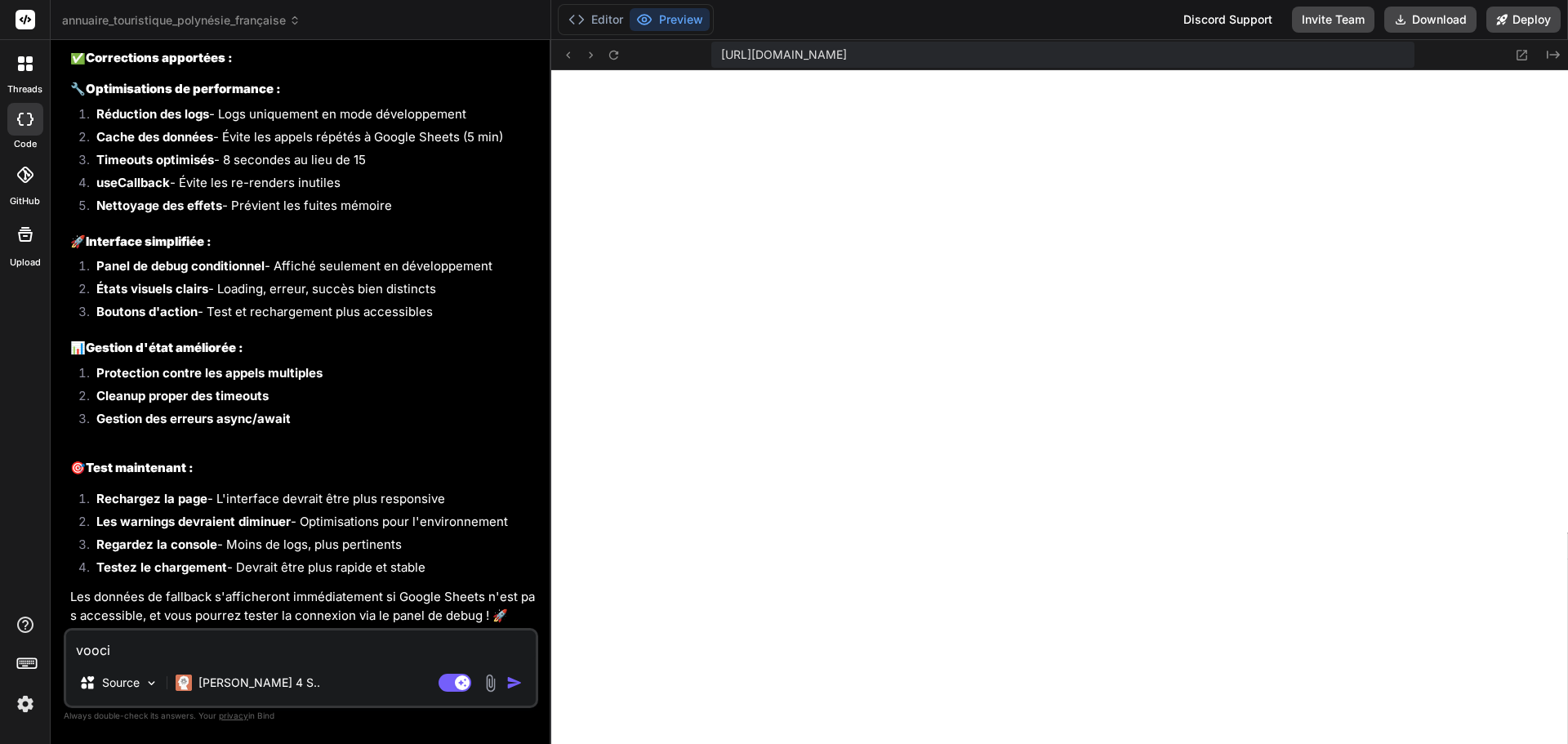
type textarea "vooc"
type textarea "x"
type textarea "voo"
type textarea "x"
type textarea "vo"
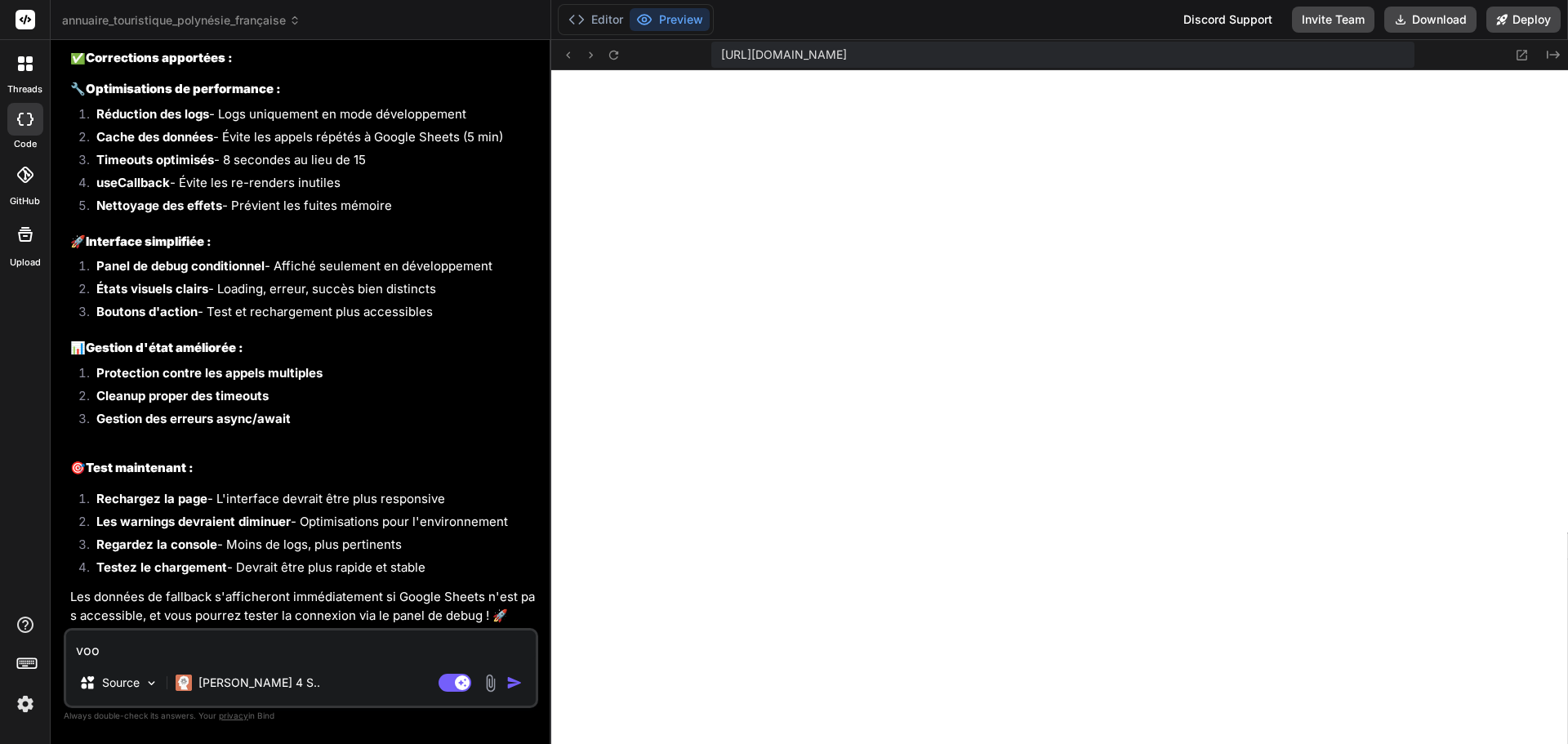
type textarea "x"
type textarea "voi"
type textarea "x"
type textarea "voic"
type textarea "x"
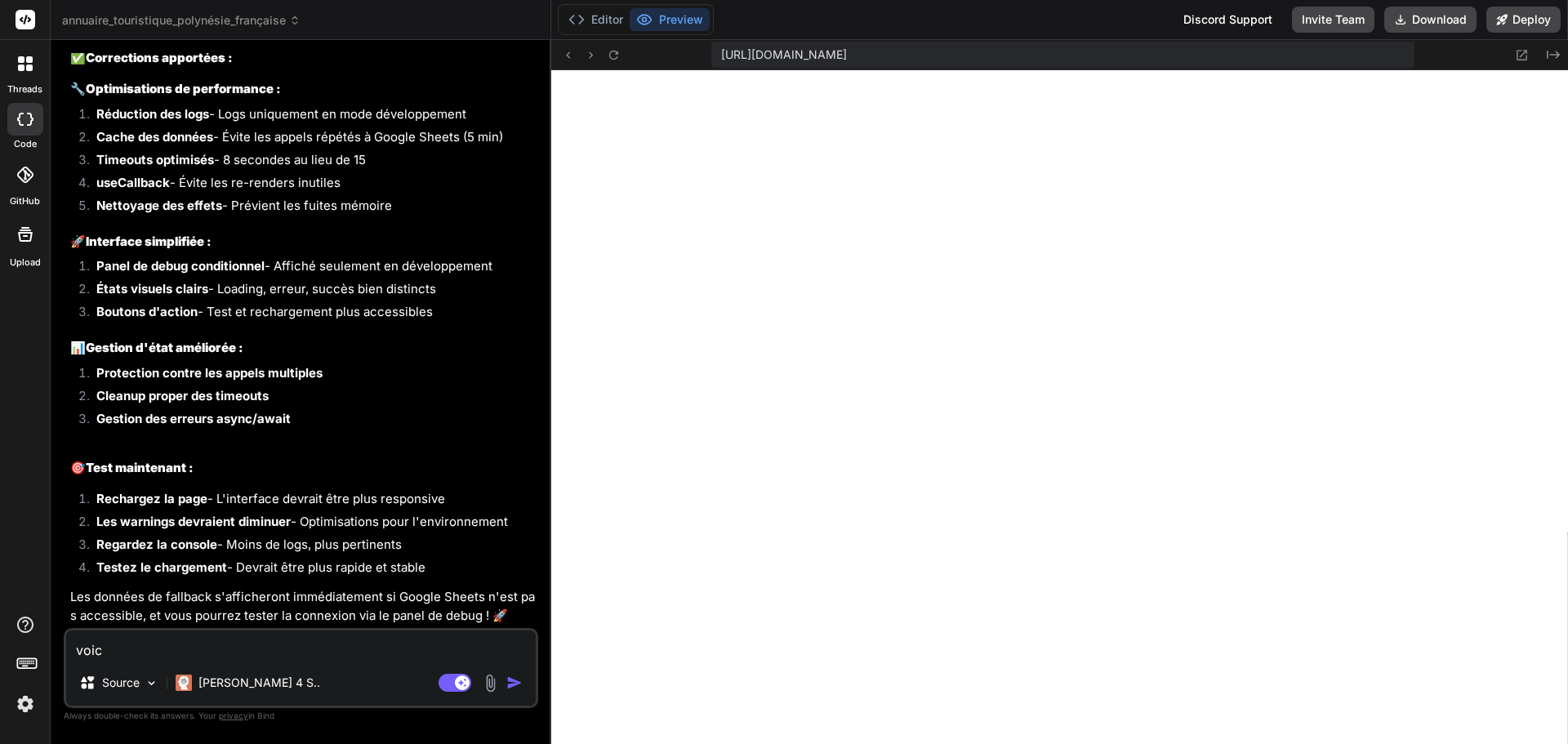
type textarea "voici"
type textarea "x"
type textarea "voici"
type textarea "x"
type textarea "voici l"
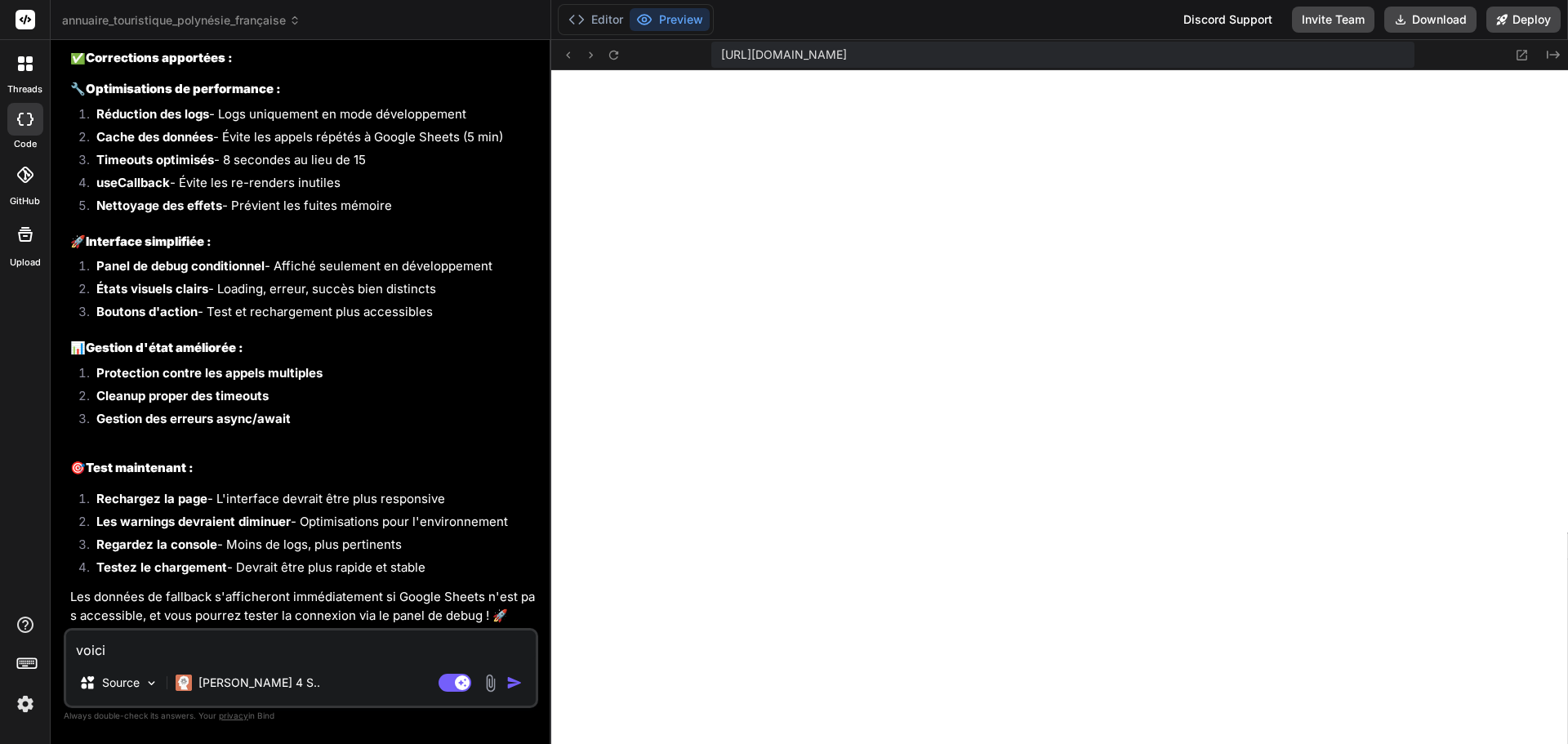
type textarea "x"
type textarea "voici l'"
type textarea "x"
type textarea "voici l'e"
type textarea "x"
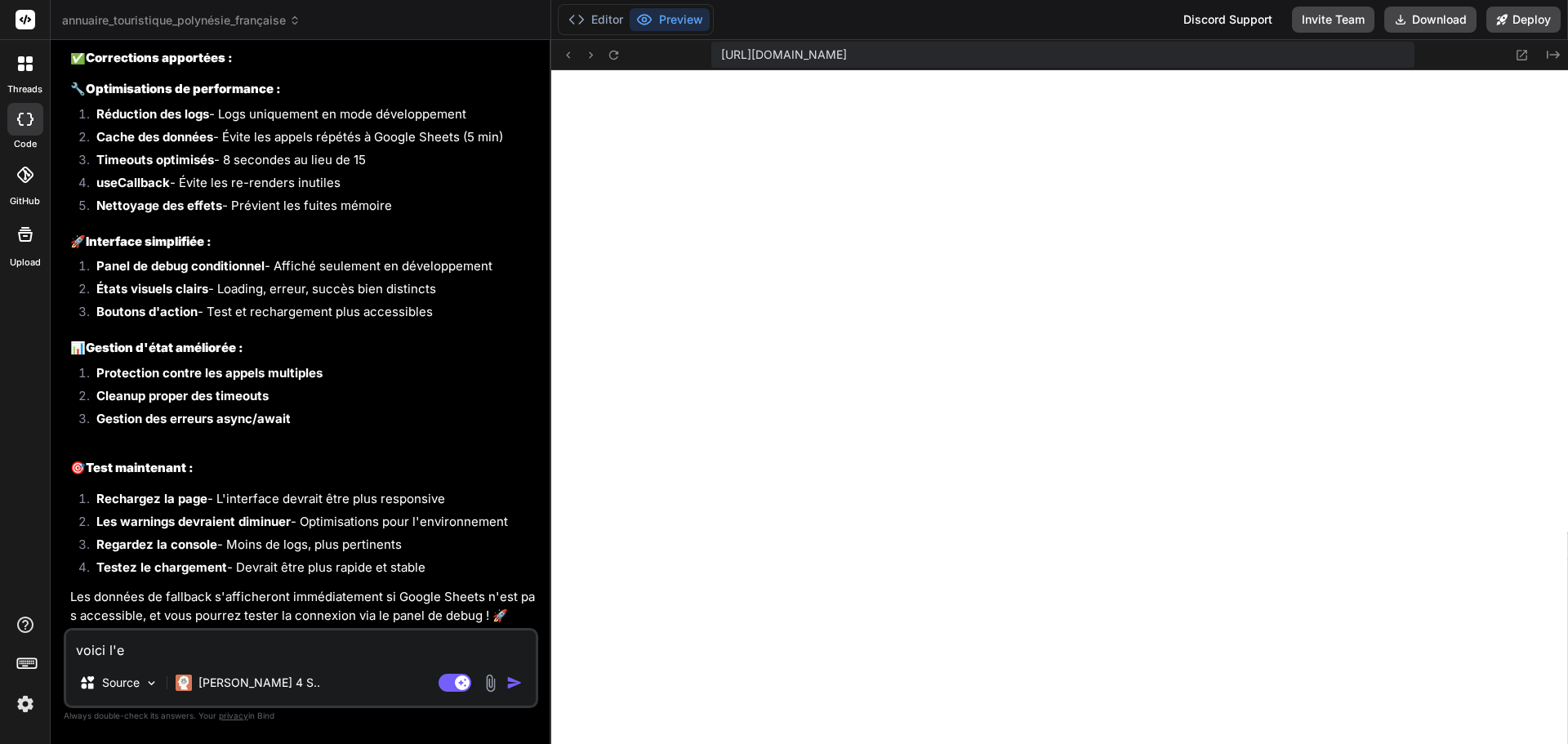
type textarea "voici l'er"
type textarea "x"
type textarea "voici l'err"
type textarea "x"
type textarea "voici l'erre"
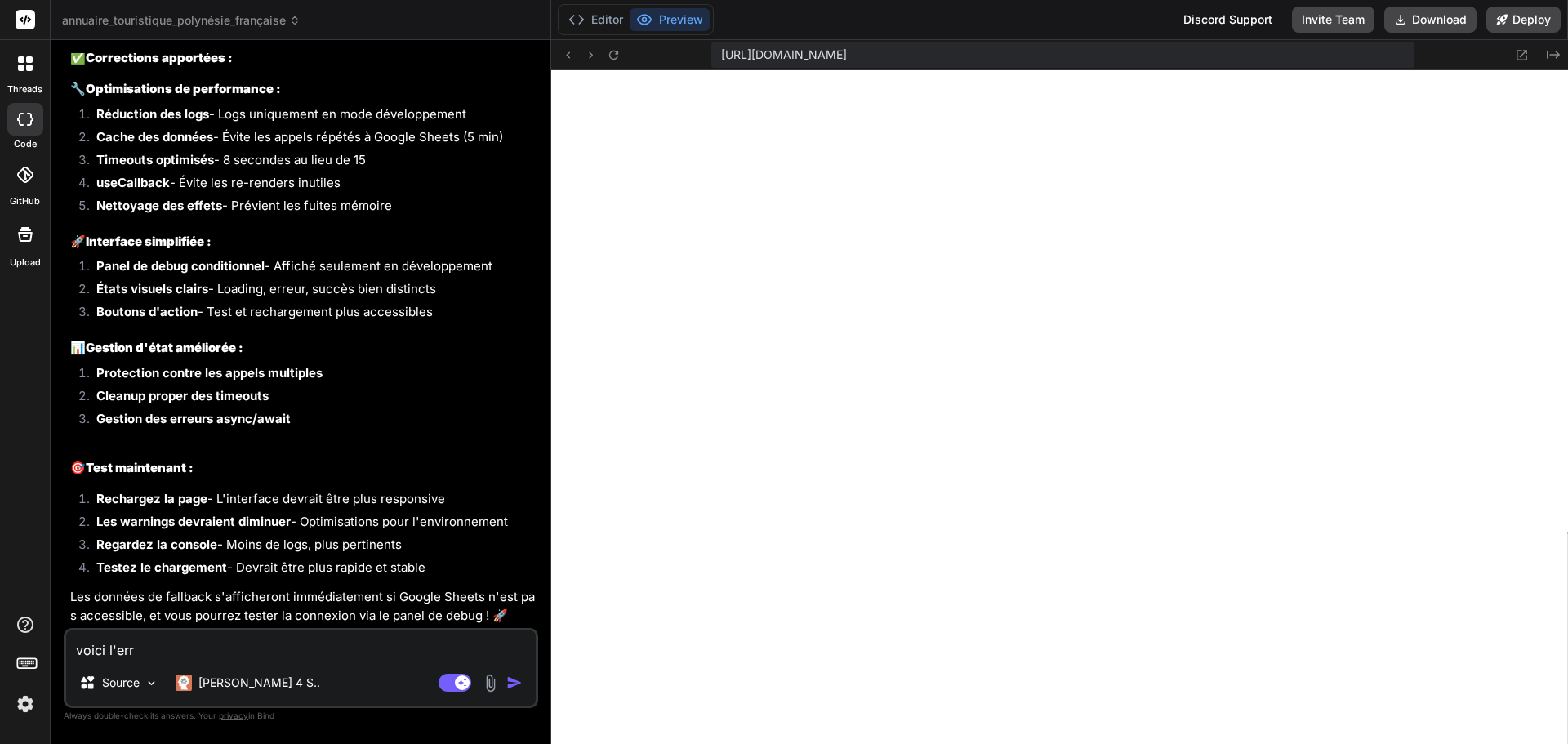
type textarea "x"
type textarea "voici l'erreu"
type textarea "x"
type textarea "voici l'erreur"
type textarea "x"
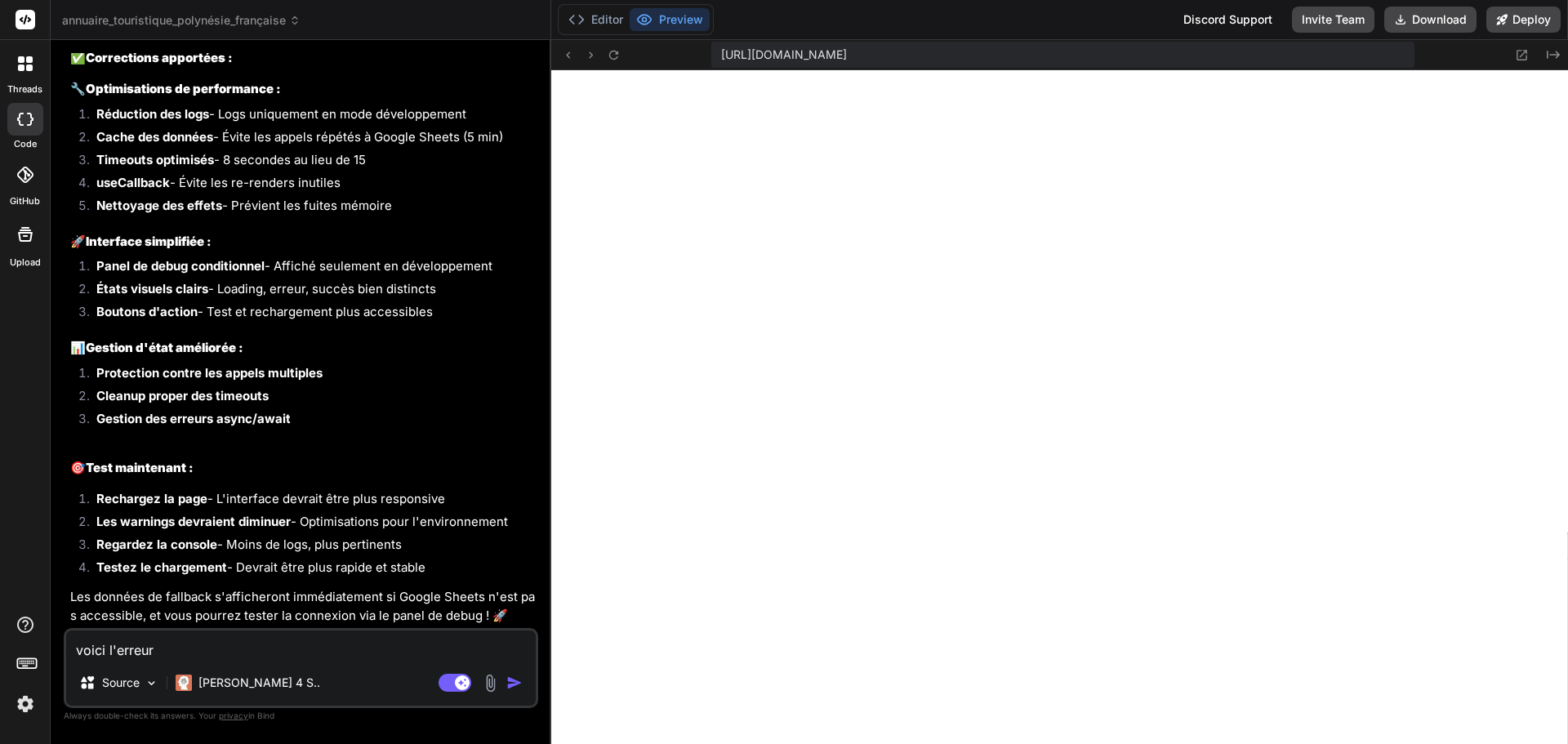
type textarea "voici l'erreur"
type textarea "x"
paste textarea "Unhandled Runtime Error Error: Invalid src prop (https://services.leadconnector…"
type textarea "voici l'erreur Unhandled Runtime Error Error: Invalid src prop (https://service…"
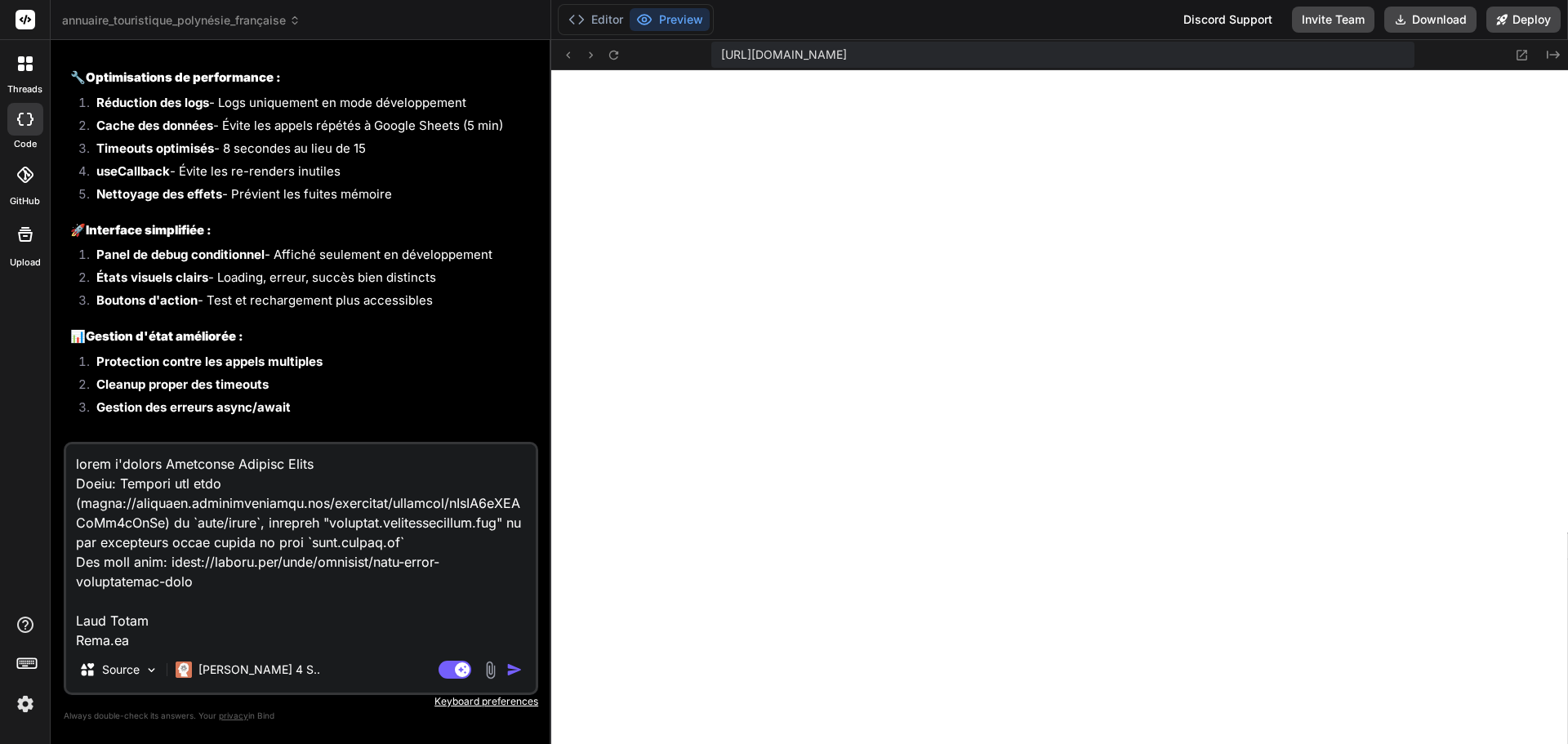
scroll to position [785, 0]
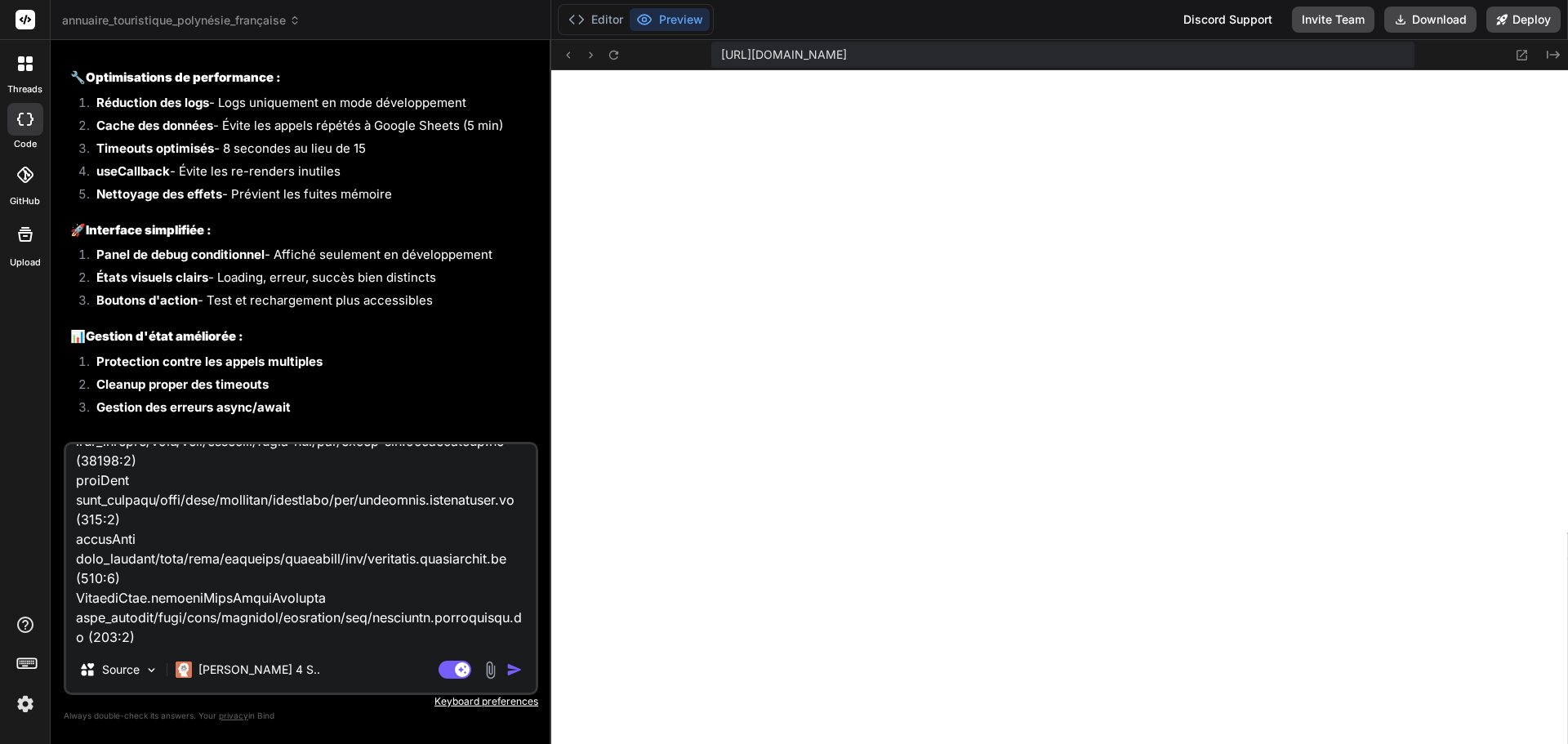
type textarea "x"
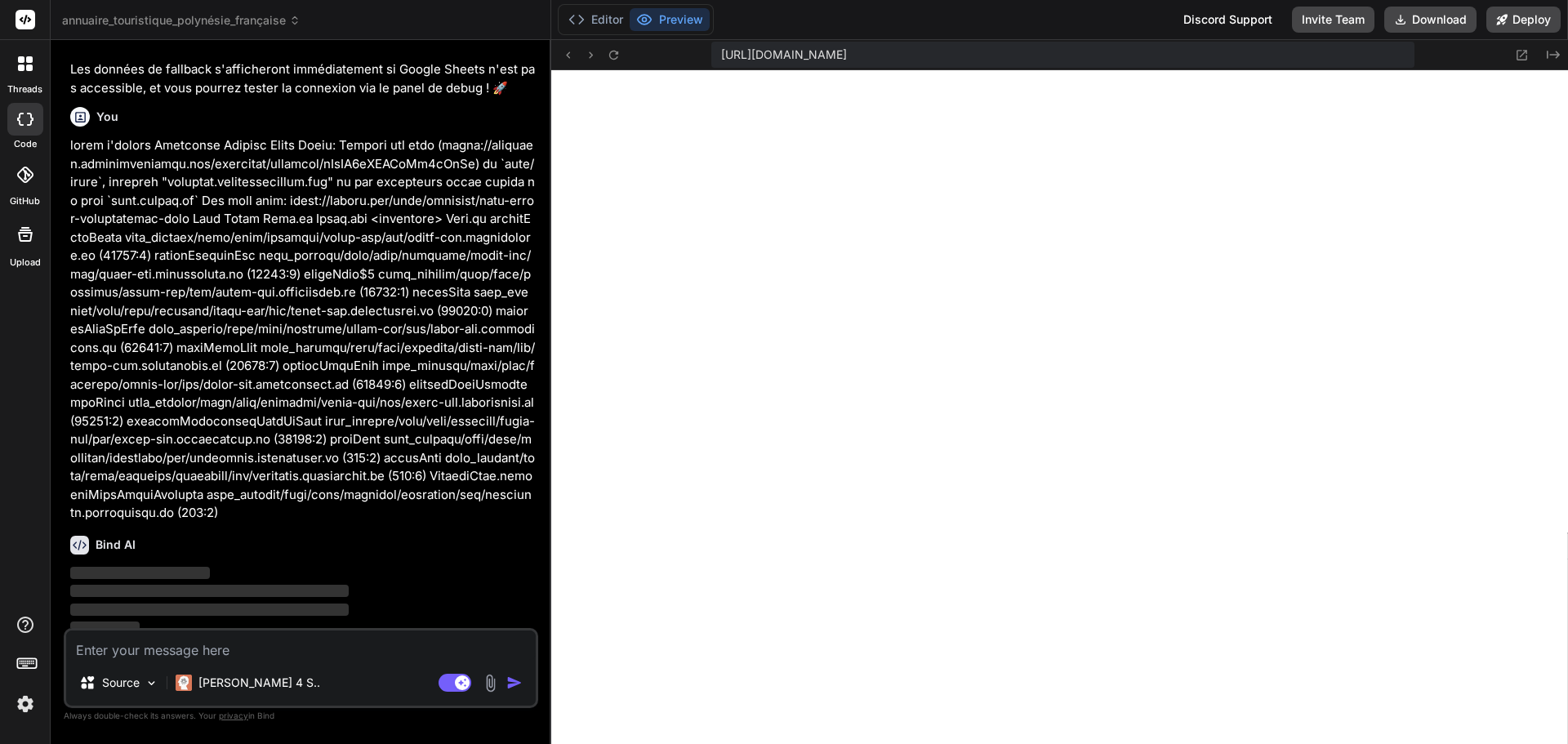
scroll to position [6736, 0]
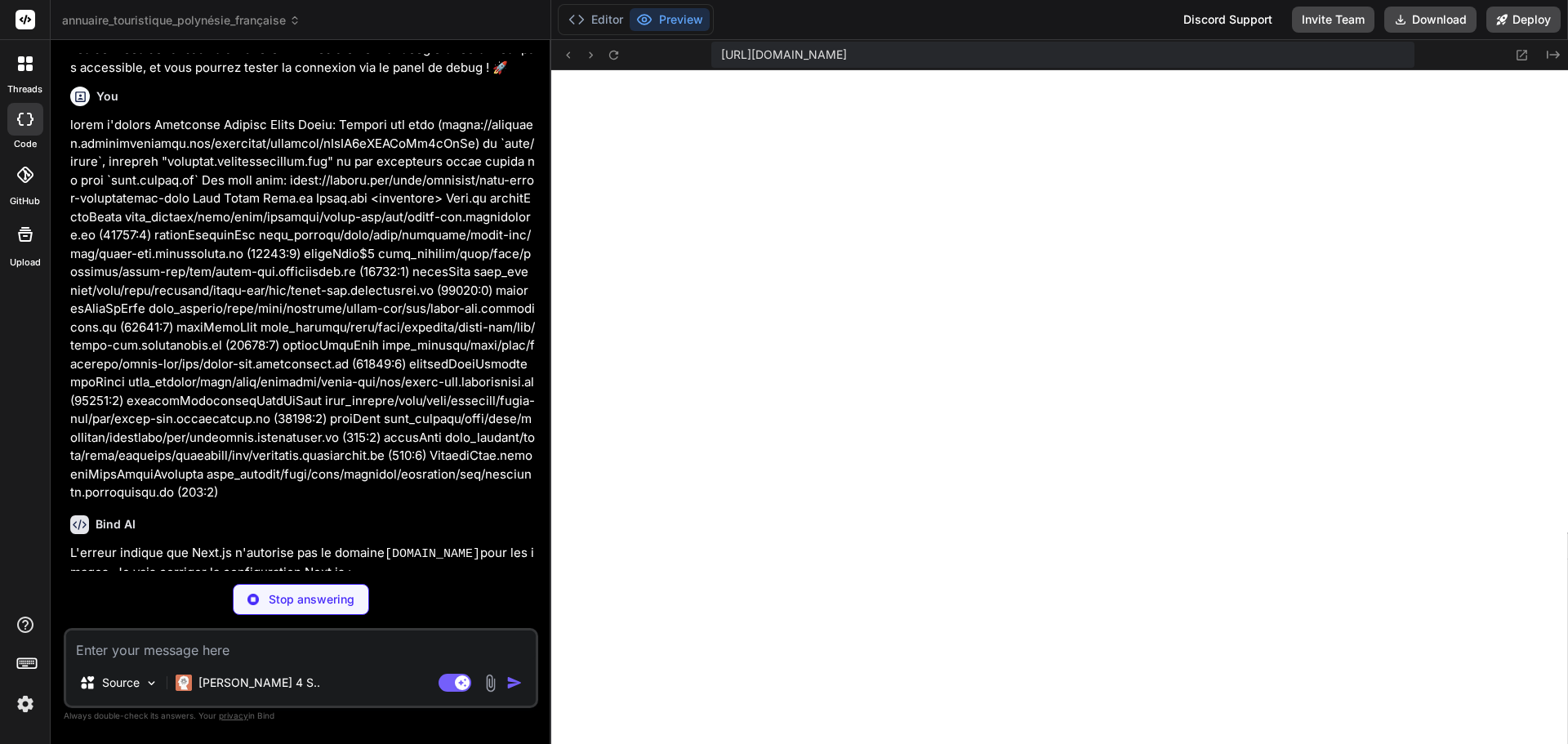
type textarea "x"
type textarea "compress: true, poweredByHeader: false } module.exports = nextConfig"
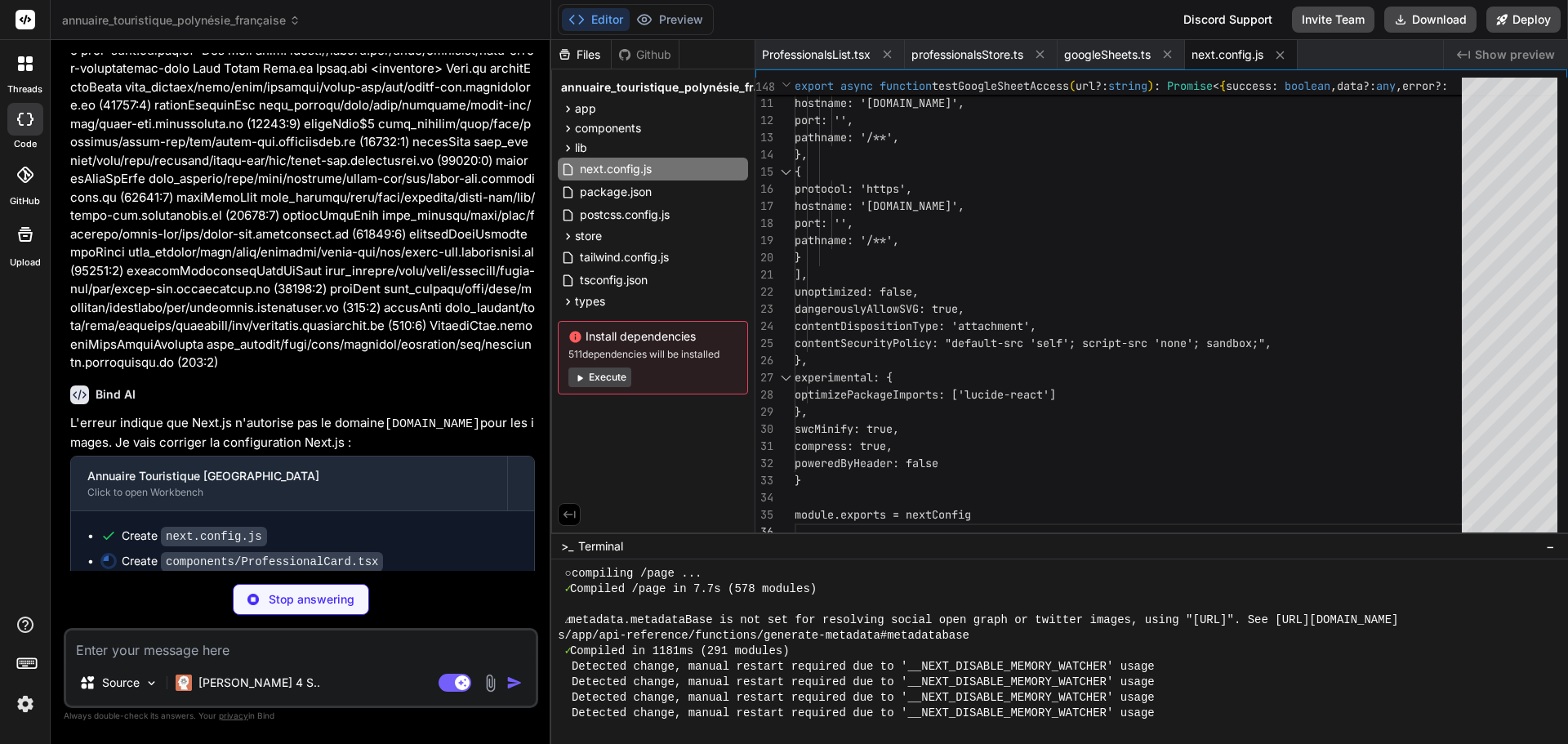
scroll to position [6891, 0]
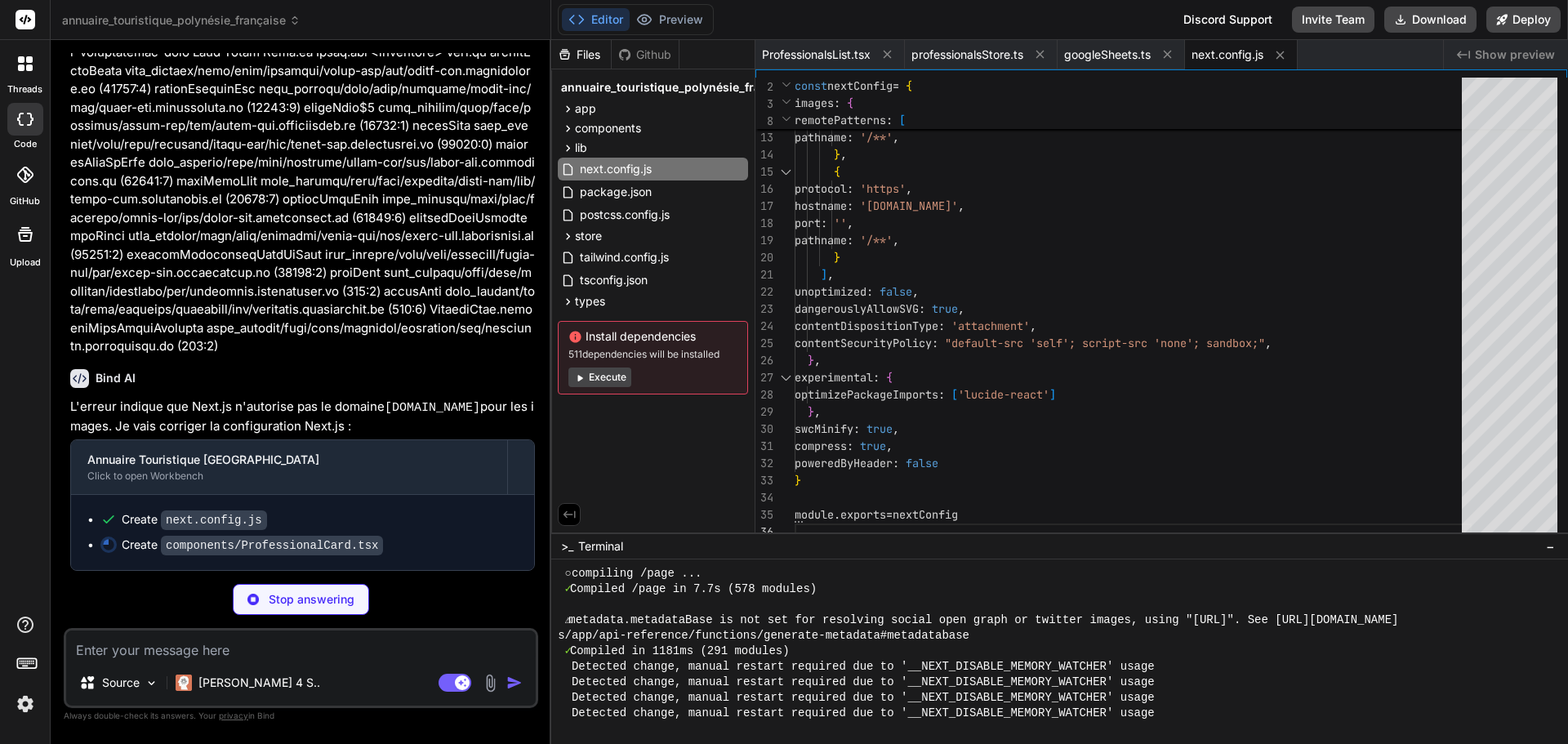
type textarea "x"
type textarea "</div> ) }"
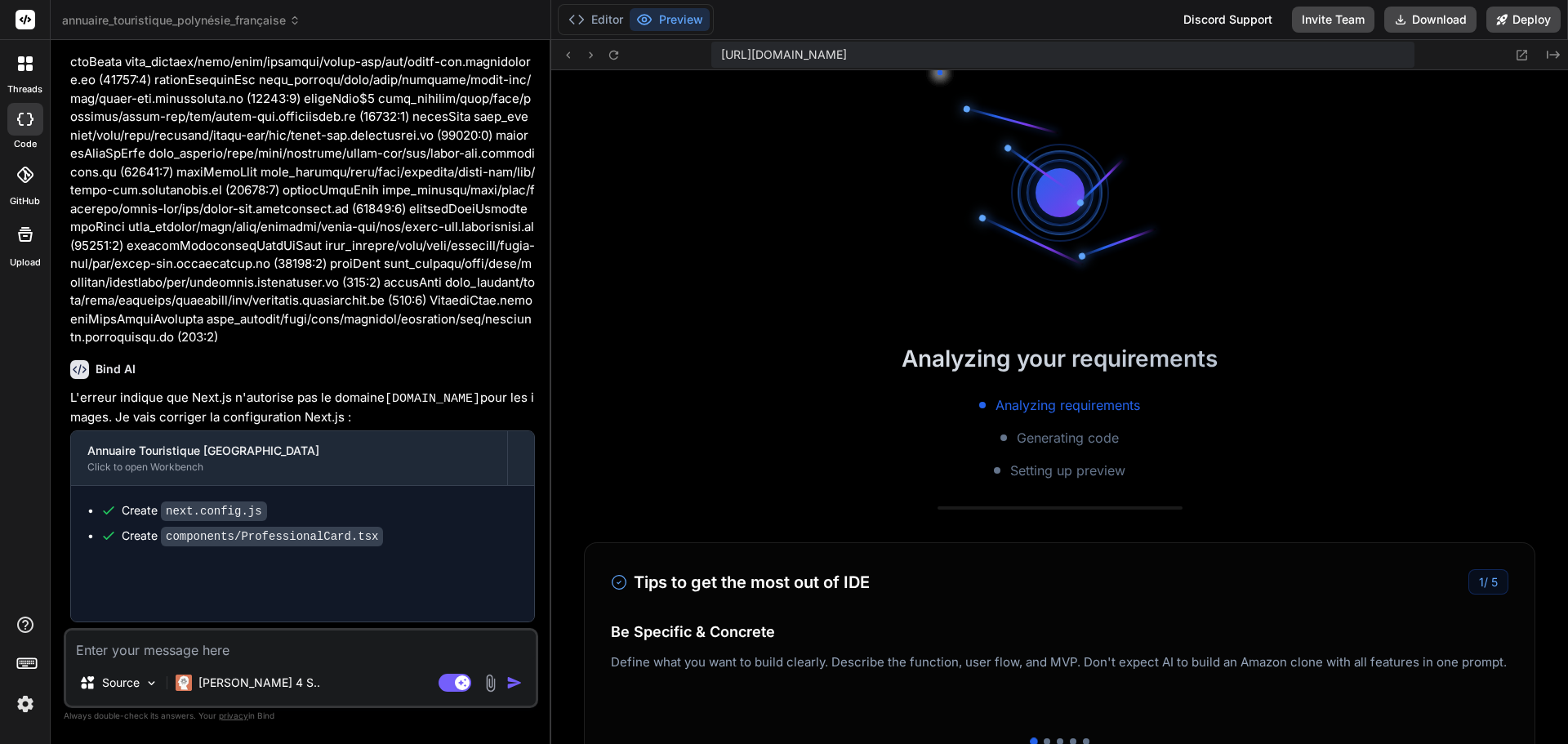
type textarea "x"
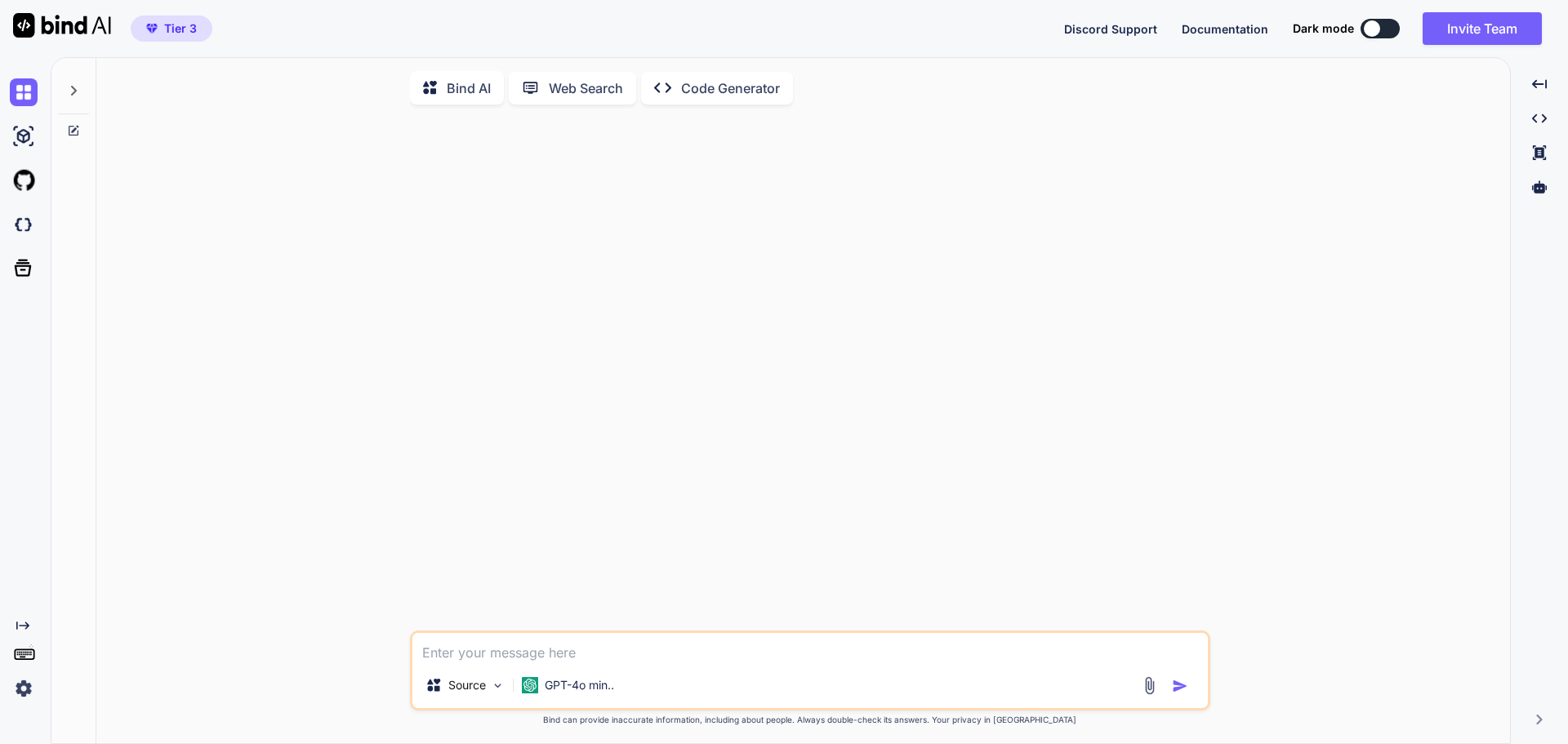
type textarea "x"
